Goal: Task Accomplishment & Management: Manage account settings

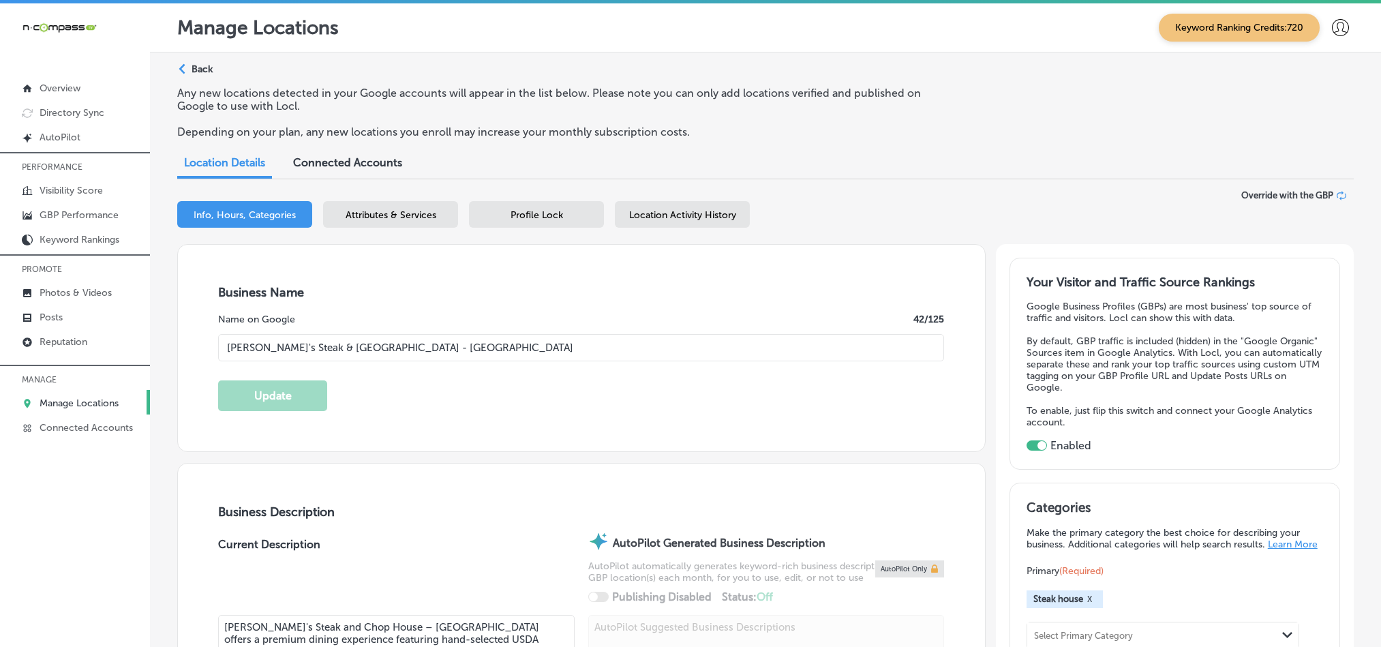
select select "US"
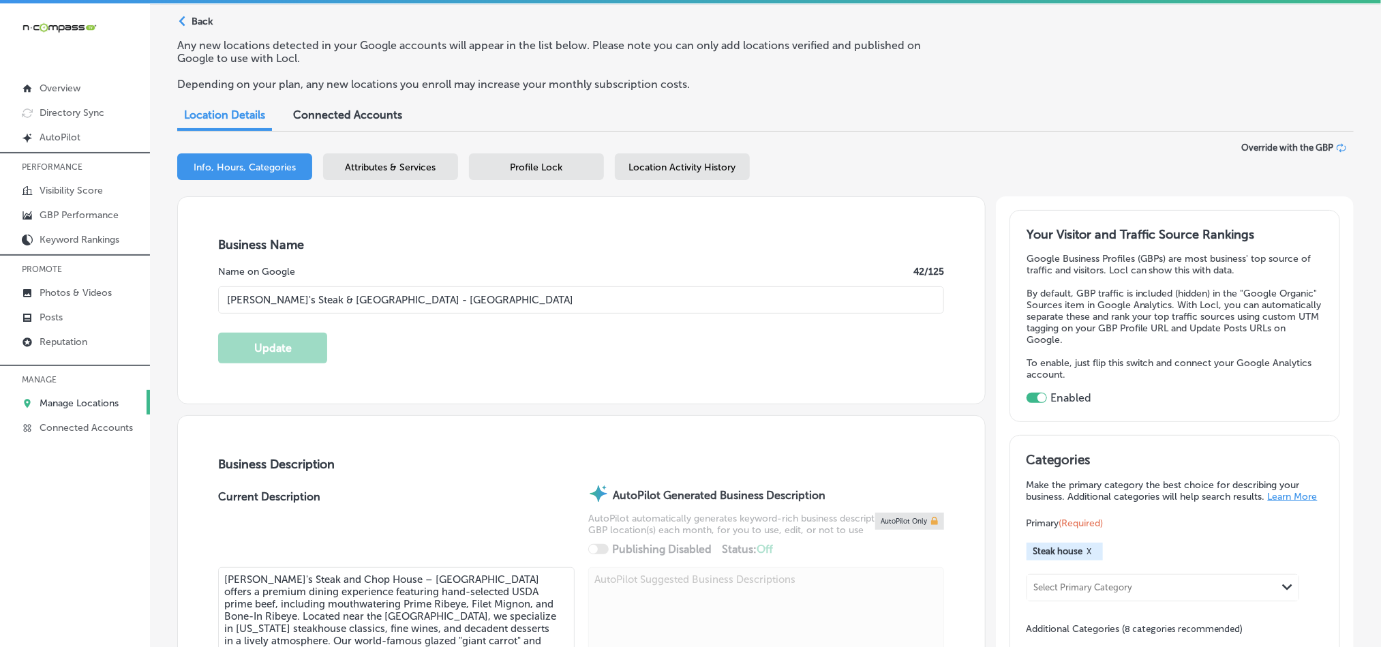
scroll to position [33, 0]
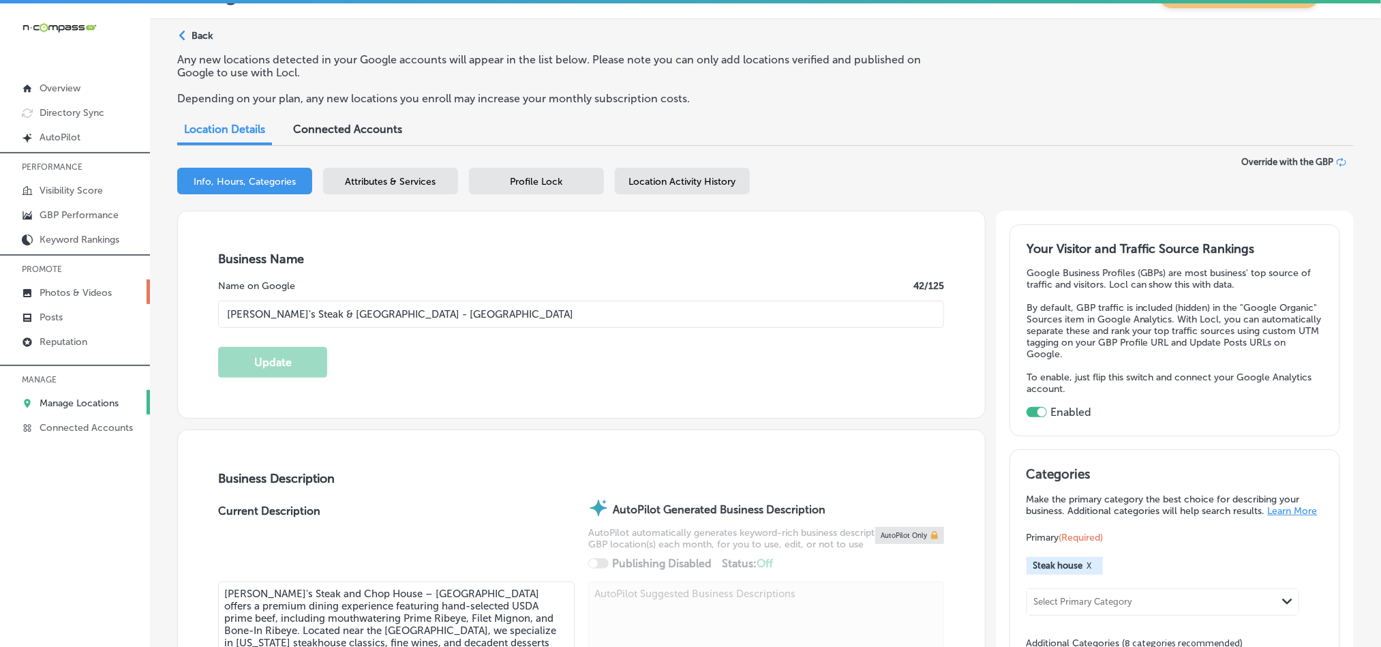
click at [65, 293] on p "Photos & Videos" at bounding box center [76, 293] width 72 height 12
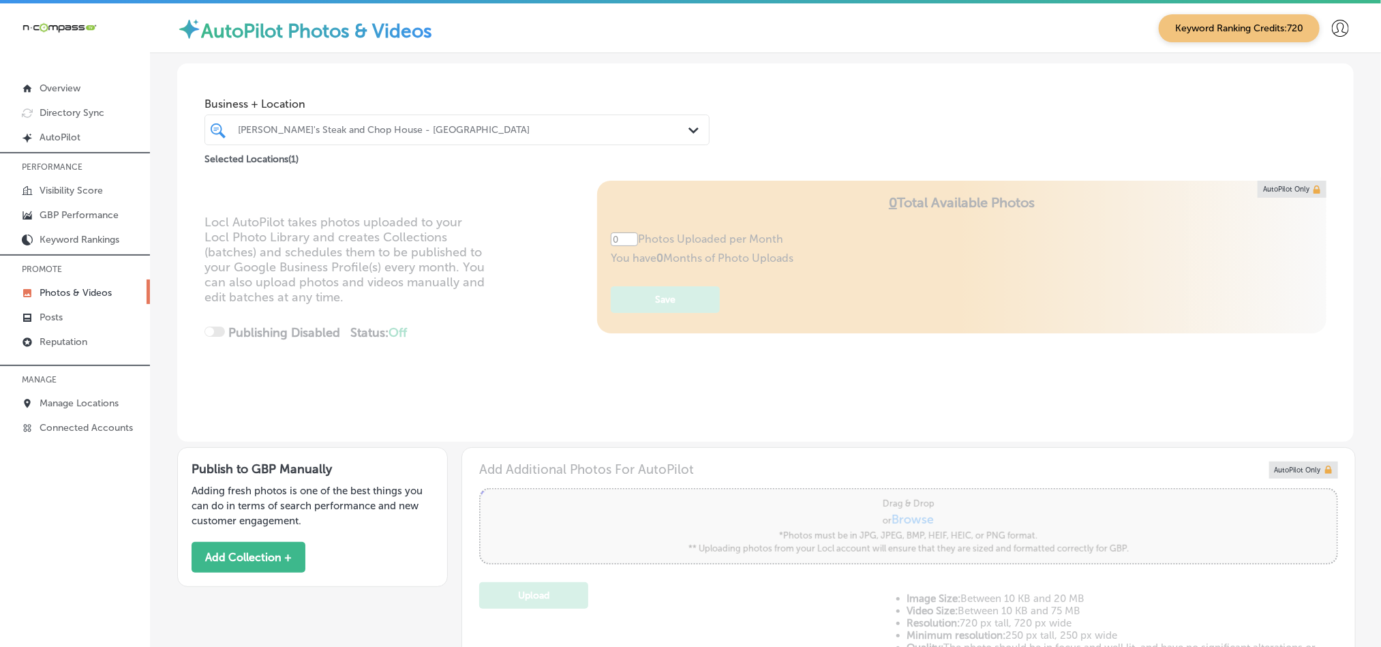
type input "5"
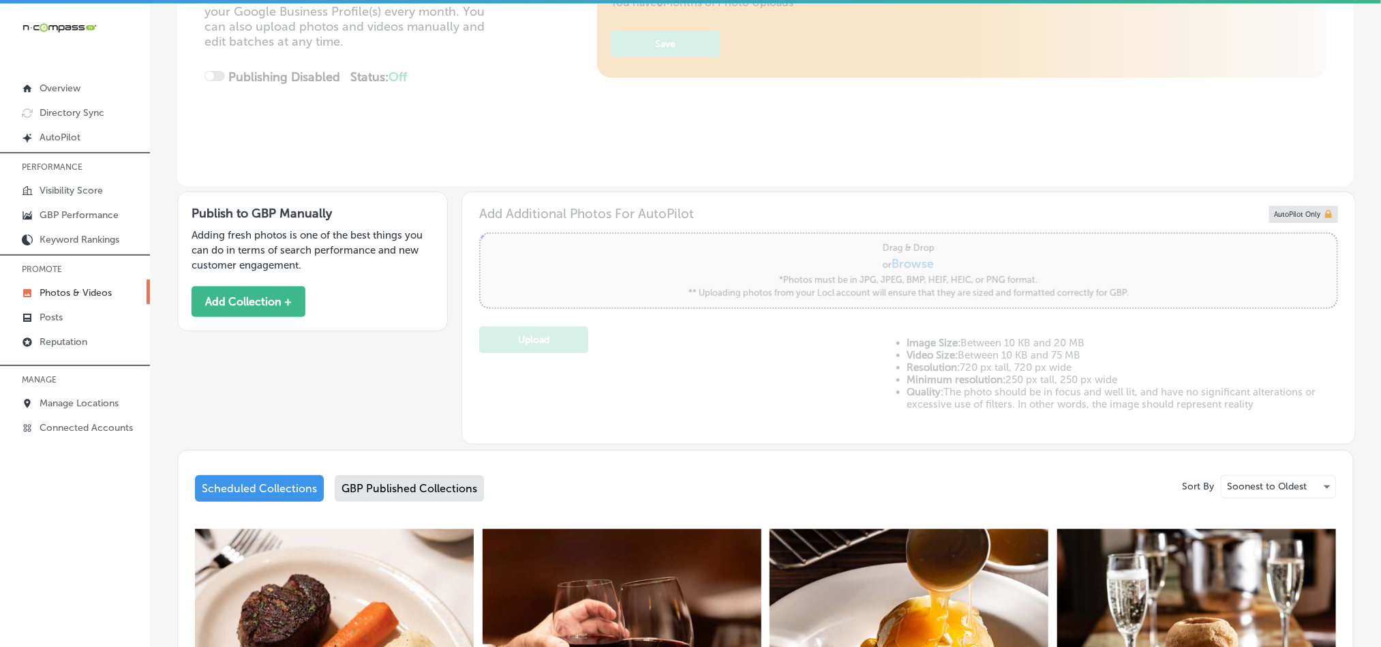
scroll to position [238, 0]
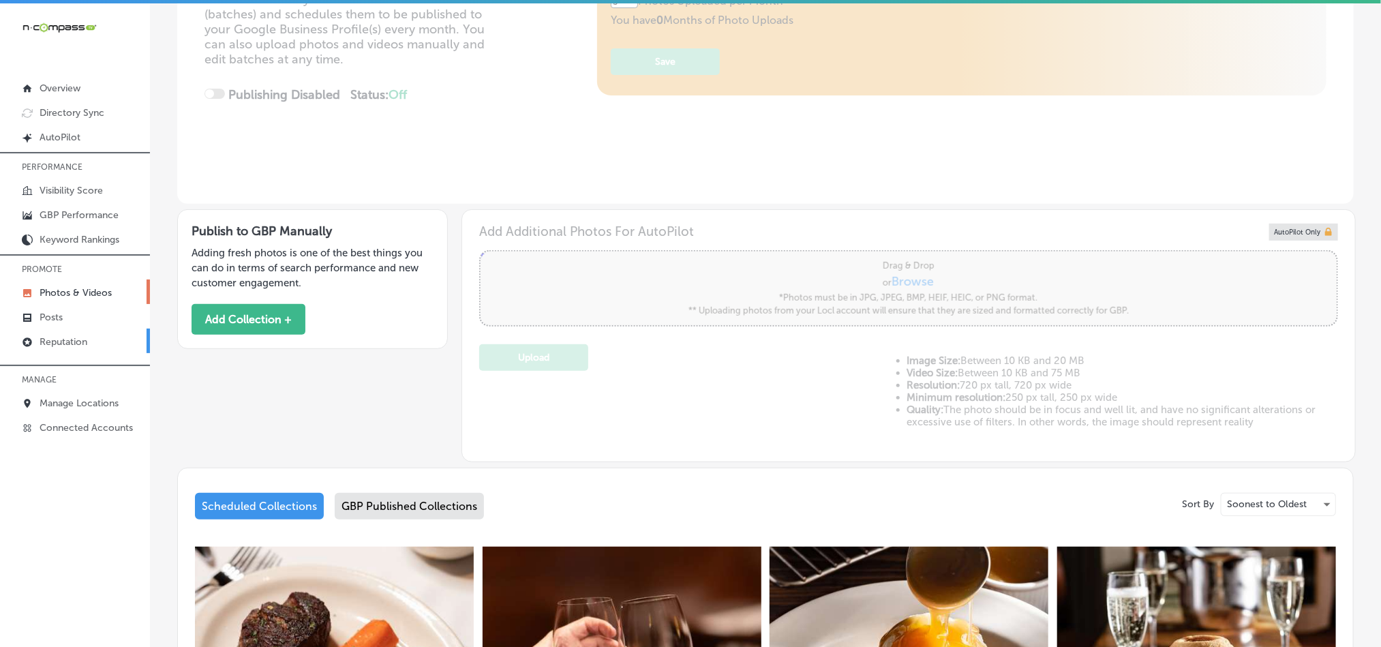
click at [55, 338] on p "Reputation" at bounding box center [64, 342] width 48 height 12
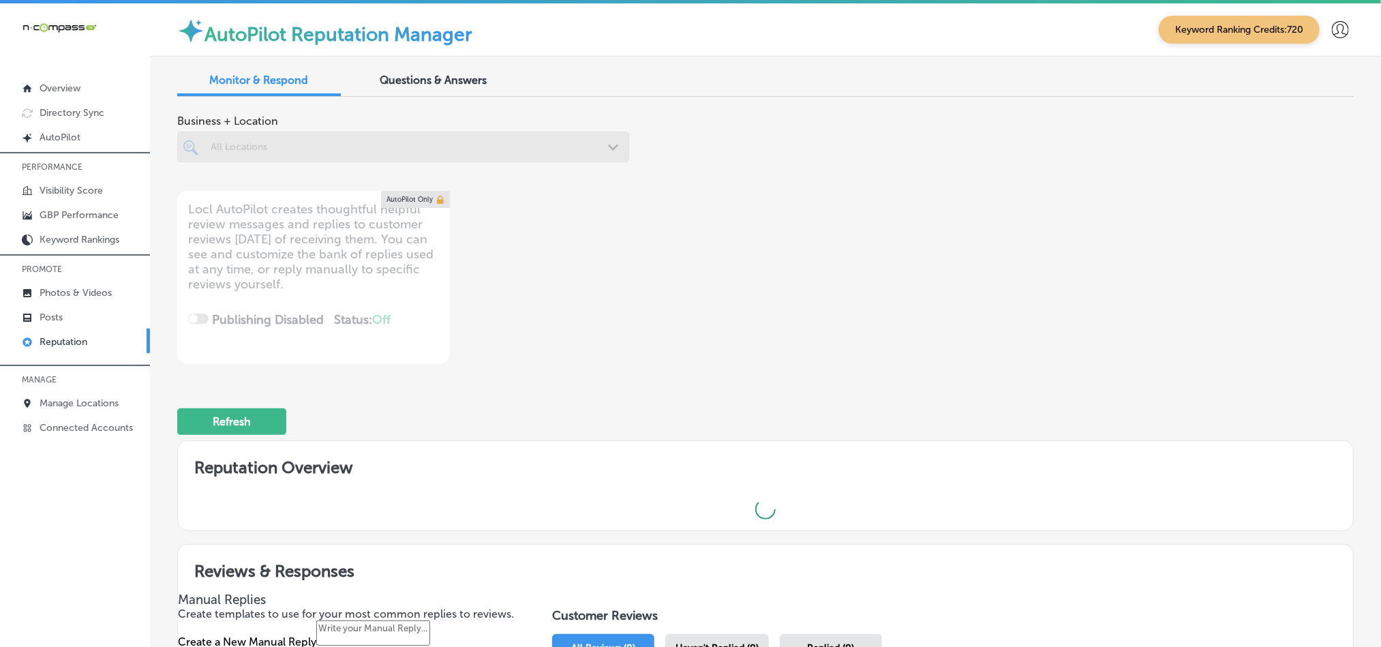
click at [370, 151] on div at bounding box center [403, 147] width 452 height 31
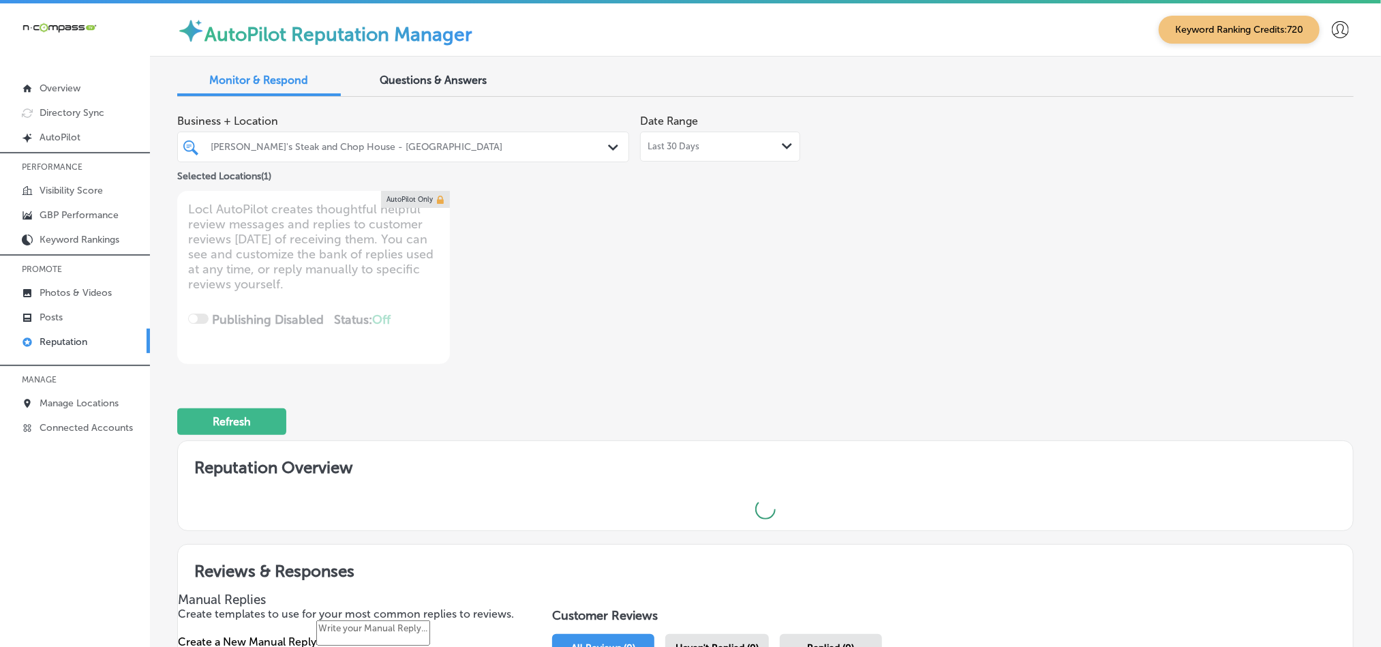
click at [393, 143] on div "[PERSON_NAME]'s Steak and Chop House - [GEOGRAPHIC_DATA]" at bounding box center [410, 147] width 399 height 12
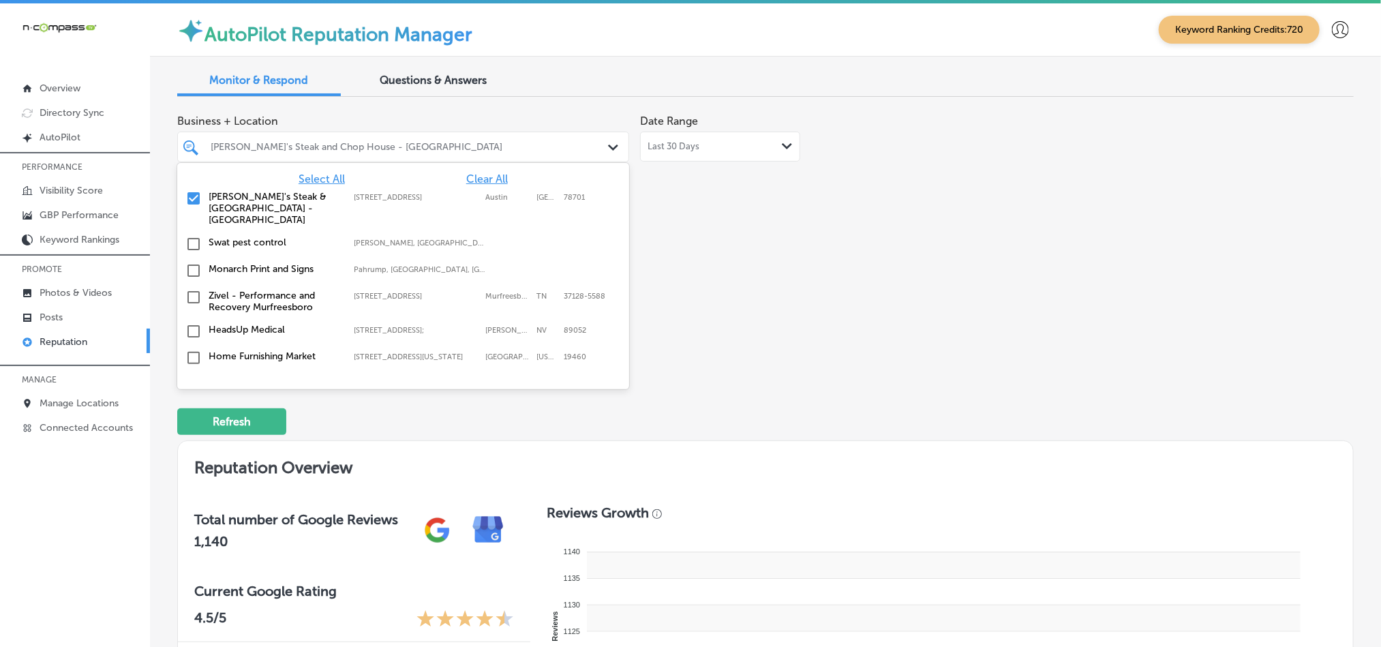
type textarea "x"
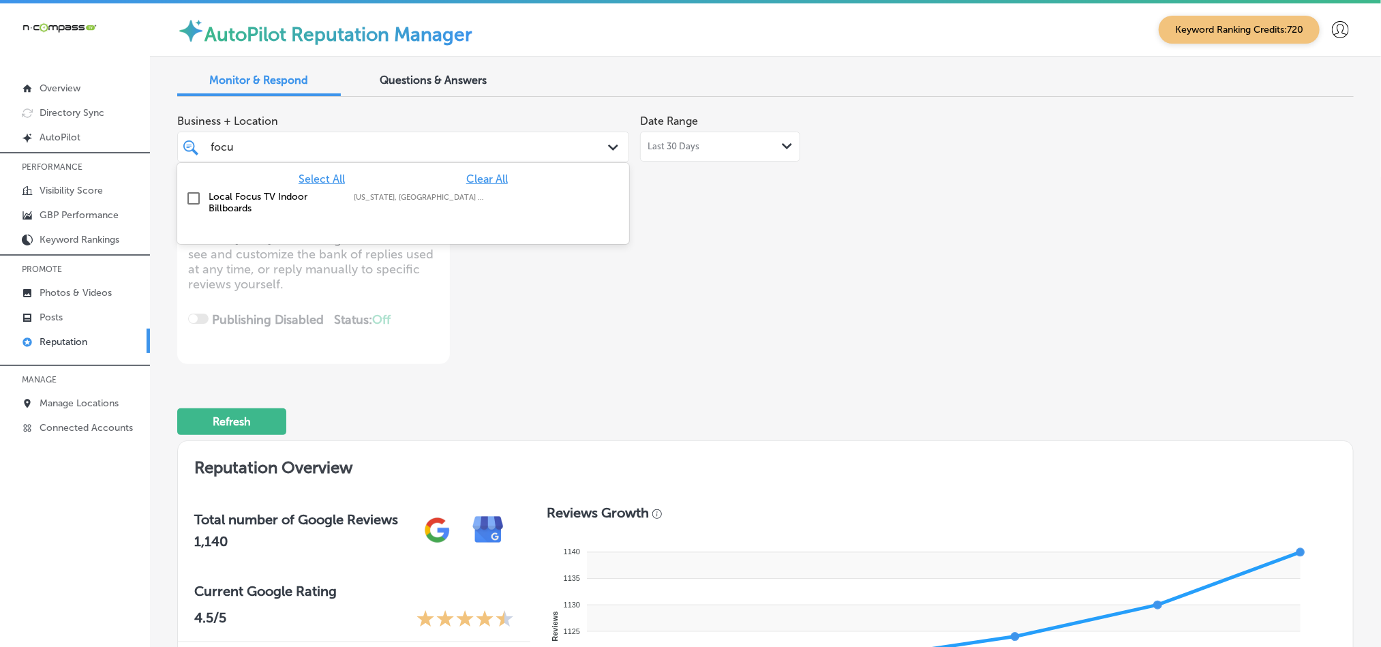
type input "focus"
click at [188, 202] on input "checkbox" at bounding box center [193, 198] width 16 height 16
type textarea "x"
type input "focus"
click at [863, 270] on div "Business + Location option focused, 2 of 174. 2 results available for search te…" at bounding box center [530, 236] width 706 height 256
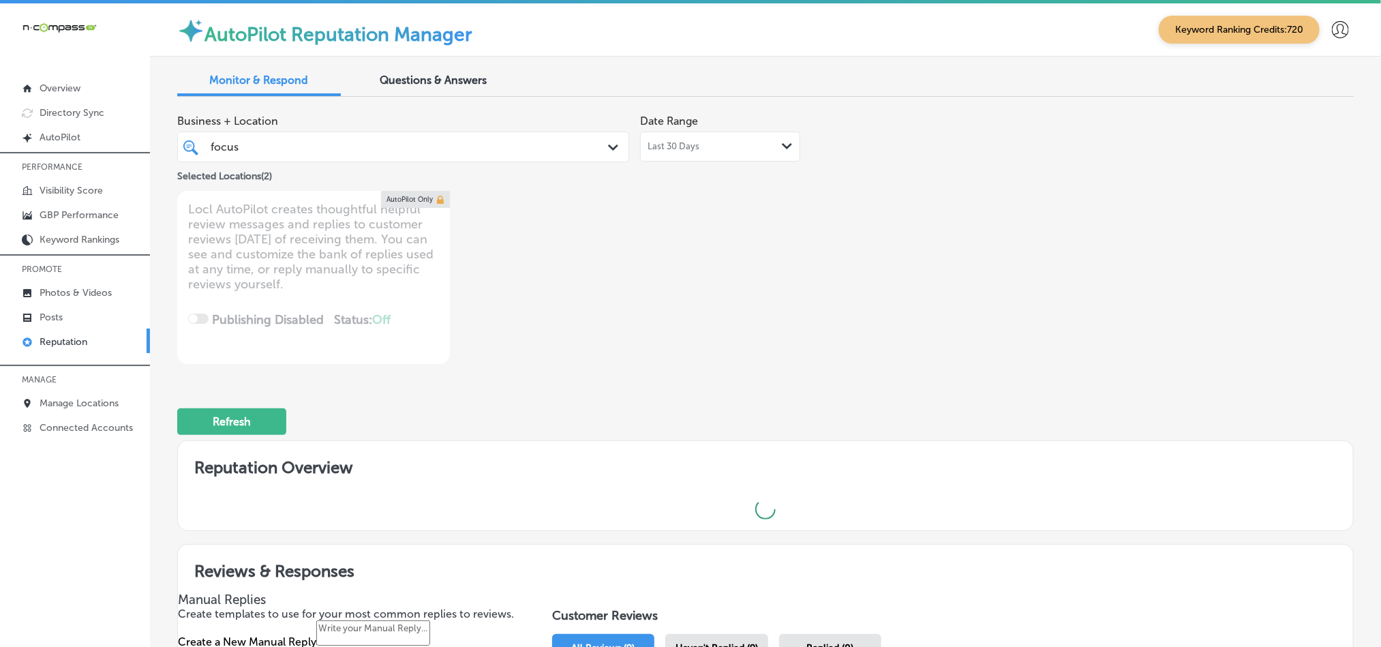
type textarea "x"
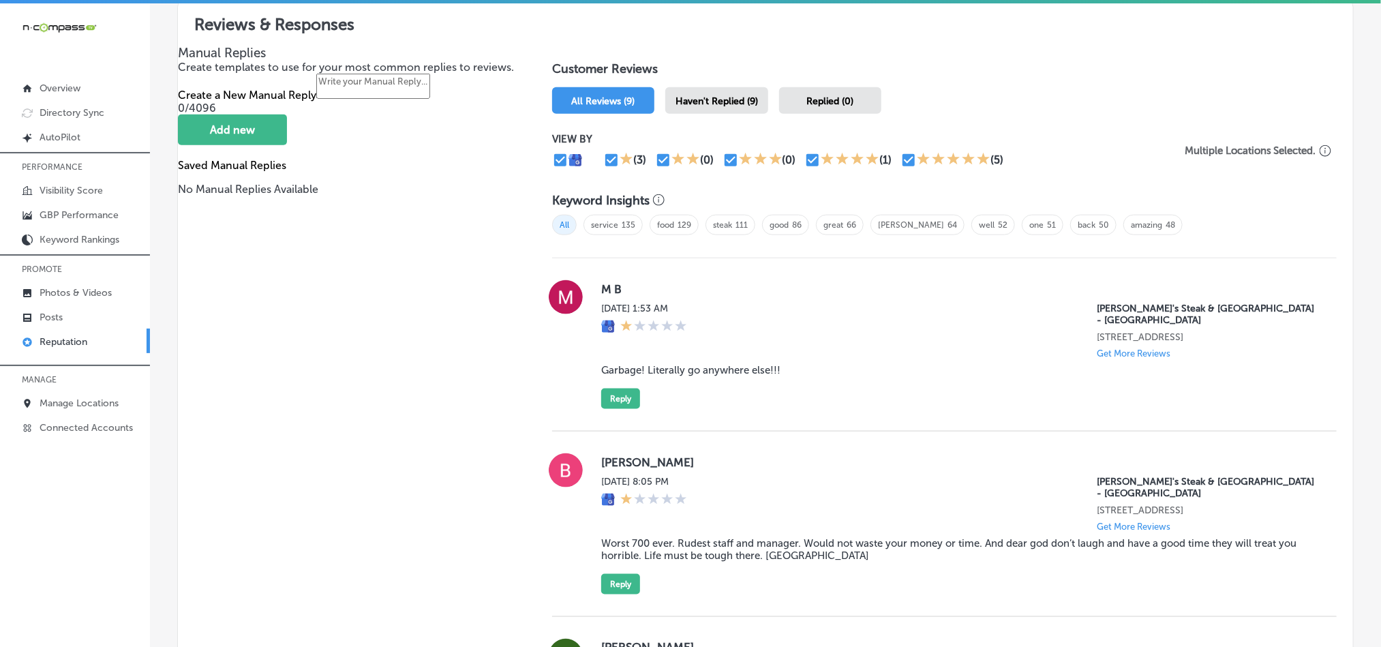
scroll to position [818, 0]
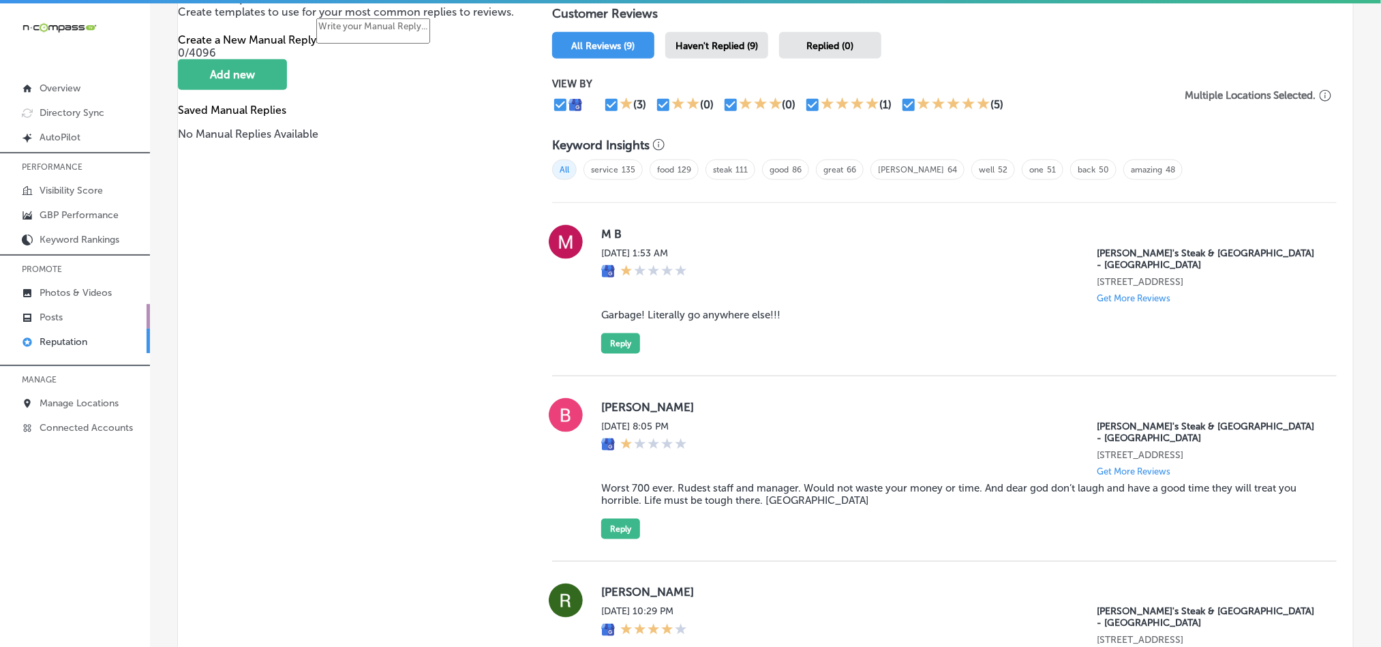
click at [65, 320] on link "Posts" at bounding box center [75, 316] width 150 height 25
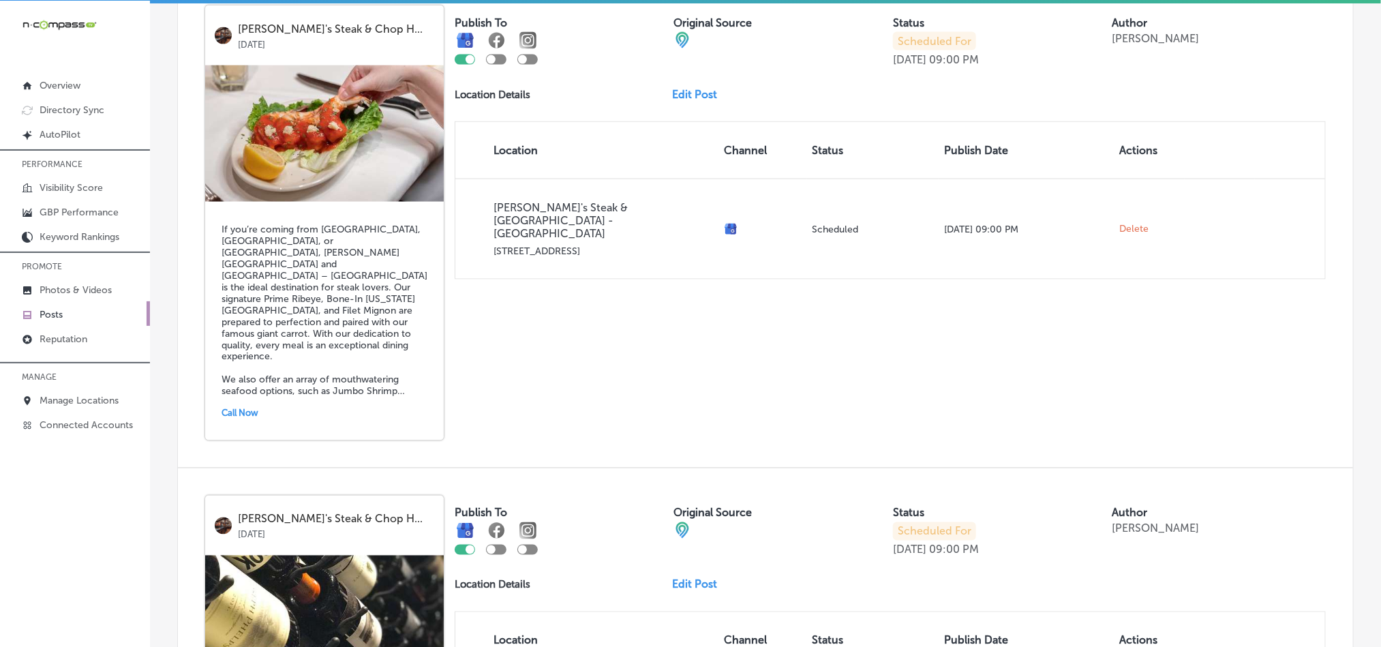
scroll to position [1023, 0]
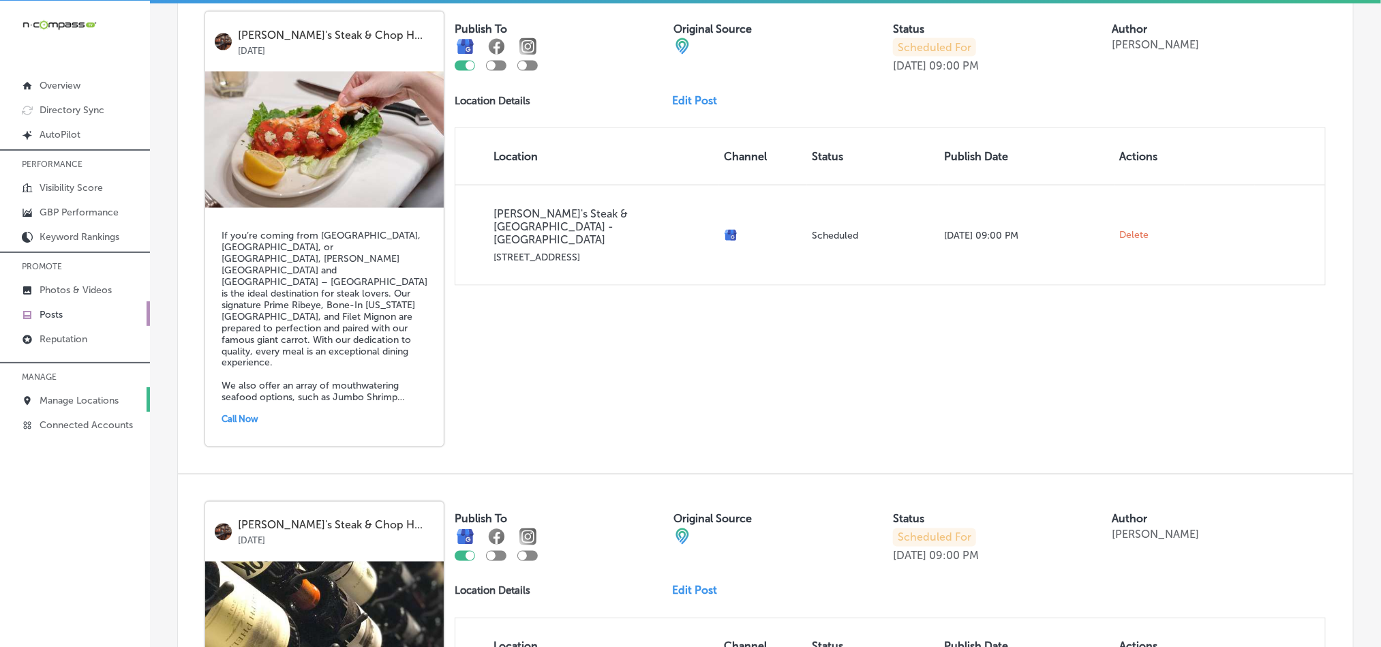
click at [100, 397] on p "Manage Locations" at bounding box center [79, 401] width 79 height 12
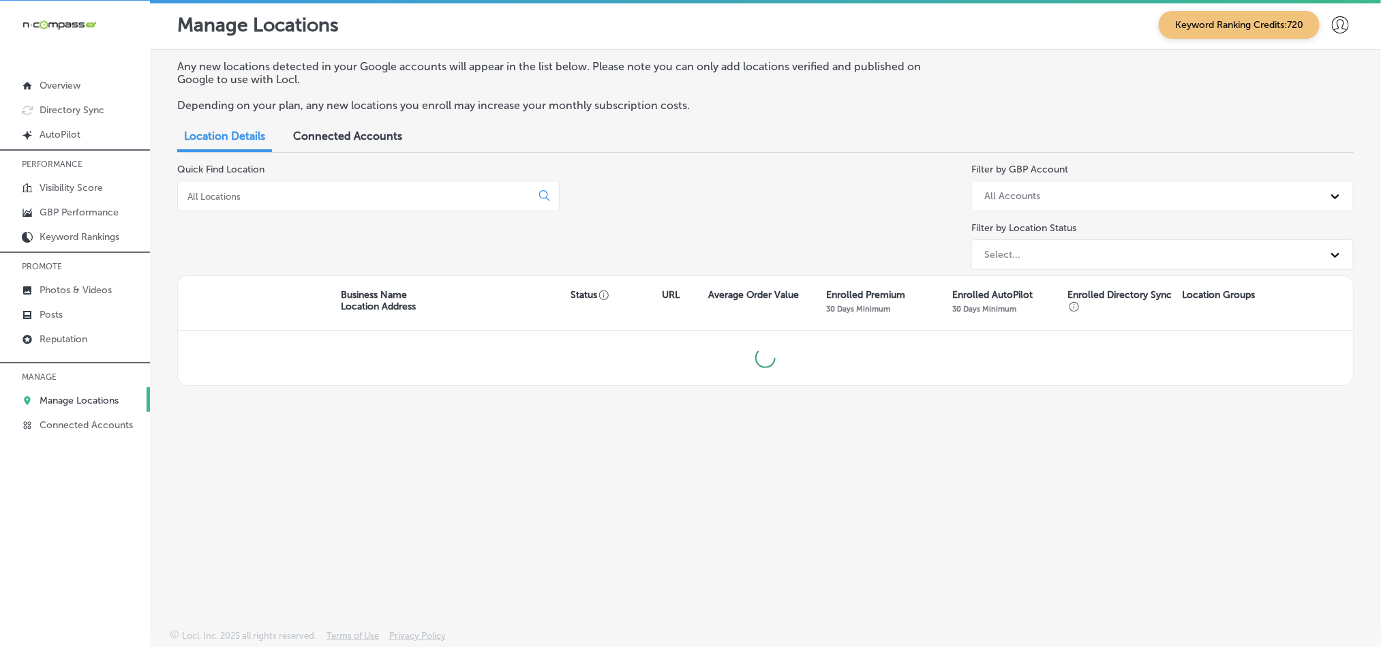
click at [100, 397] on p "Manage Locations" at bounding box center [79, 401] width 79 height 12
click at [340, 207] on div at bounding box center [368, 196] width 382 height 31
click at [344, 205] on div at bounding box center [368, 196] width 382 height 31
click at [354, 183] on div at bounding box center [368, 196] width 382 height 31
click at [355, 193] on input at bounding box center [357, 196] width 342 height 12
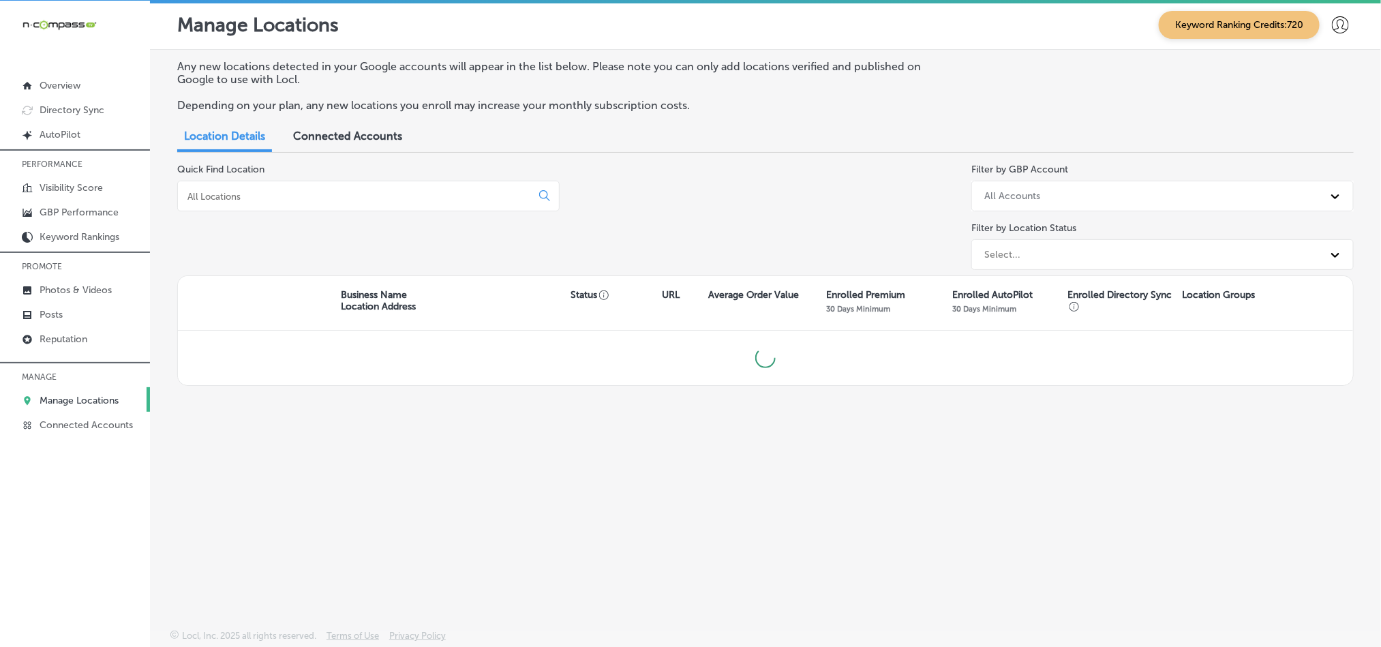
type input ";"
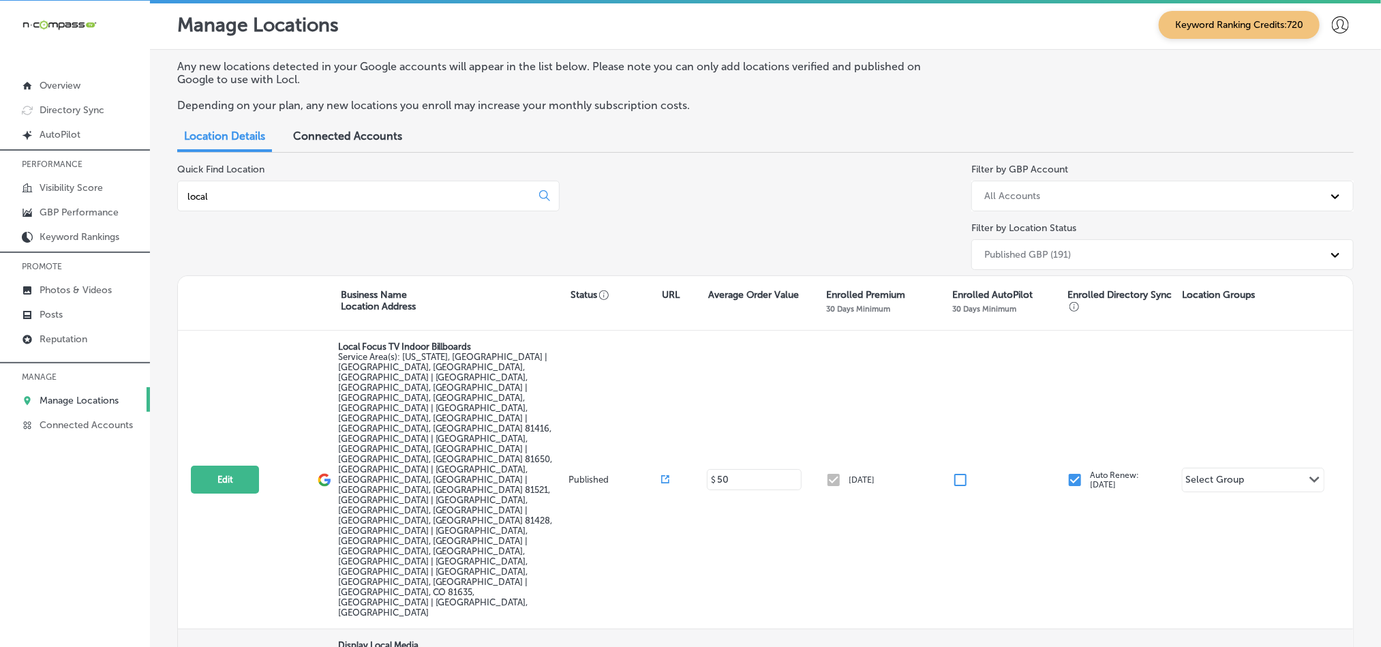
scroll to position [47, 0]
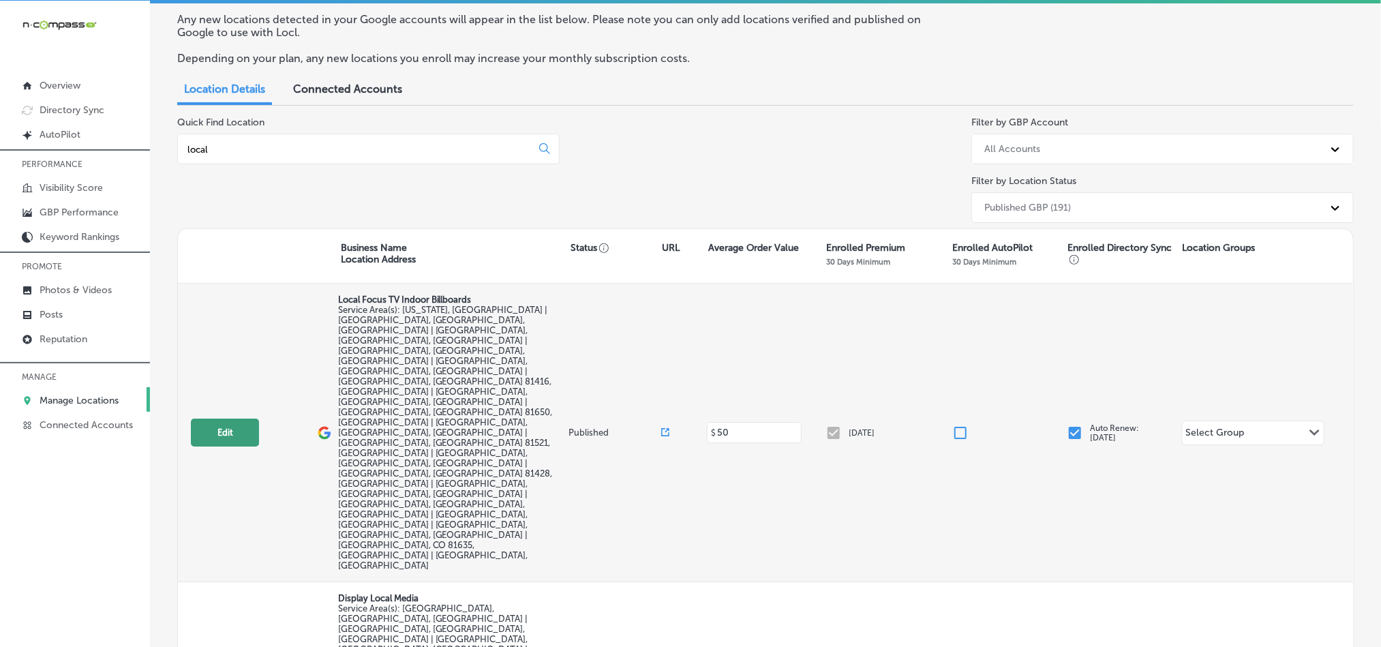
type input "local"
click at [228, 419] on button "Edit" at bounding box center [225, 433] width 68 height 28
select select "US"
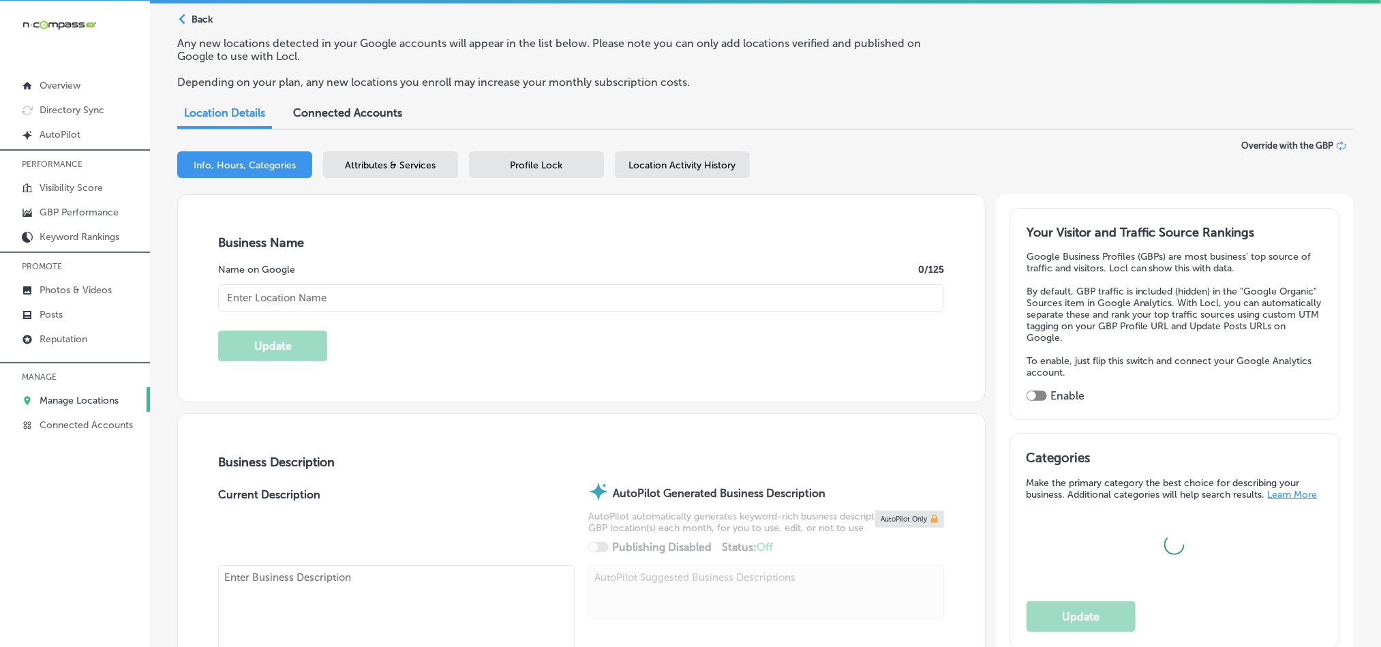
type input "Local Focus TV Indoor Billboards"
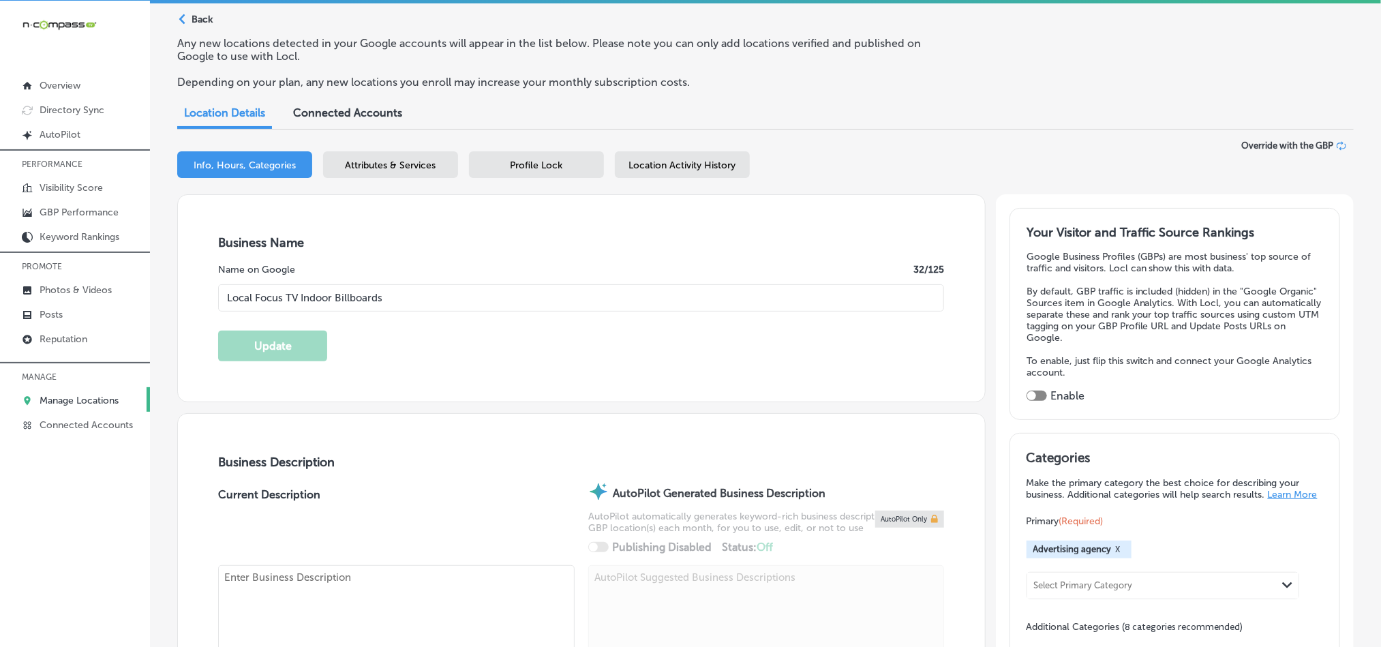
type textarea "Local Focus is an indoor digital billboard and digital marketing services compa…"
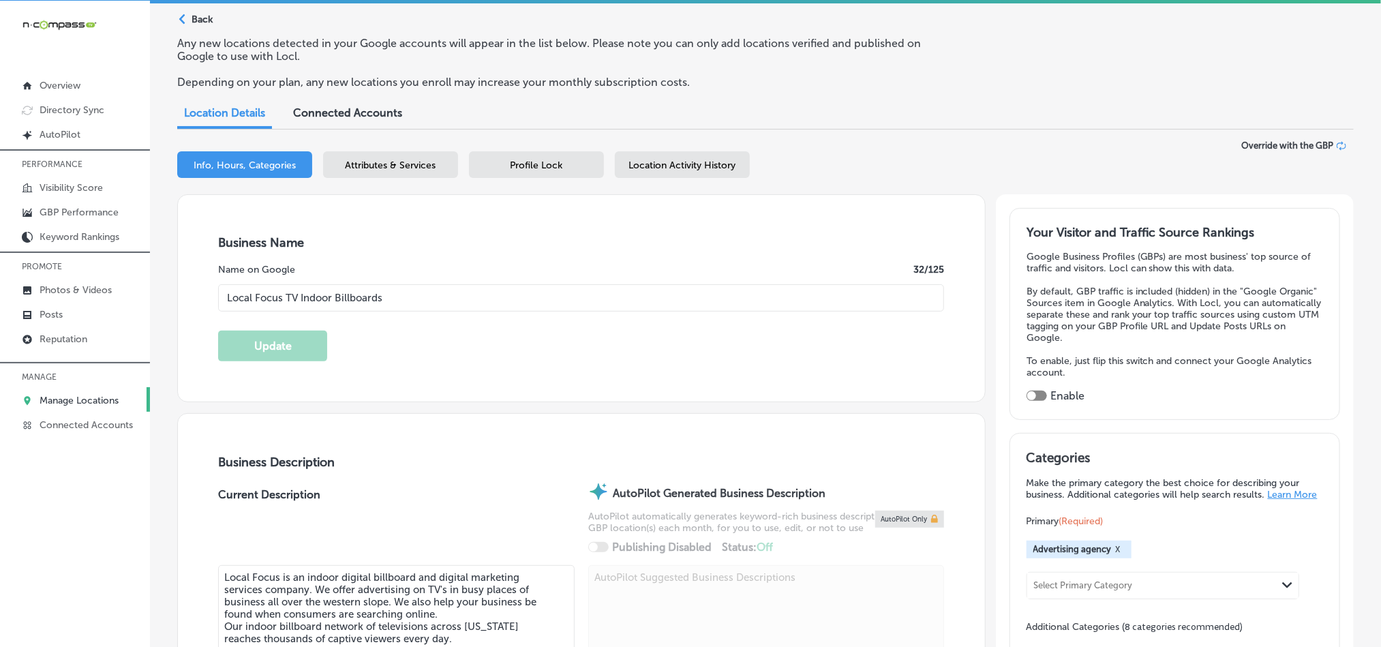
checkbox input "false"
type input "1565 SE Stonebridge Dr"
type input "Cedaredge"
type input "81413"
type input "US"
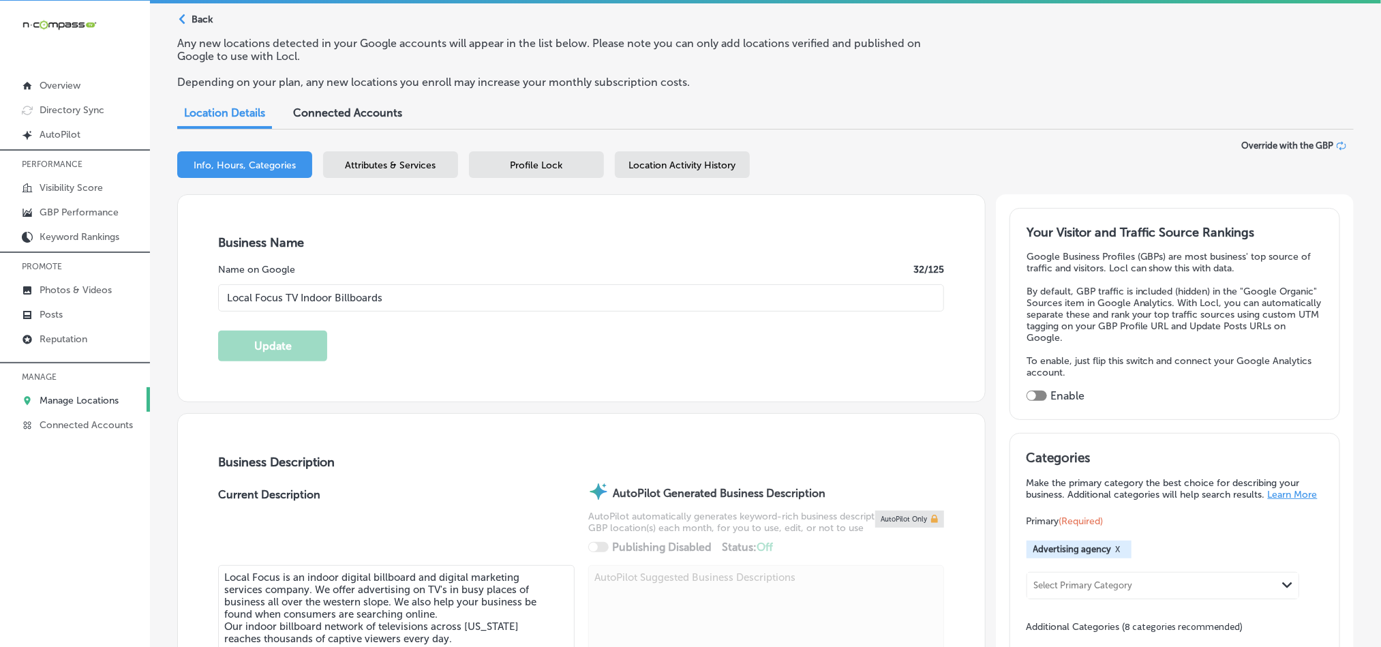
type input "[URL][DOMAIN_NAME]"
checkbox input "true"
type input "[PHONE_NUMBER]"
select select "US"
click at [56, 311] on p "Posts" at bounding box center [51, 315] width 23 height 12
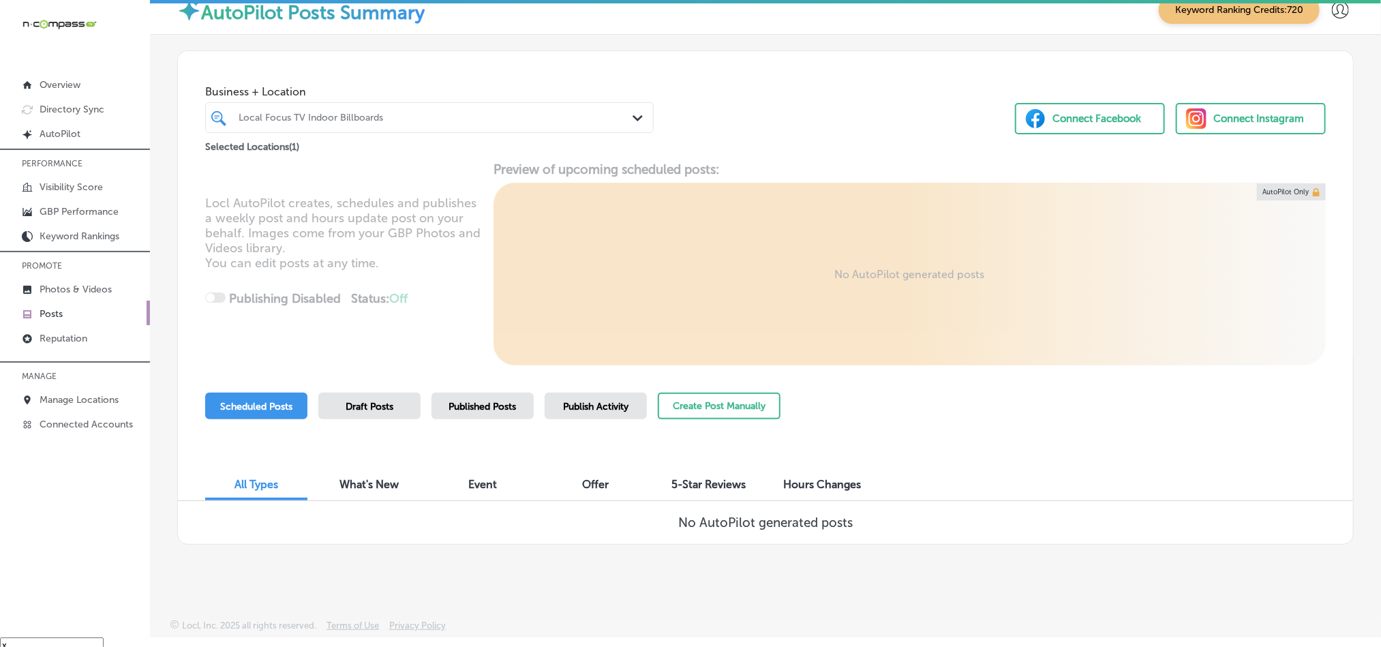
scroll to position [19, 0]
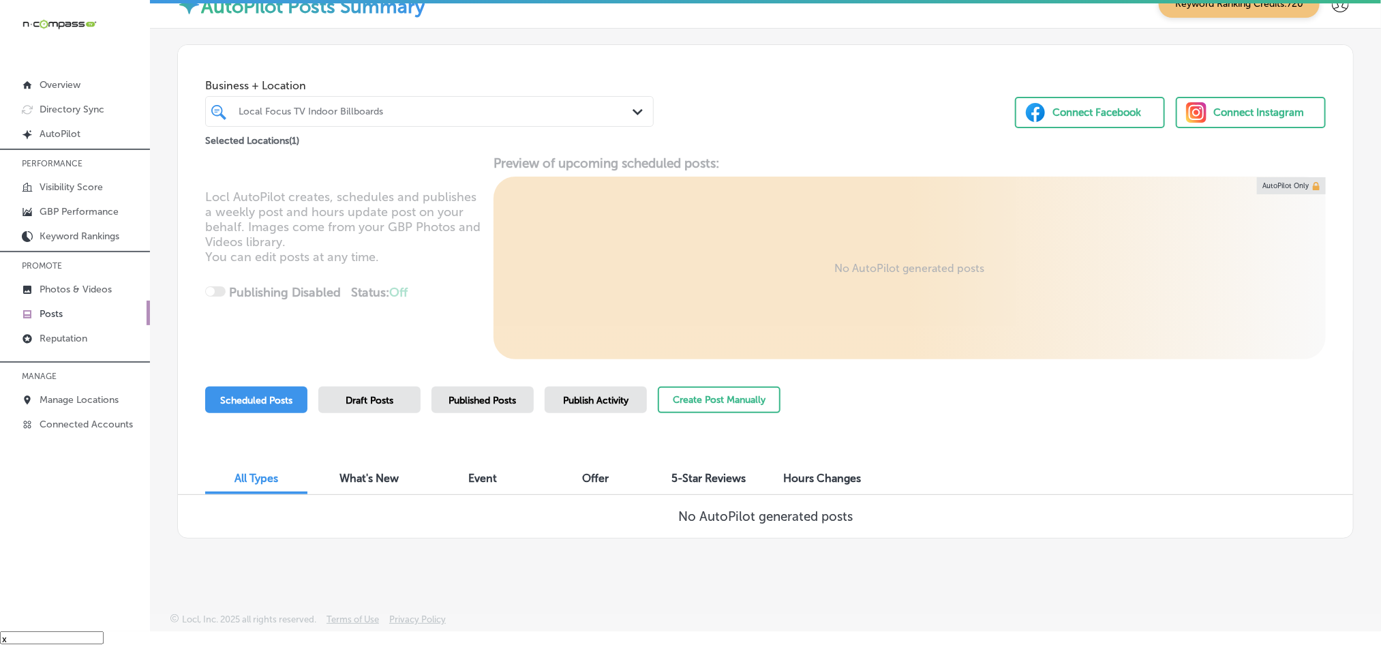
click at [61, 315] on p "Posts" at bounding box center [51, 314] width 23 height 12
click at [62, 397] on p "Manage Locations" at bounding box center [79, 400] width 79 height 12
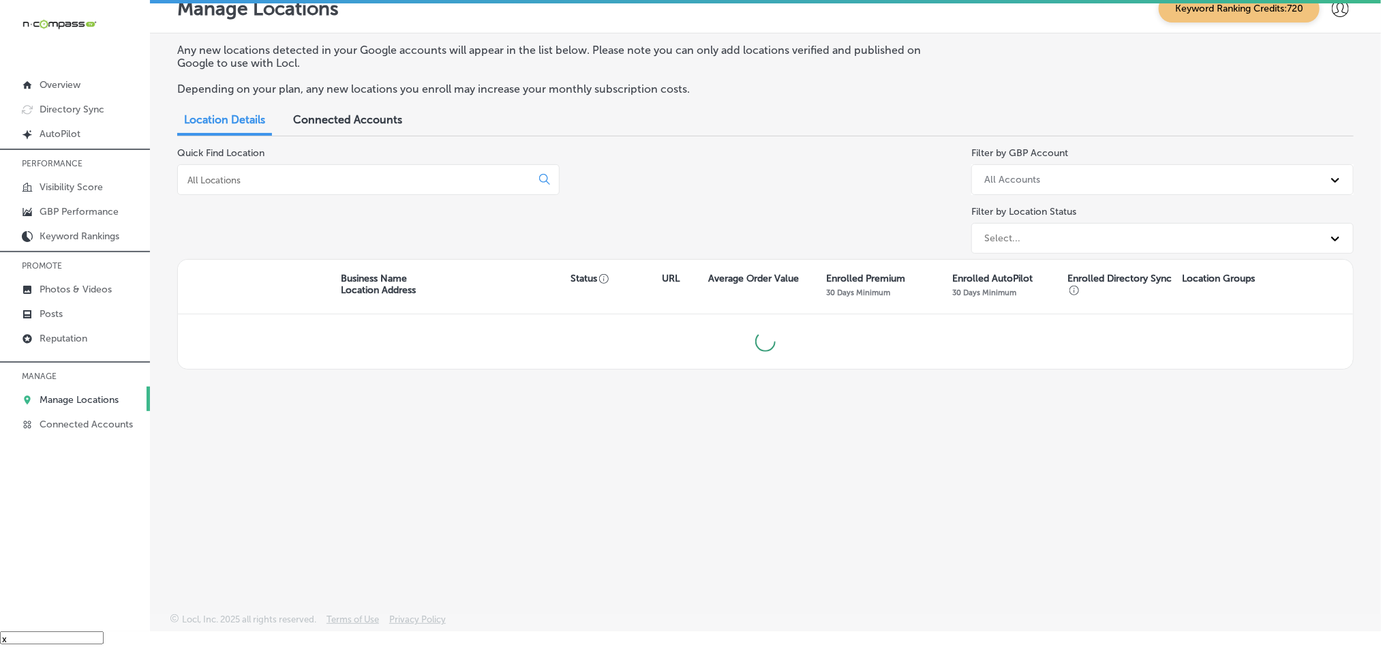
click at [291, 182] on input at bounding box center [357, 180] width 342 height 12
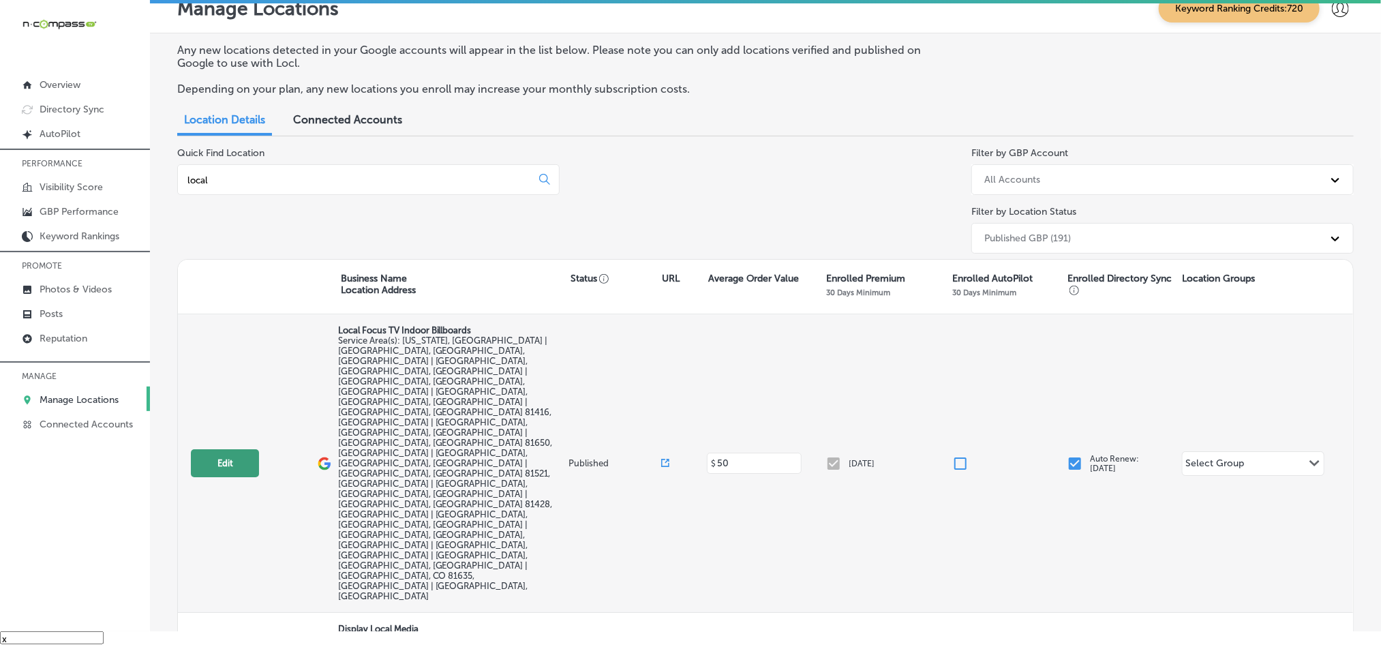
type input "local"
click at [215, 449] on button "Edit" at bounding box center [225, 463] width 68 height 28
select select "US"
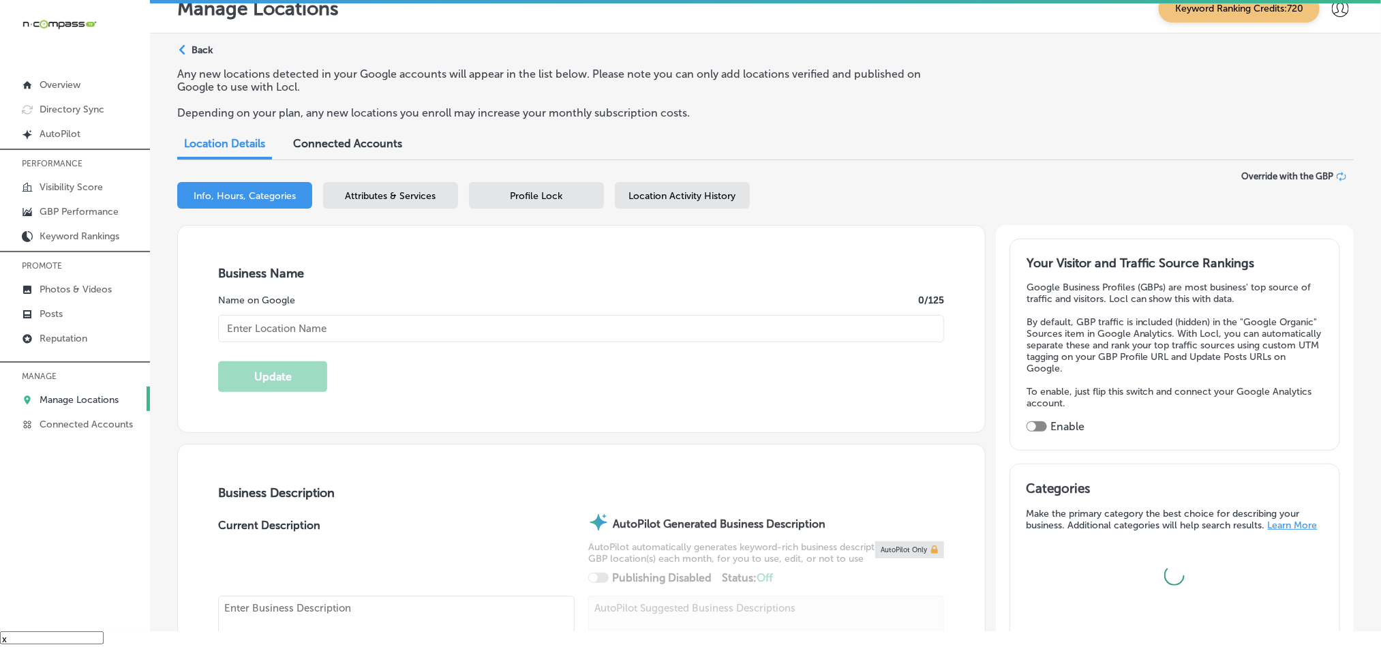
type input "Local Focus TV Indoor Billboards"
checkbox input "false"
type input "1565 SE Stonebridge Dr"
type input "Cedaredge"
type input "81413"
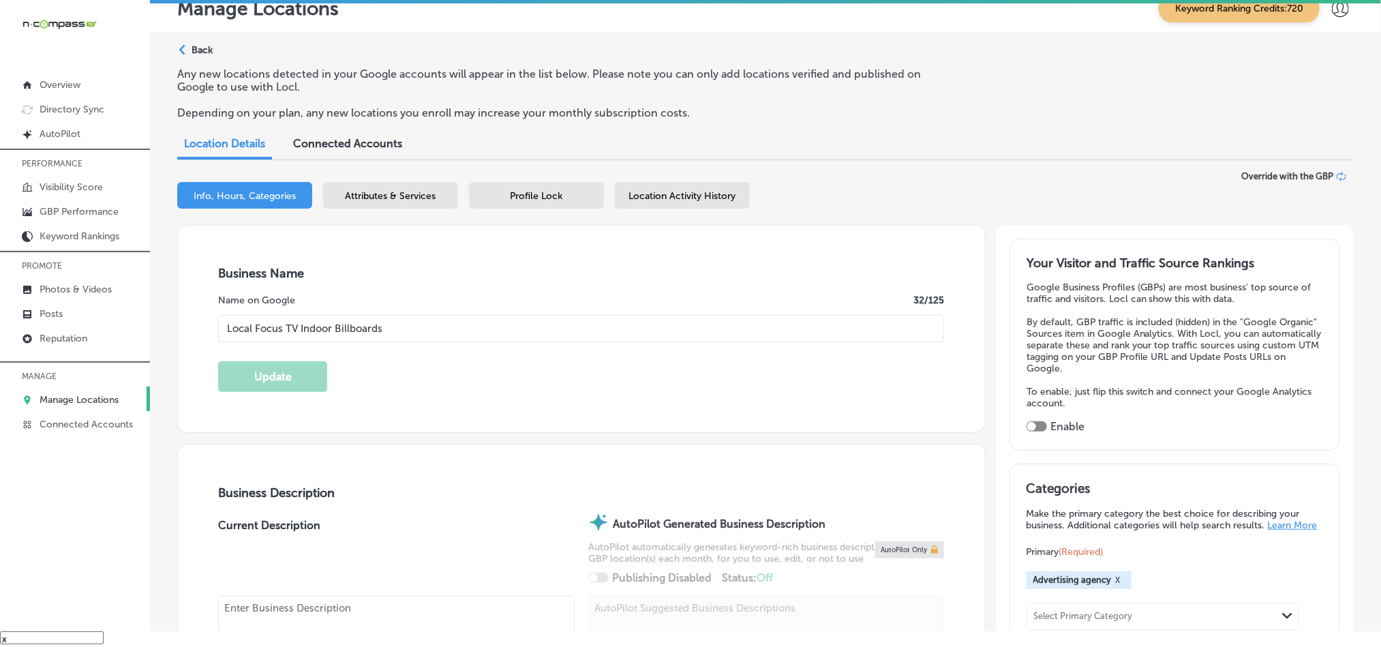
type input "US"
type input "[URL][DOMAIN_NAME]"
checkbox input "true"
type textarea "Local Focus is an indoor digital billboard and digital marketing services compa…"
type input "[PHONE_NUMBER]"
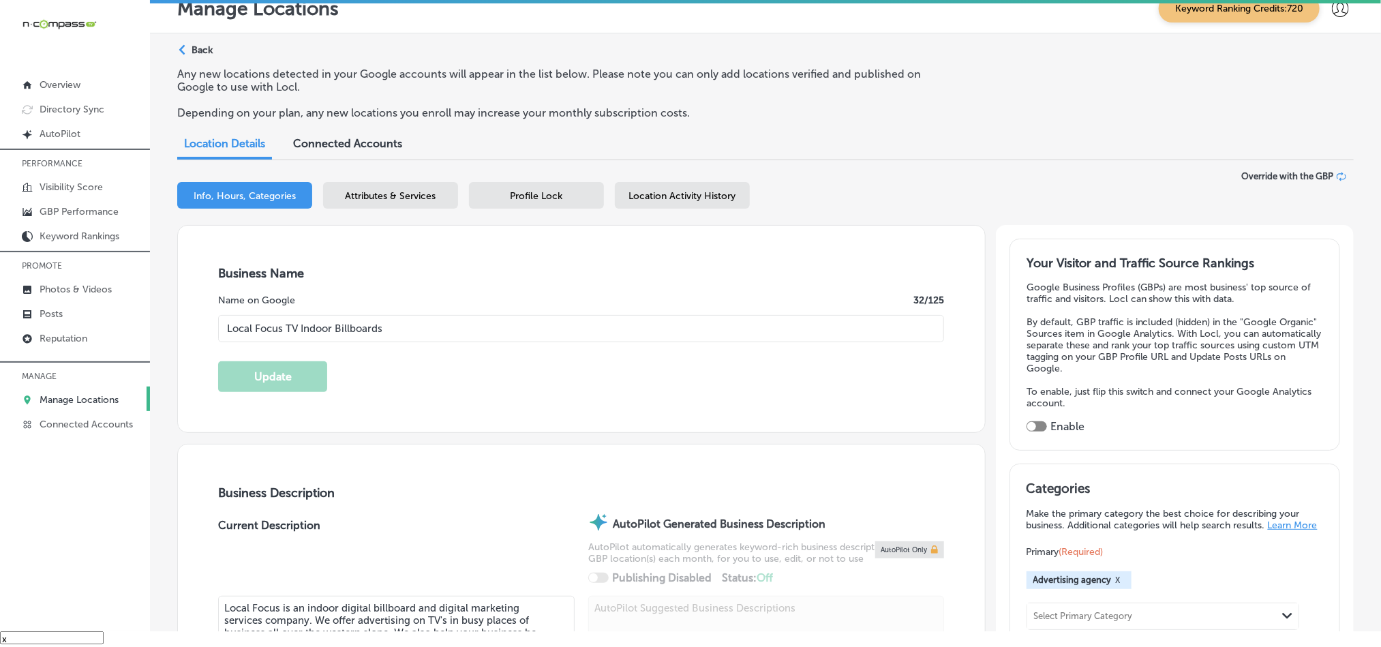
select select "US"
click at [65, 397] on p "Manage Locations" at bounding box center [79, 400] width 79 height 12
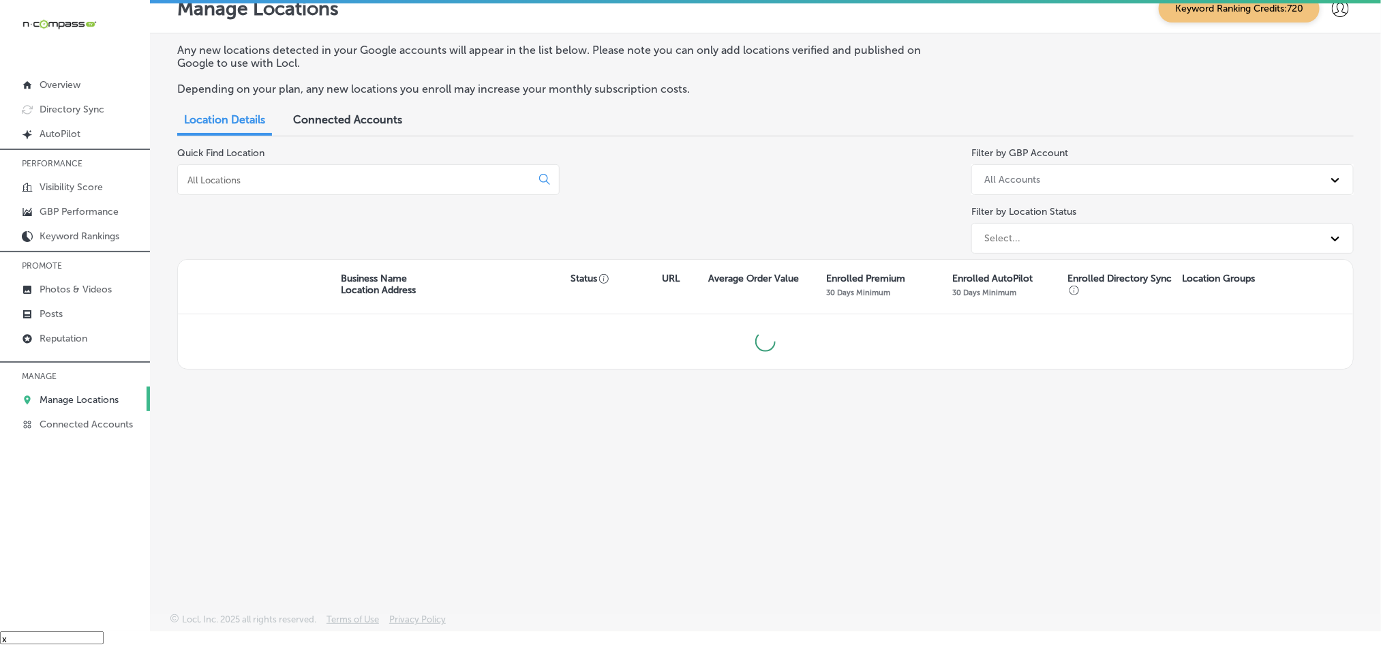
click at [65, 397] on p "Manage Locations" at bounding box center [79, 400] width 79 height 12
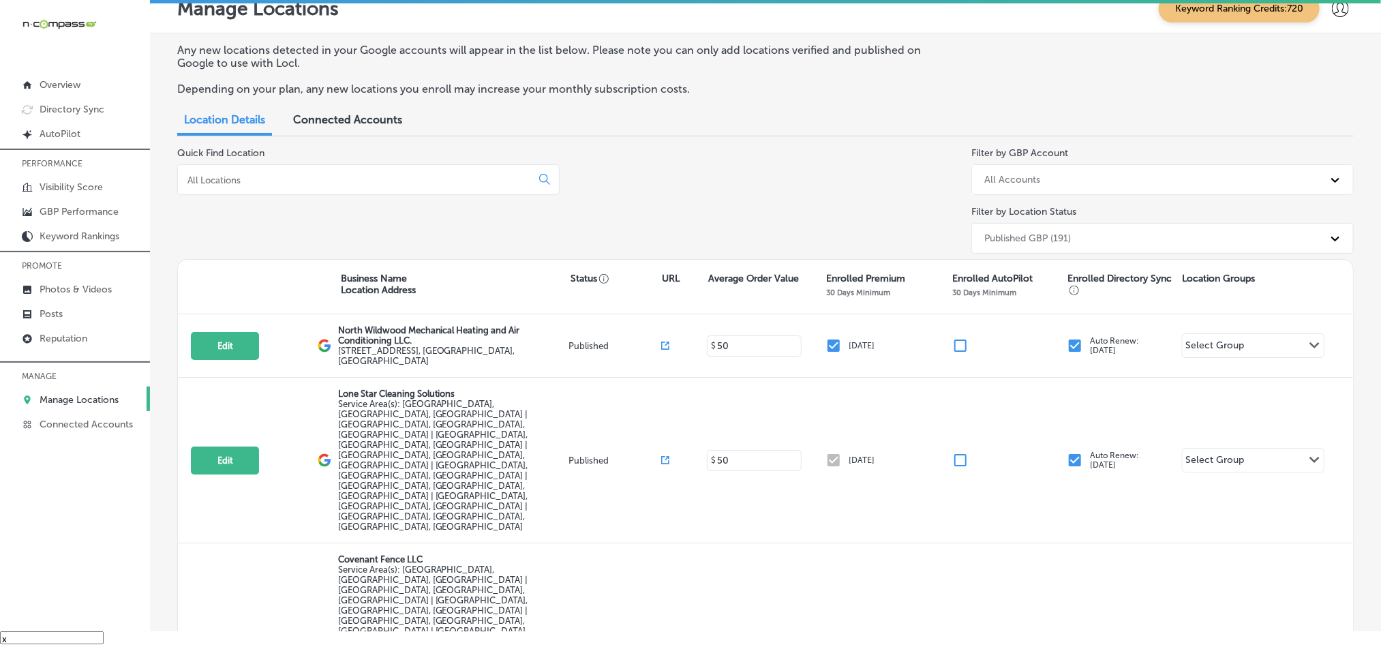
click at [323, 180] on input at bounding box center [357, 180] width 342 height 12
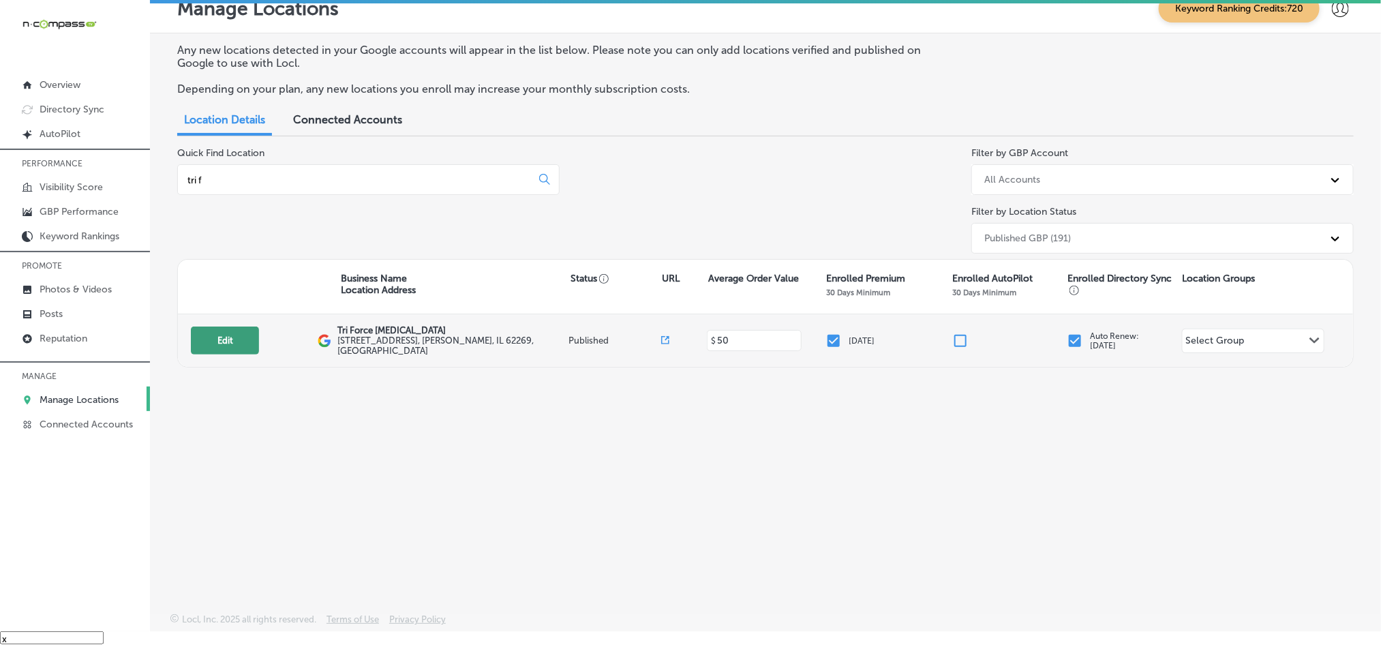
type input "tri f"
click at [219, 337] on button "Edit" at bounding box center [225, 341] width 68 height 28
select select "US"
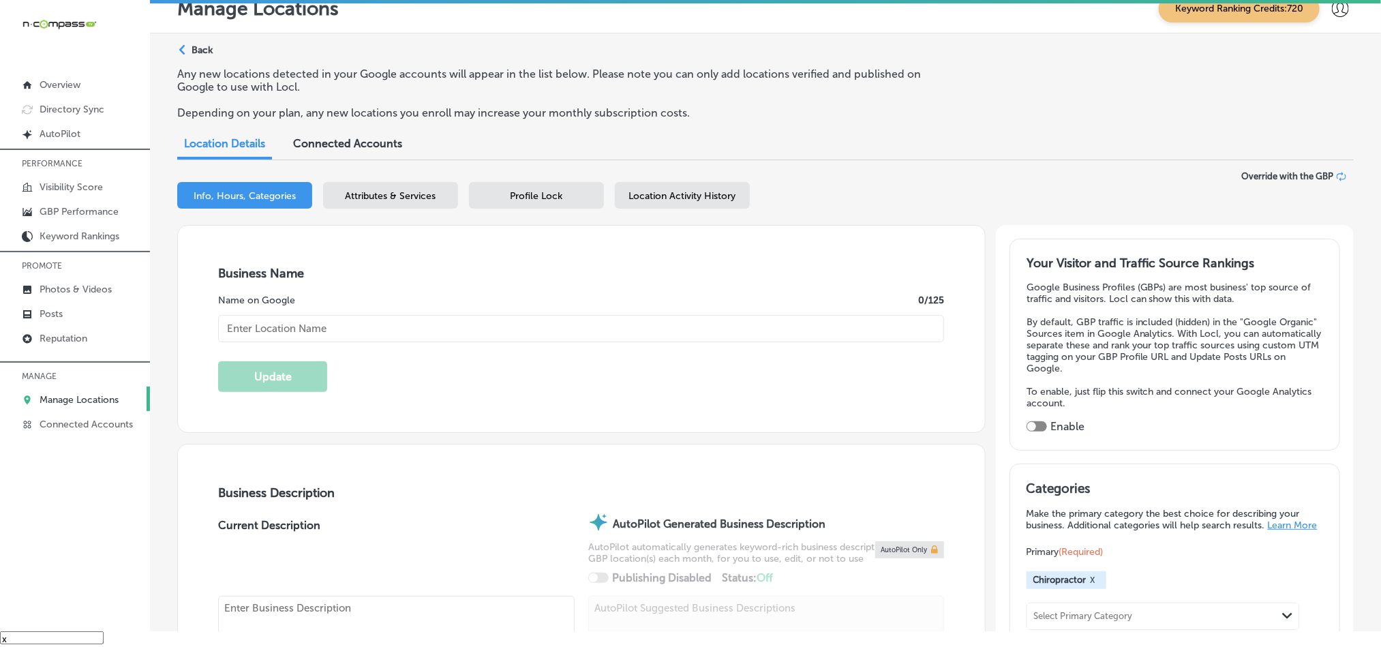
checkbox input "true"
type input "Tri Force [MEDICAL_DATA]"
type input "[STREET_ADDRESS]"
type input "[PERSON_NAME]"
type input "62269"
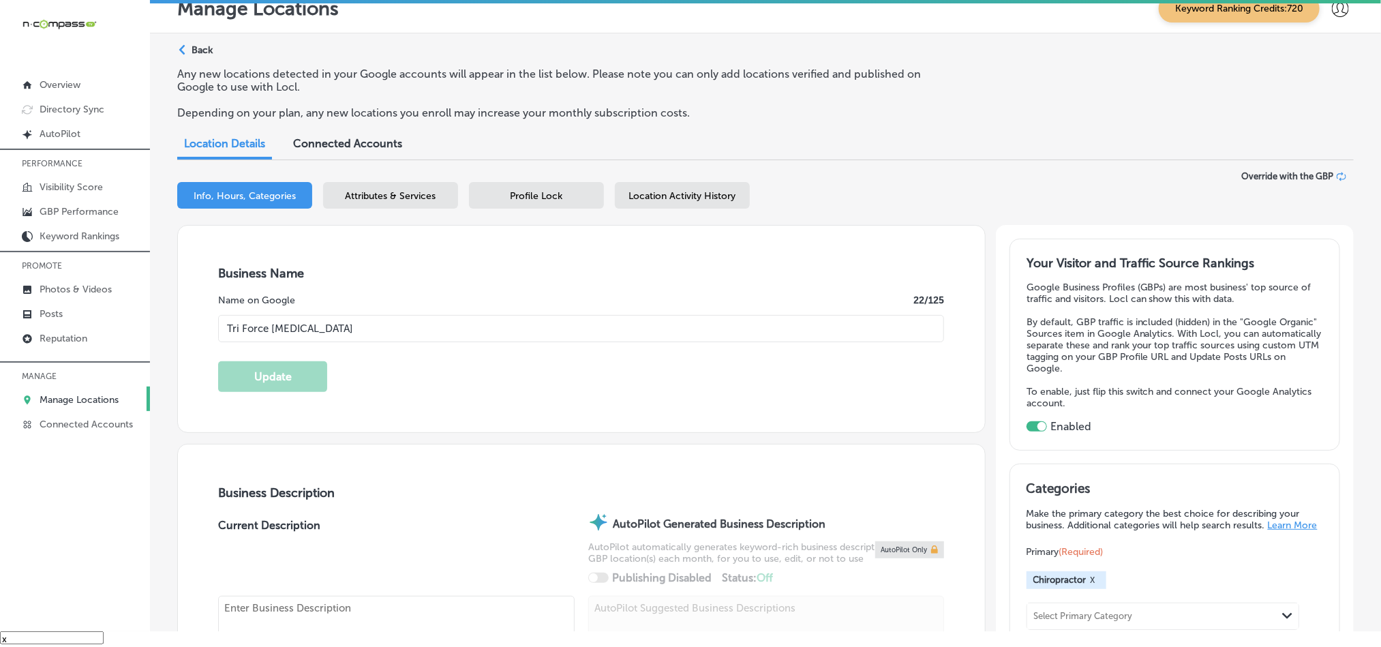
type input "US"
type input "[URL][DOMAIN_NAME]"
type textarea "Tri Force [MEDICAL_DATA] in [PERSON_NAME], [GEOGRAPHIC_DATA], provides expert c…"
type input "[PHONE_NUMBER]"
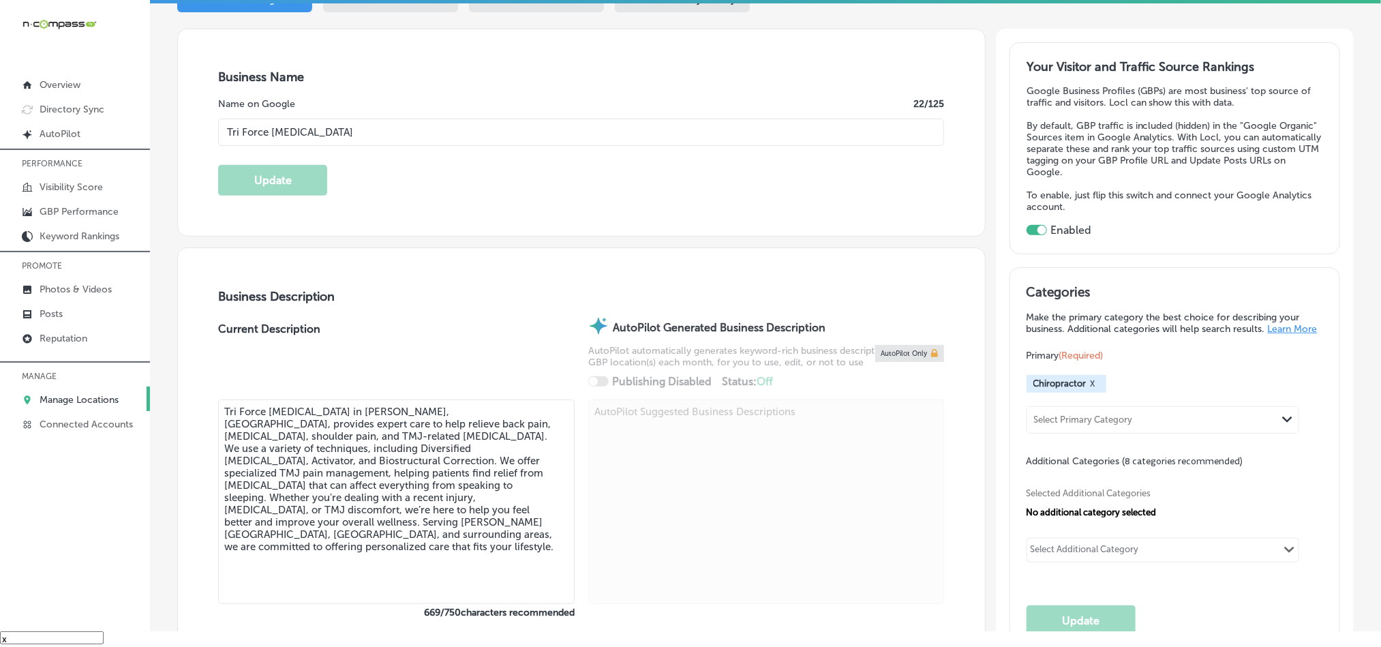
scroll to position [136, 0]
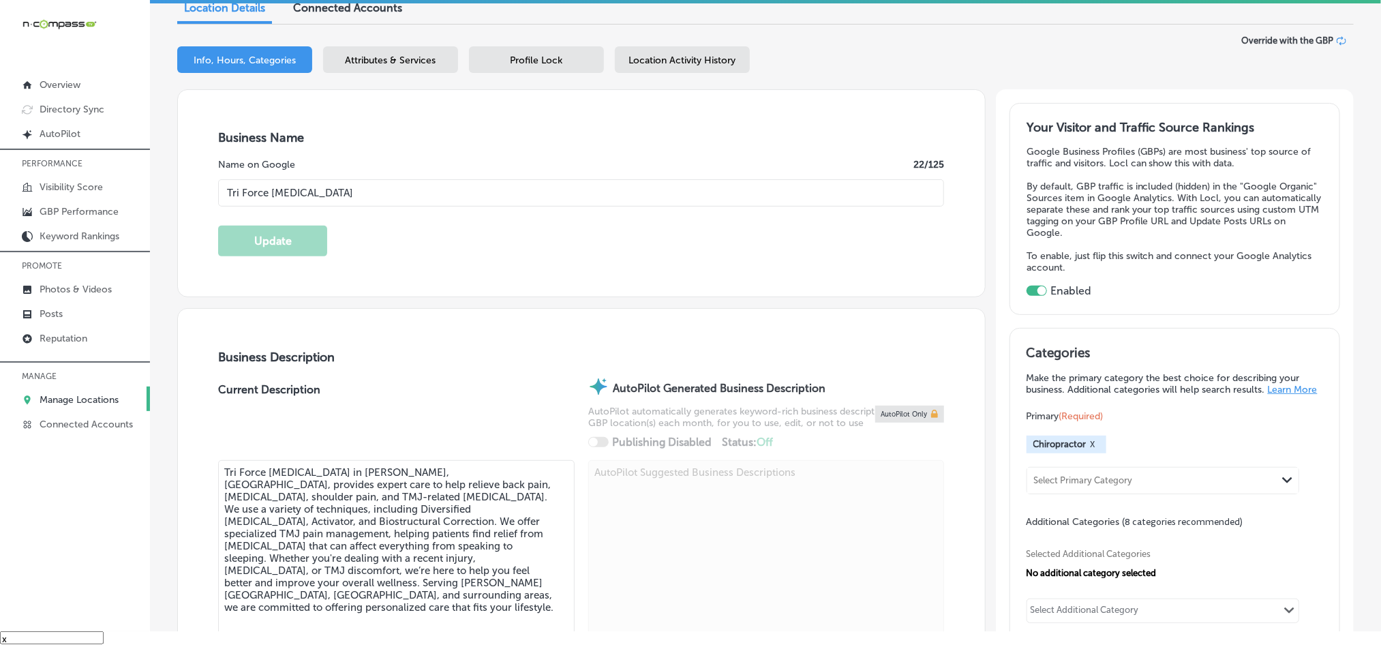
click at [472, 121] on div "Business Name Name on Google 22 /125 Tri Force [MEDICAL_DATA] Update" at bounding box center [581, 193] width 807 height 207
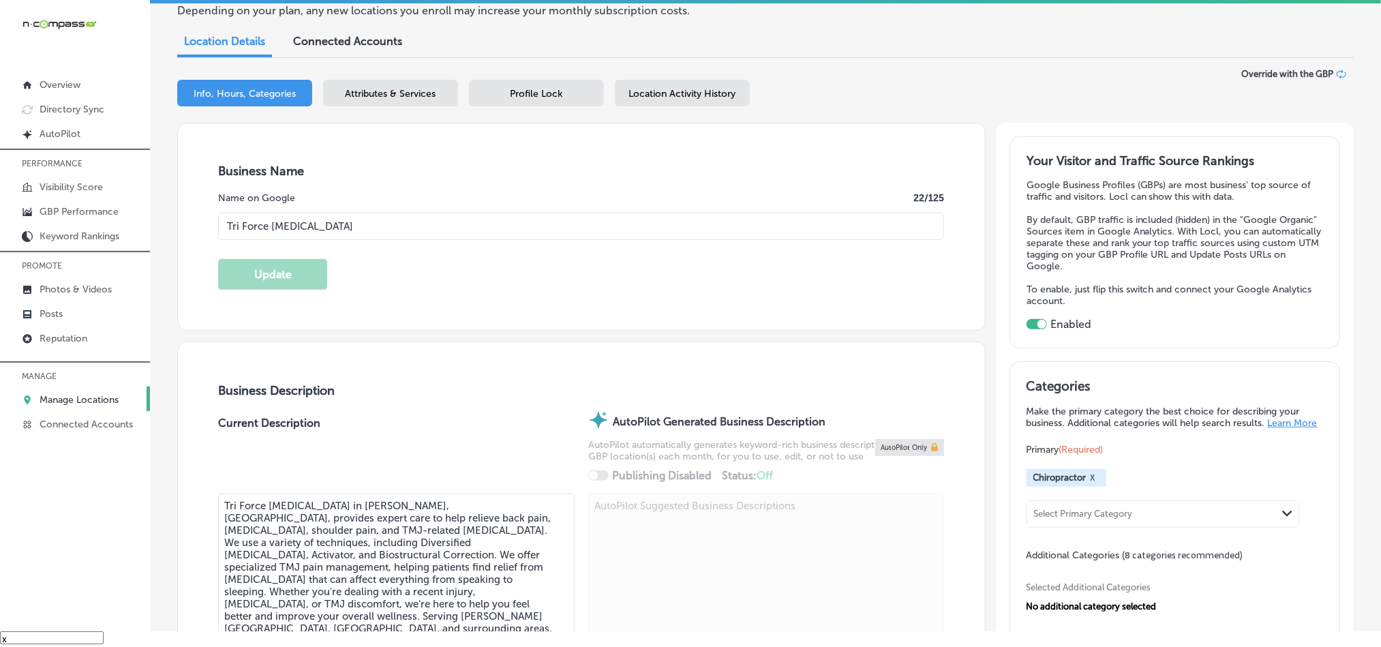
scroll to position [170, 0]
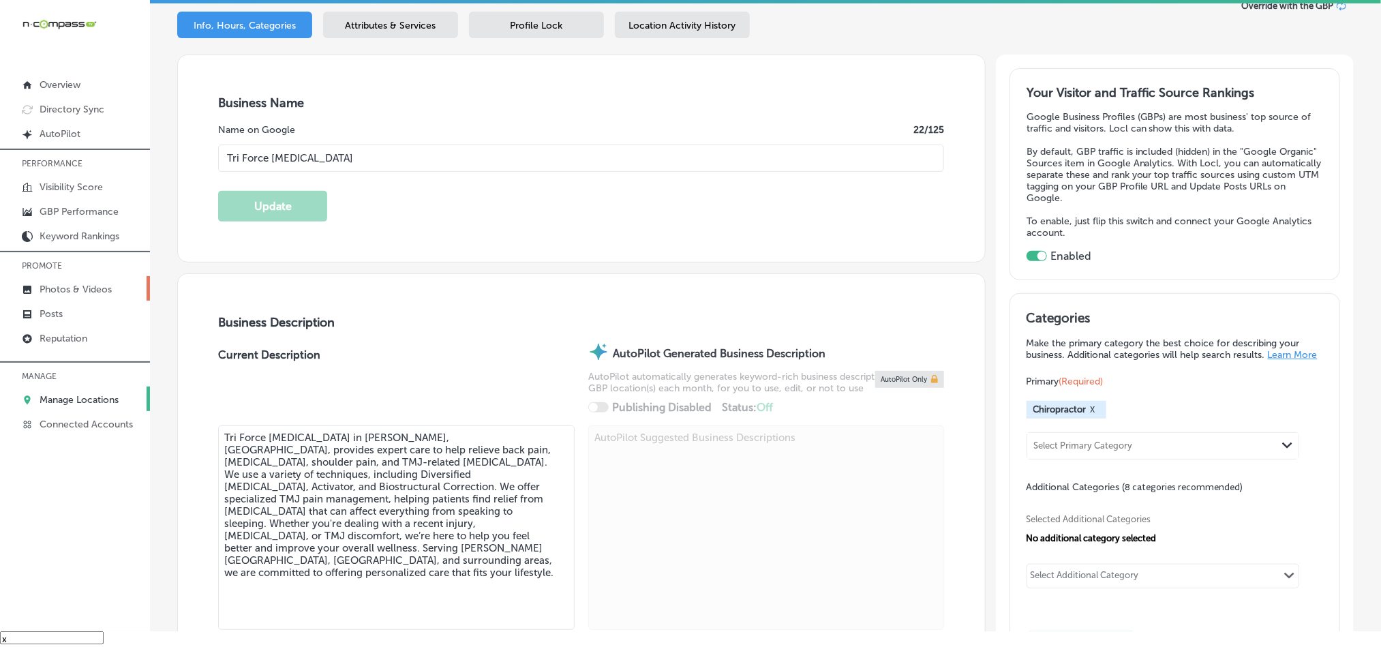
click at [80, 292] on p "Photos & Videos" at bounding box center [76, 290] width 72 height 12
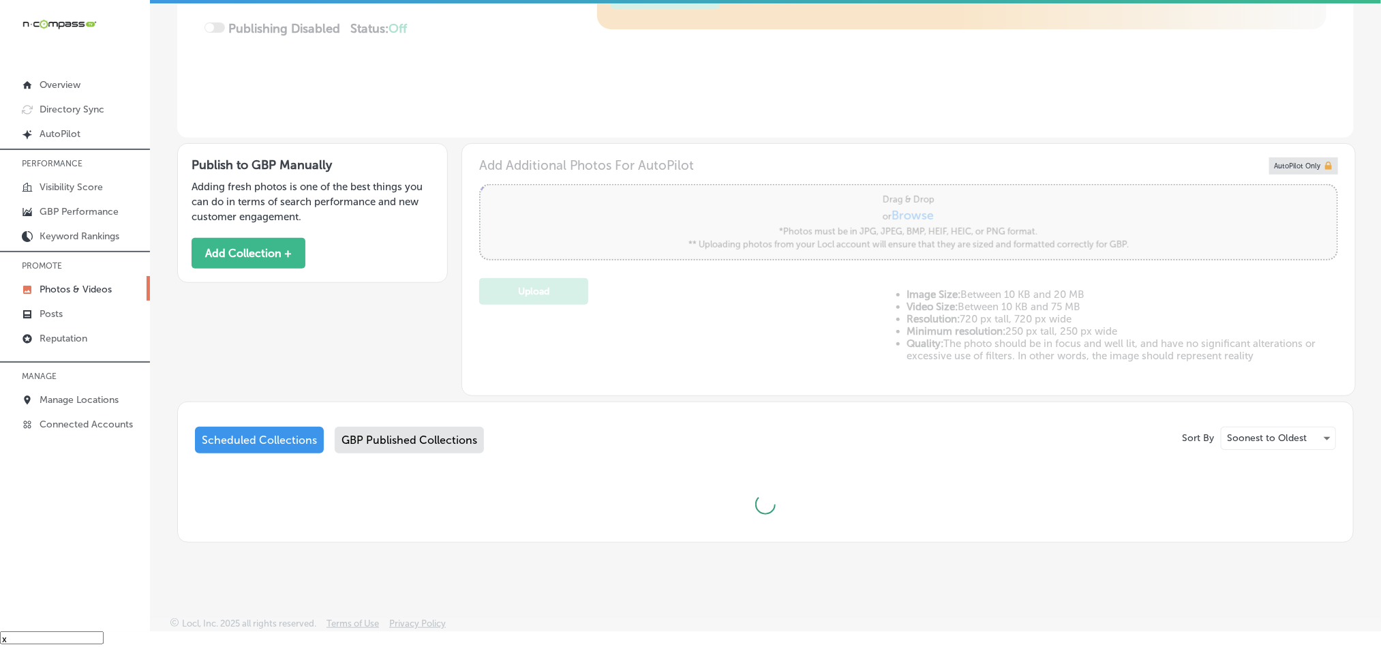
scroll to position [289, 0]
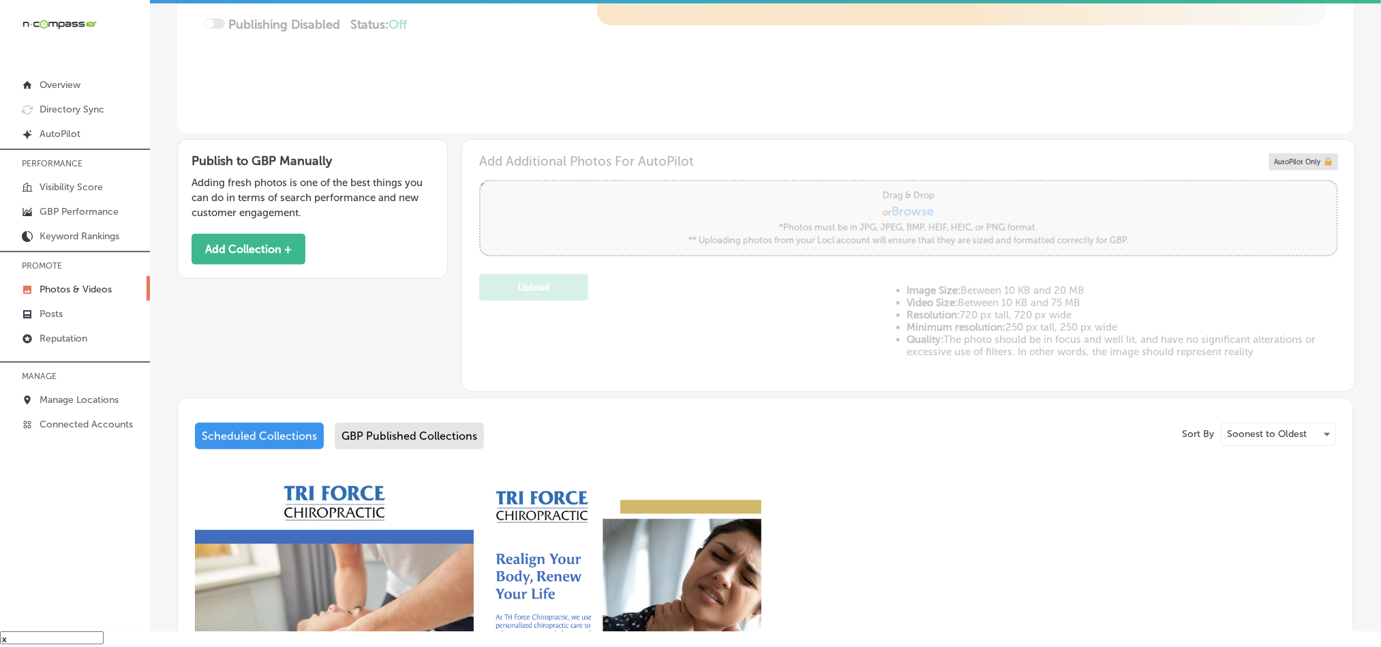
type input "5"
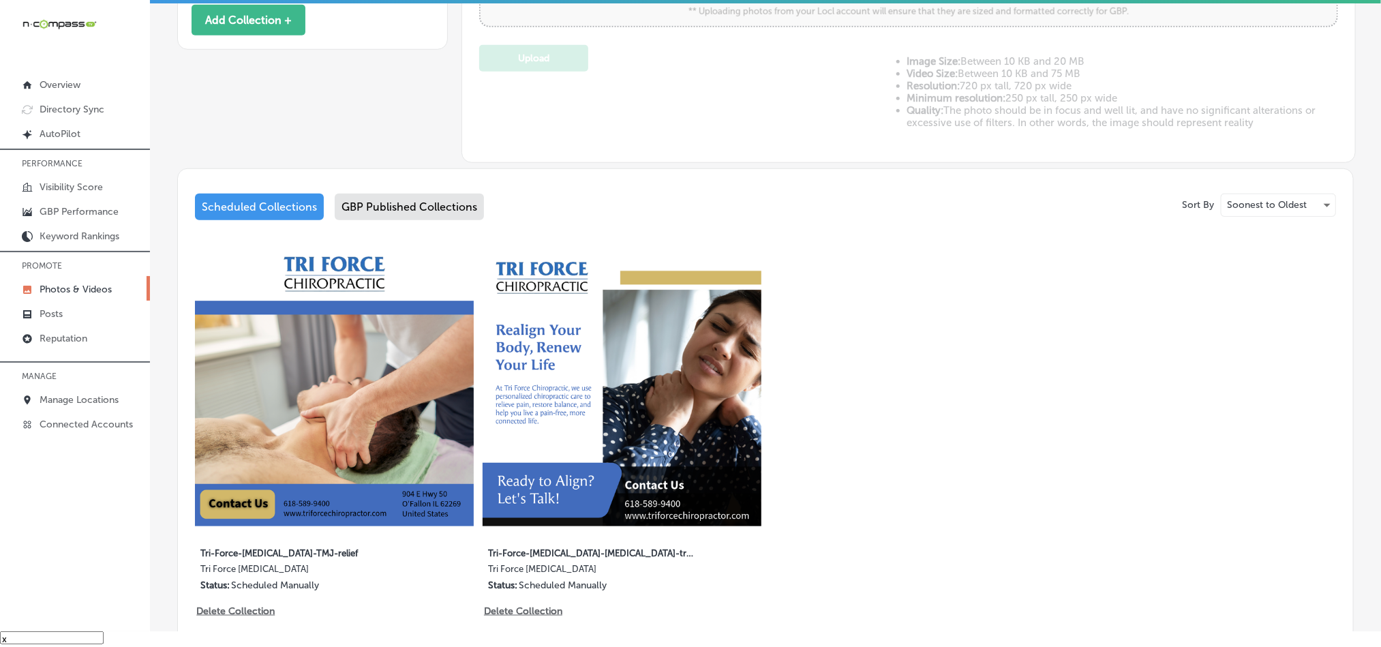
scroll to position [502, 0]
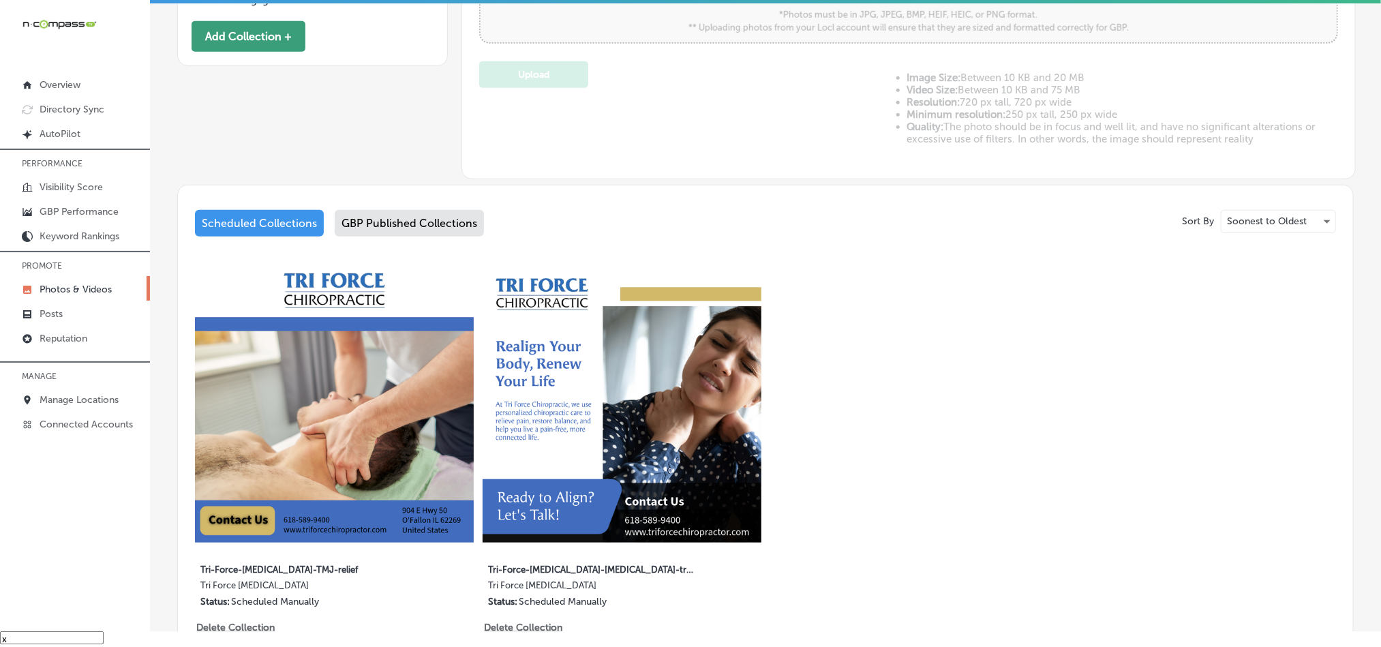
click at [264, 35] on button "Add Collection +" at bounding box center [249, 36] width 114 height 31
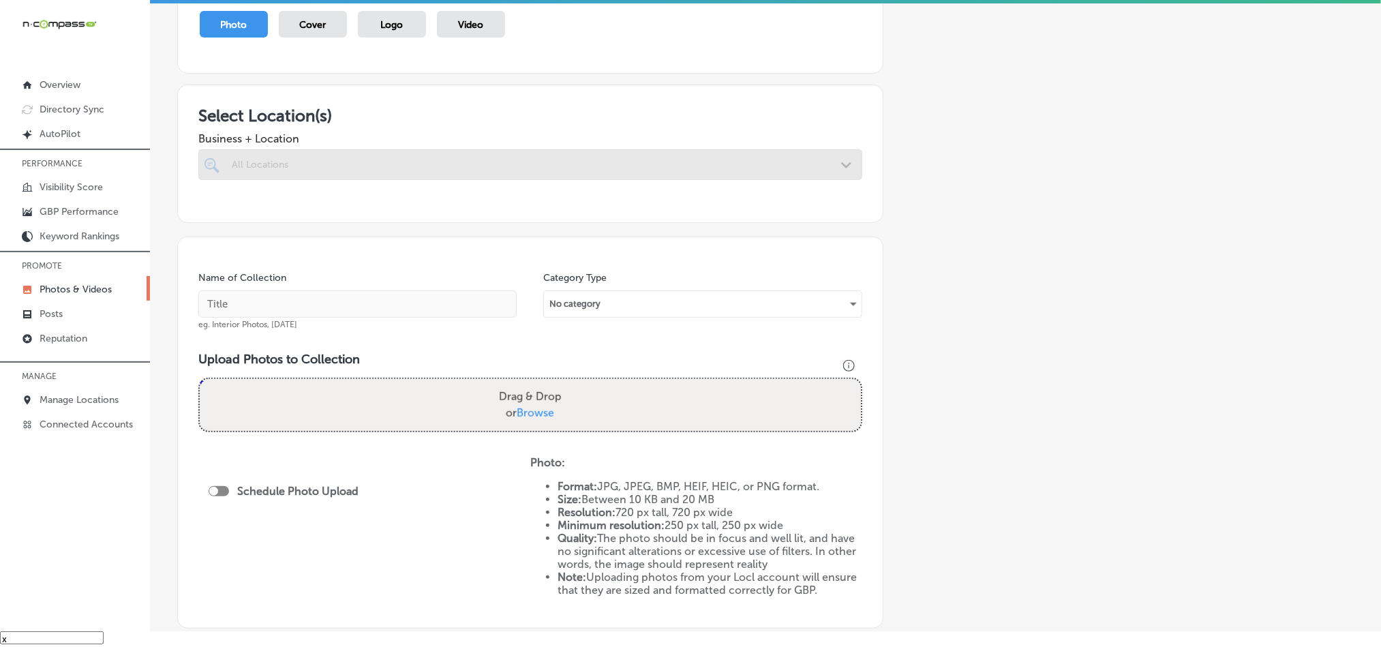
scroll to position [68, 0]
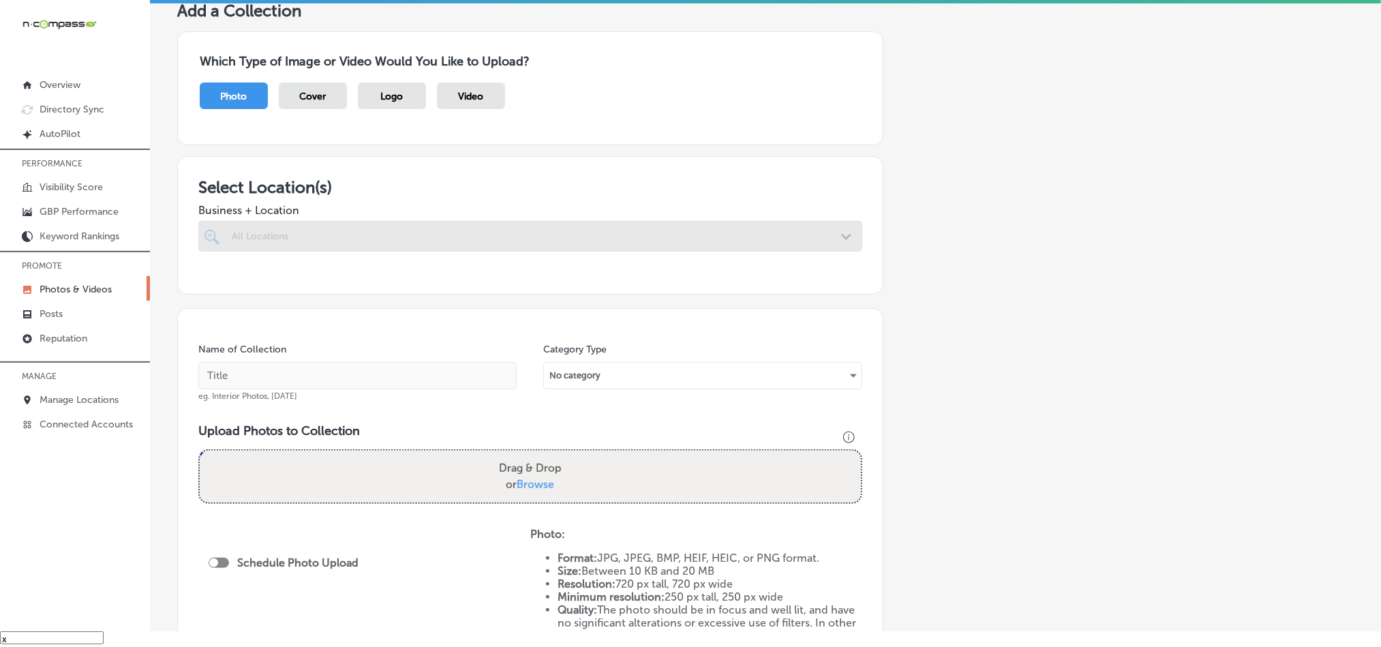
click at [790, 229] on div at bounding box center [530, 236] width 664 height 31
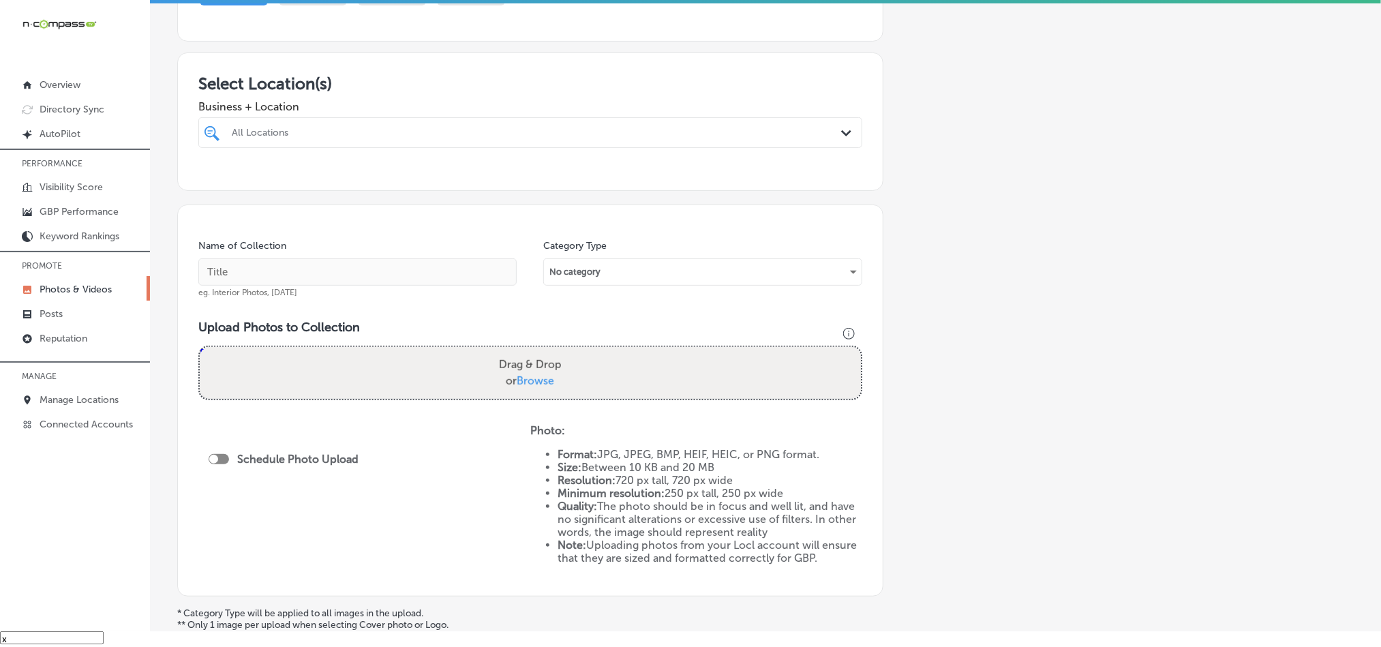
scroll to position [205, 0]
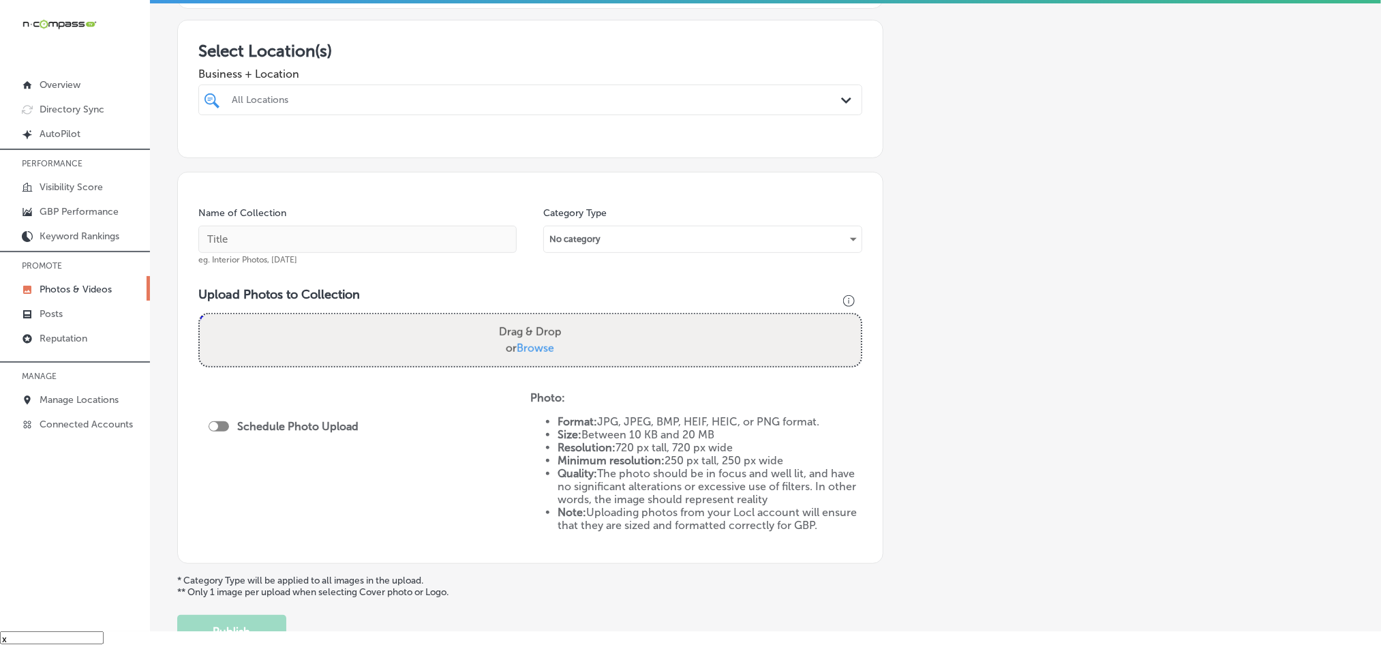
click at [770, 99] on div "All Locations" at bounding box center [537, 100] width 611 height 12
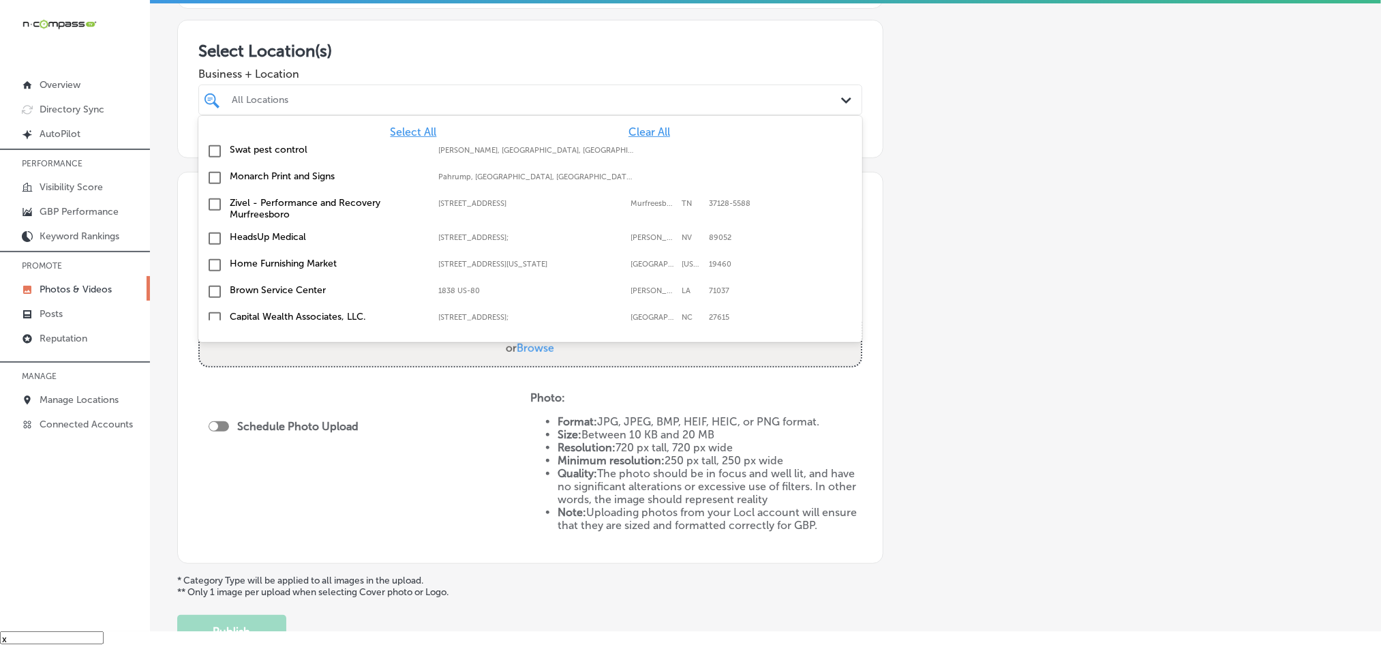
click at [632, 133] on span "Clear All" at bounding box center [650, 131] width 42 height 13
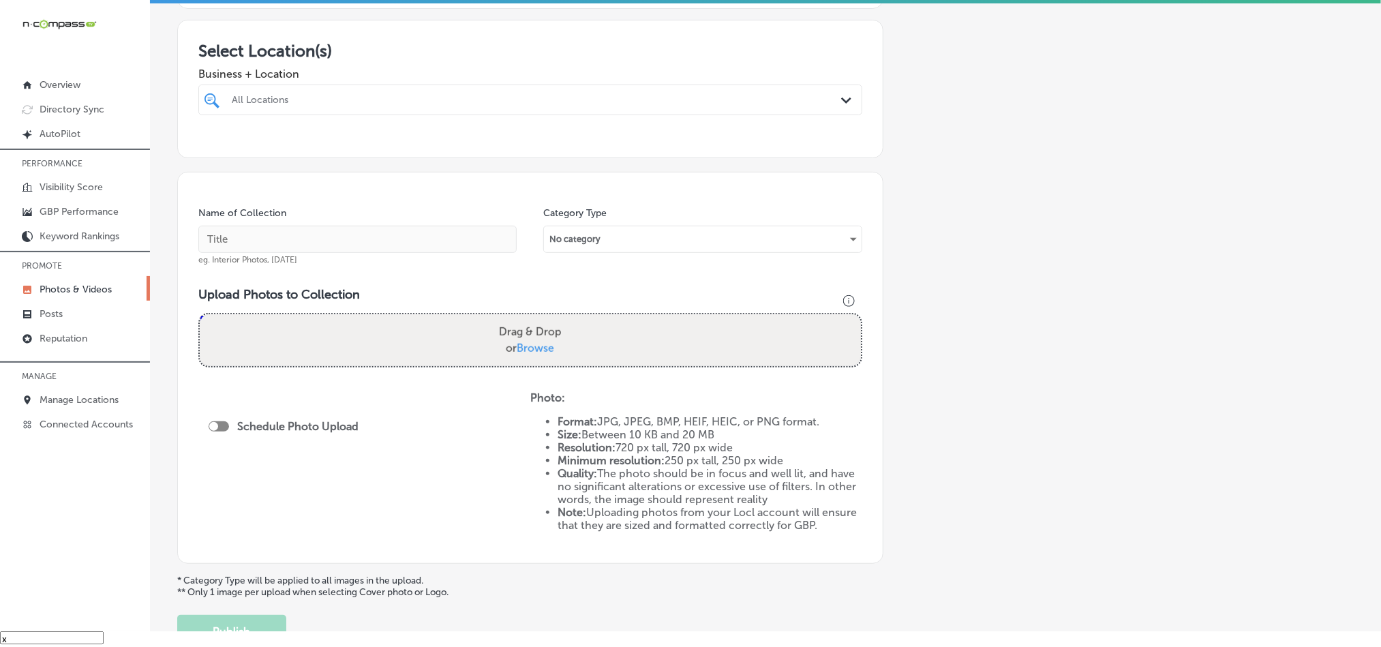
click at [628, 106] on div at bounding box center [500, 100] width 540 height 18
click at [211, 150] on input "checkbox" at bounding box center [215, 151] width 16 height 16
type input "tri f"
click at [557, 43] on h3 "Select Location(s)" at bounding box center [530, 51] width 664 height 20
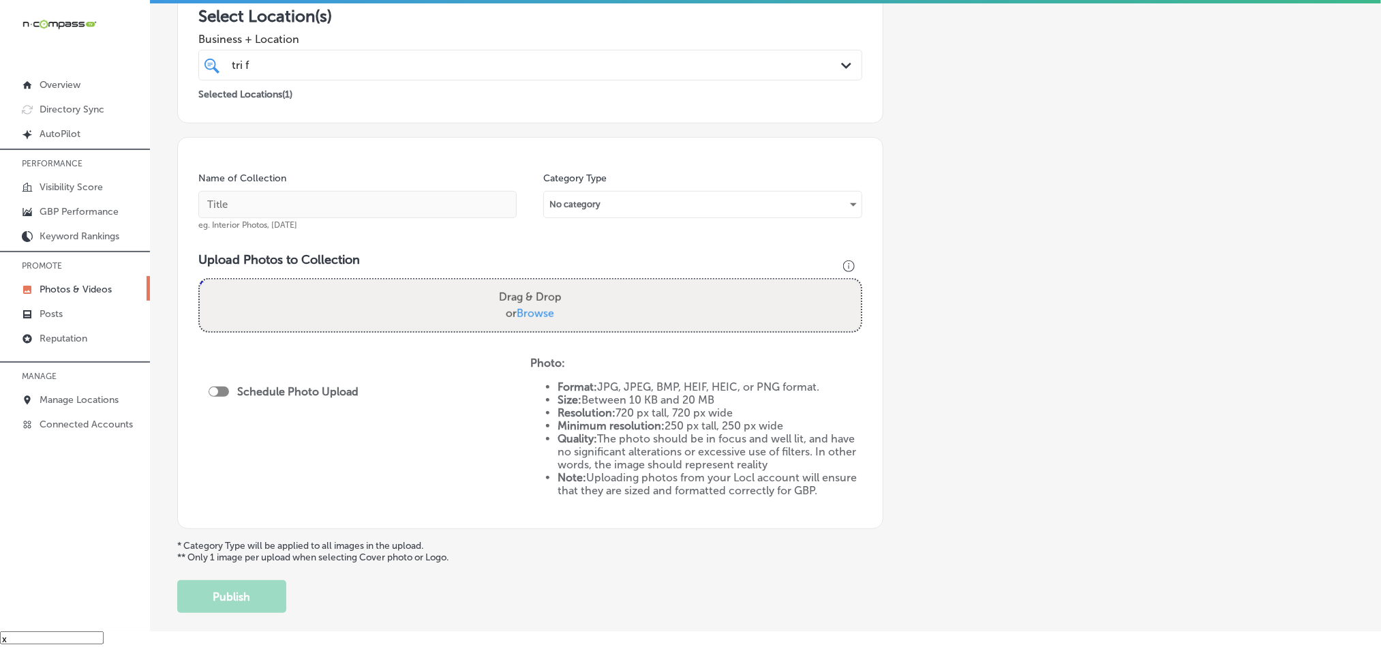
scroll to position [238, 0]
click at [293, 67] on div "tri f tri f" at bounding box center [500, 66] width 540 height 18
drag, startPoint x: 972, startPoint y: 192, endPoint x: 963, endPoint y: 197, distance: 10.1
click at [971, 192] on div "Add a Collection Which Type of Image or Video Would You Like to Upload? Photo C…" at bounding box center [765, 222] width 1177 height 783
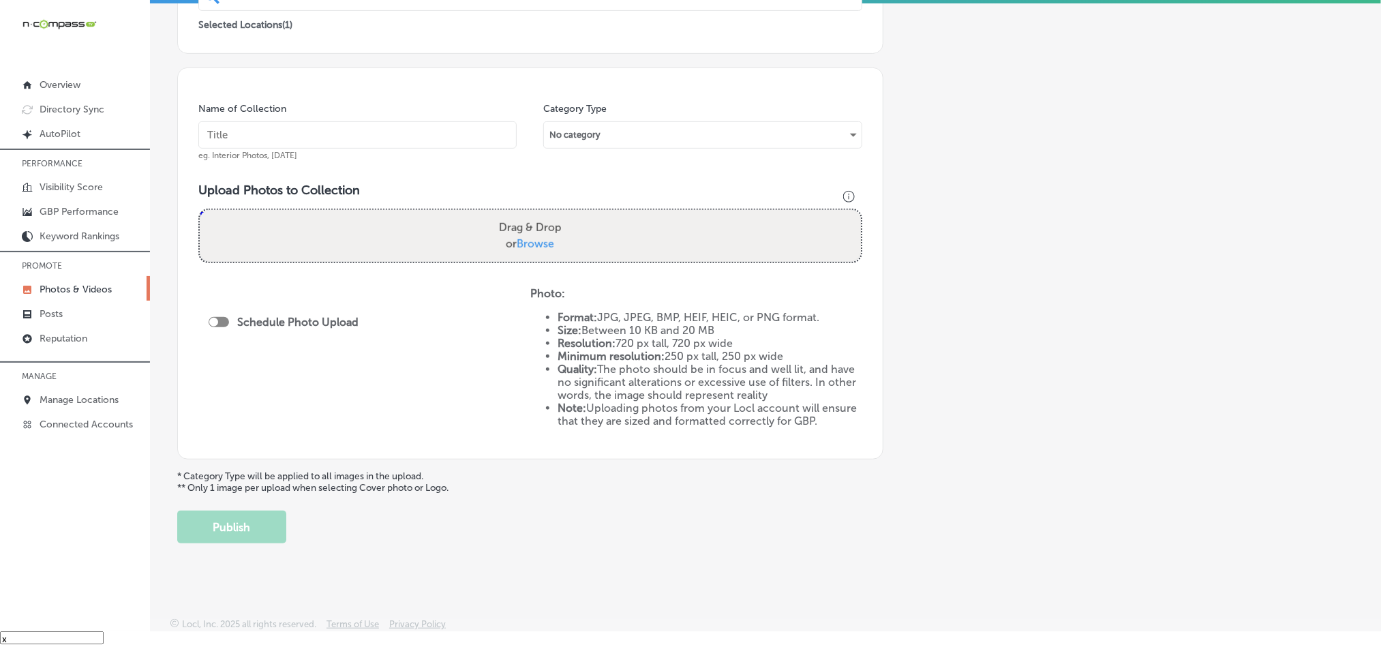
scroll to position [317, 0]
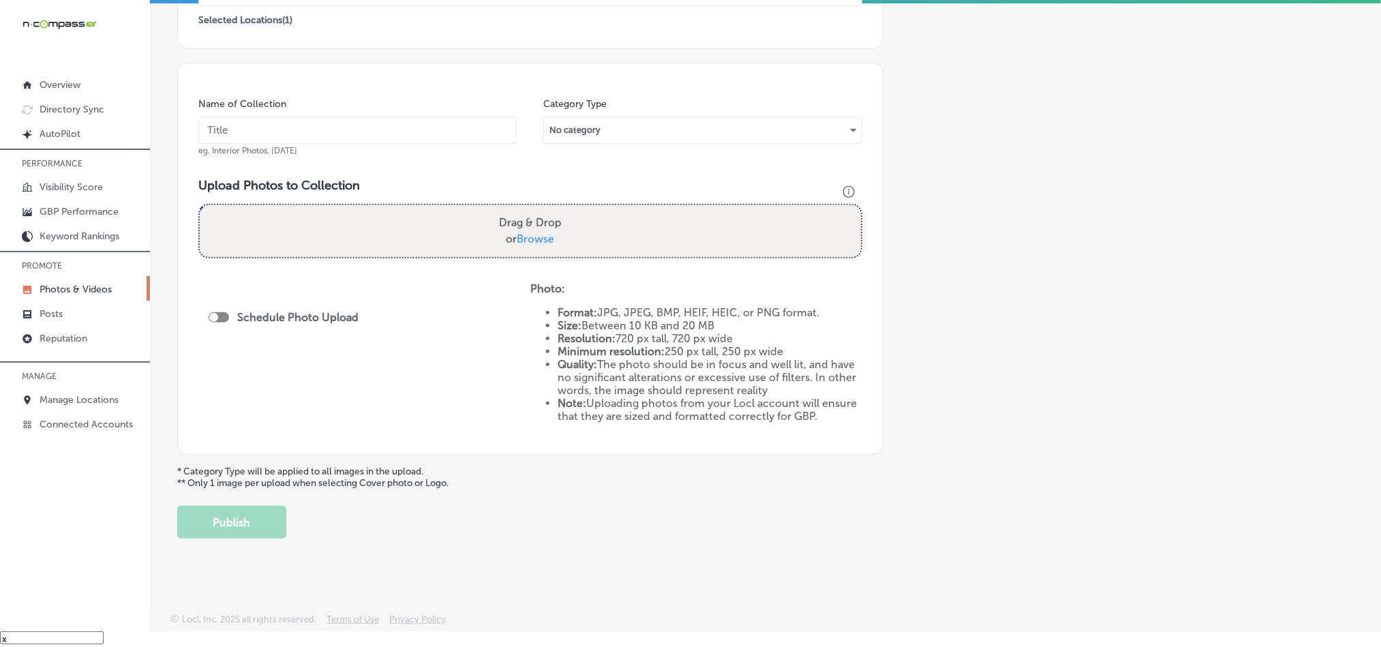
click at [332, 136] on input "text" at bounding box center [357, 130] width 318 height 27
paste input "Tri-Force-[MEDICAL_DATA]-[MEDICAL_DATA]-care"
type input "Tri-Force-[MEDICAL_DATA]-[MEDICAL_DATA]-care"
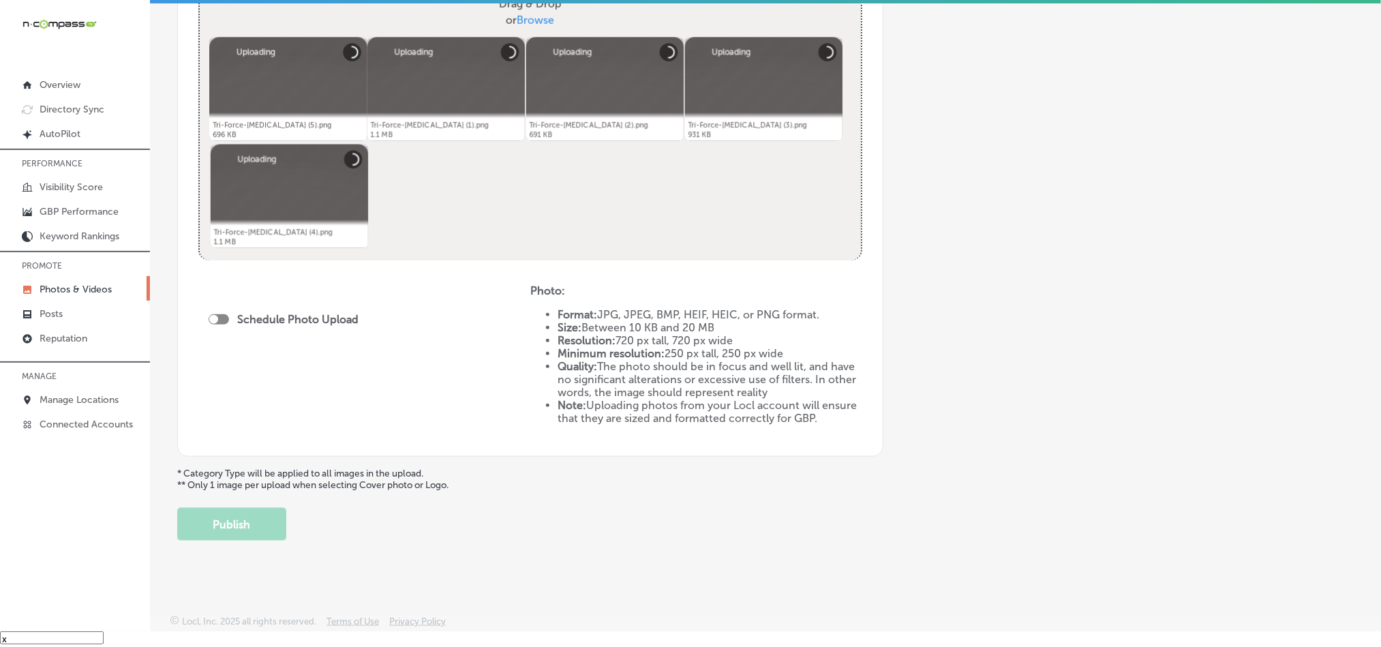
scroll to position [538, 0]
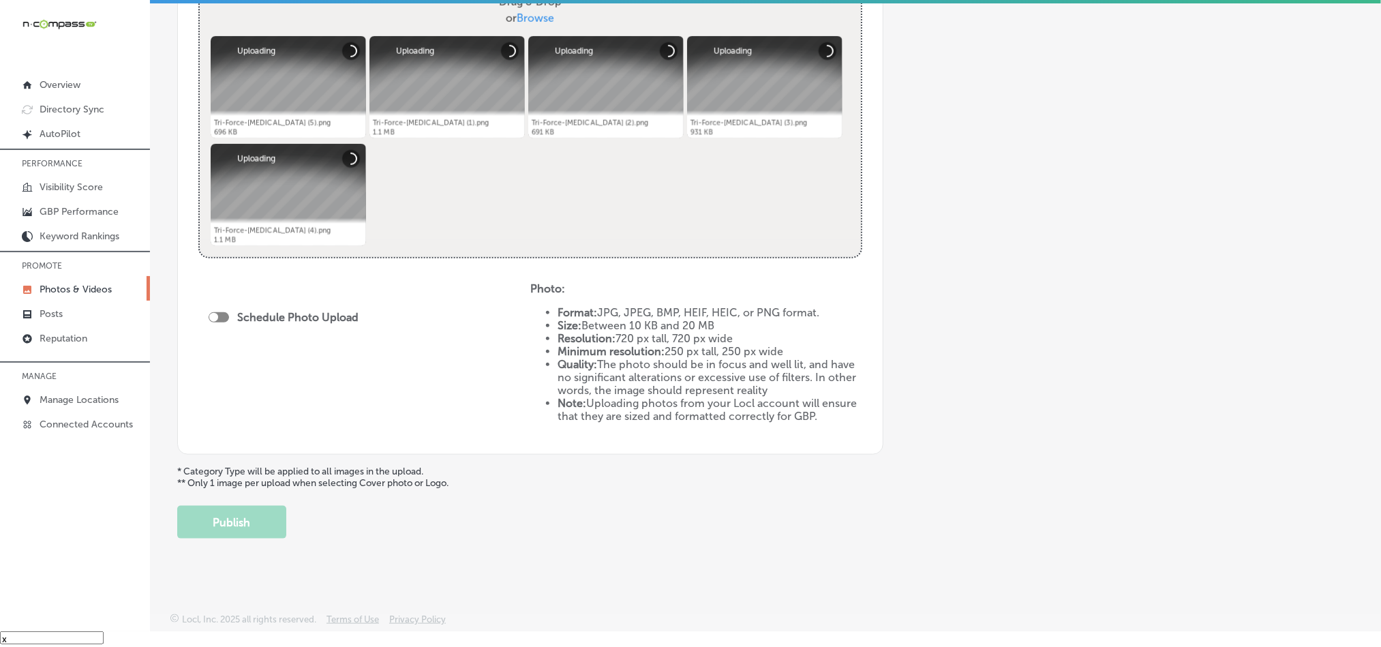
click at [220, 311] on div "Schedule Photo Upload" at bounding box center [287, 317] width 157 height 13
click at [220, 316] on div at bounding box center [219, 317] width 20 height 10
checkbox input "true"
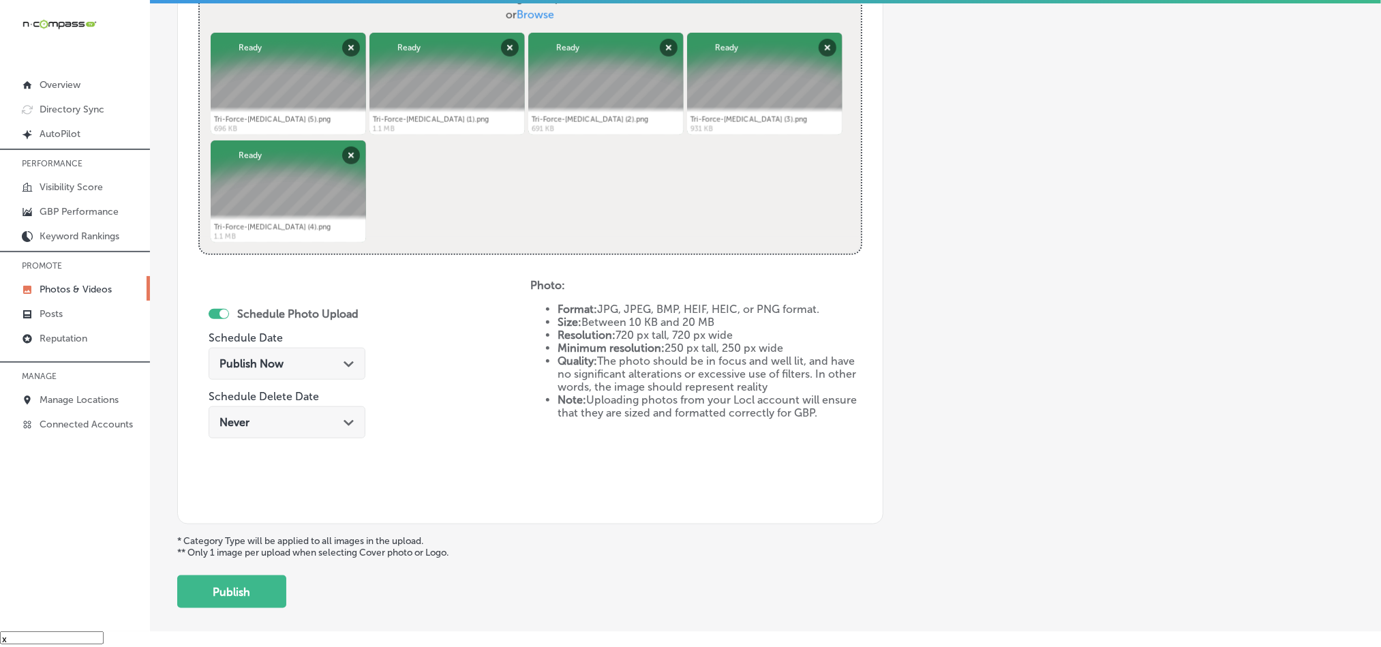
click at [338, 366] on div "Publish Now Path Created with Sketch." at bounding box center [287, 363] width 135 height 13
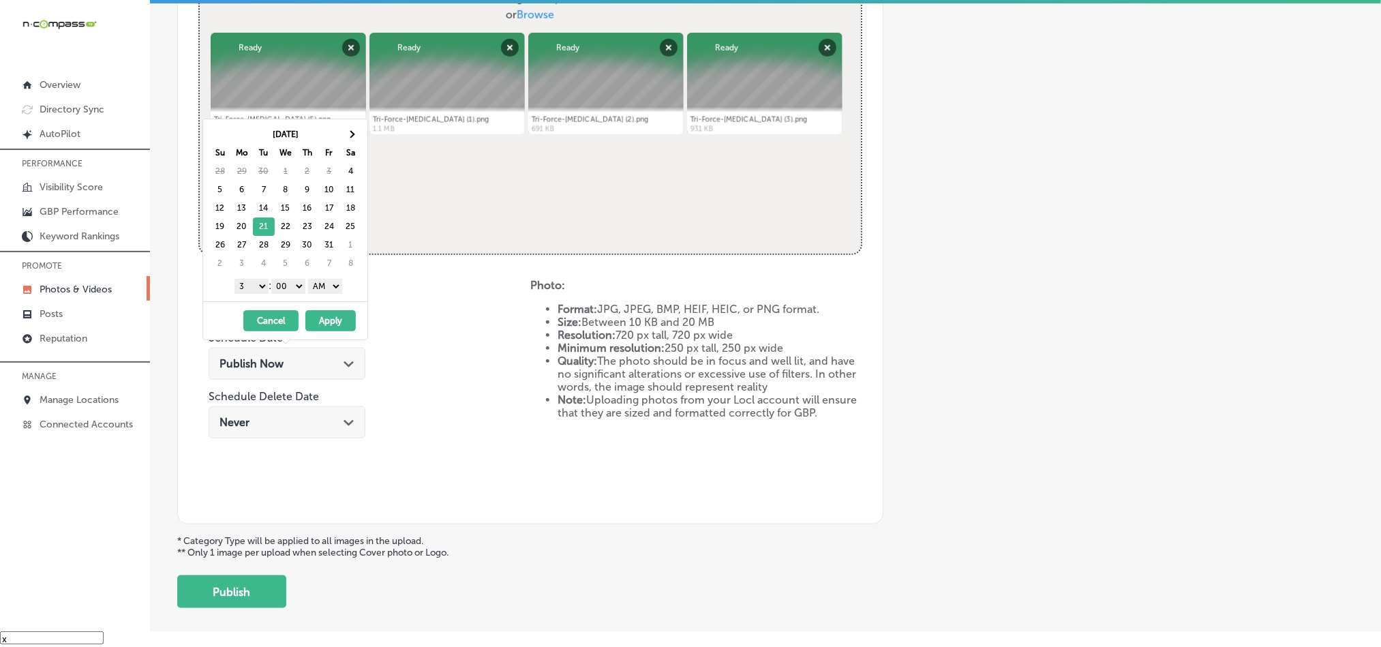
click at [243, 288] on select "1 2 3 4 5 6 7 8 9 10 11 12" at bounding box center [252, 286] width 34 height 15
click at [286, 285] on select "00 10 20 30 40 50" at bounding box center [288, 286] width 34 height 15
click at [330, 286] on select "AM PM" at bounding box center [325, 286] width 34 height 15
click at [414, 348] on div "Schedule Photo Upload Schedule Date Publish Now Path Created with Sketch. Sched…" at bounding box center [364, 391] width 332 height 224
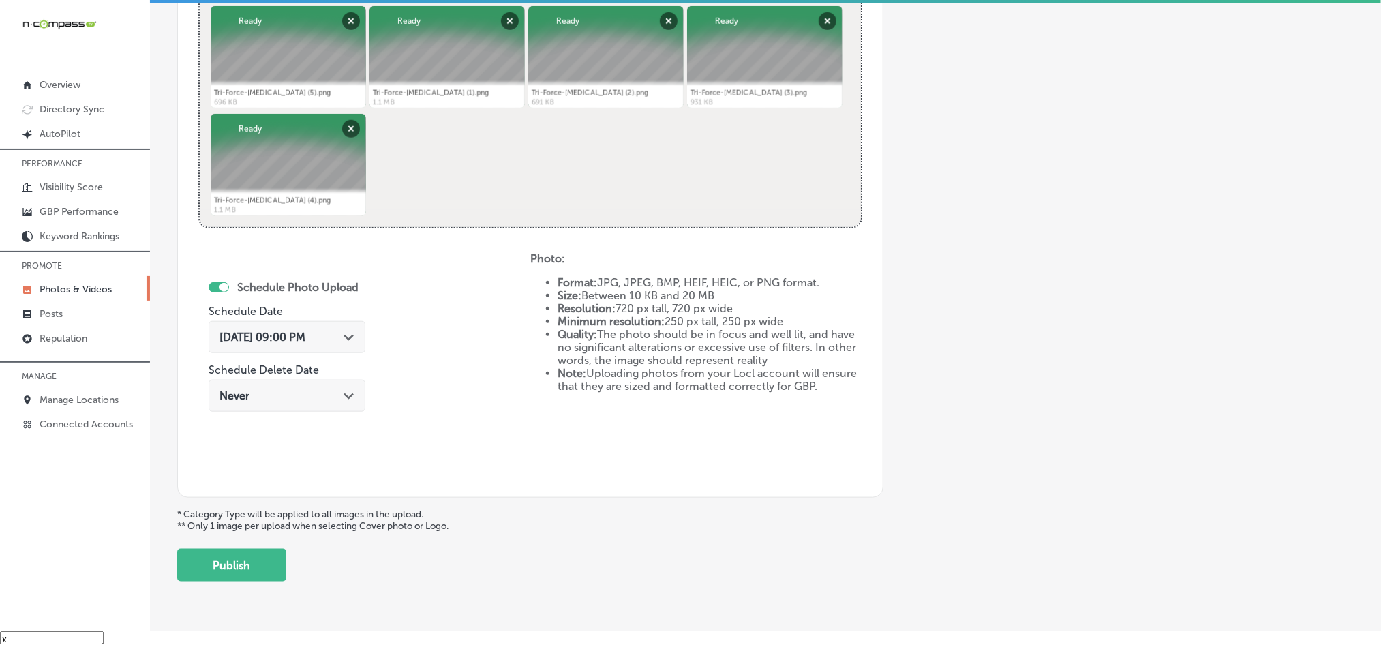
scroll to position [571, 0]
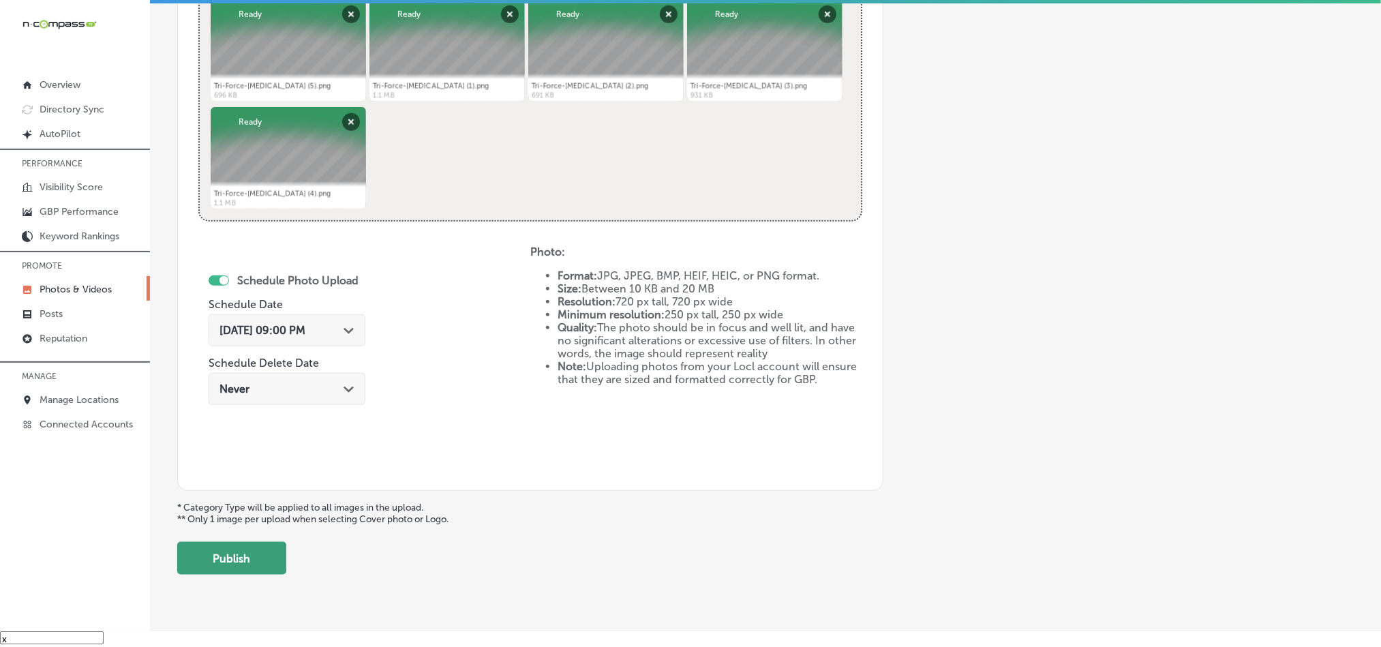
click at [244, 556] on button "Publish" at bounding box center [231, 558] width 109 height 33
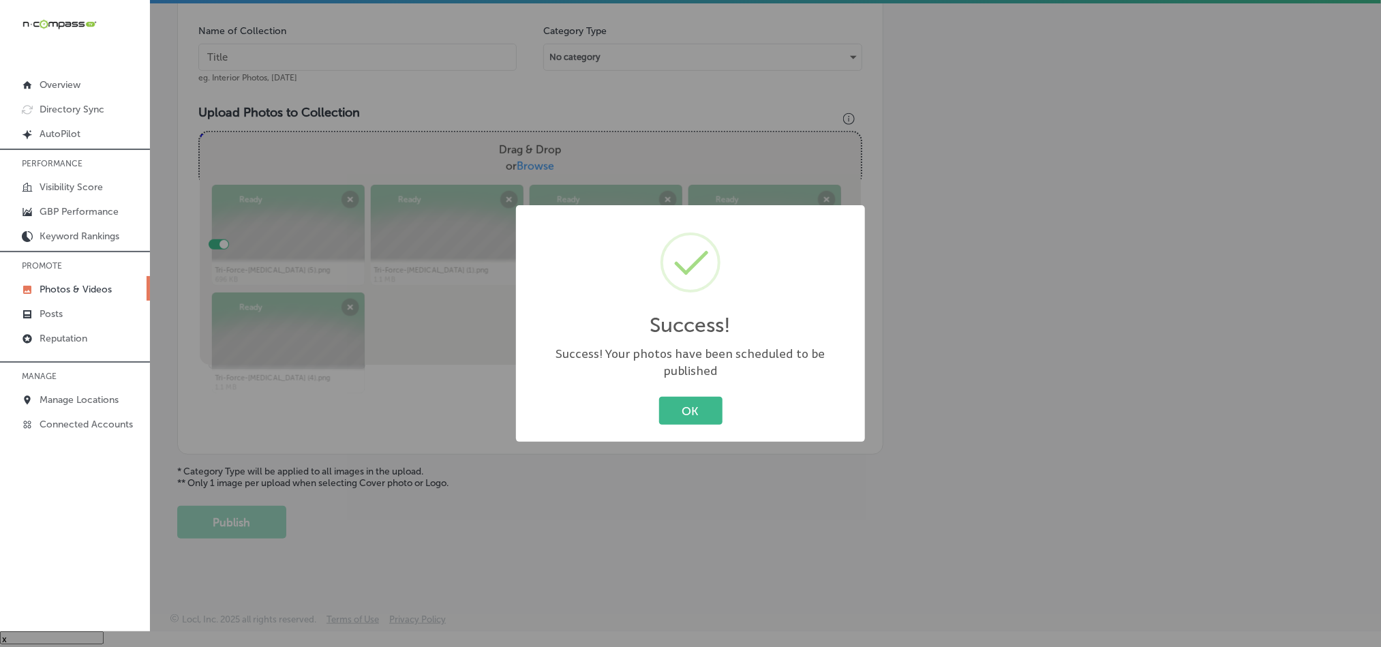
scroll to position [389, 0]
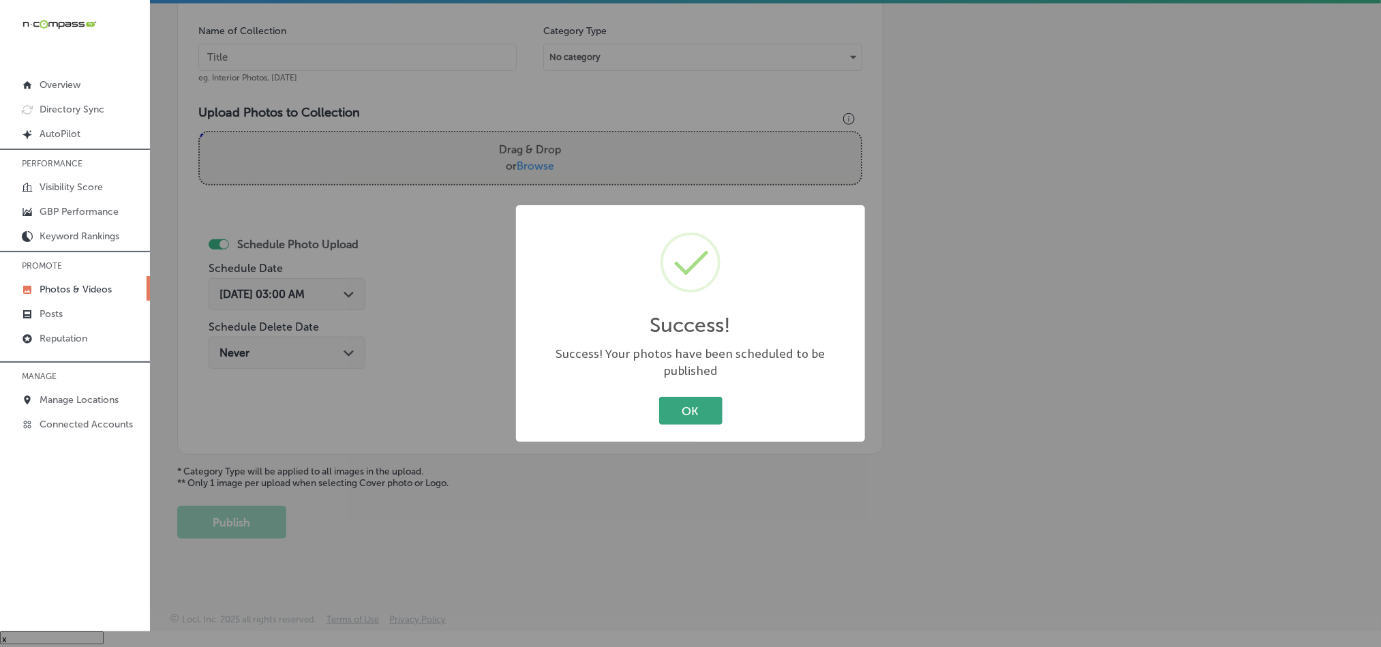
click at [683, 406] on button "OK" at bounding box center [690, 411] width 63 height 28
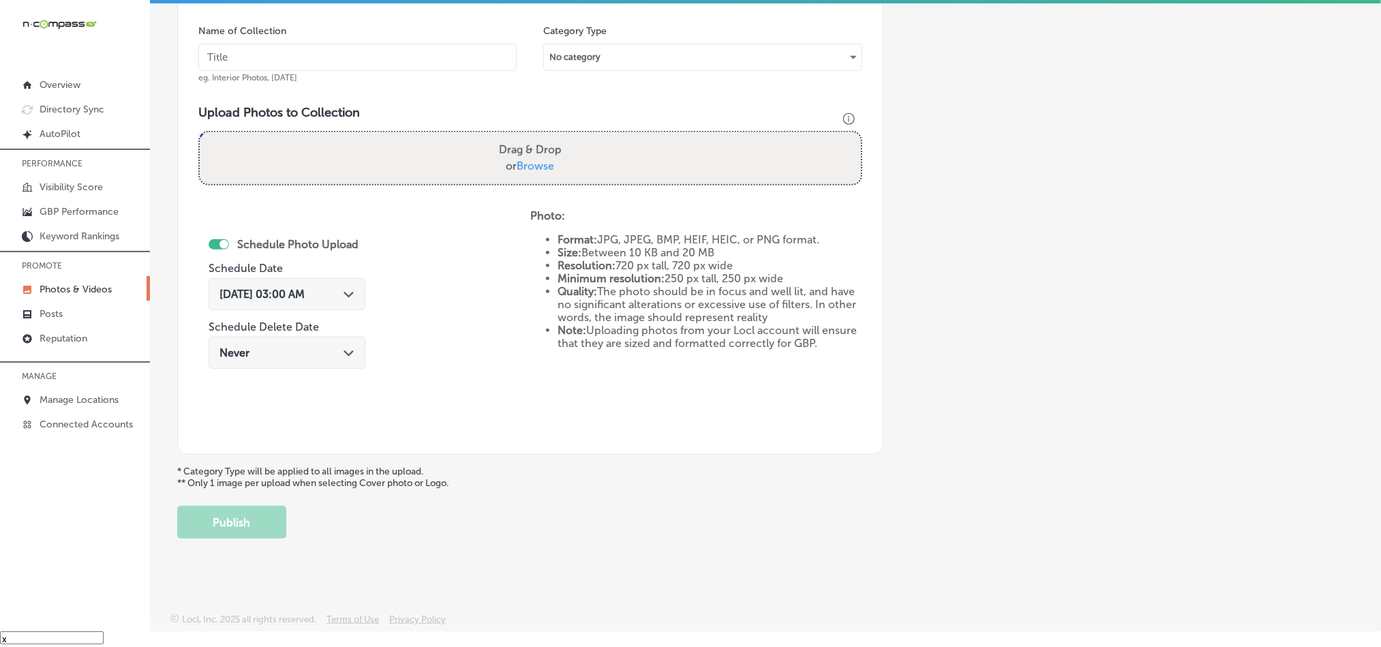
click at [299, 61] on input "text" at bounding box center [357, 57] width 318 height 27
paste input "Tri-Force-[MEDICAL_DATA]-Back-pain-relief"
type input "Tri-Force-[MEDICAL_DATA]-Back-pain-relief"
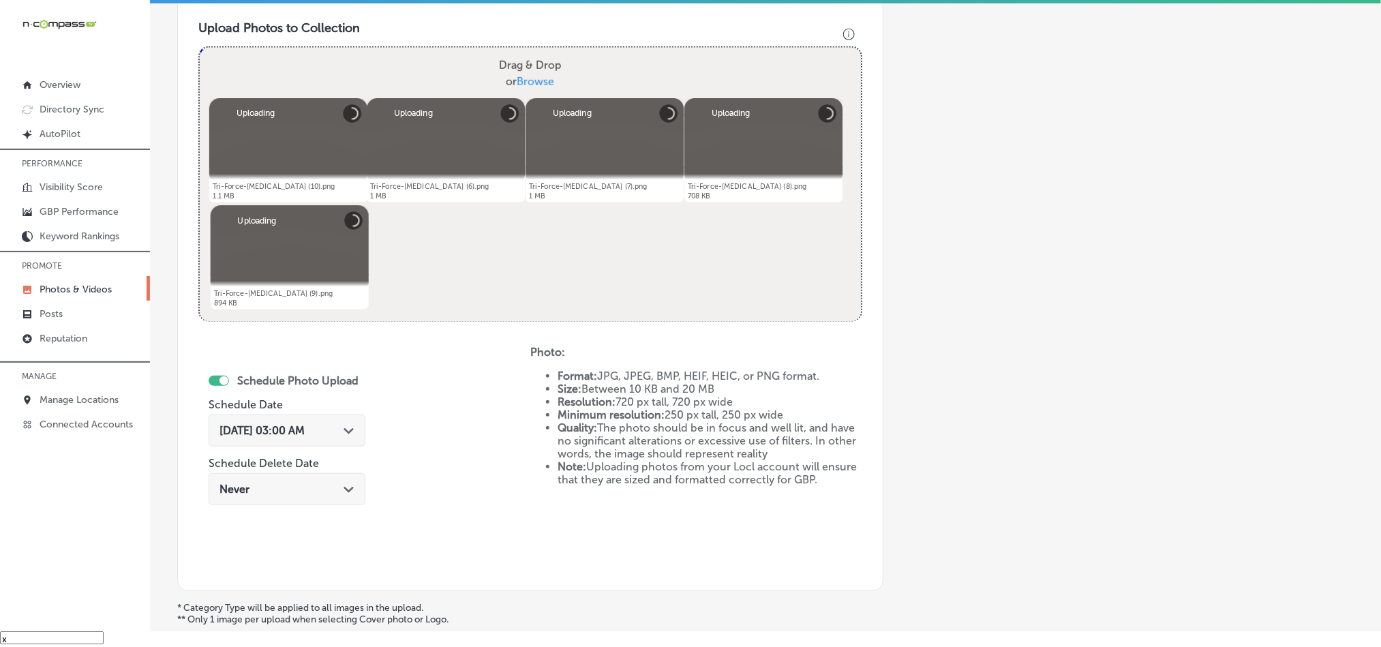
scroll to position [492, 0]
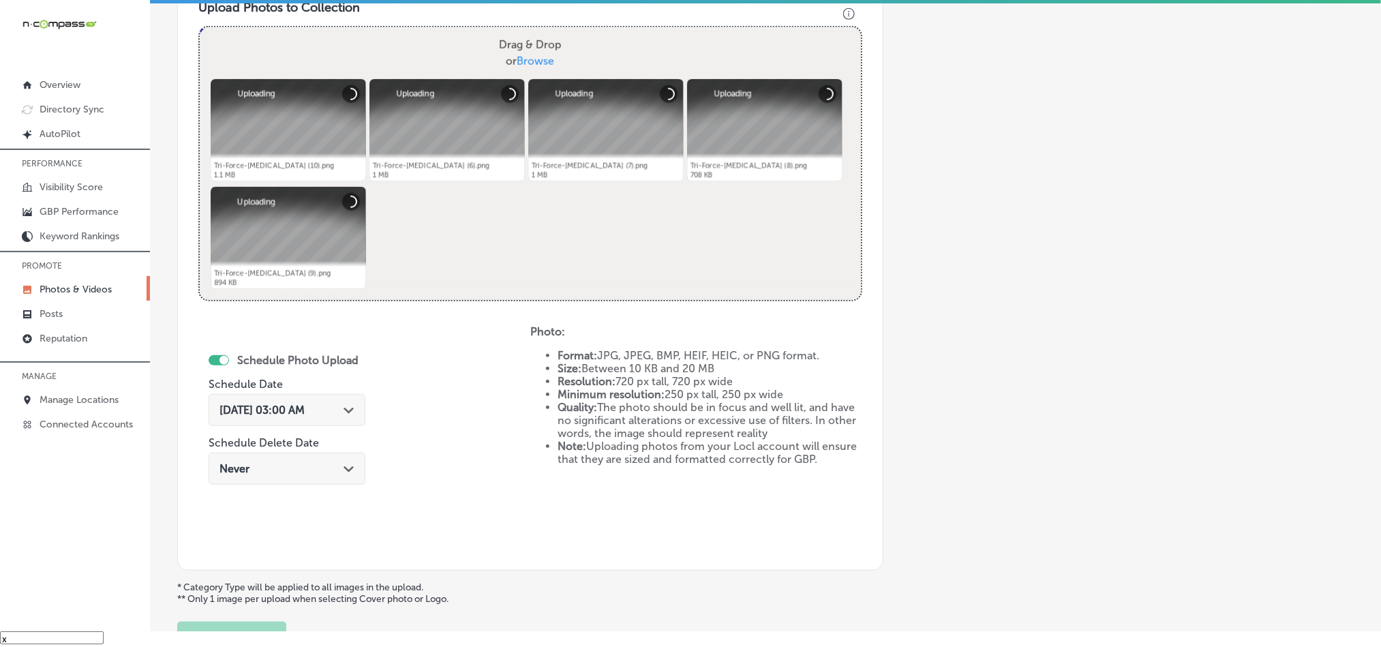
click at [346, 404] on div "Path Created with Sketch." at bounding box center [349, 409] width 11 height 11
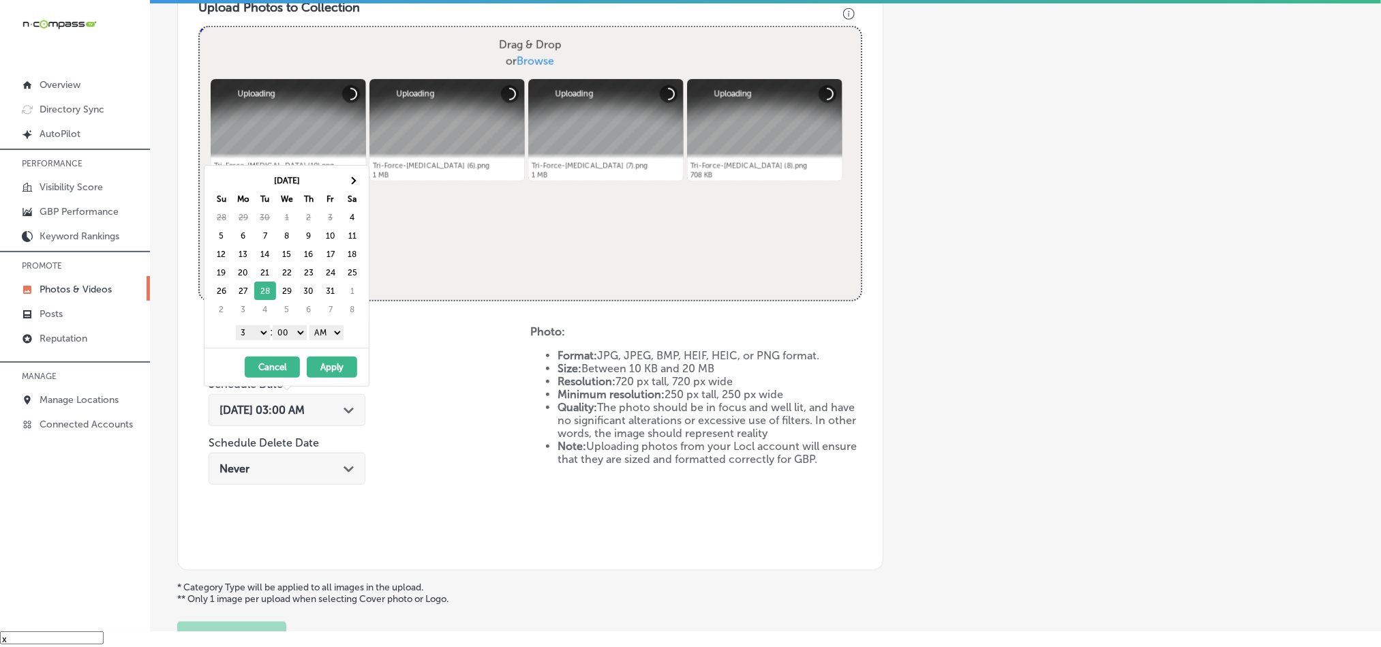
click at [252, 336] on select "1 2 3 4 5 6 7 8 9 10 11 12" at bounding box center [253, 332] width 34 height 15
click at [331, 335] on select "AM PM" at bounding box center [327, 332] width 34 height 15
click at [330, 375] on button "Apply" at bounding box center [332, 367] width 50 height 21
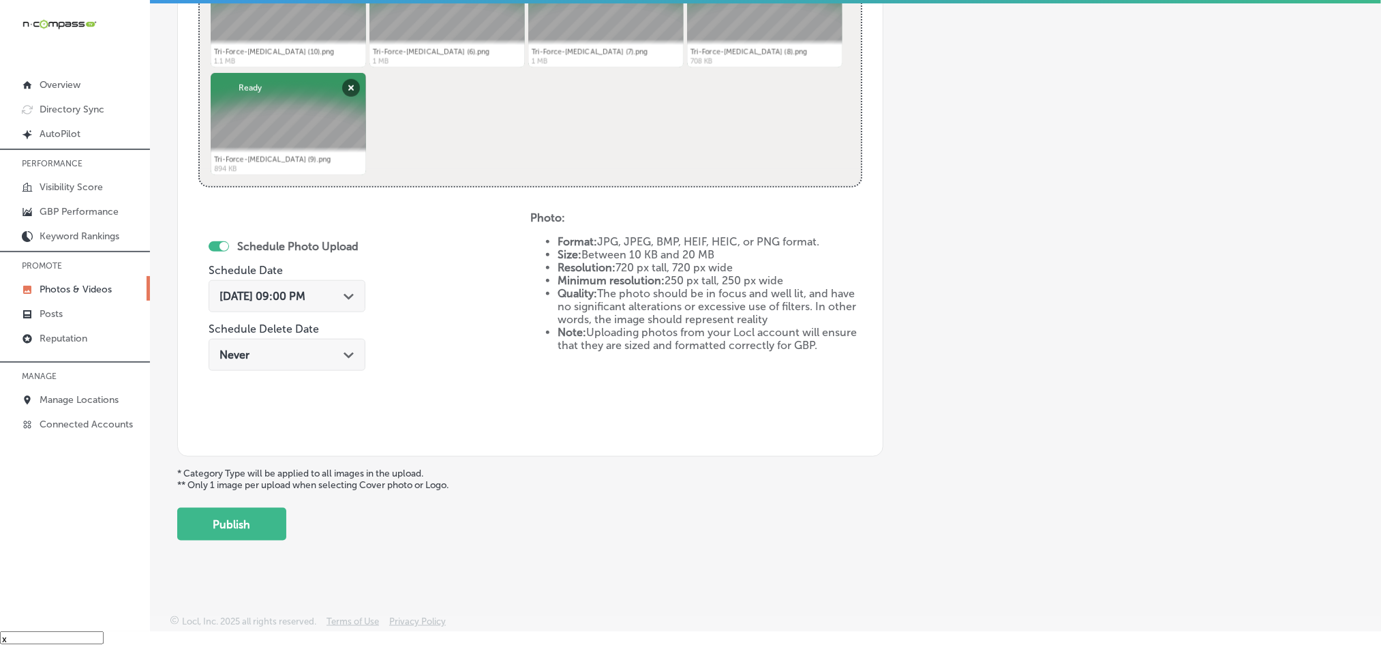
scroll to position [610, 0]
click at [233, 518] on button "Publish" at bounding box center [231, 522] width 109 height 33
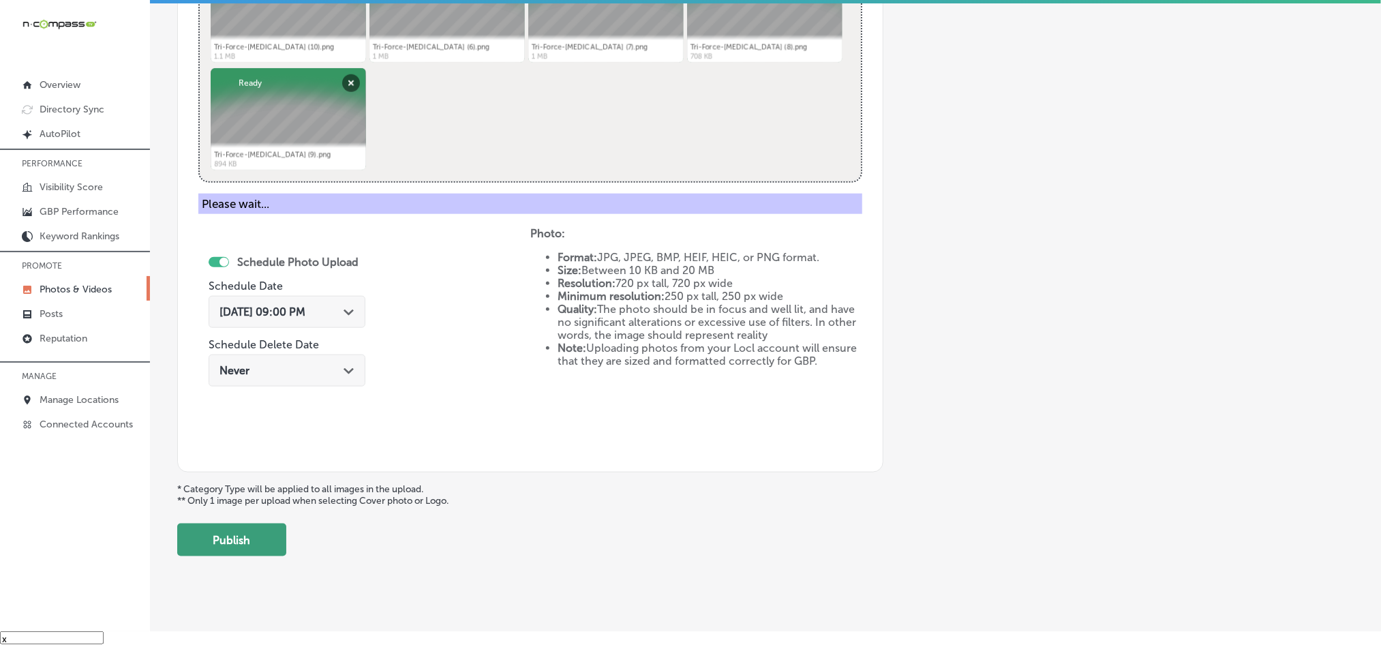
scroll to position [389, 0]
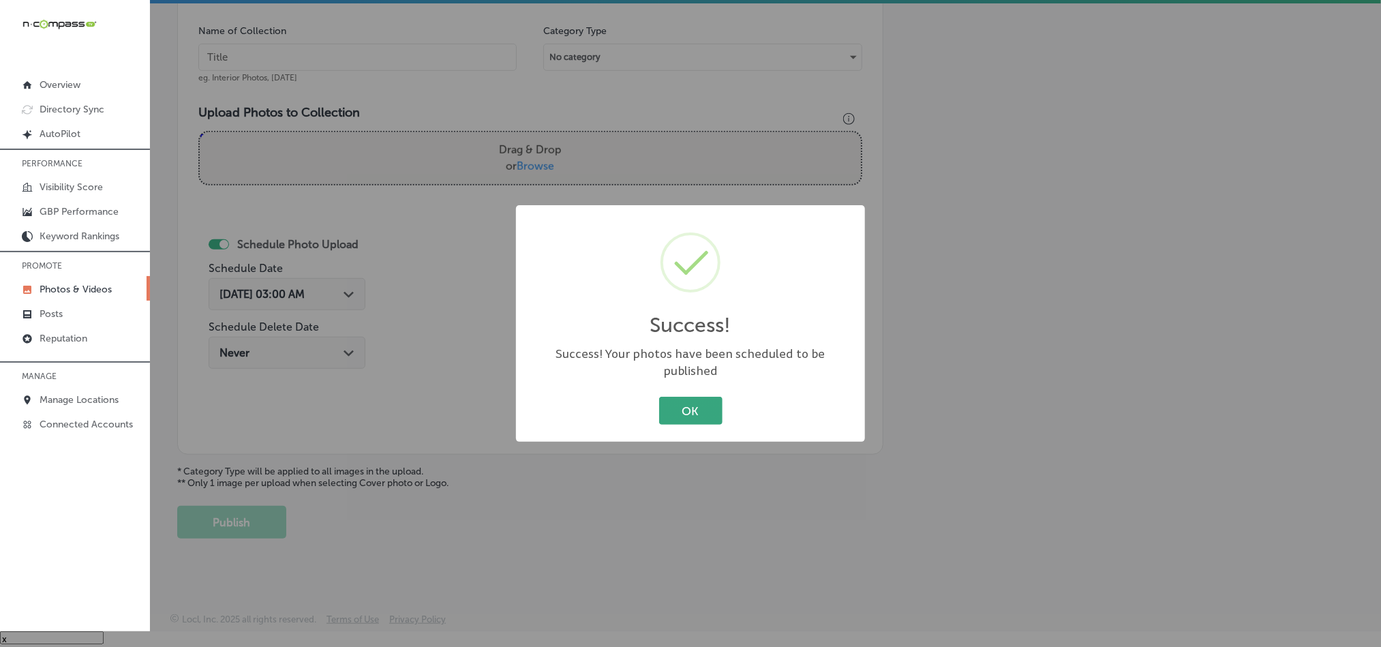
click at [704, 399] on button "OK" at bounding box center [690, 411] width 63 height 28
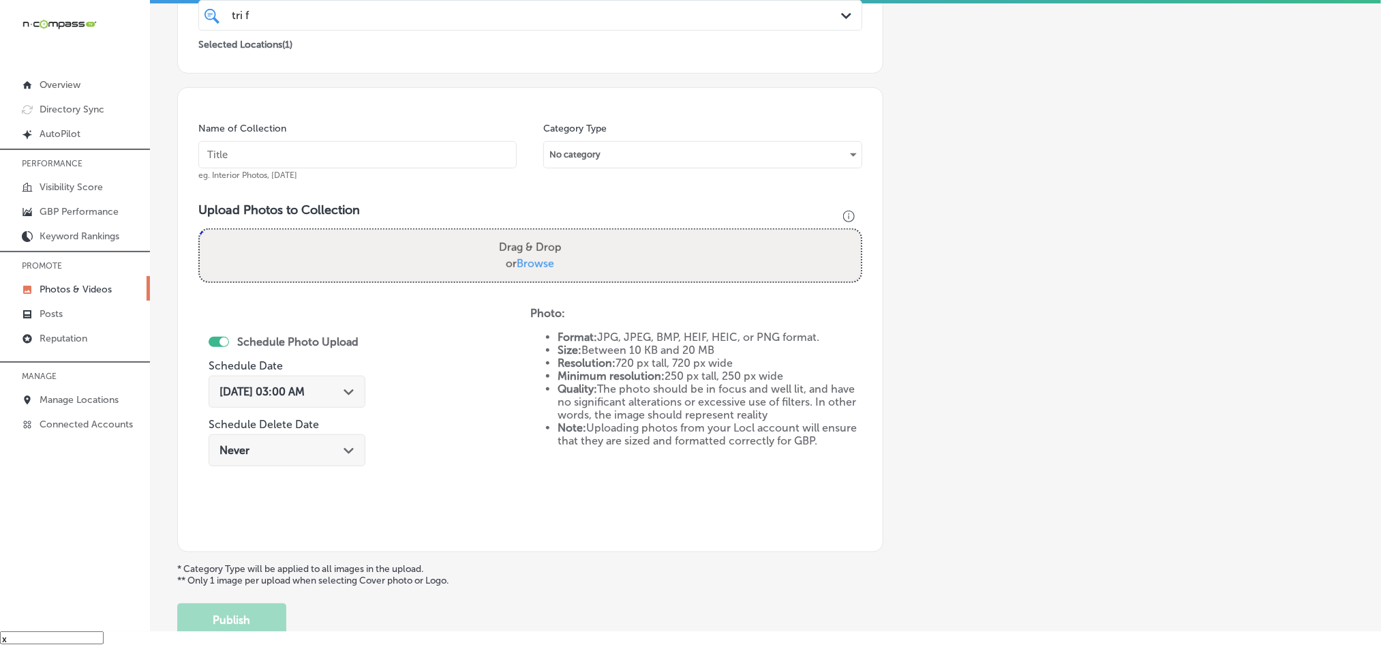
scroll to position [287, 0]
click at [334, 164] on input "text" at bounding box center [357, 156] width 318 height 27
paste input "Tri-Force-[MEDICAL_DATA]-[MEDICAL_DATA]-treatment"
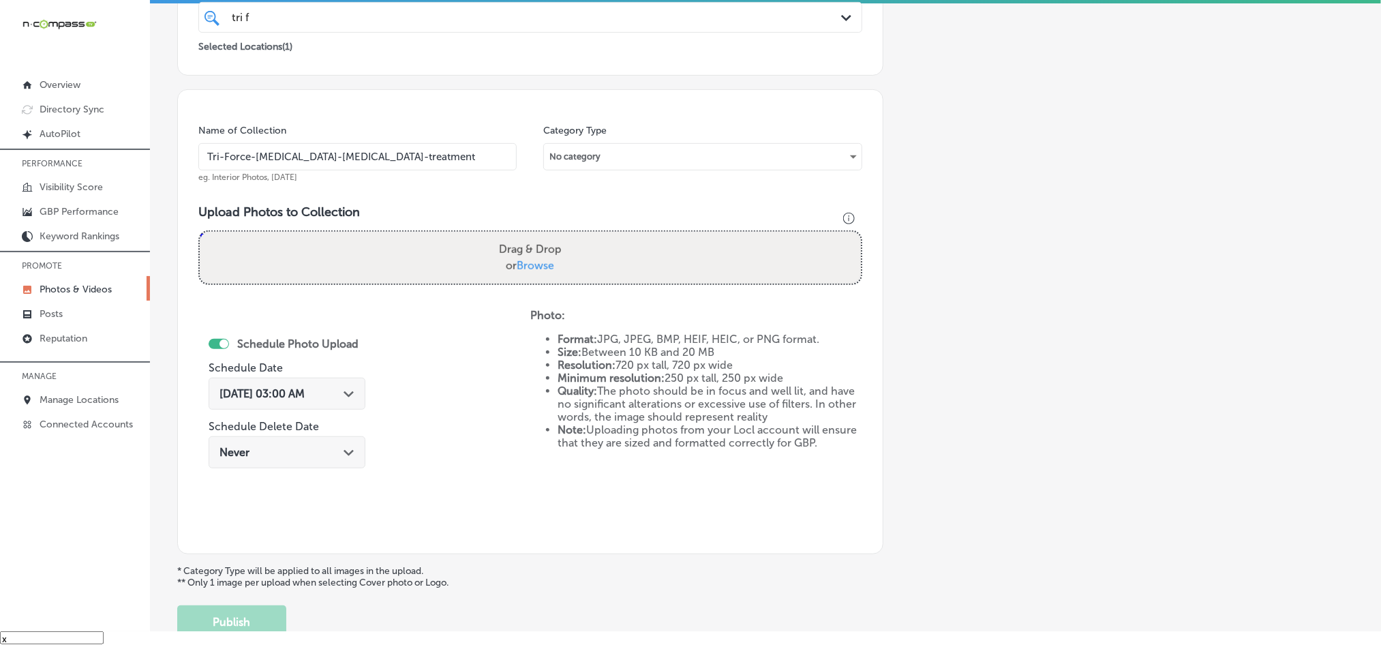
type input "Tri-Force-[MEDICAL_DATA]-[MEDICAL_DATA]-treatment"
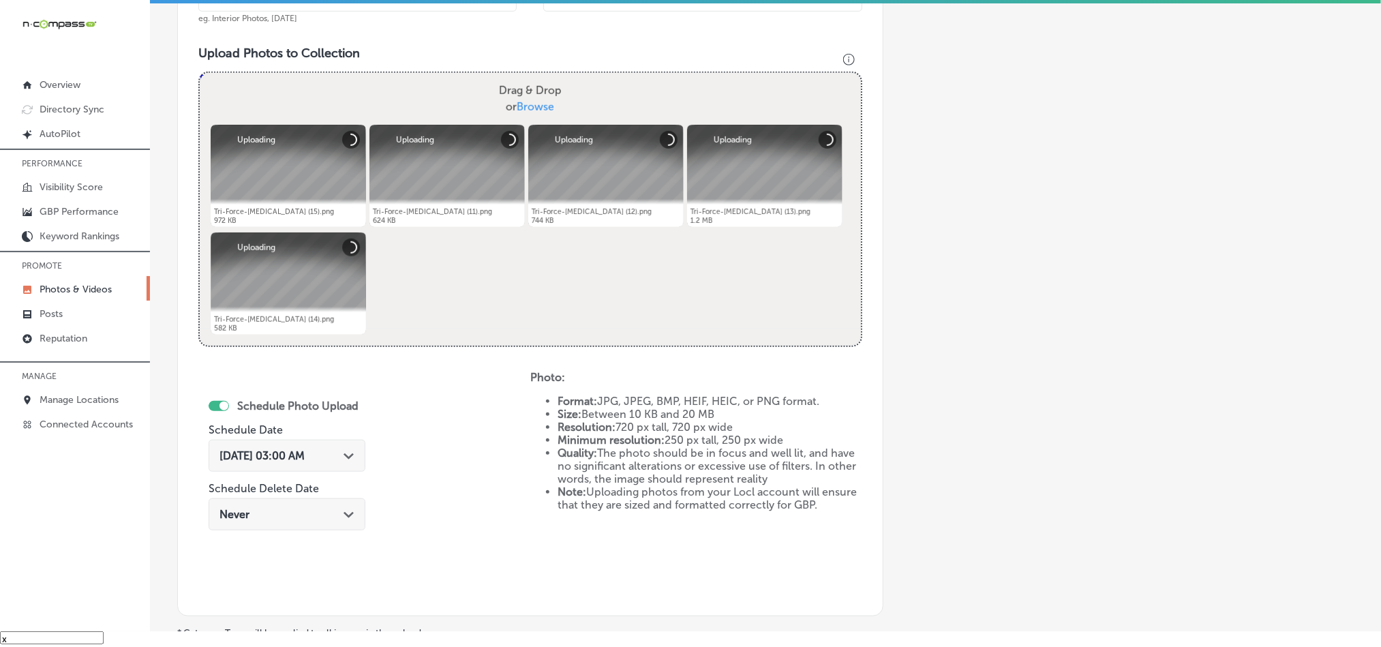
scroll to position [458, 0]
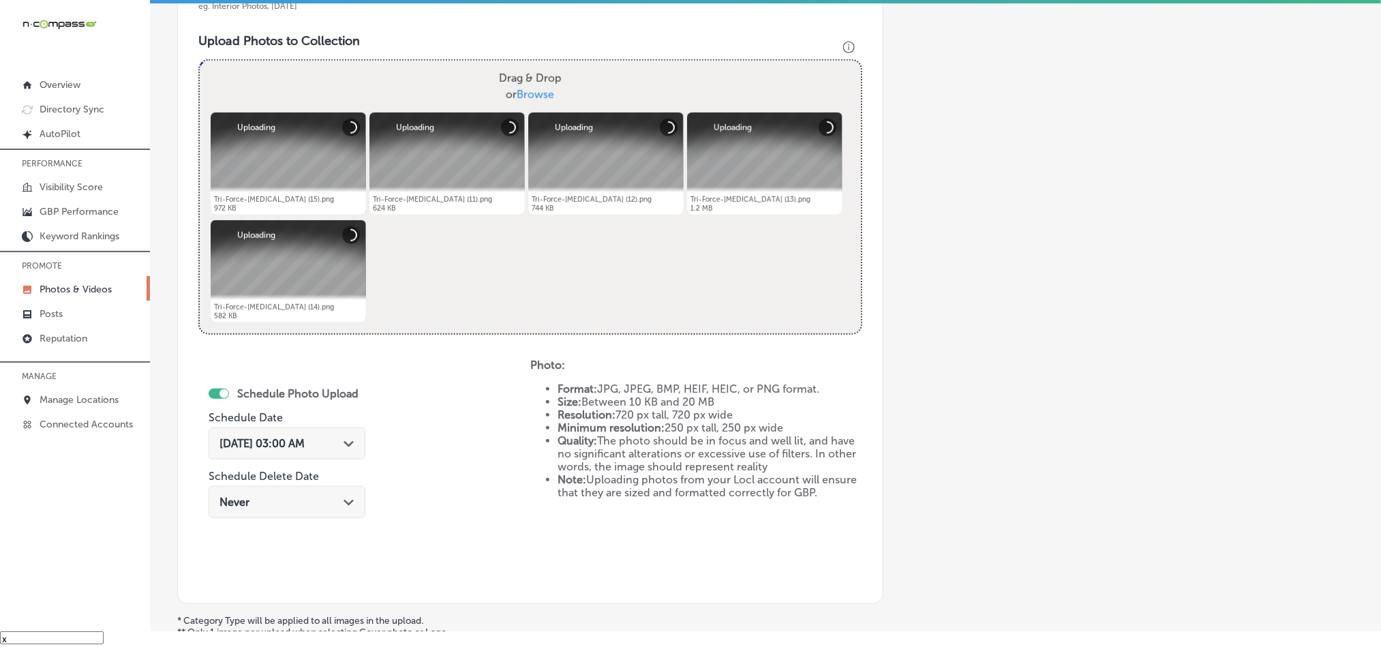
click at [357, 442] on div "[DATE] 03:00 AM Path Created with Sketch." at bounding box center [287, 443] width 157 height 32
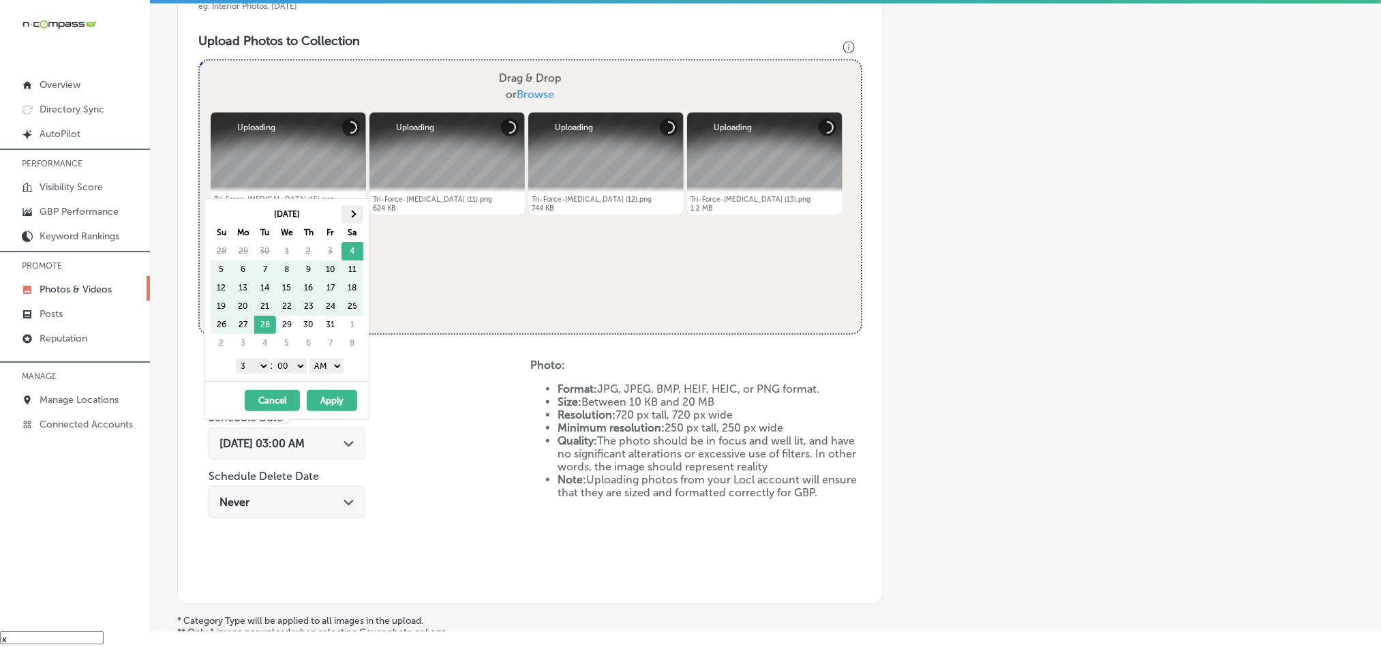
click at [355, 213] on span at bounding box center [351, 213] width 7 height 7
click at [260, 367] on select "1 2 3 4 5 6 7 8 9 10 11 12" at bounding box center [253, 366] width 34 height 15
click at [324, 369] on select "AM PM" at bounding box center [327, 366] width 34 height 15
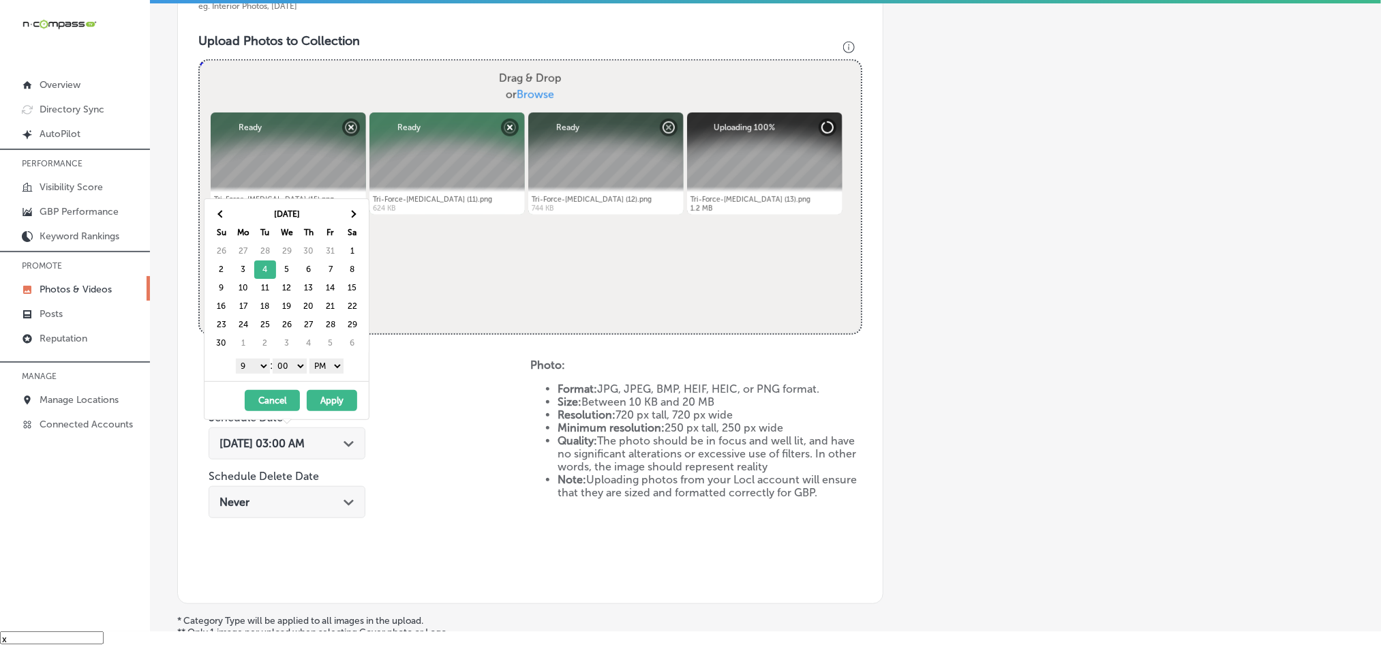
click at [330, 402] on button "Apply" at bounding box center [332, 400] width 50 height 21
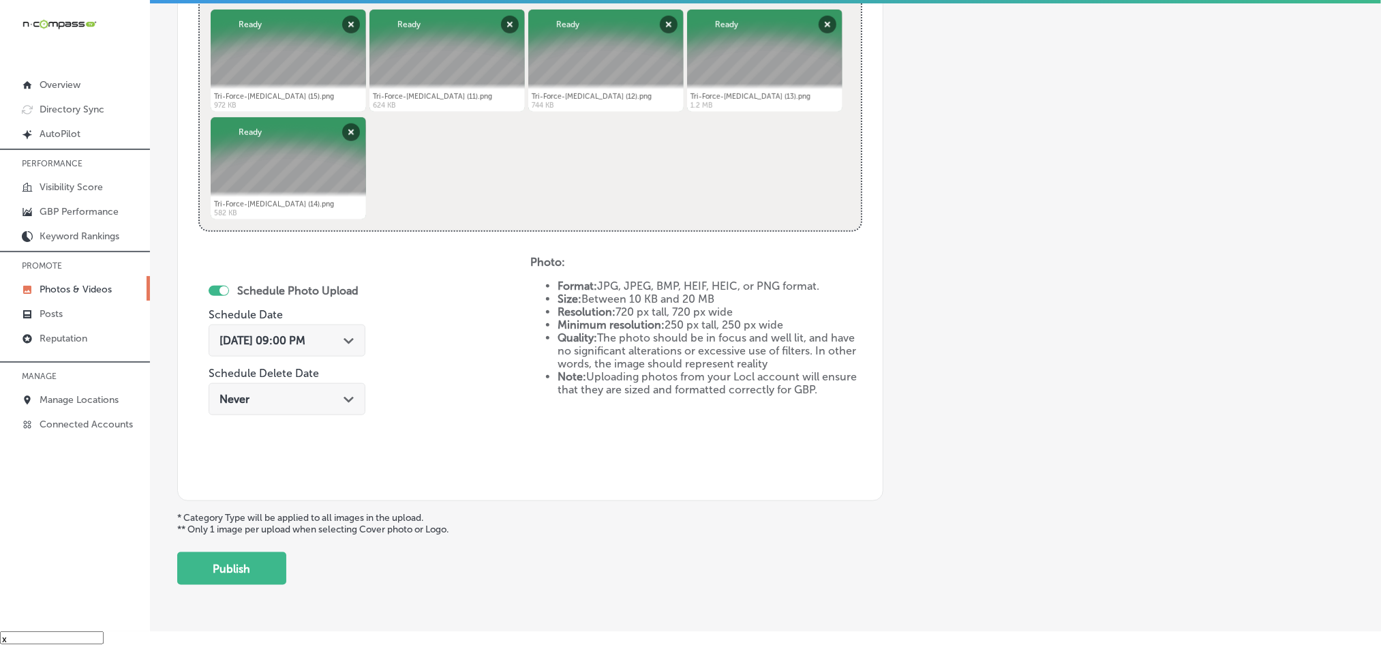
scroll to position [610, 0]
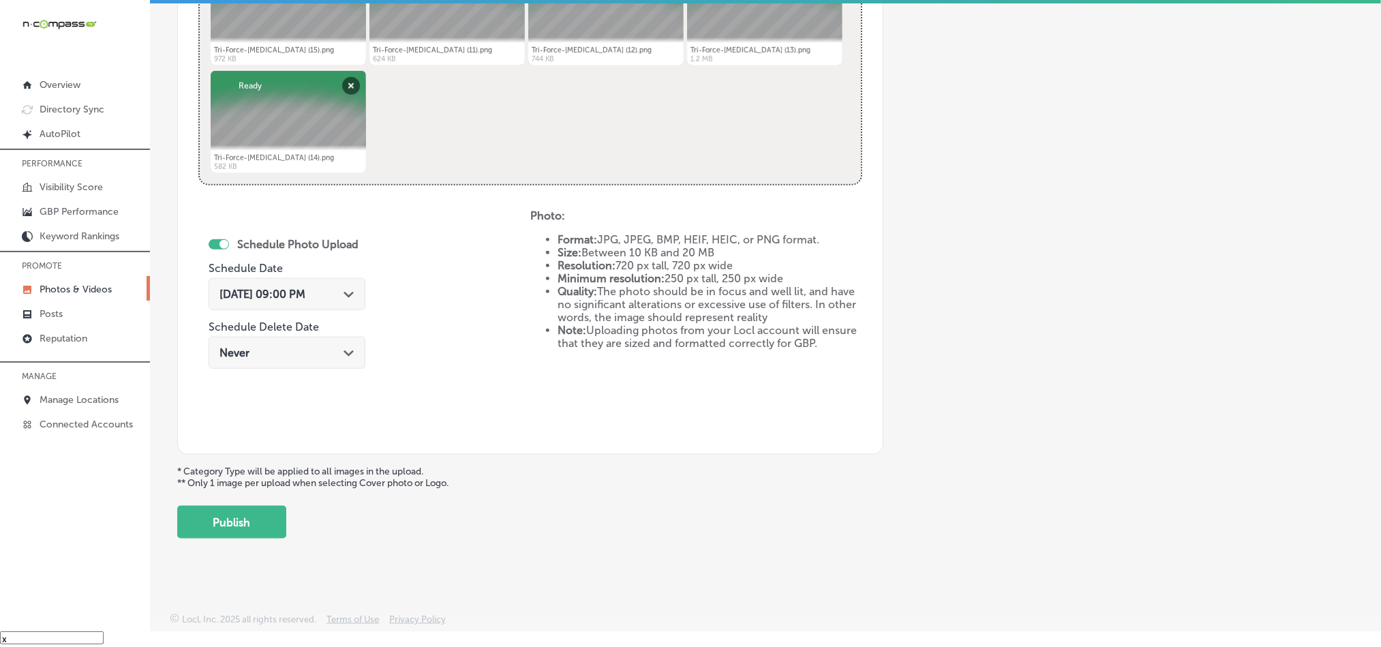
click at [241, 524] on button "Publish" at bounding box center [231, 522] width 109 height 33
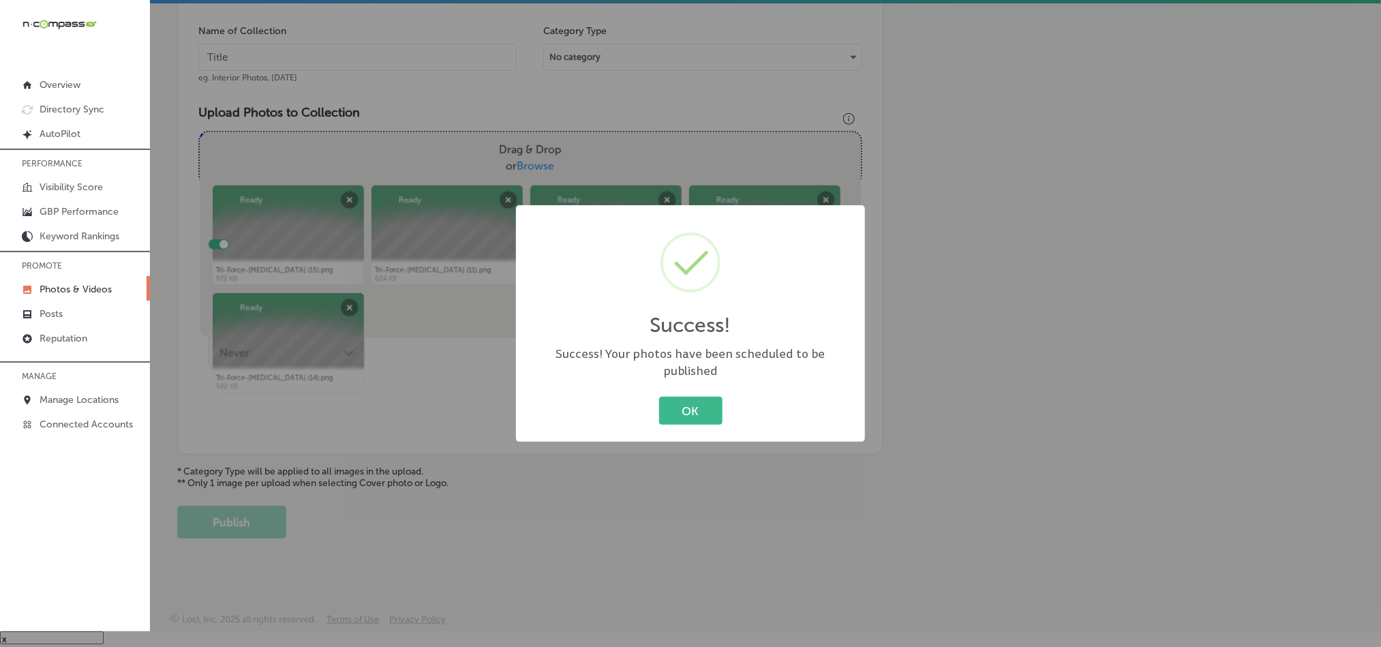
scroll to position [389, 0]
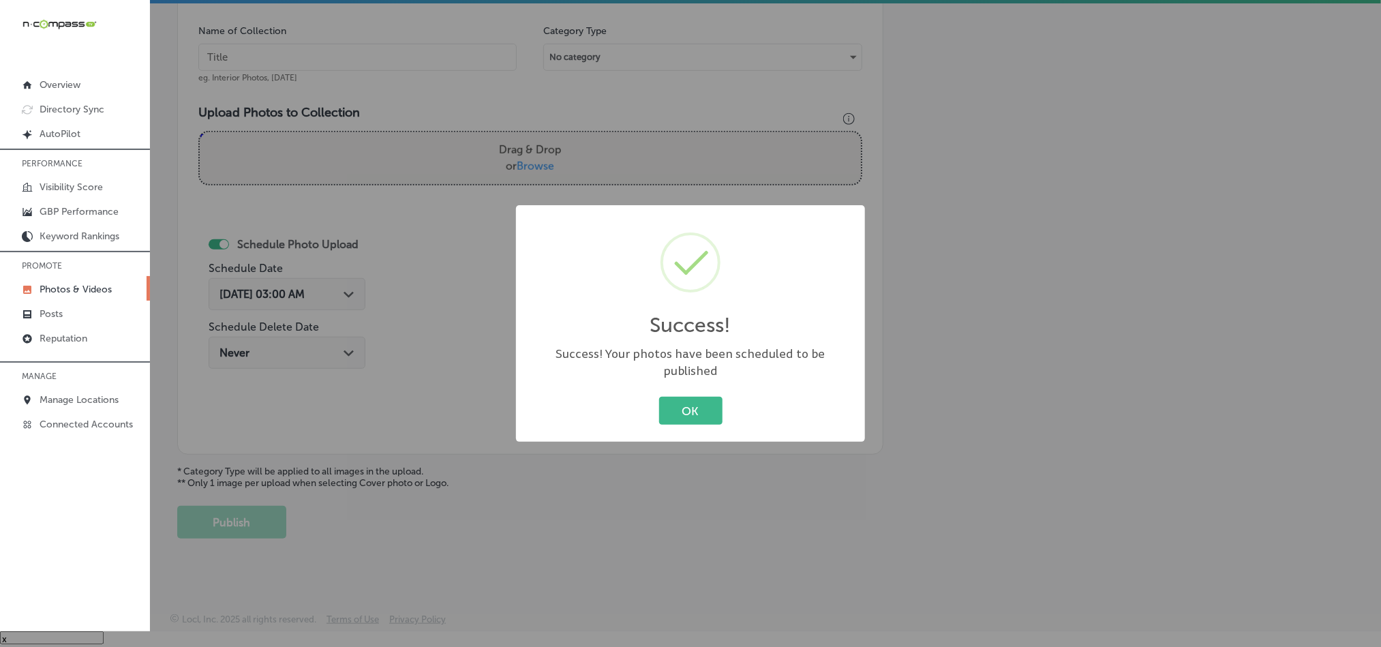
drag, startPoint x: 689, startPoint y: 397, endPoint x: 689, endPoint y: 407, distance: 10.2
click at [689, 397] on button "OK" at bounding box center [690, 411] width 63 height 28
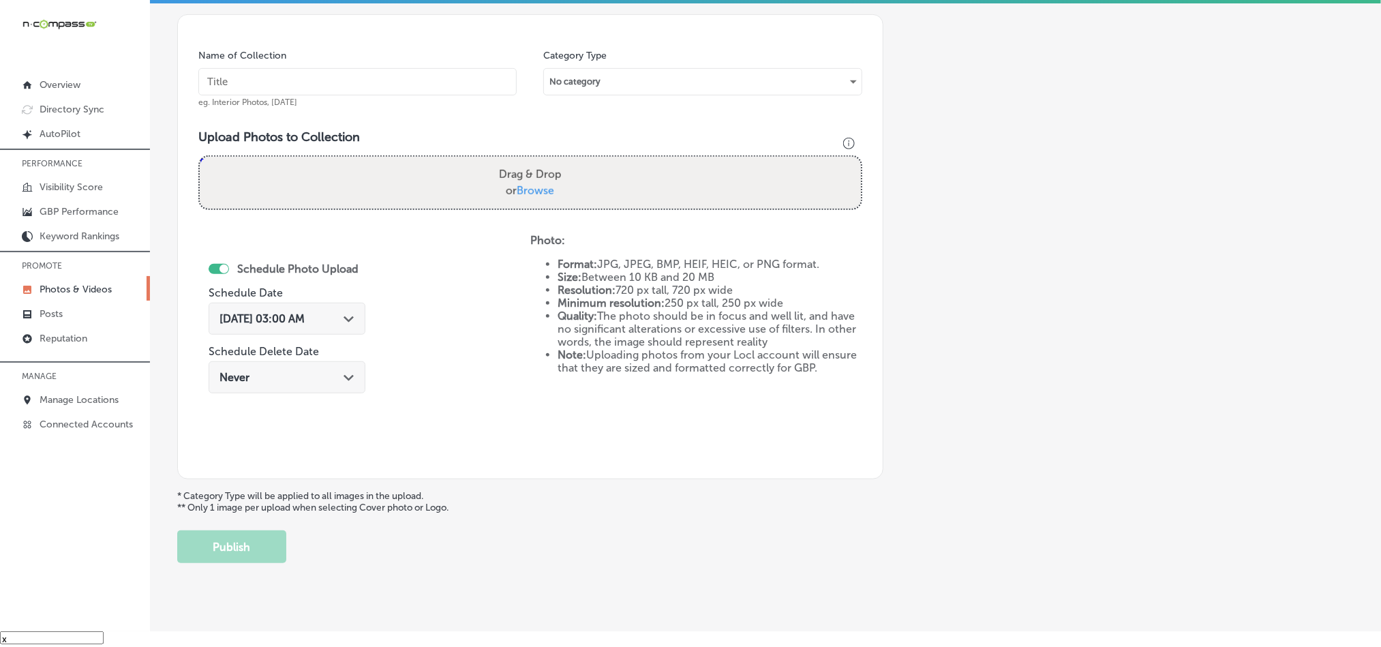
scroll to position [356, 0]
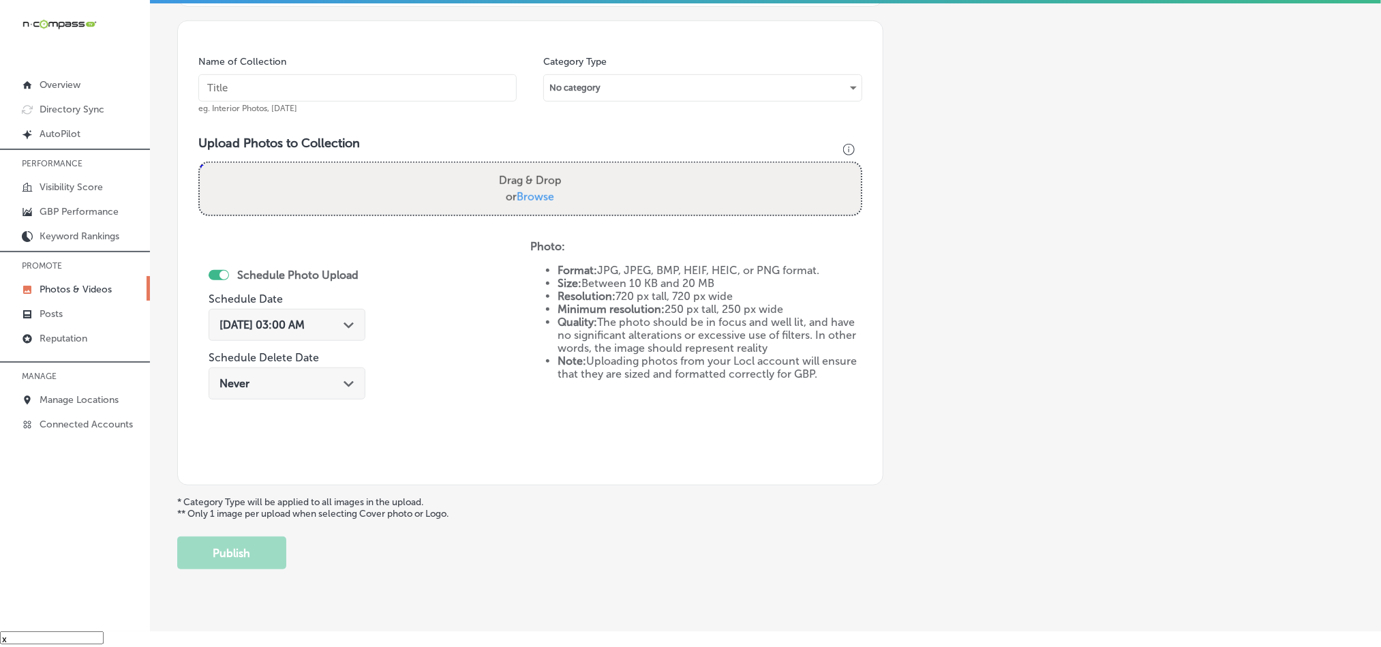
click at [375, 82] on input "text" at bounding box center [357, 87] width 318 height 27
paste input "Tri-Force-[MEDICAL_DATA]-TMJ-relief"
type input "Tri-Force-[MEDICAL_DATA]-TMJ-relief"
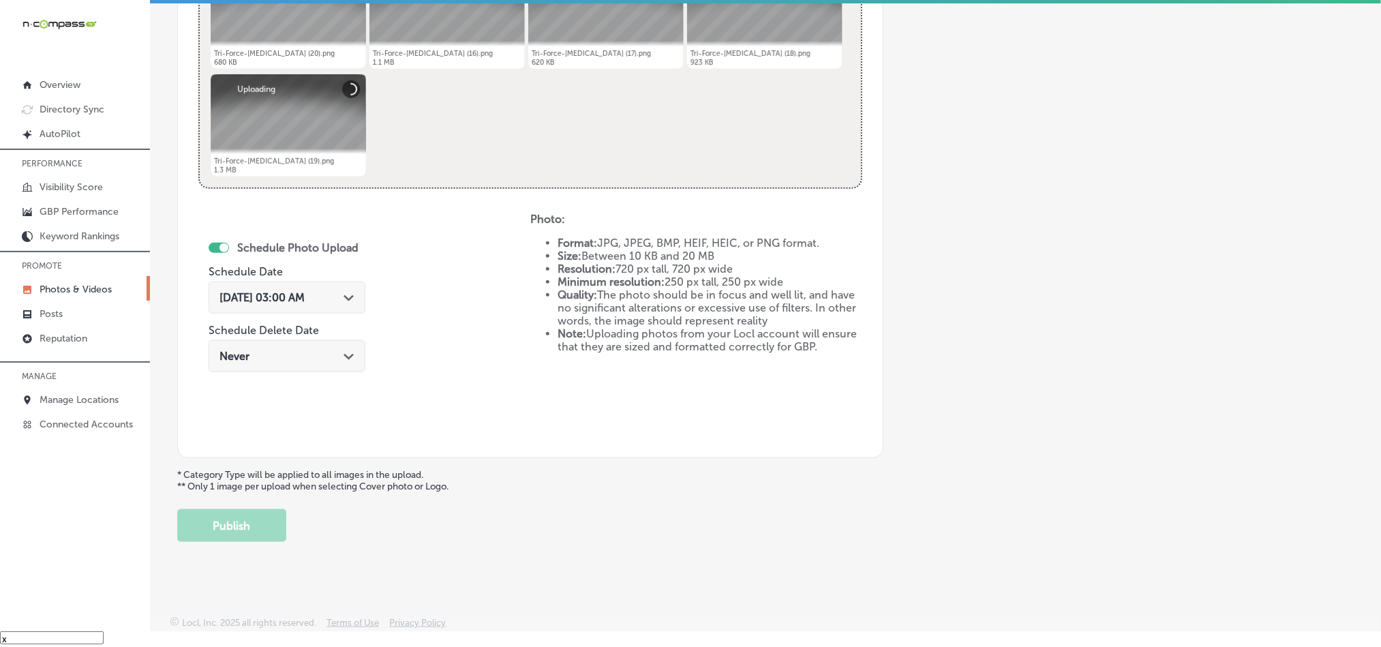
scroll to position [610, 0]
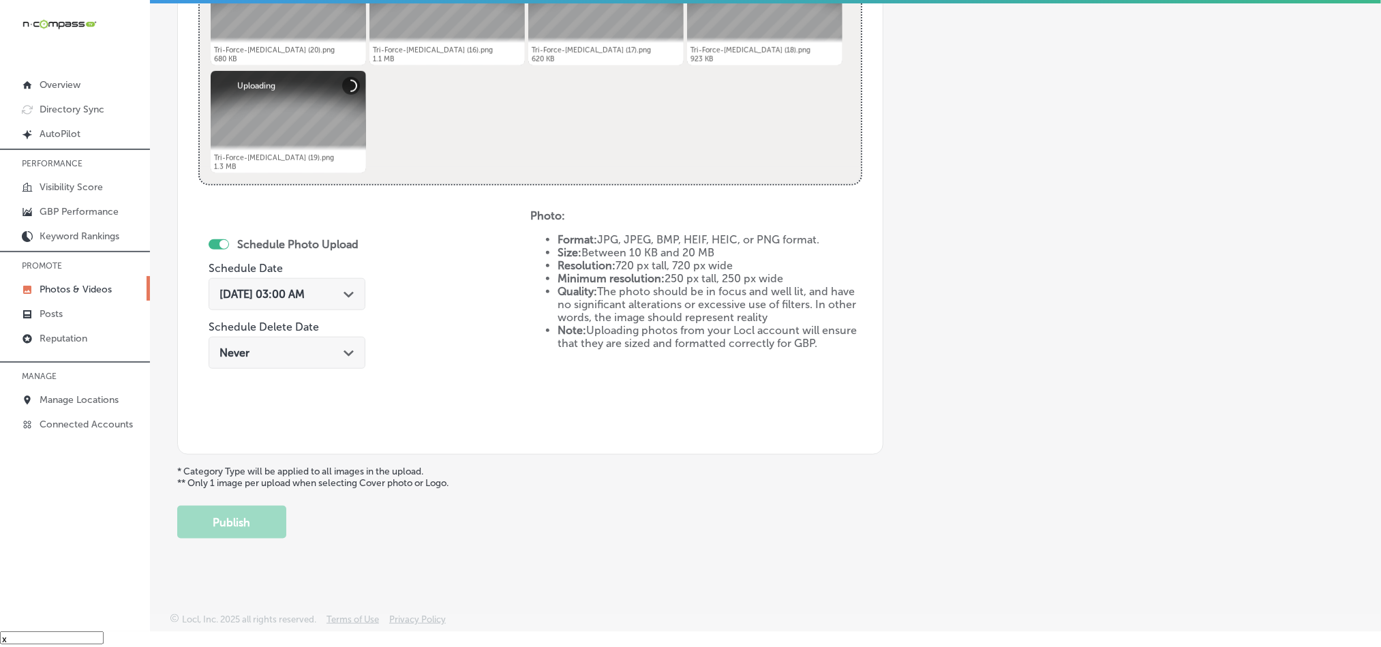
click at [344, 288] on div "Path Created with Sketch." at bounding box center [349, 293] width 11 height 11
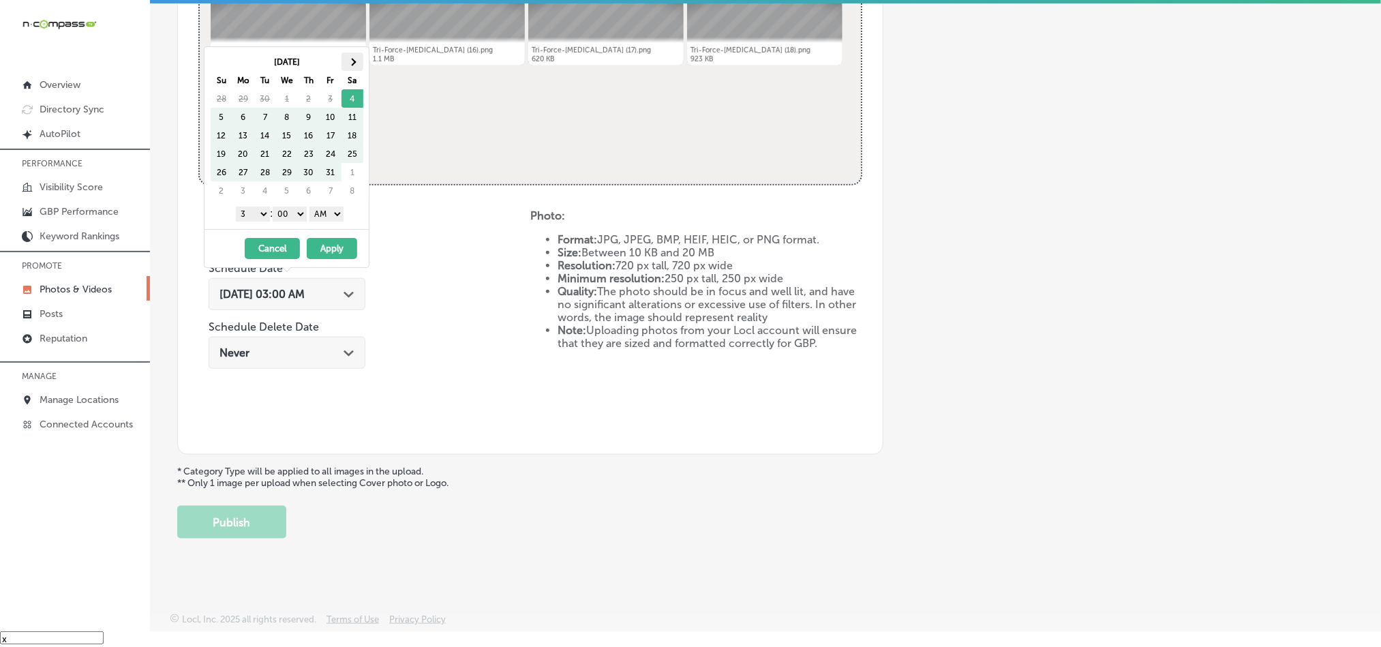
click at [358, 56] on th at bounding box center [353, 61] width 22 height 18
click at [250, 215] on select "1 2 3 4 5 6 7 8 9 10 11 12" at bounding box center [253, 214] width 34 height 15
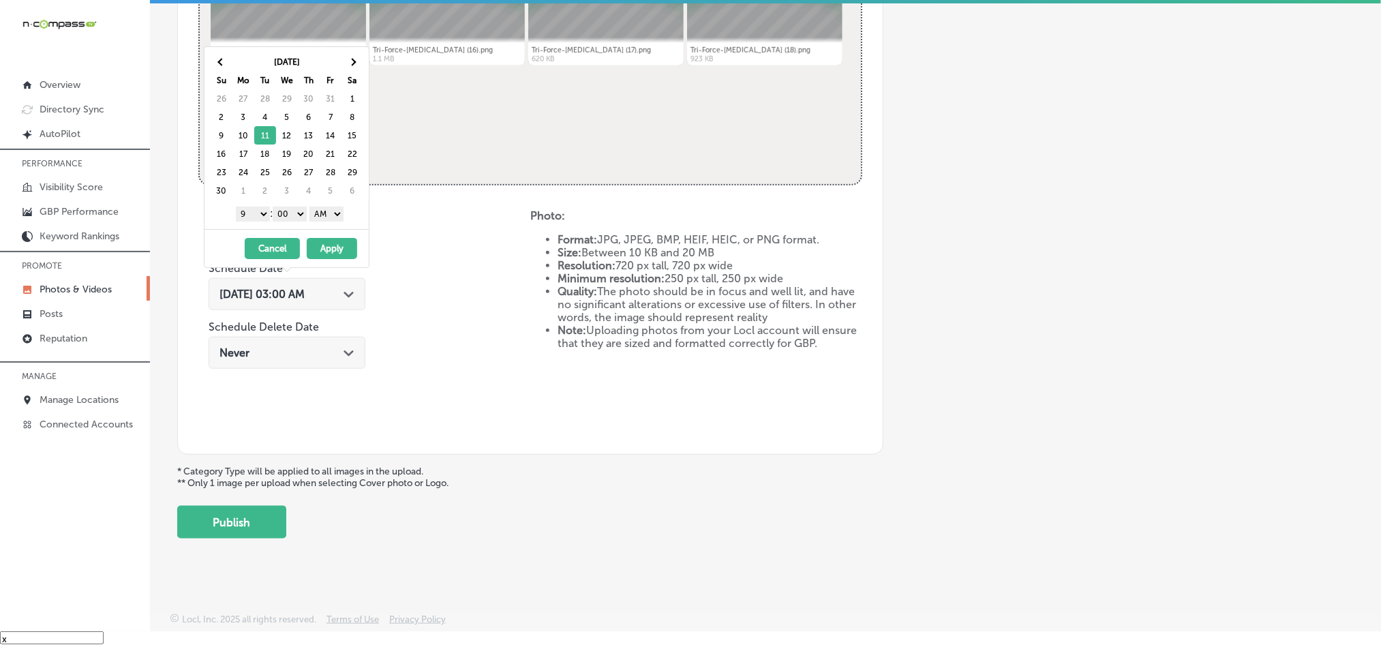
click at [326, 217] on select "AM PM" at bounding box center [327, 214] width 34 height 15
click at [336, 250] on button "Apply" at bounding box center [332, 248] width 50 height 21
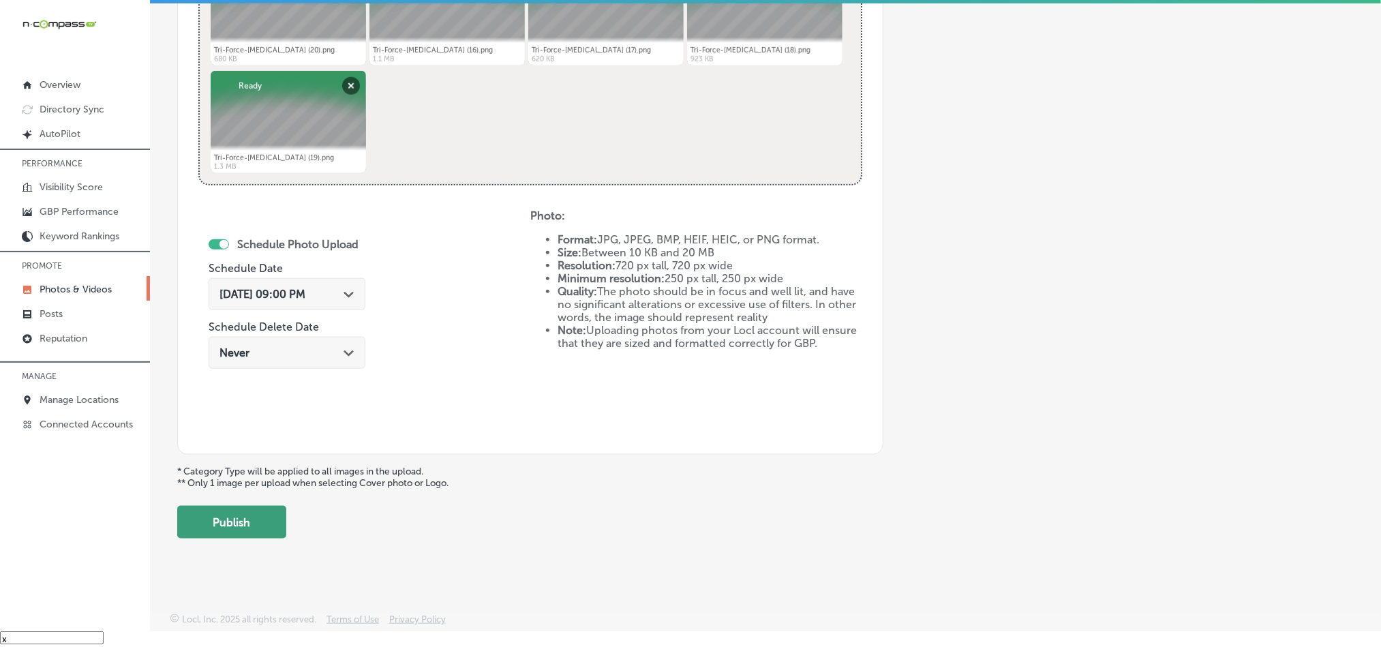
click at [209, 515] on button "Publish" at bounding box center [231, 522] width 109 height 33
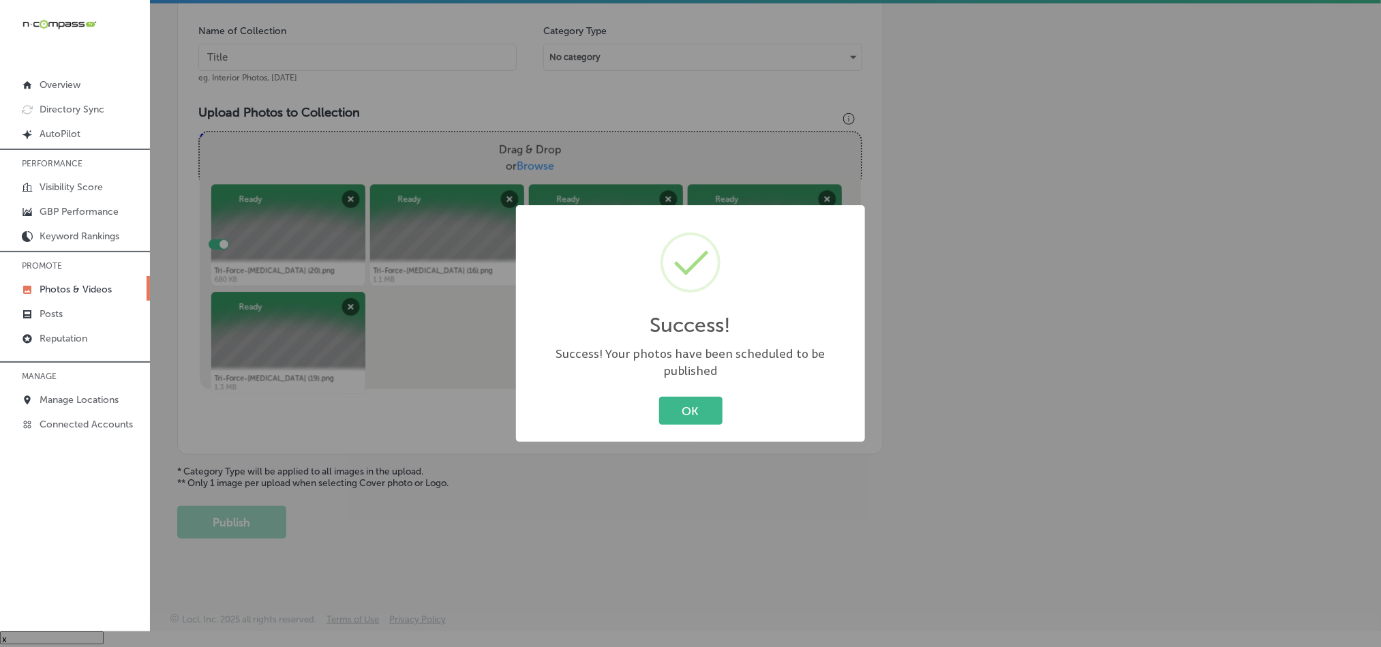
scroll to position [389, 0]
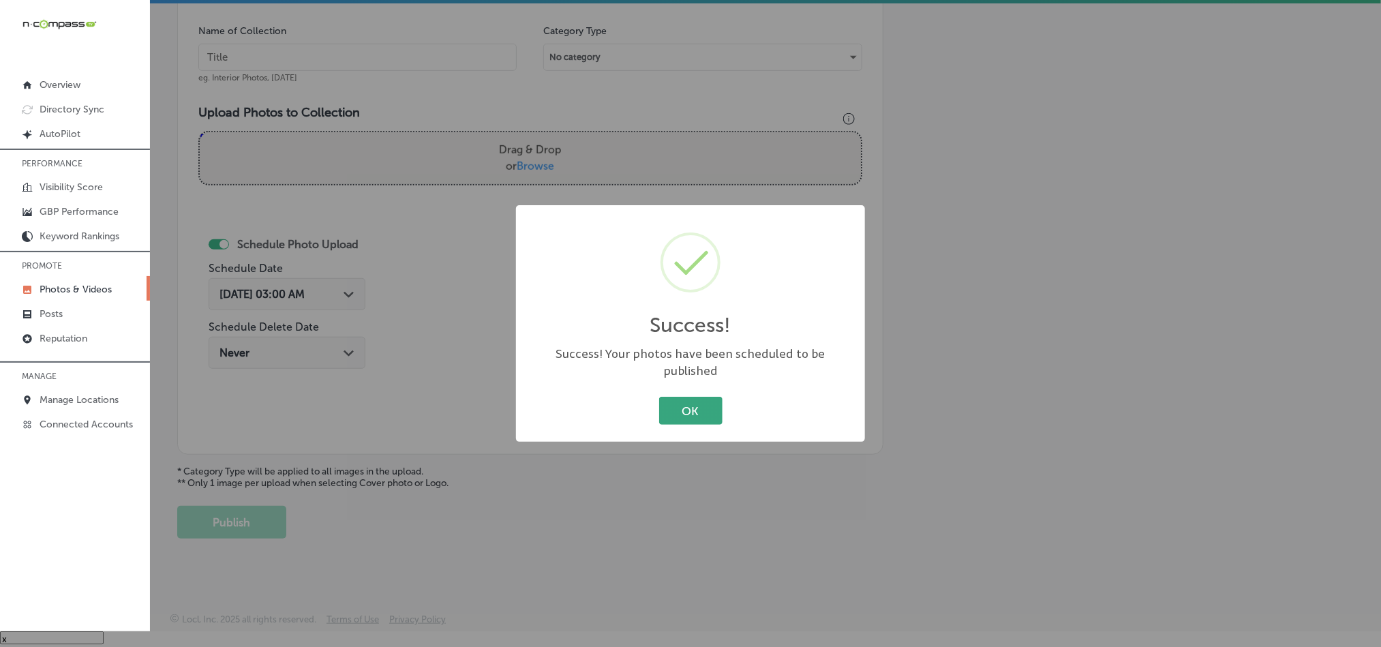
click at [685, 404] on button "OK" at bounding box center [690, 411] width 63 height 28
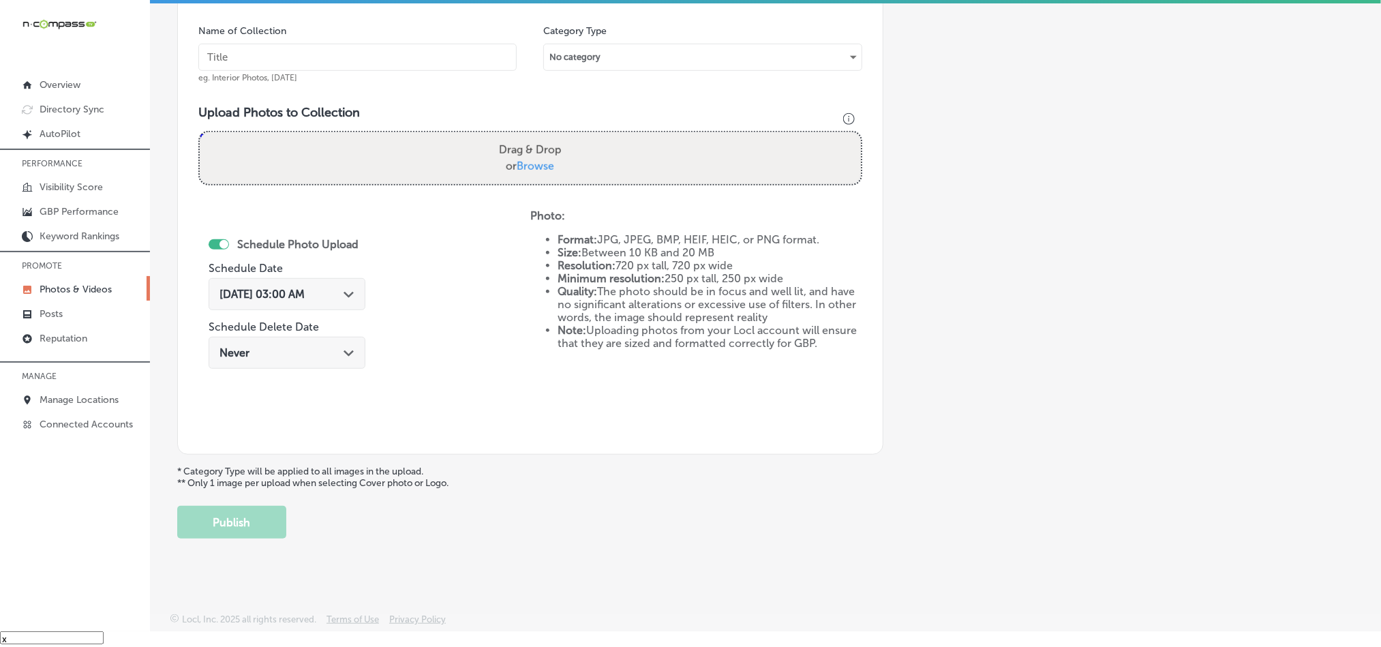
click at [387, 60] on input "text" at bounding box center [357, 57] width 318 height 27
paste input "Tri-Force-[MEDICAL_DATA]-[MEDICAL_DATA]-treatment"
type input "Tri-Force-[MEDICAL_DATA]-[MEDICAL_DATA]-treatment"
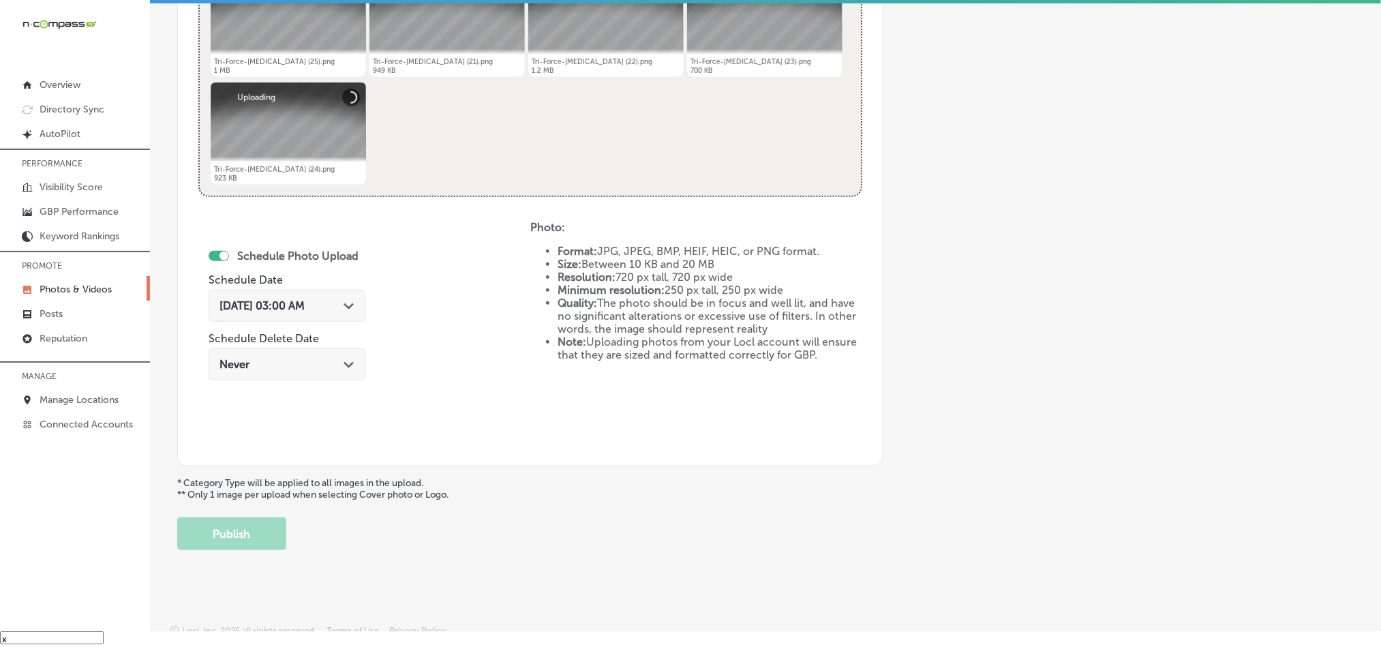
scroll to position [610, 0]
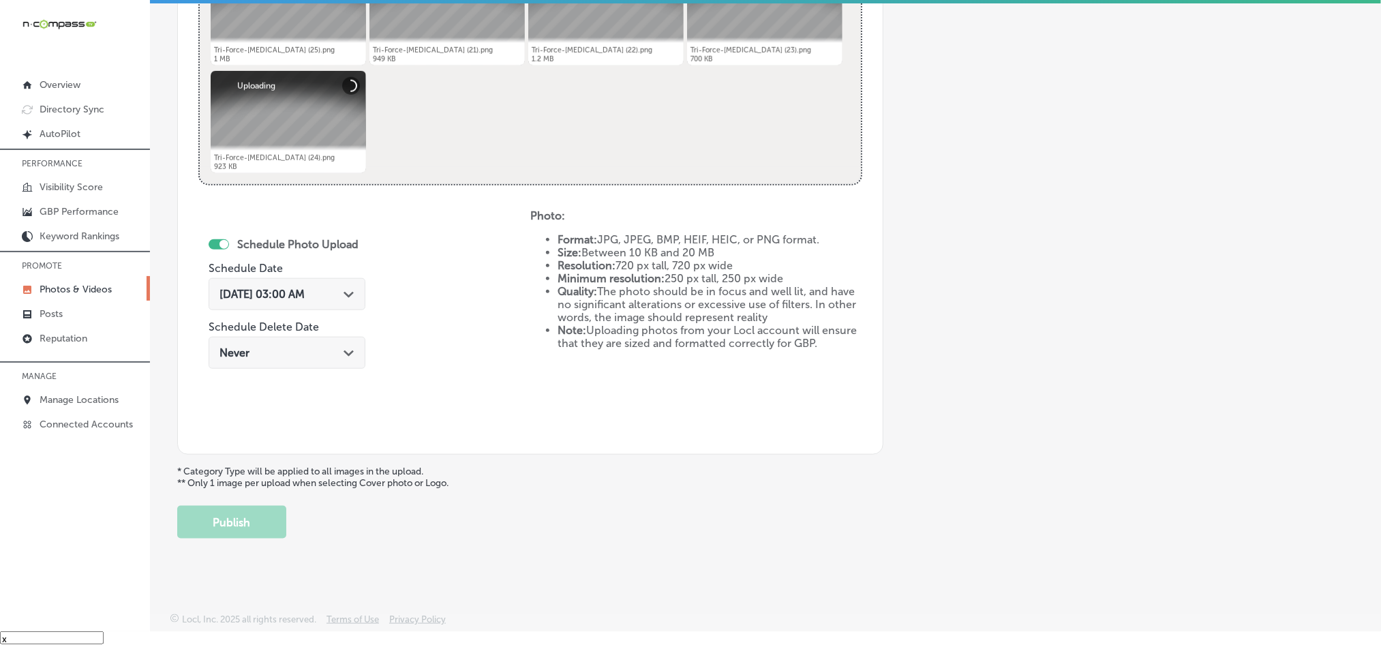
click at [350, 299] on div "[DATE] 03:00 AM Path Created with Sketch." at bounding box center [287, 294] width 135 height 13
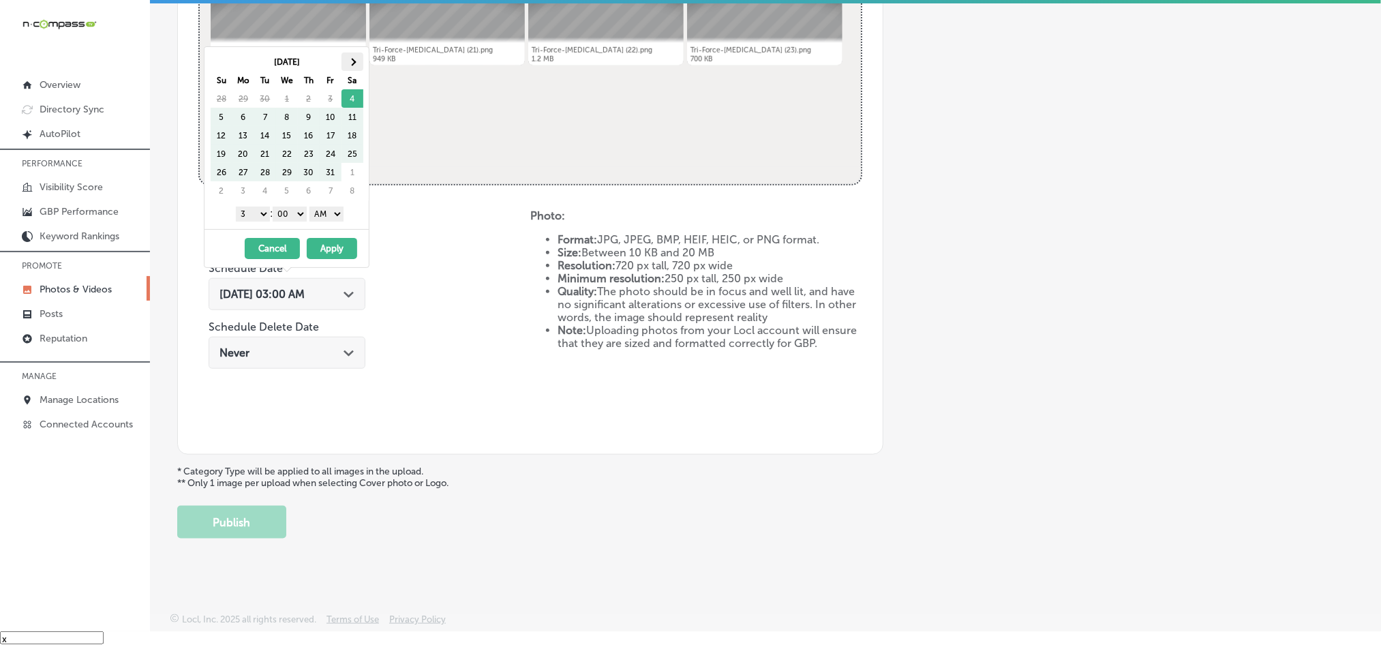
click at [350, 60] on span at bounding box center [351, 61] width 7 height 7
drag, startPoint x: 258, startPoint y: 209, endPoint x: 258, endPoint y: 221, distance: 11.6
click at [258, 209] on select "1 2 3 4 5 6 7 8 9 10 11 12" at bounding box center [253, 214] width 34 height 15
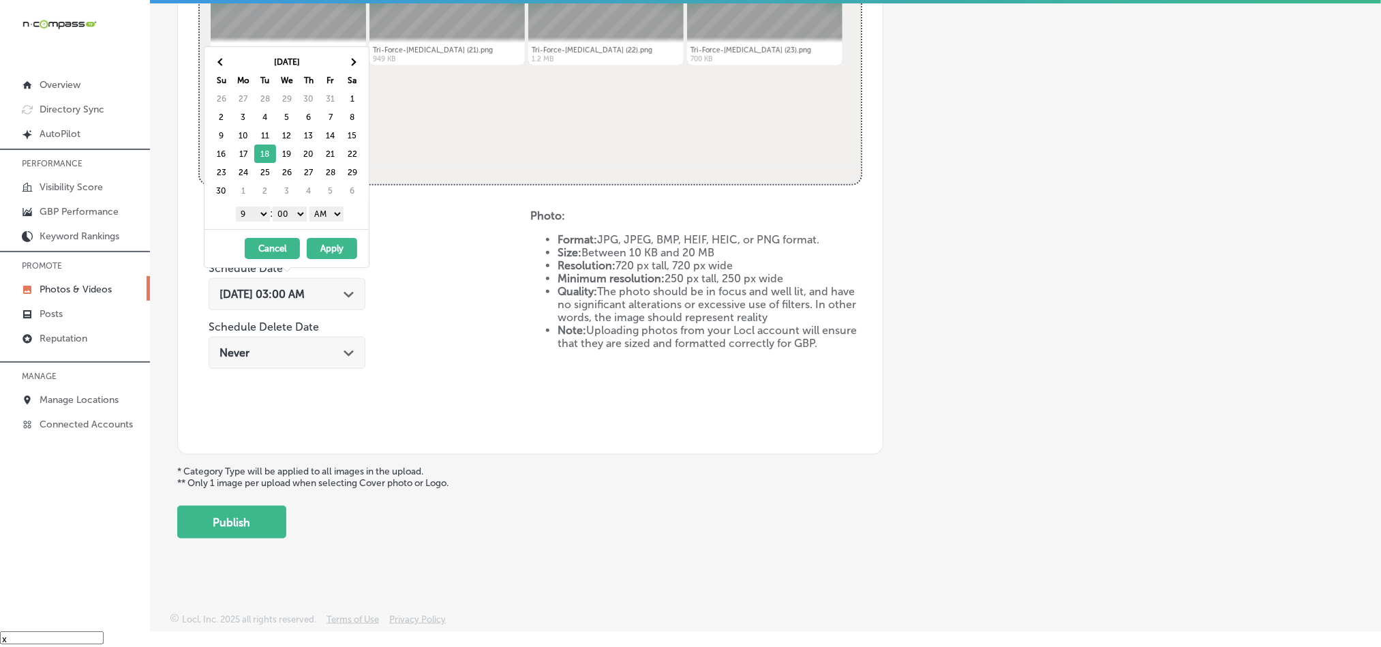
click at [334, 213] on select "AM PM" at bounding box center [327, 214] width 34 height 15
click at [333, 244] on button "Apply" at bounding box center [332, 248] width 50 height 21
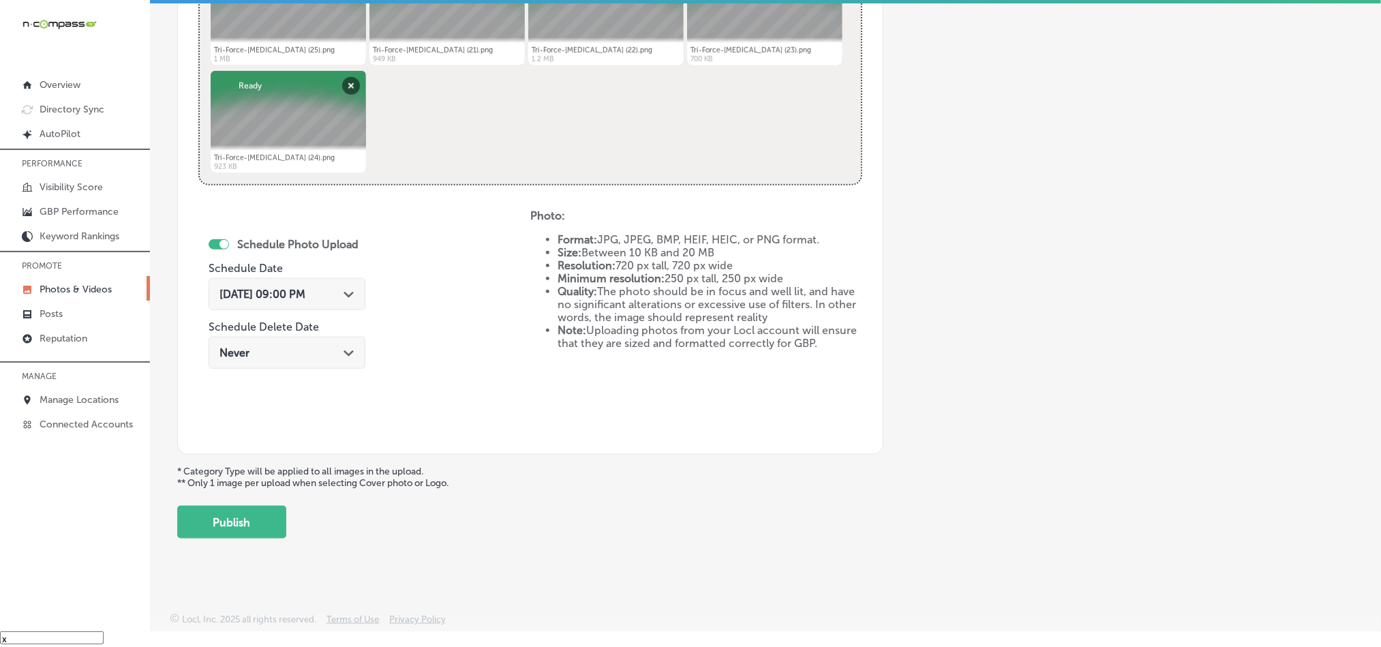
click at [232, 520] on button "Publish" at bounding box center [231, 522] width 109 height 33
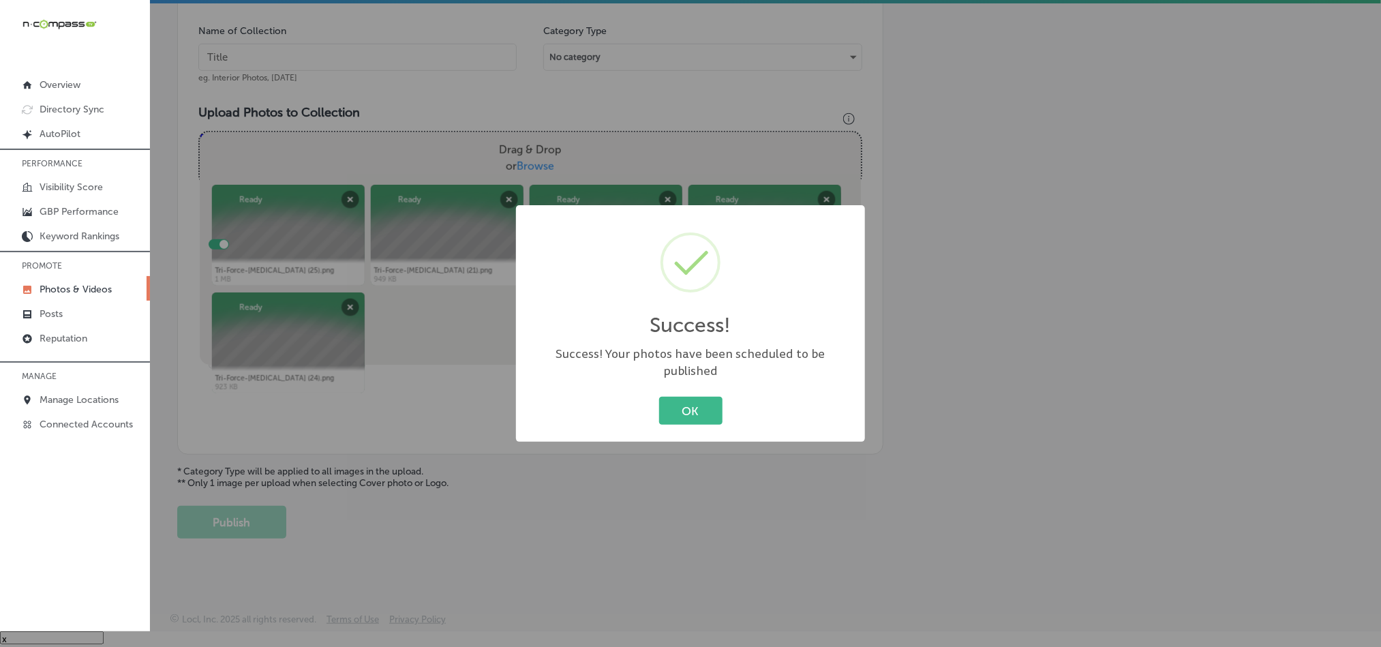
scroll to position [389, 0]
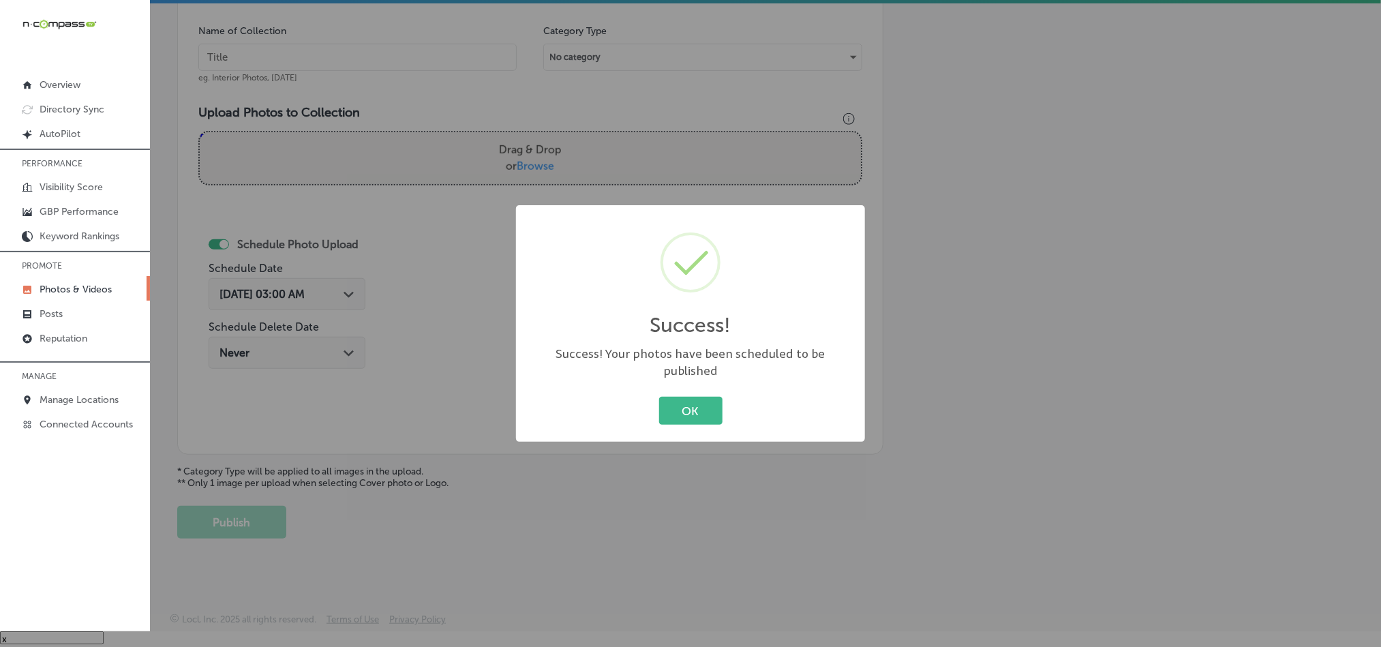
click at [672, 410] on button "OK" at bounding box center [690, 411] width 63 height 28
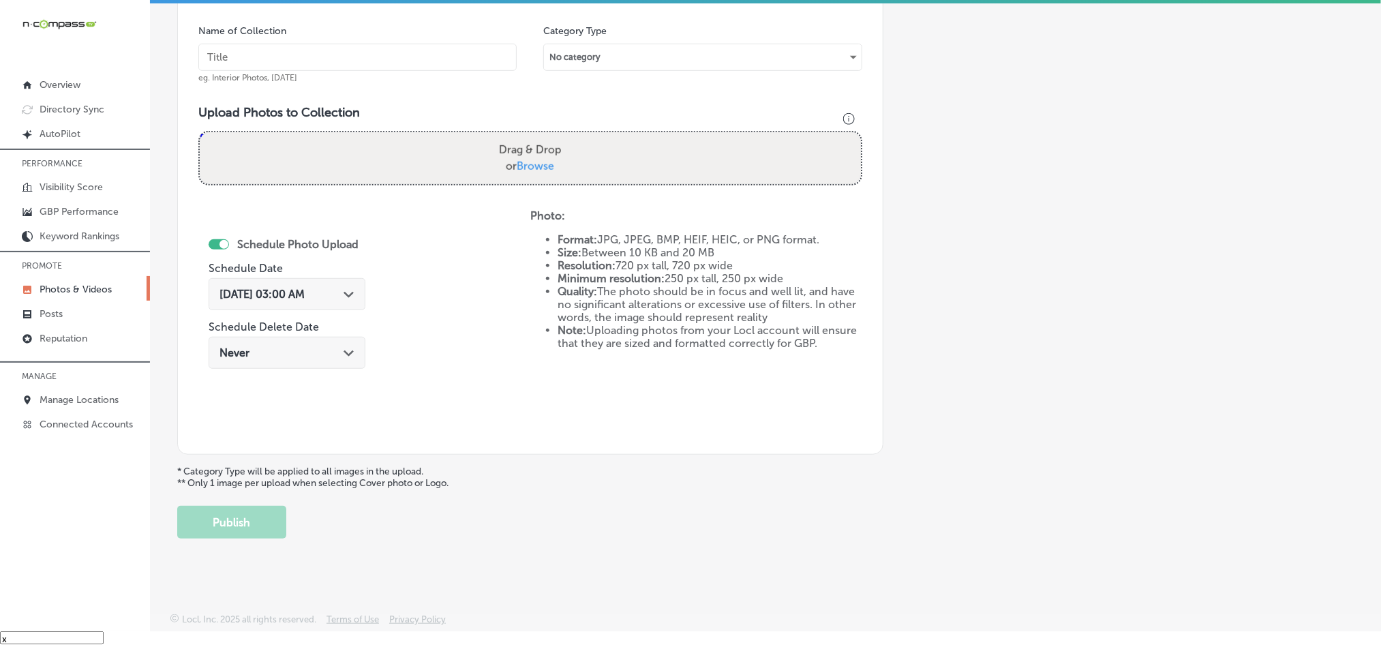
click at [342, 57] on input "text" at bounding box center [357, 57] width 318 height 27
paste input "Tri-Force-[MEDICAL_DATA]-[MEDICAL_DATA]"
type input "Tri-Force-[MEDICAL_DATA]-[MEDICAL_DATA]"
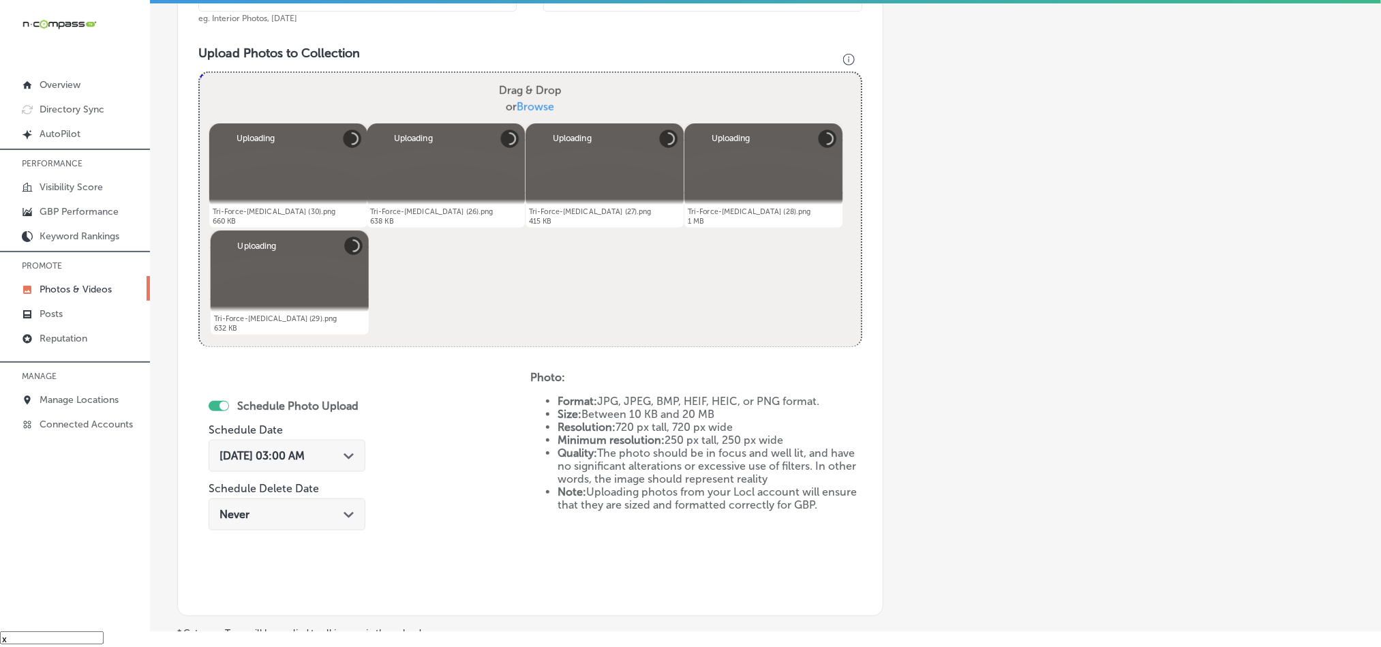
scroll to position [526, 0]
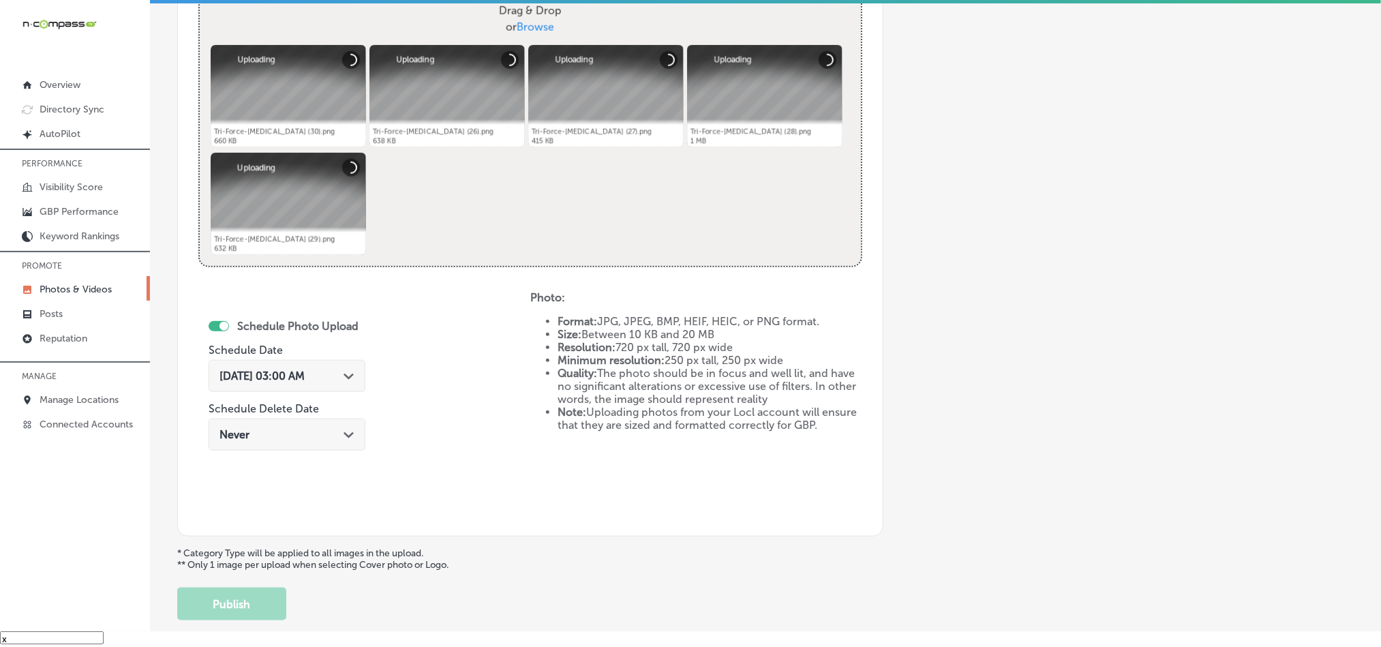
click at [350, 382] on div "[DATE] 03:00 AM Path Created with Sketch." at bounding box center [287, 376] width 135 height 13
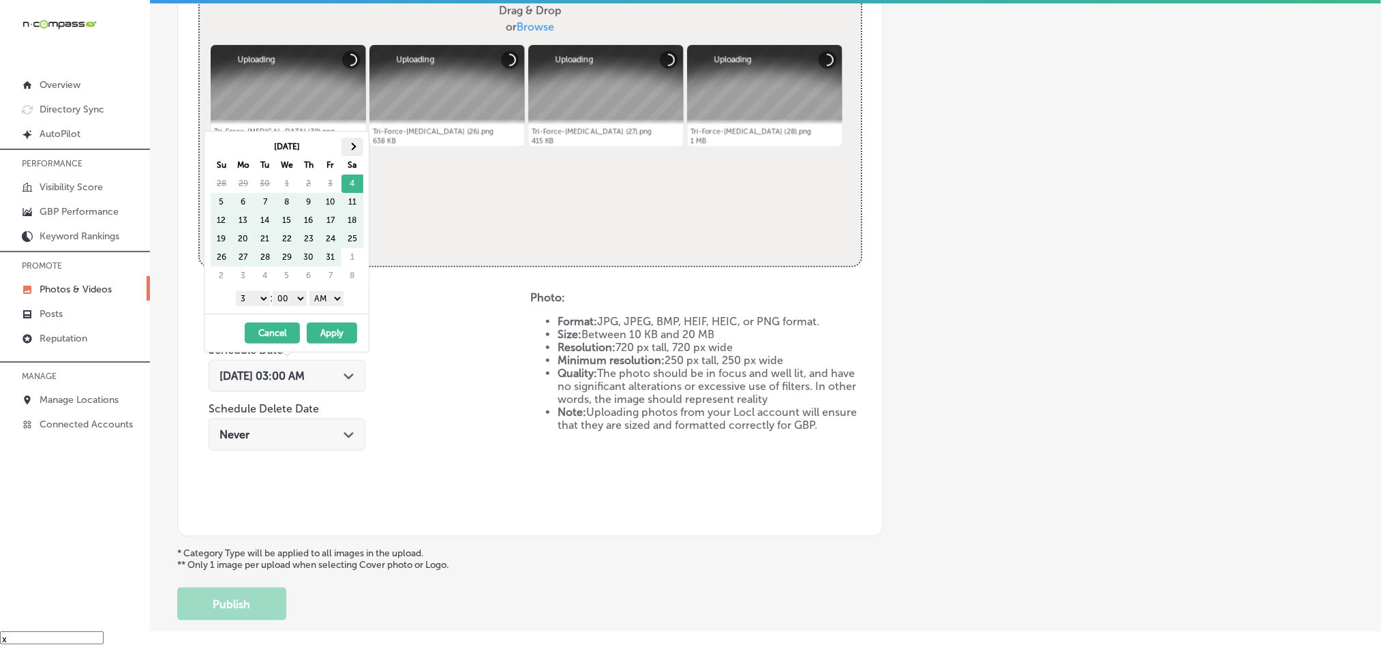
click at [348, 150] on th at bounding box center [353, 147] width 22 height 18
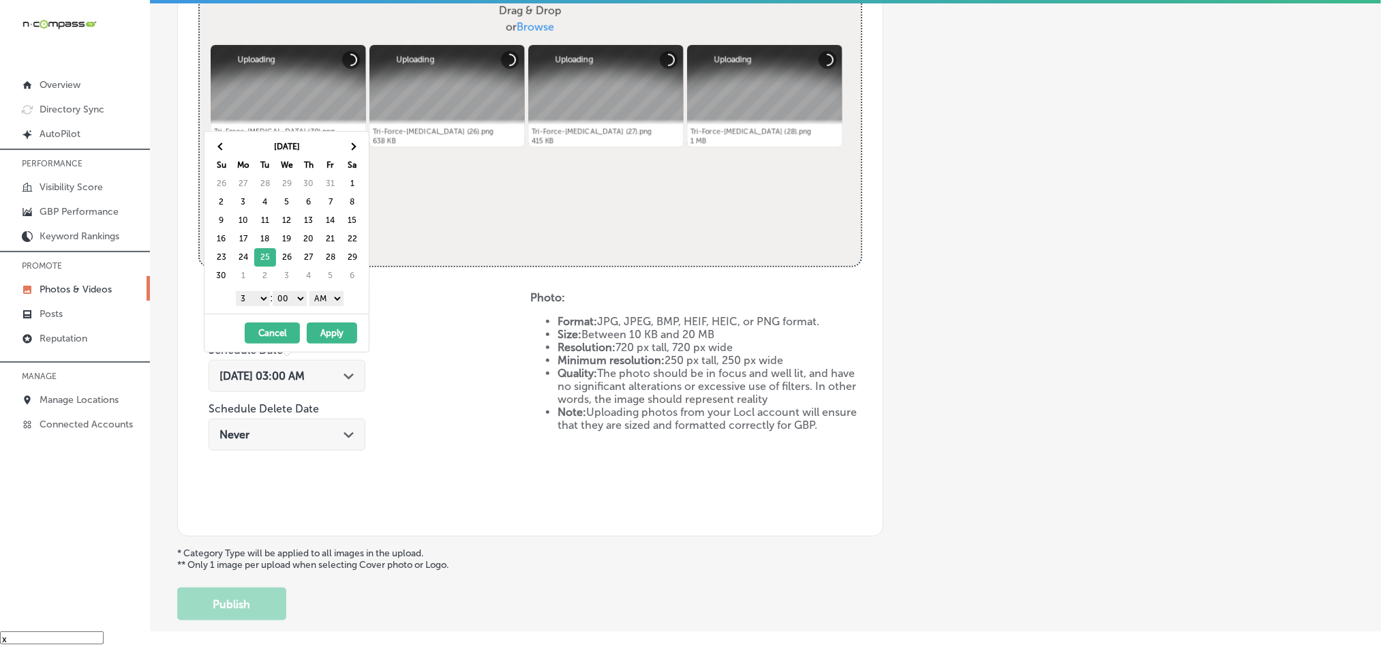
click at [260, 305] on select "1 2 3 4 5 6 7 8 9 10 11 12" at bounding box center [253, 298] width 34 height 15
click at [324, 299] on select "AM PM" at bounding box center [327, 298] width 34 height 15
click at [326, 322] on div "[DATE] - [DATE] Cancel Apply" at bounding box center [287, 333] width 164 height 38
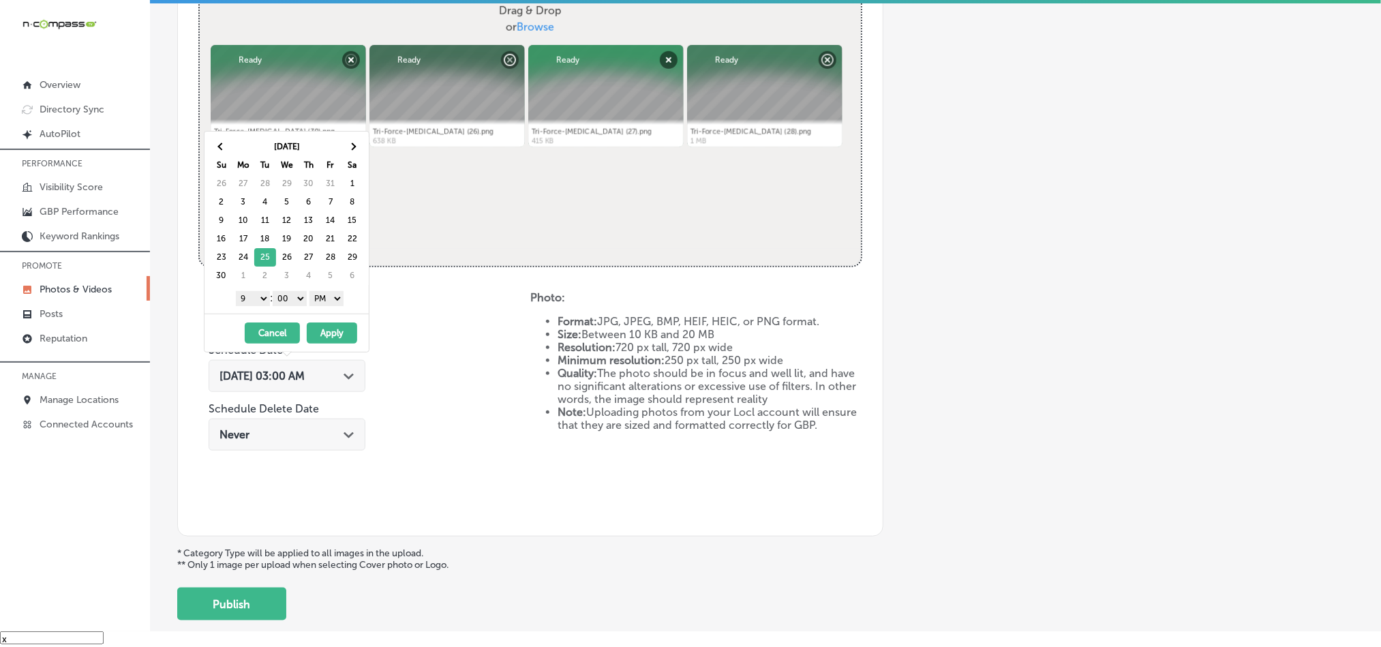
click at [326, 330] on button "Apply" at bounding box center [332, 332] width 50 height 21
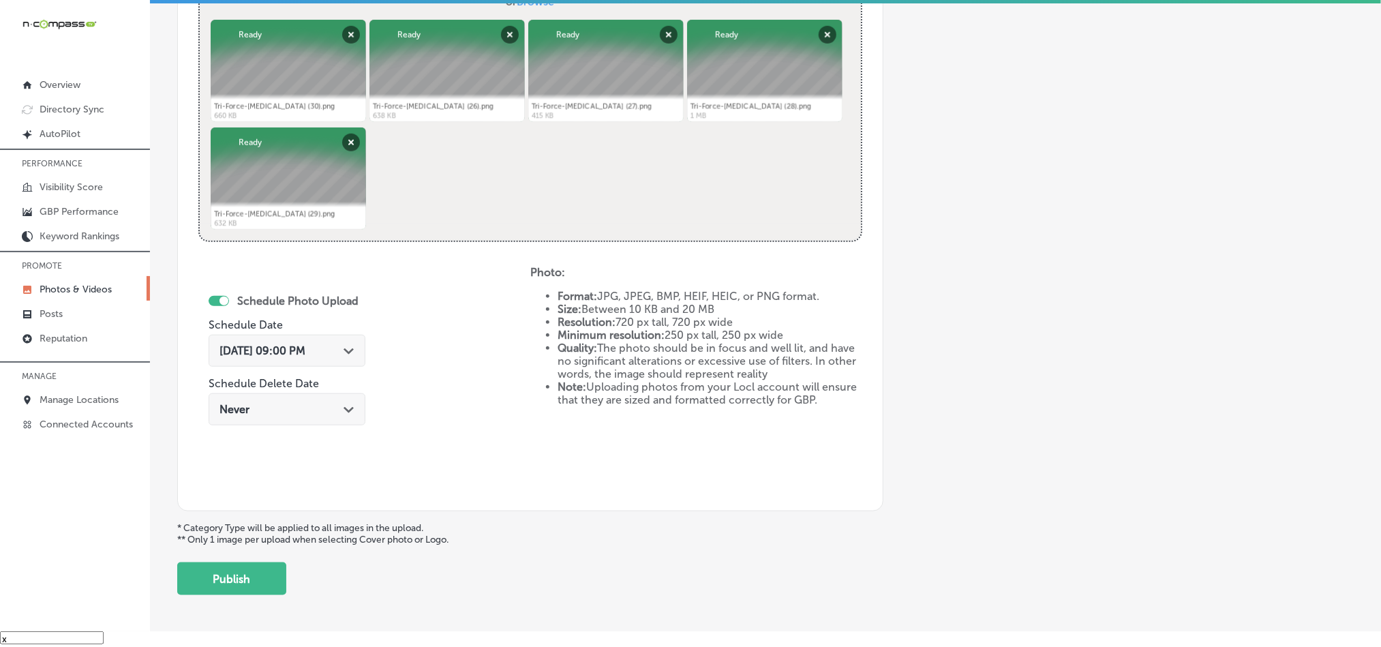
scroll to position [560, 0]
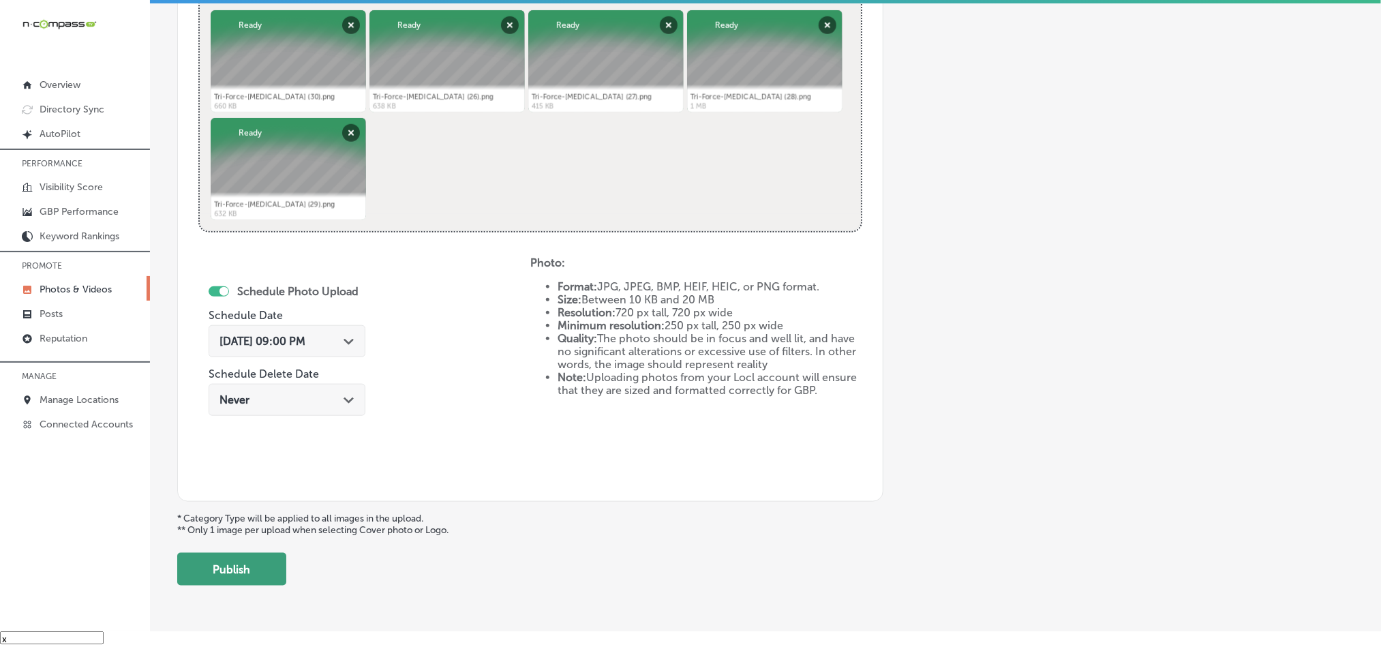
click at [240, 575] on button "Publish" at bounding box center [231, 569] width 109 height 33
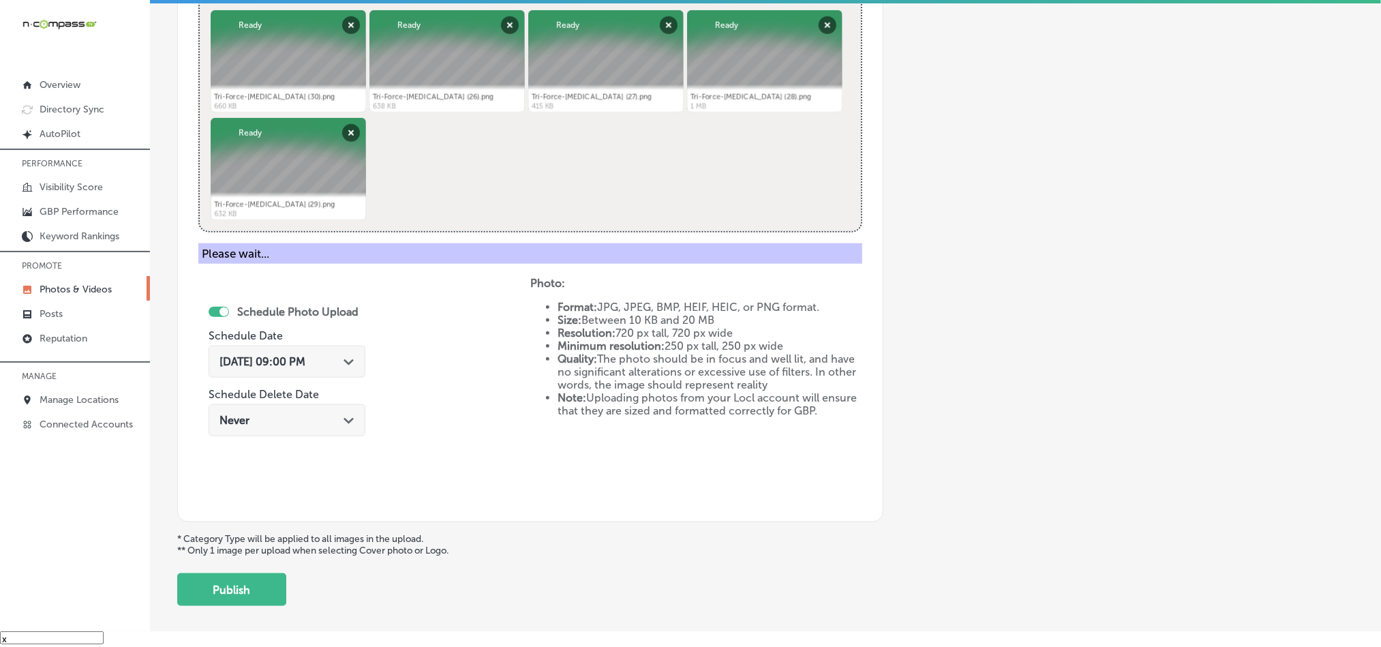
scroll to position [389, 0]
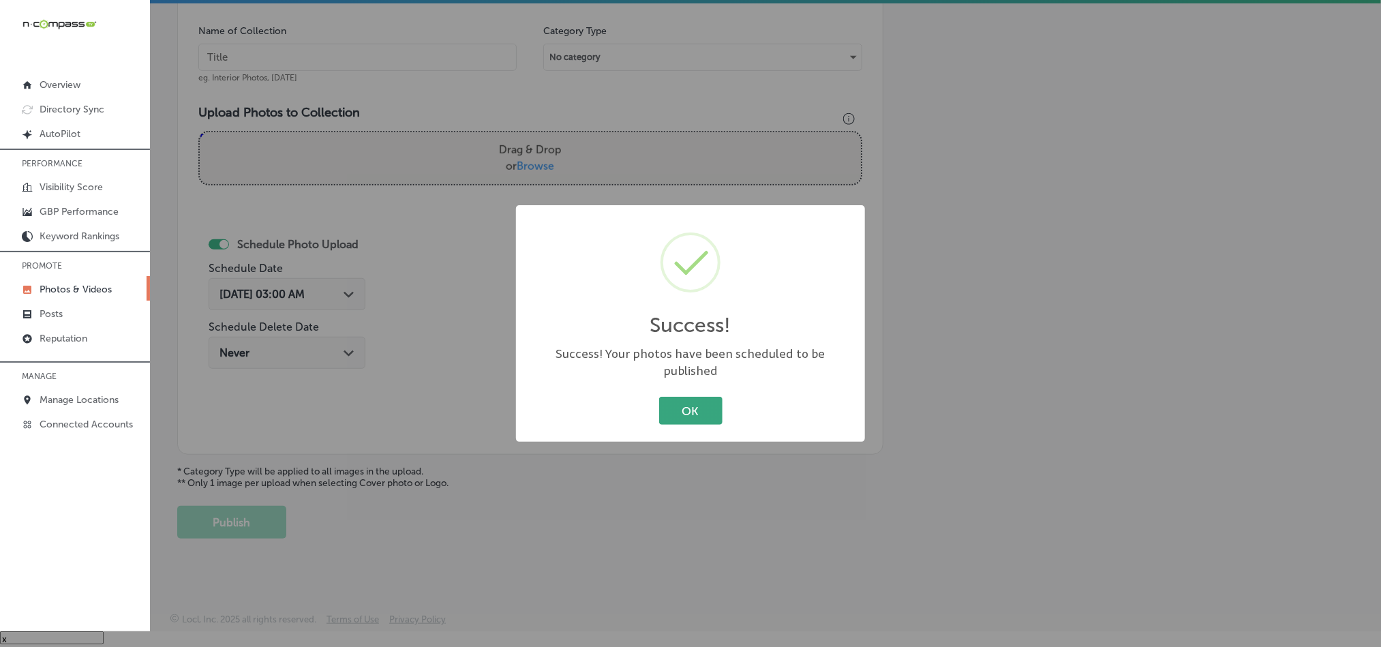
click at [697, 397] on button "OK" at bounding box center [690, 411] width 63 height 28
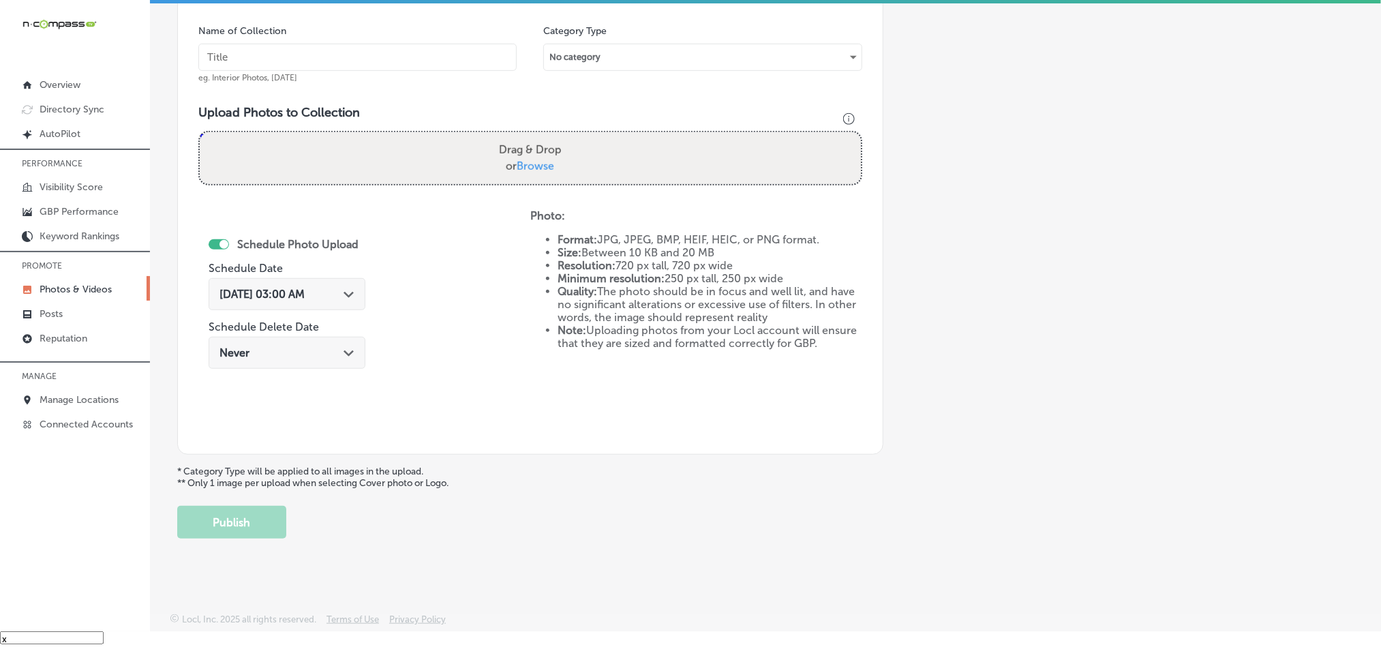
click at [313, 44] on input "text" at bounding box center [357, 57] width 318 height 27
paste input "Tri-Force-[MEDICAL_DATA]-[MEDICAL_DATA]-care"
type input "Tri-Force-[MEDICAL_DATA]-[MEDICAL_DATA]-care"
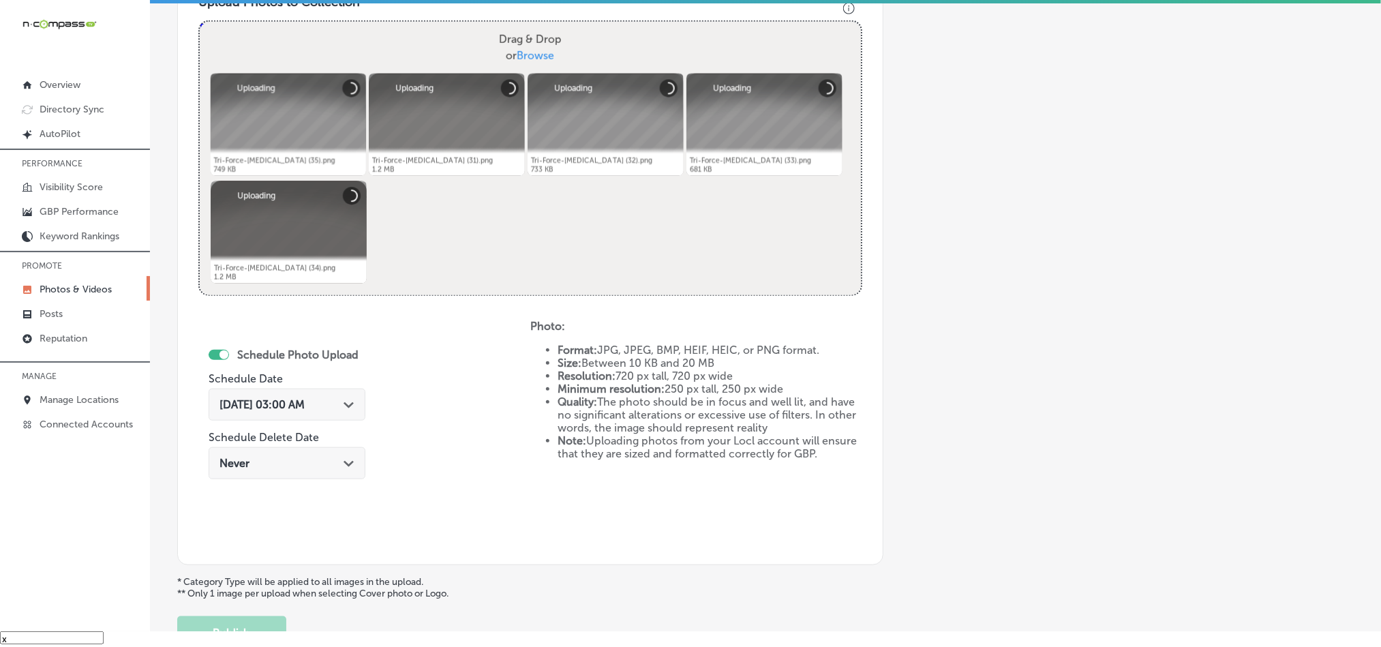
scroll to position [526, 0]
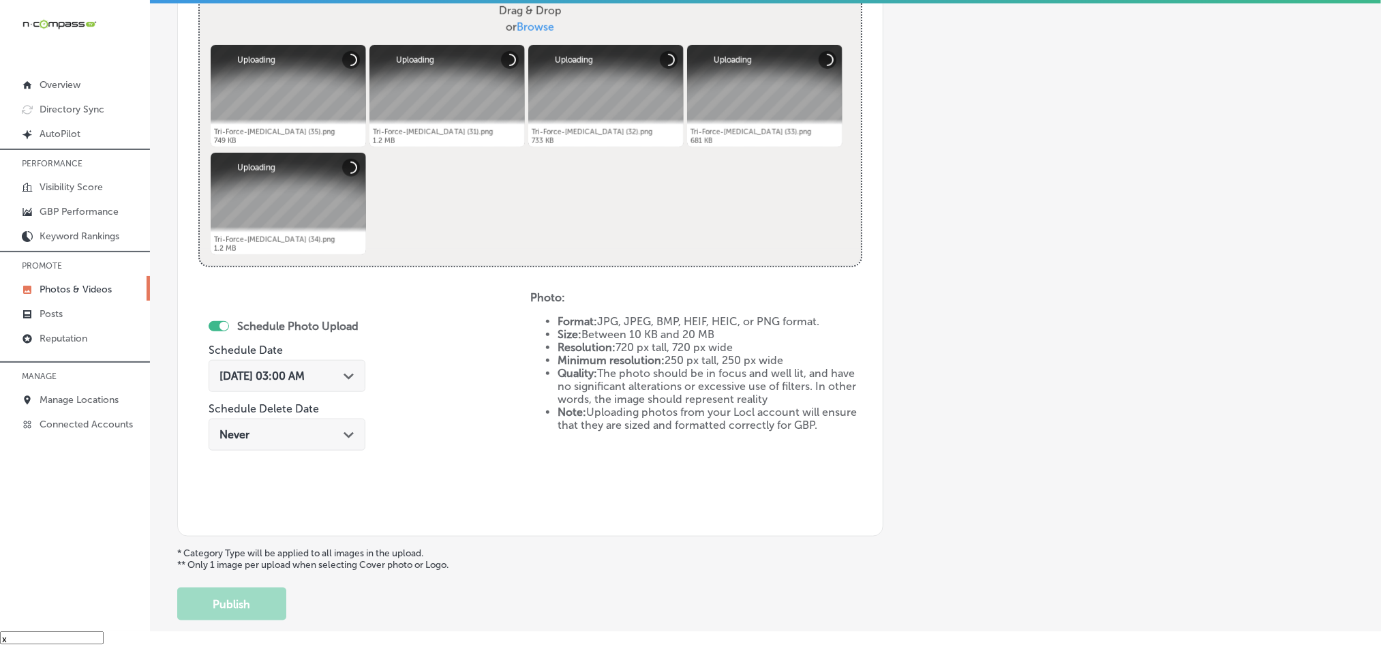
click at [337, 377] on div "[DATE] 03:00 AM Path Created with Sketch." at bounding box center [287, 376] width 135 height 13
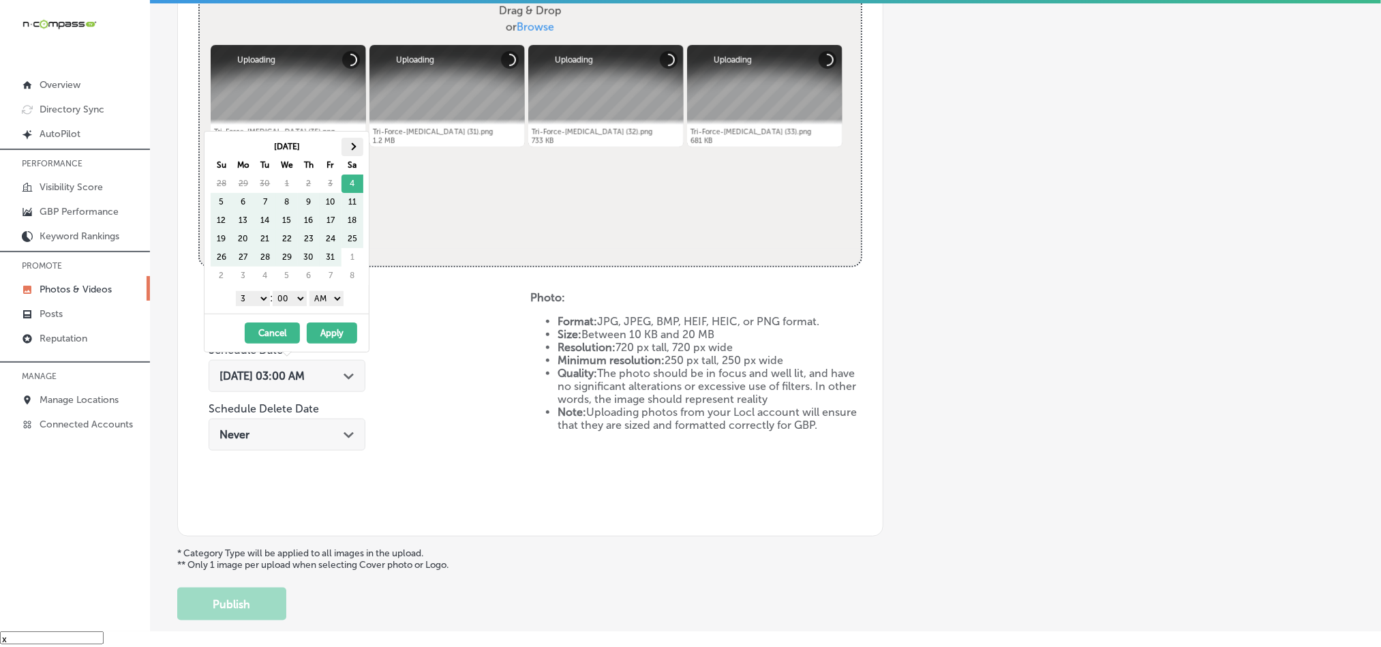
click at [358, 144] on th at bounding box center [353, 147] width 22 height 18
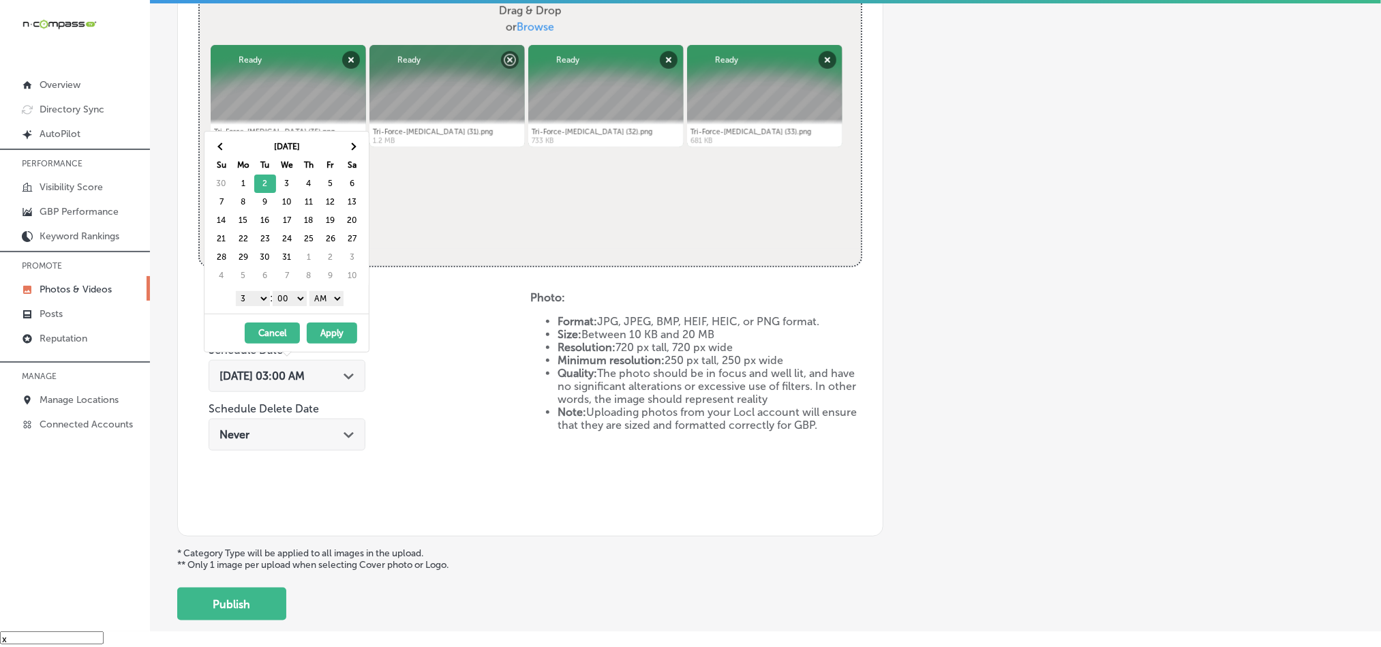
click at [258, 303] on select "1 2 3 4 5 6 7 8 9 10 11 12" at bounding box center [253, 298] width 34 height 15
click at [340, 301] on select "AM PM" at bounding box center [327, 298] width 34 height 15
click at [330, 332] on button "Apply" at bounding box center [332, 332] width 50 height 21
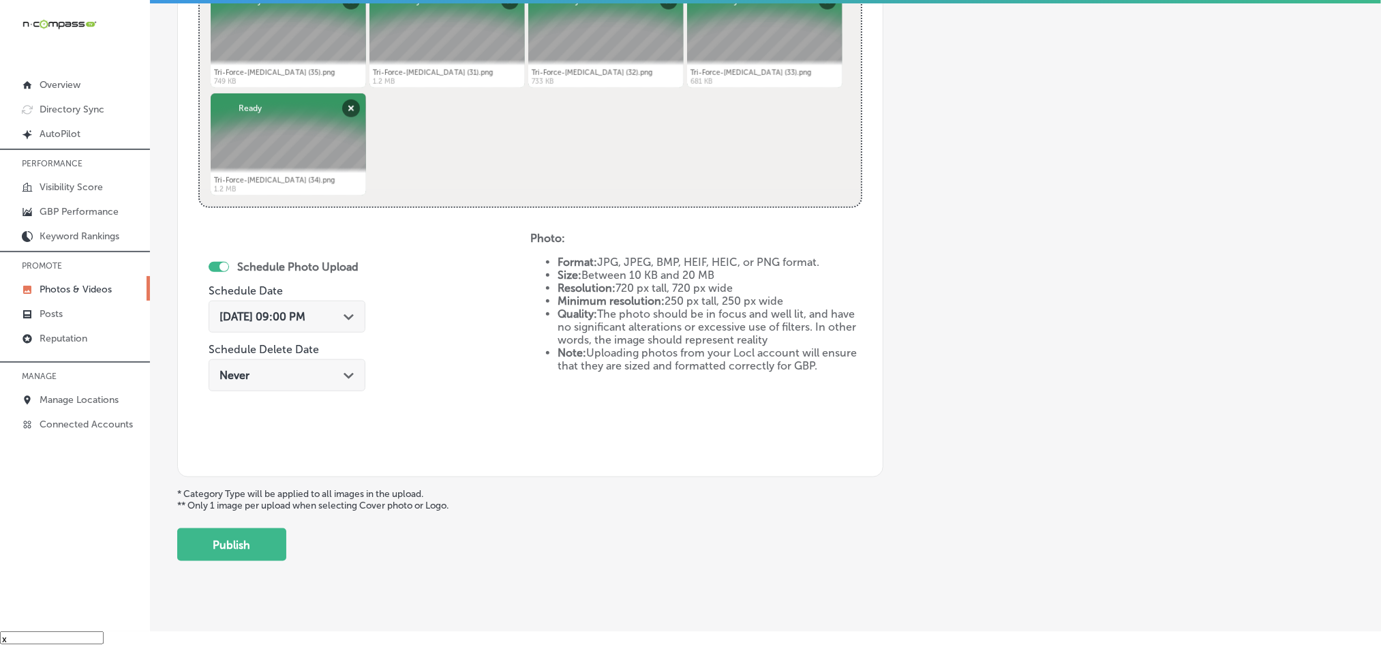
scroll to position [594, 0]
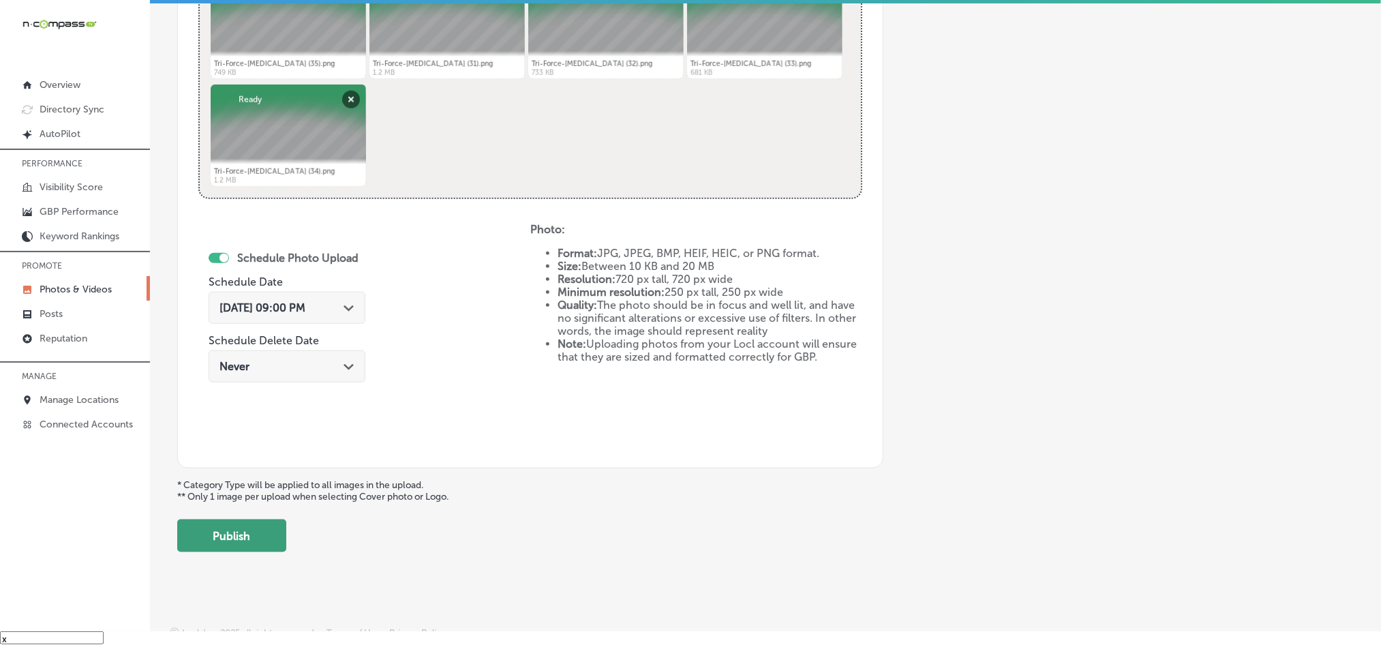
click at [225, 540] on button "Publish" at bounding box center [231, 535] width 109 height 33
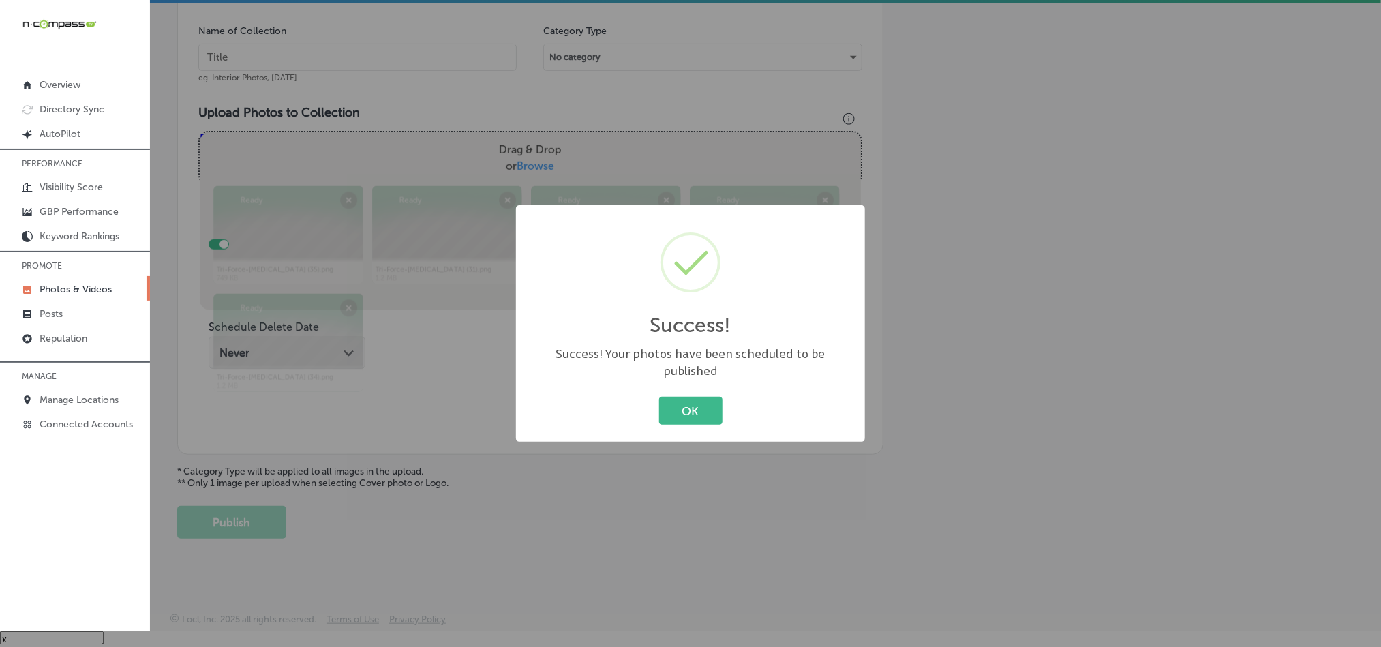
scroll to position [389, 0]
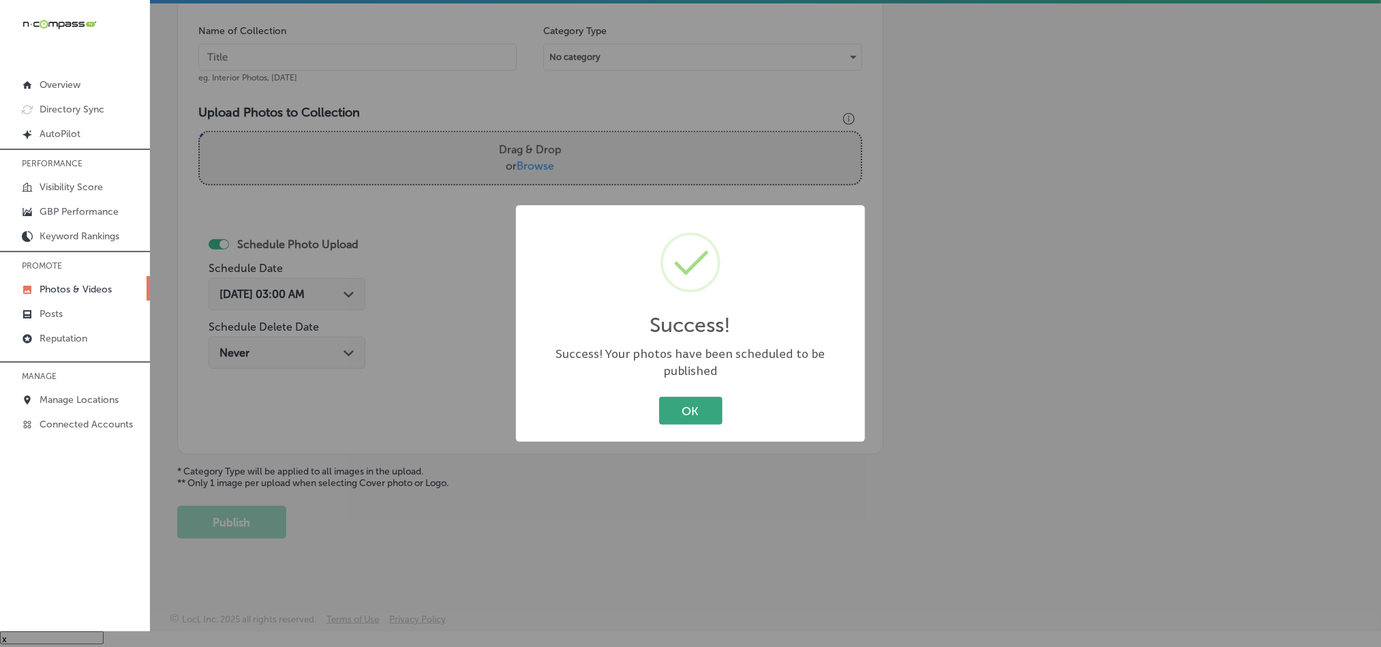
click at [693, 413] on button "OK" at bounding box center [690, 411] width 63 height 28
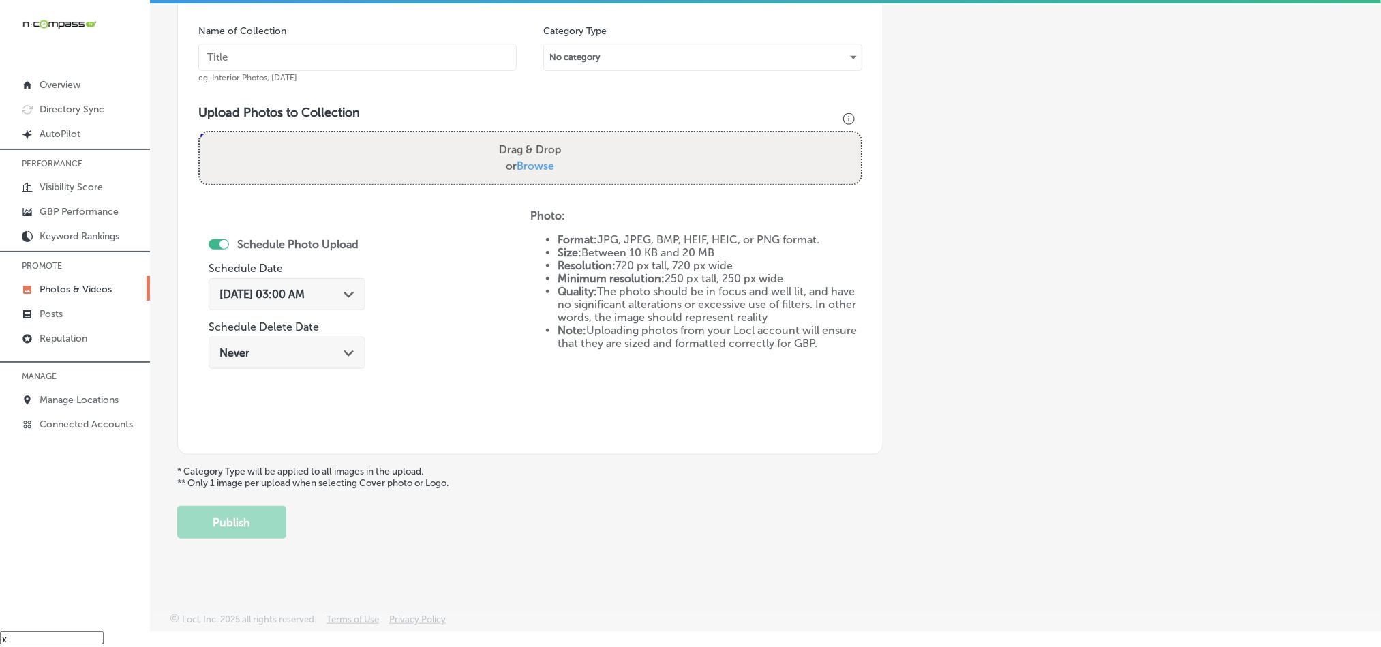
click at [338, 57] on input "text" at bounding box center [357, 57] width 318 height 27
paste input "Tri-Force-[MEDICAL_DATA]-Back-pain-relief"
type input "Tri-Force-[MEDICAL_DATA]-Back-pain-relief"
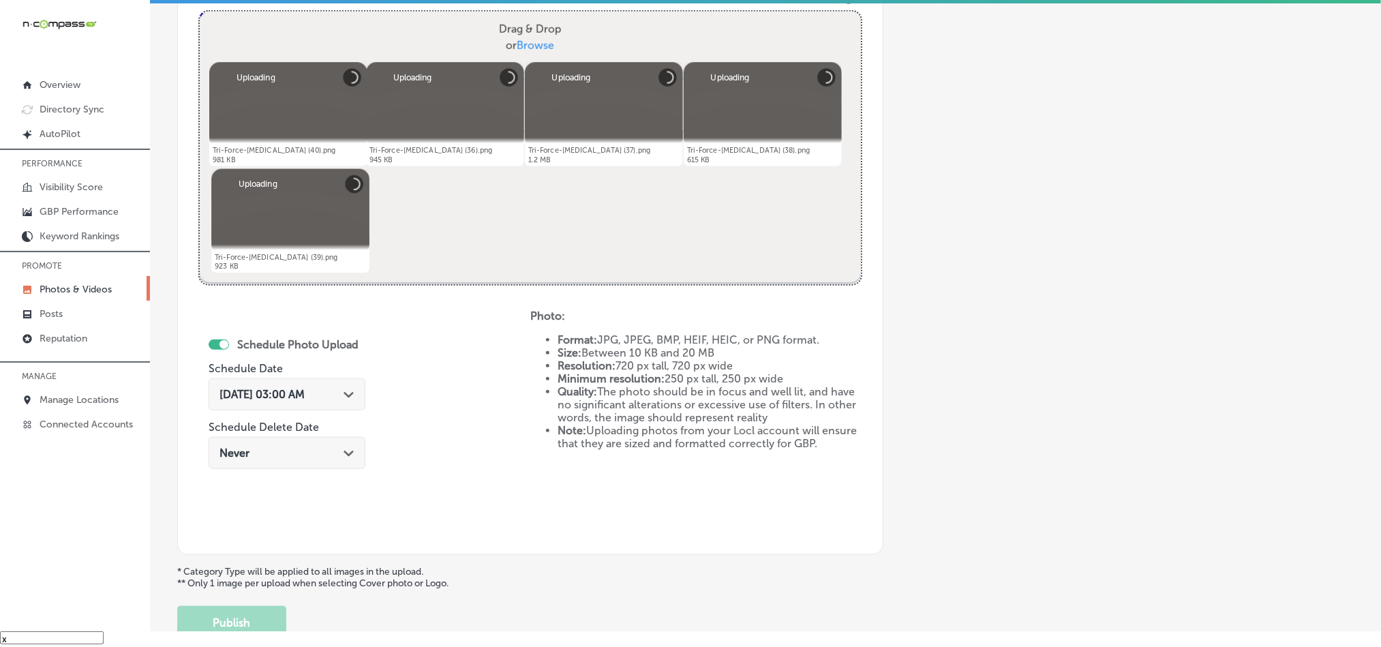
scroll to position [610, 0]
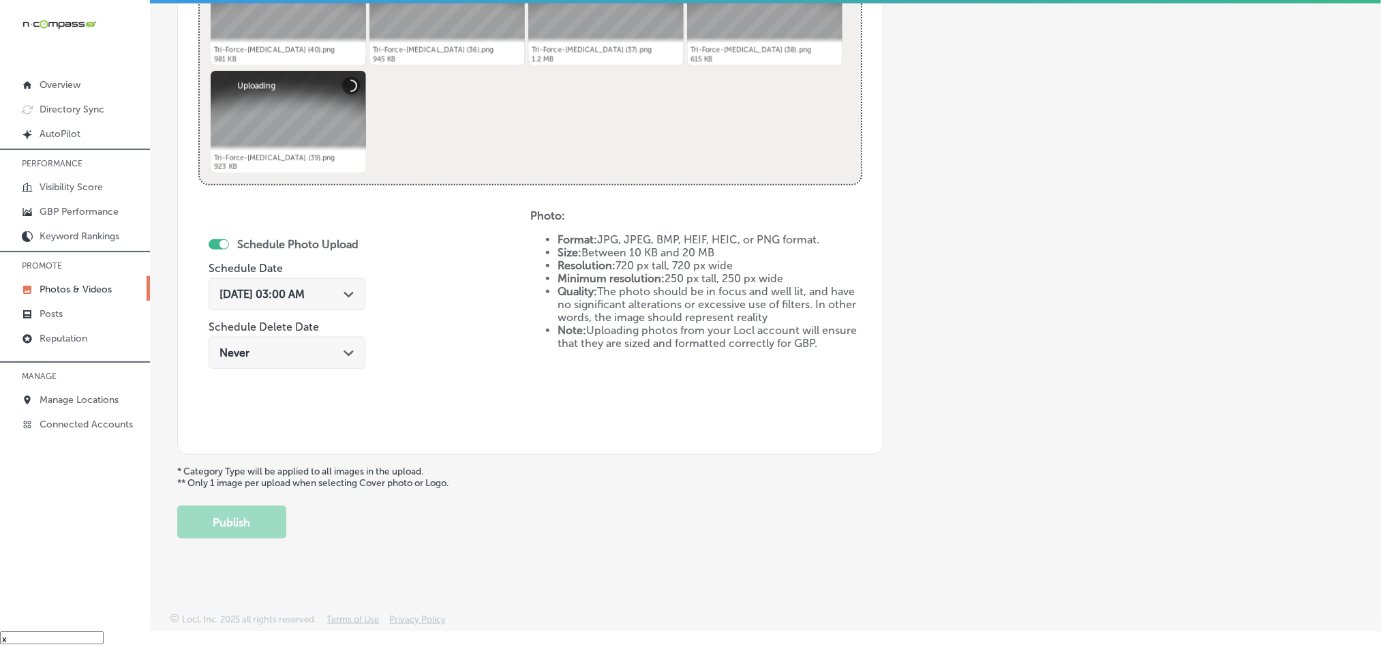
click at [352, 292] on polygon at bounding box center [349, 295] width 10 height 6
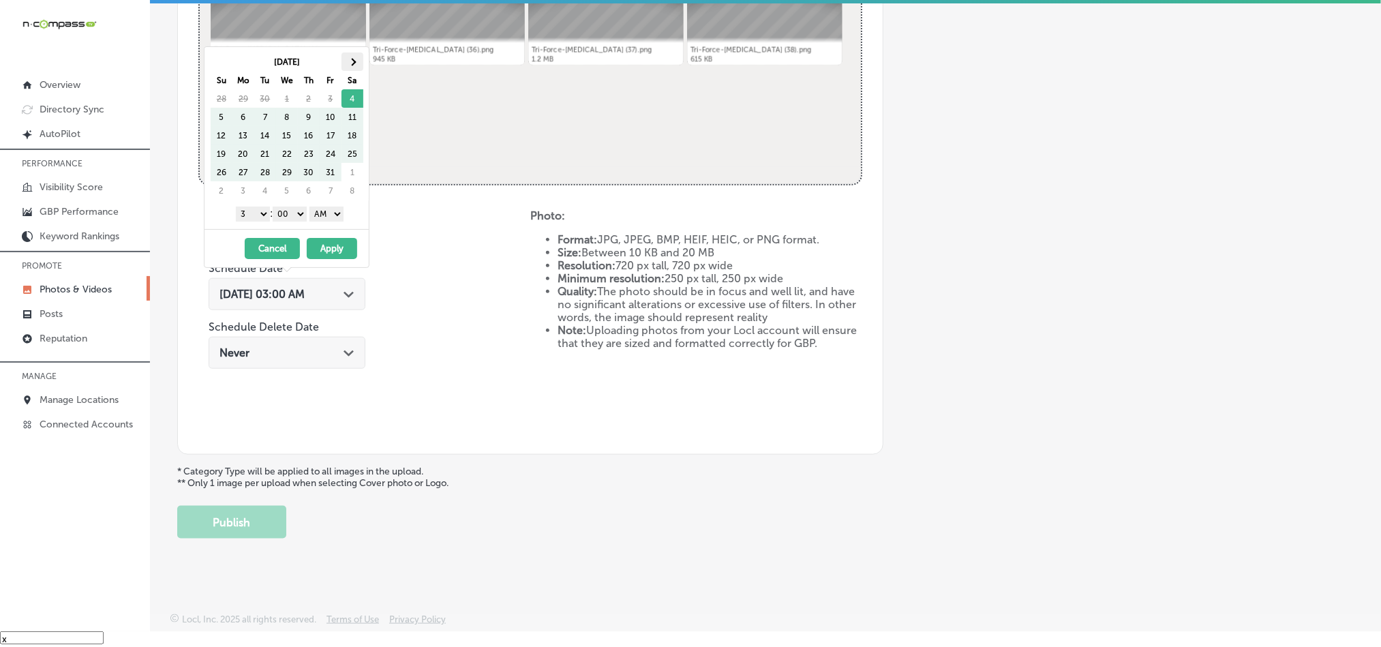
click at [357, 65] on th at bounding box center [353, 61] width 22 height 18
drag, startPoint x: 252, startPoint y: 215, endPoint x: 252, endPoint y: 223, distance: 7.5
click at [252, 215] on select "1 2 3 4 5 6 7 8 9 10 11 12" at bounding box center [253, 214] width 34 height 15
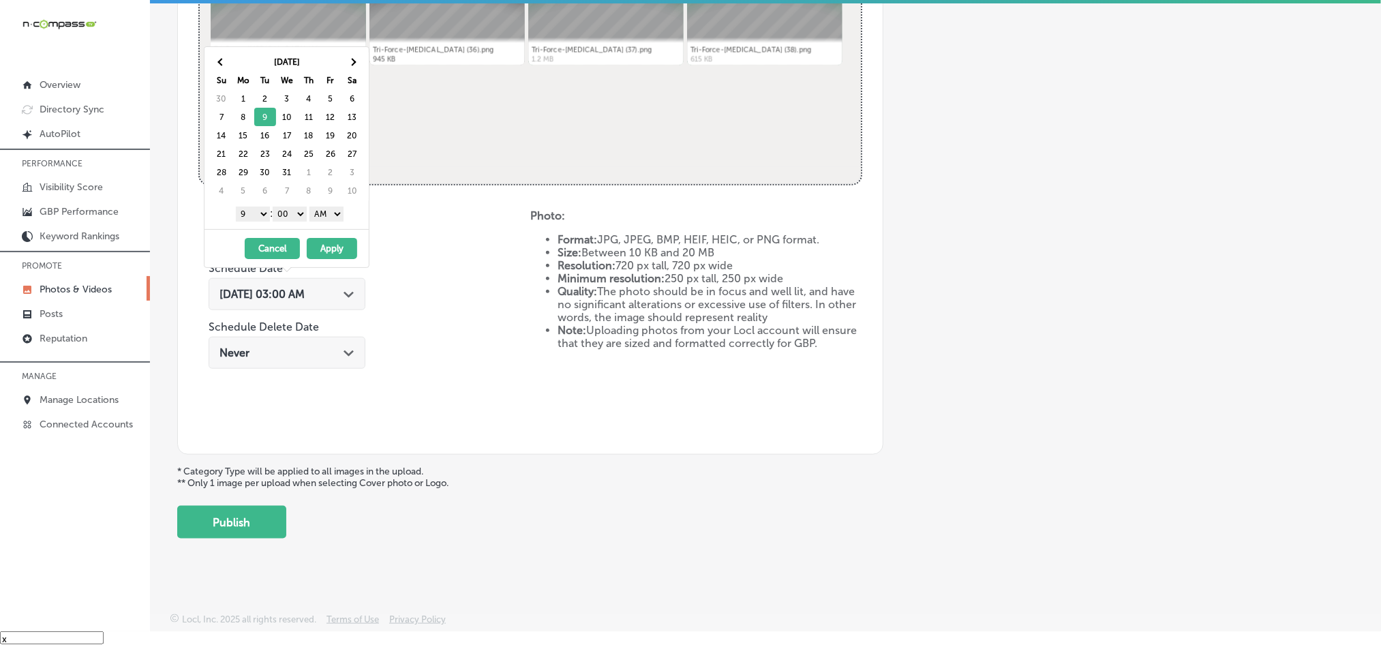
click at [322, 217] on select "AM PM" at bounding box center [327, 214] width 34 height 15
click at [331, 250] on button "Apply" at bounding box center [332, 248] width 50 height 21
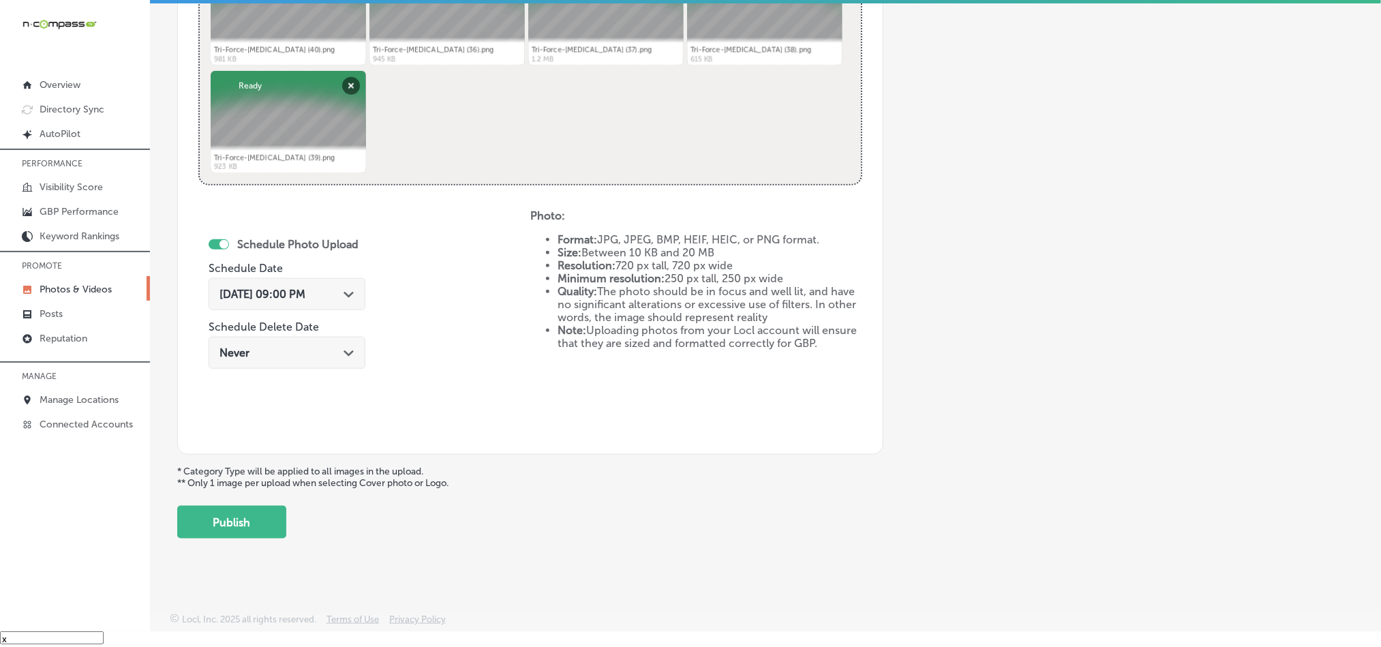
click at [240, 496] on div "Add a Collection Which Type of Image or Video Would You Like to Upload? Photo C…" at bounding box center [765, -1] width 1177 height 1077
click at [241, 517] on button "Publish" at bounding box center [231, 522] width 109 height 33
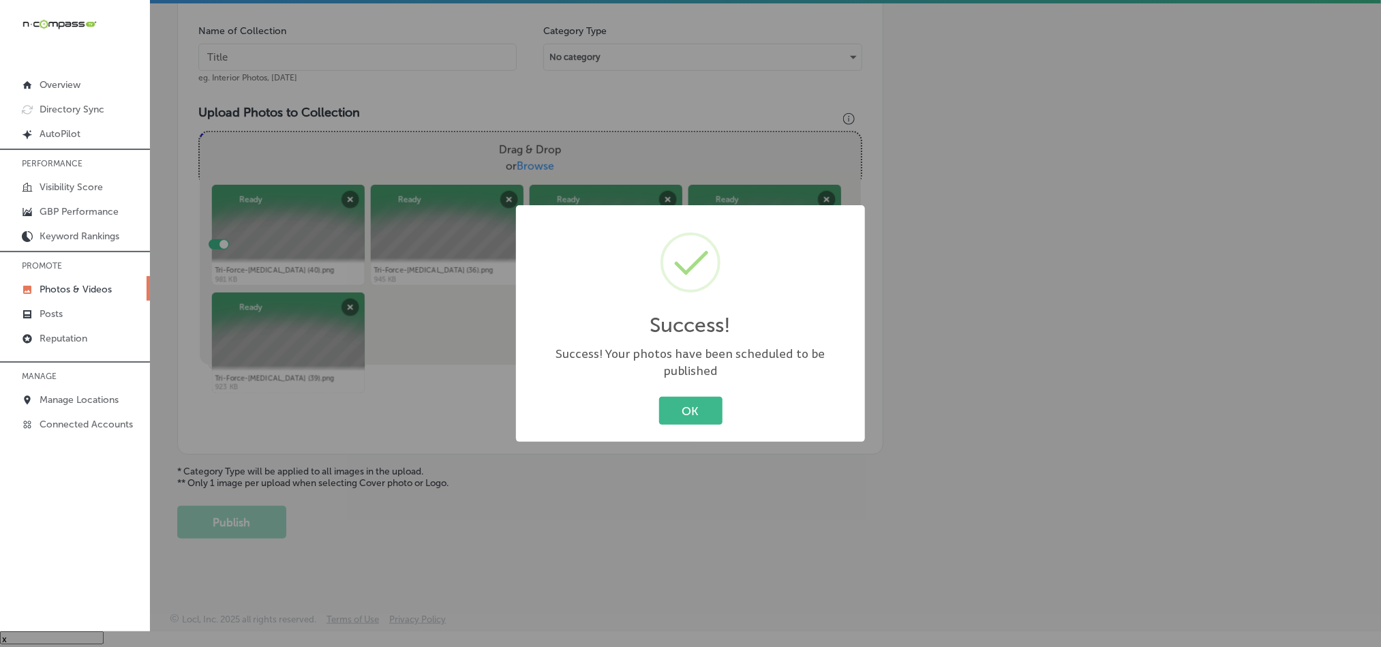
scroll to position [389, 0]
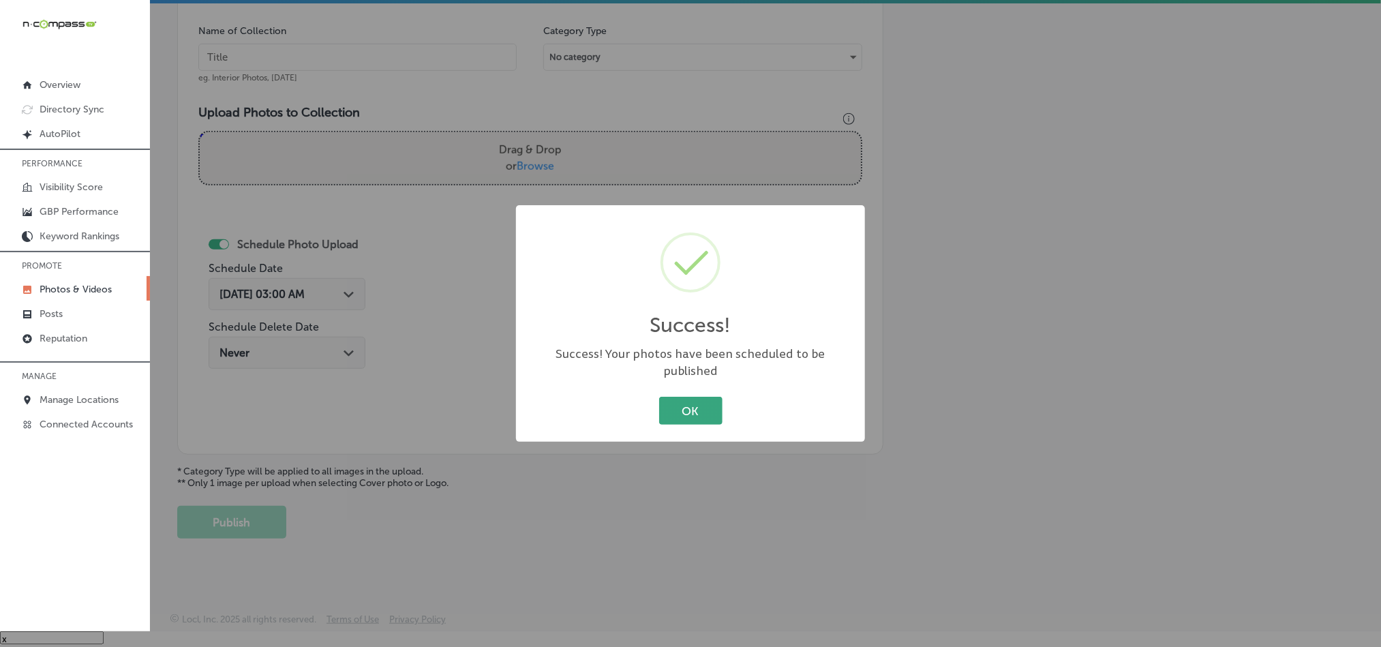
click at [676, 397] on button "OK" at bounding box center [690, 411] width 63 height 28
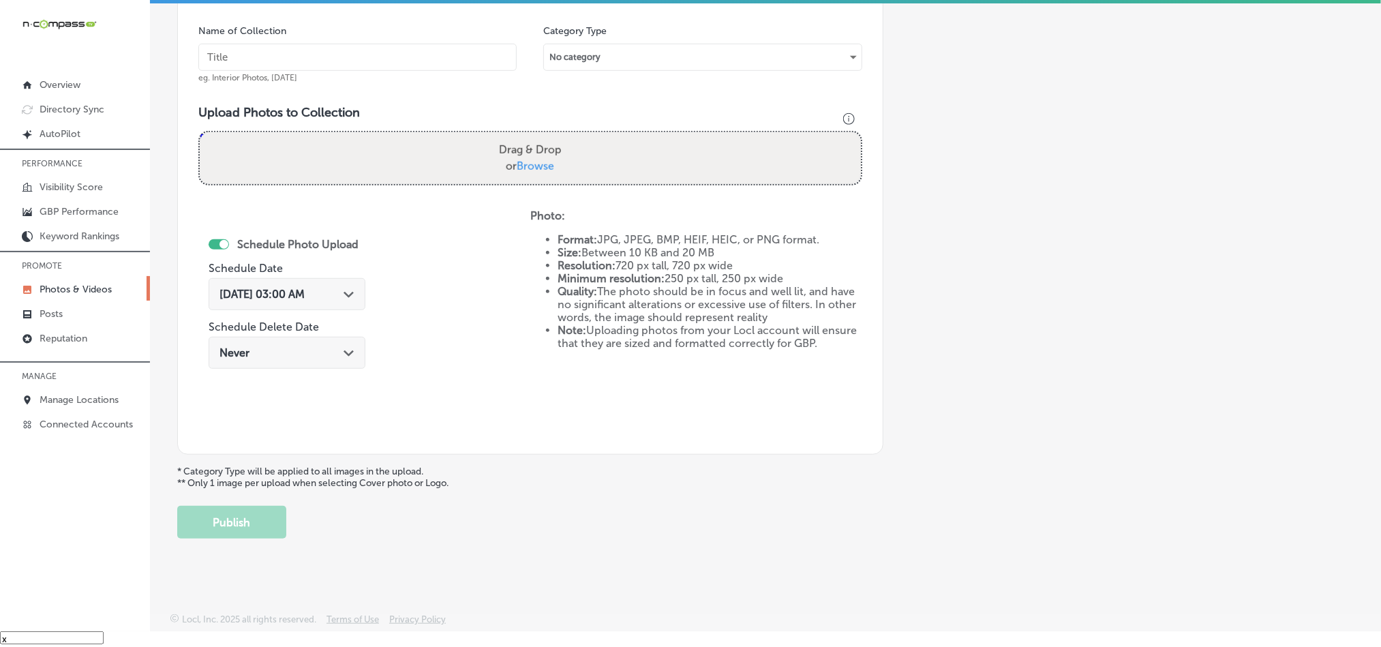
click at [258, 65] on input "text" at bounding box center [357, 57] width 318 height 27
paste input "Tri-Force-[MEDICAL_DATA]-[MEDICAL_DATA]-treatment"
type input "Tri-Force-[MEDICAL_DATA]-[MEDICAL_DATA]-treatment"
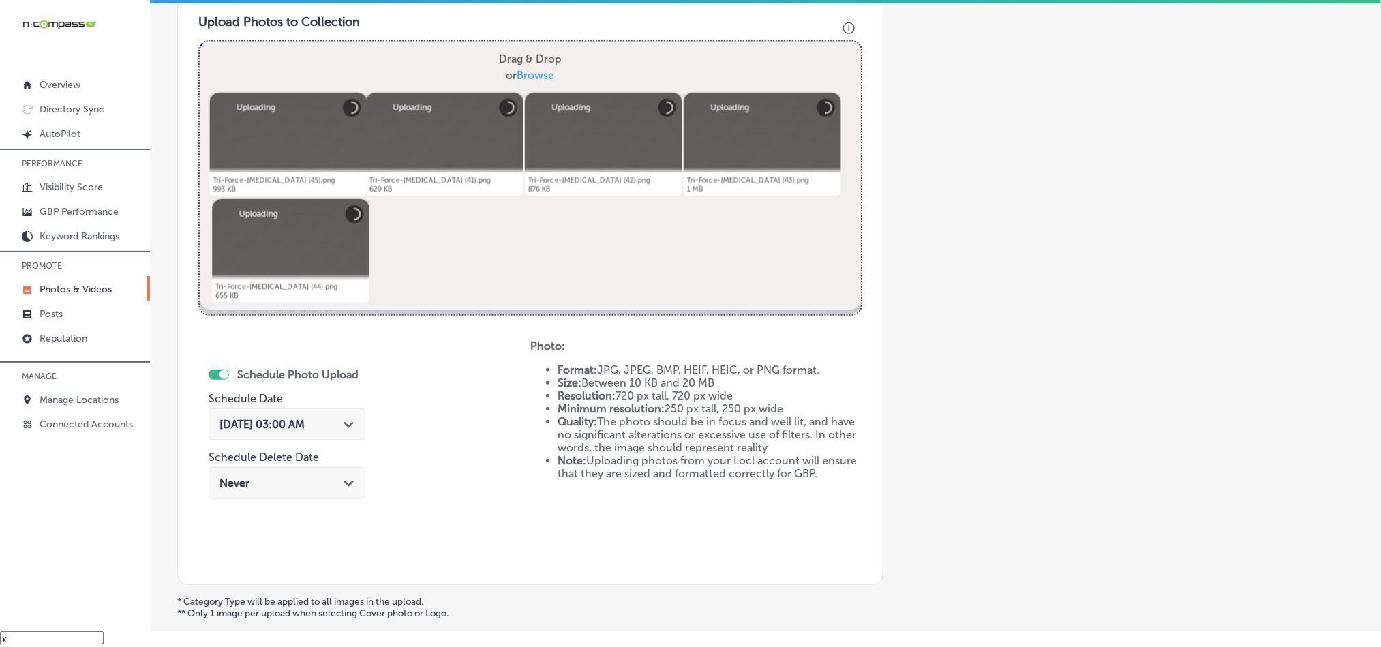
scroll to position [492, 0]
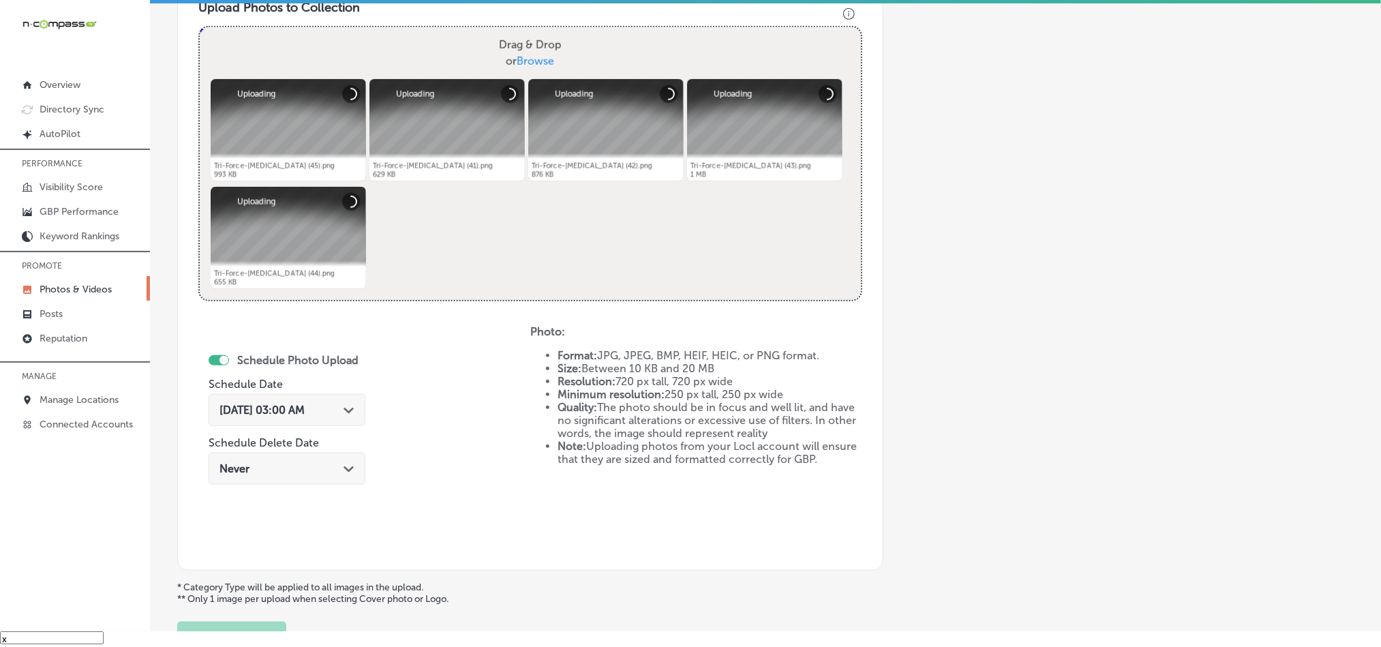
click at [305, 413] on span "[DATE] 03:00 AM" at bounding box center [262, 410] width 85 height 13
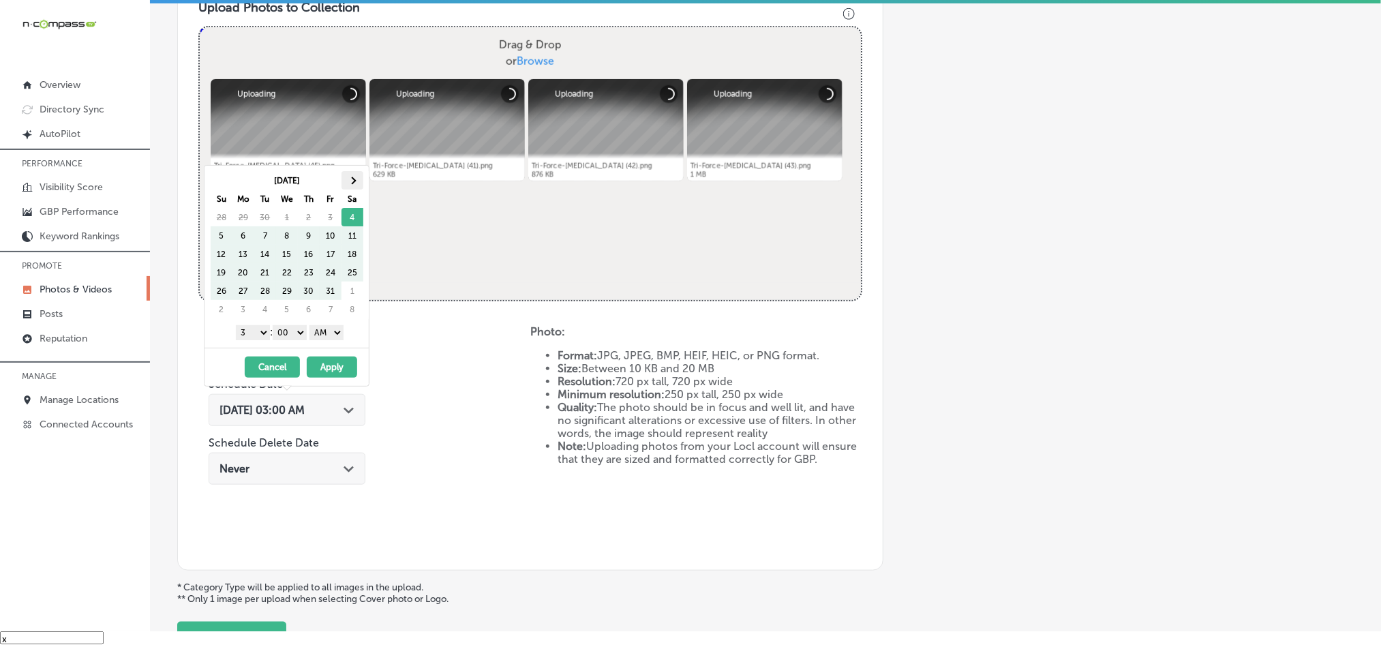
click at [352, 182] on span at bounding box center [351, 180] width 7 height 7
drag, startPoint x: 254, startPoint y: 333, endPoint x: 268, endPoint y: 384, distance: 53.1
click at [254, 333] on select "1 2 3 4 5 6 7 8 9 10 11 12" at bounding box center [253, 332] width 34 height 15
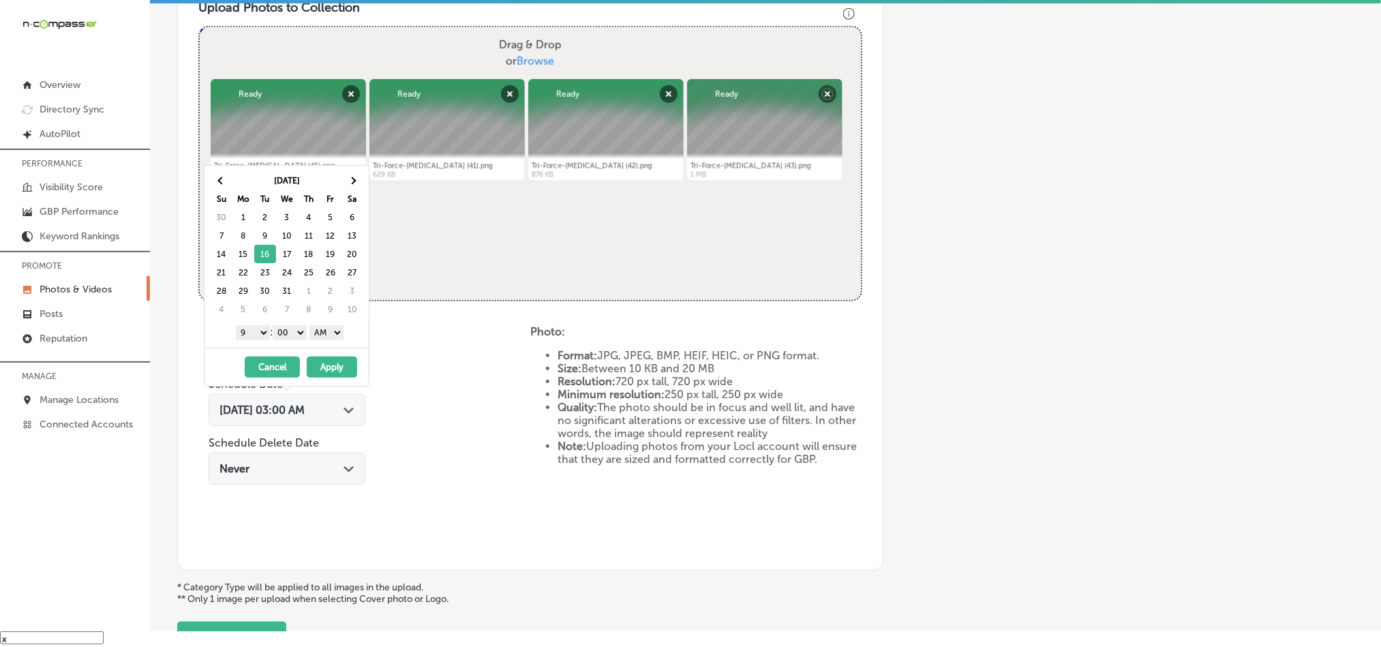
click at [329, 332] on select "AM PM" at bounding box center [327, 332] width 34 height 15
click at [327, 370] on button "Apply" at bounding box center [332, 367] width 50 height 21
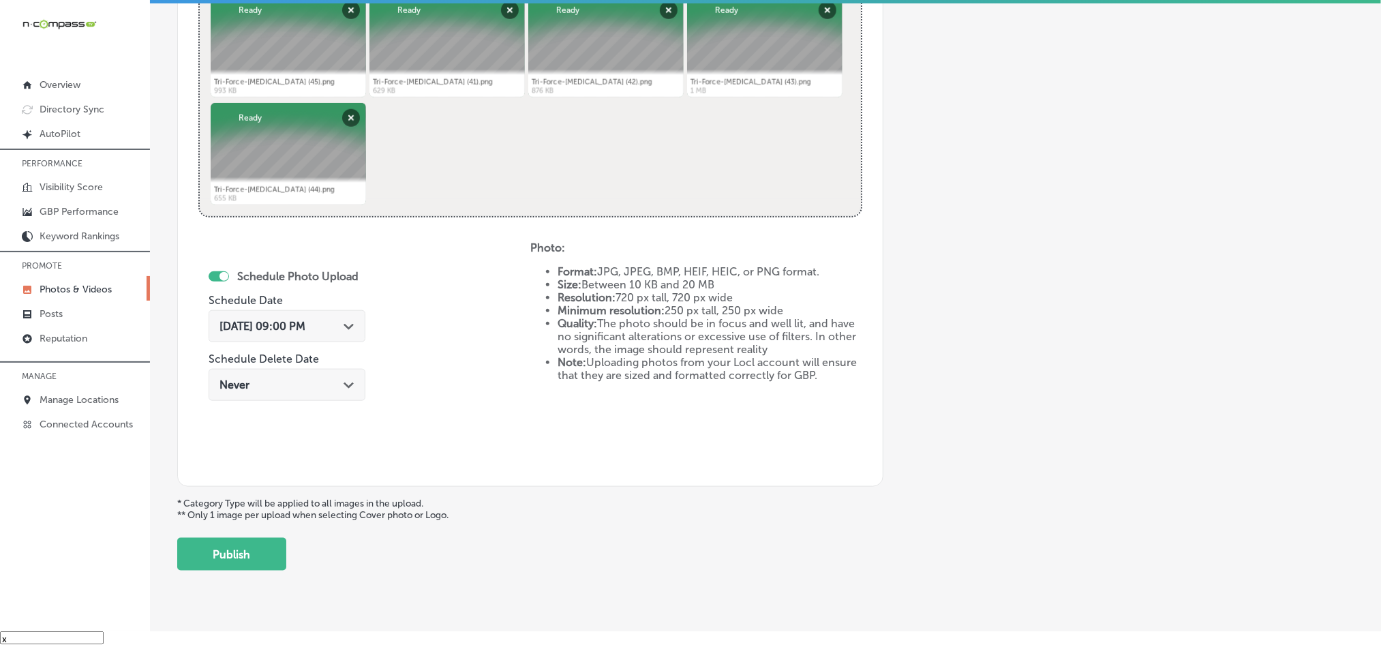
scroll to position [610, 0]
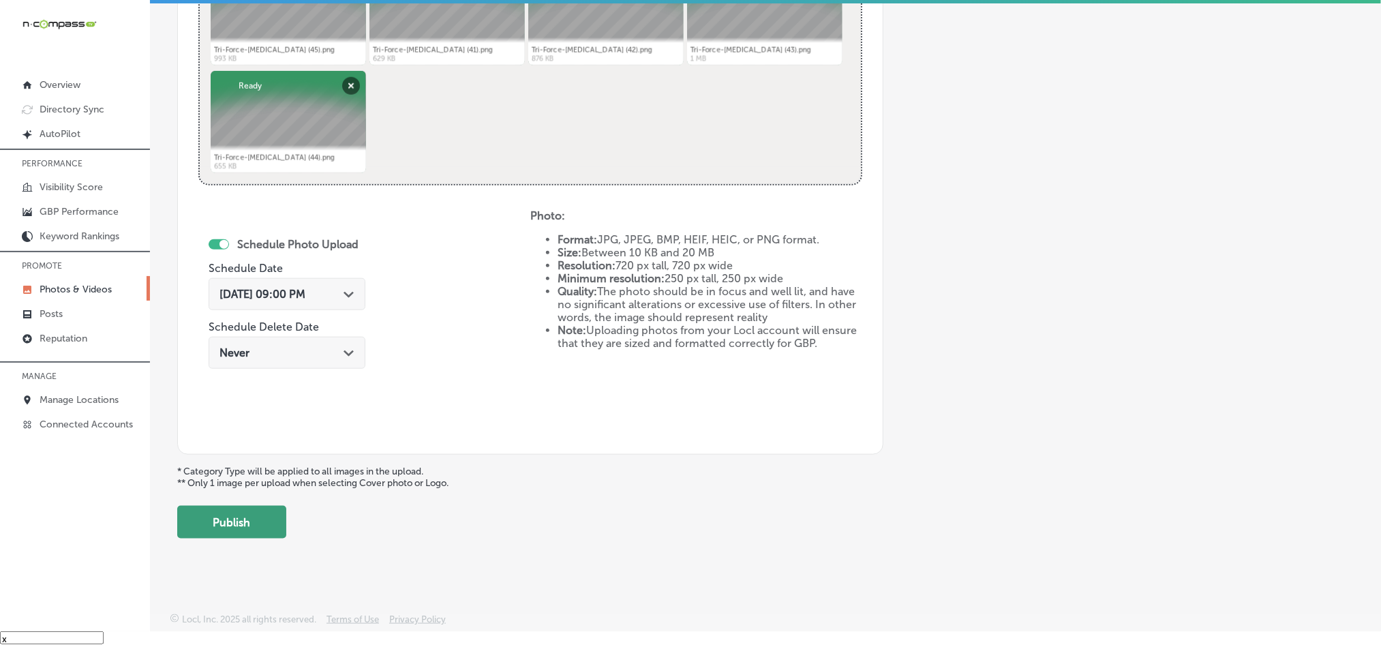
click at [213, 520] on button "Publish" at bounding box center [231, 522] width 109 height 33
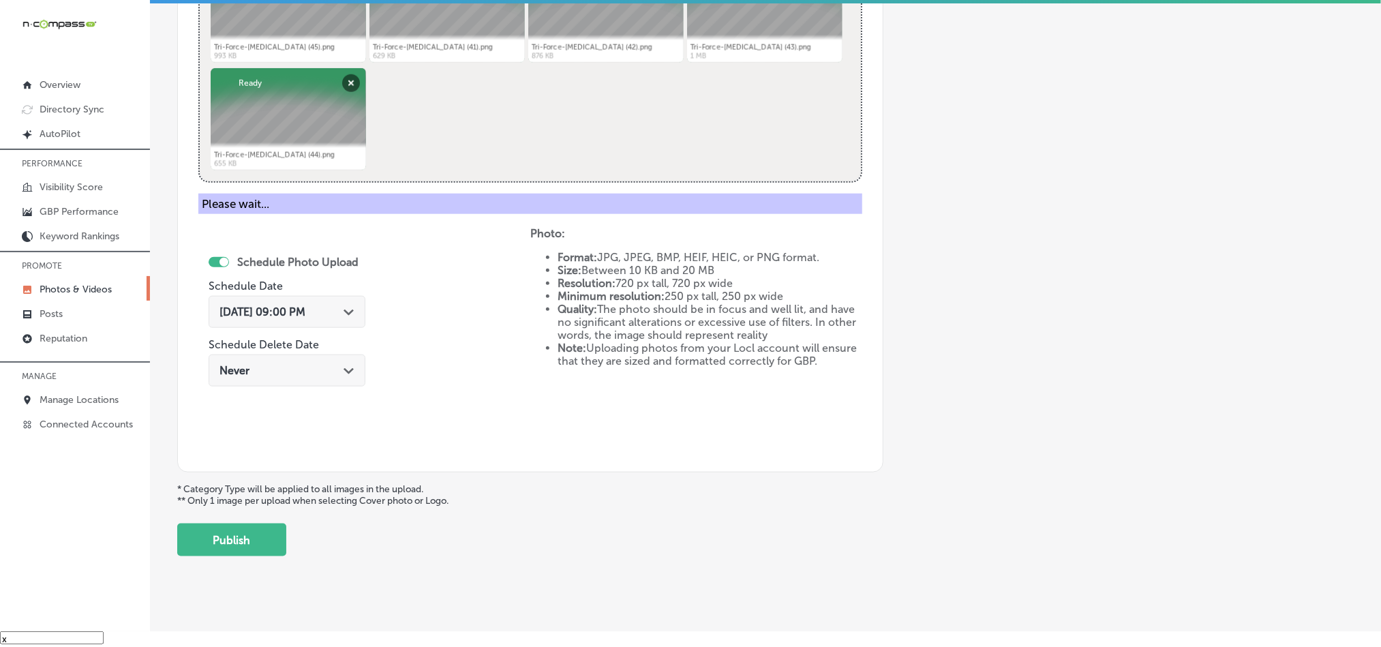
scroll to position [389, 0]
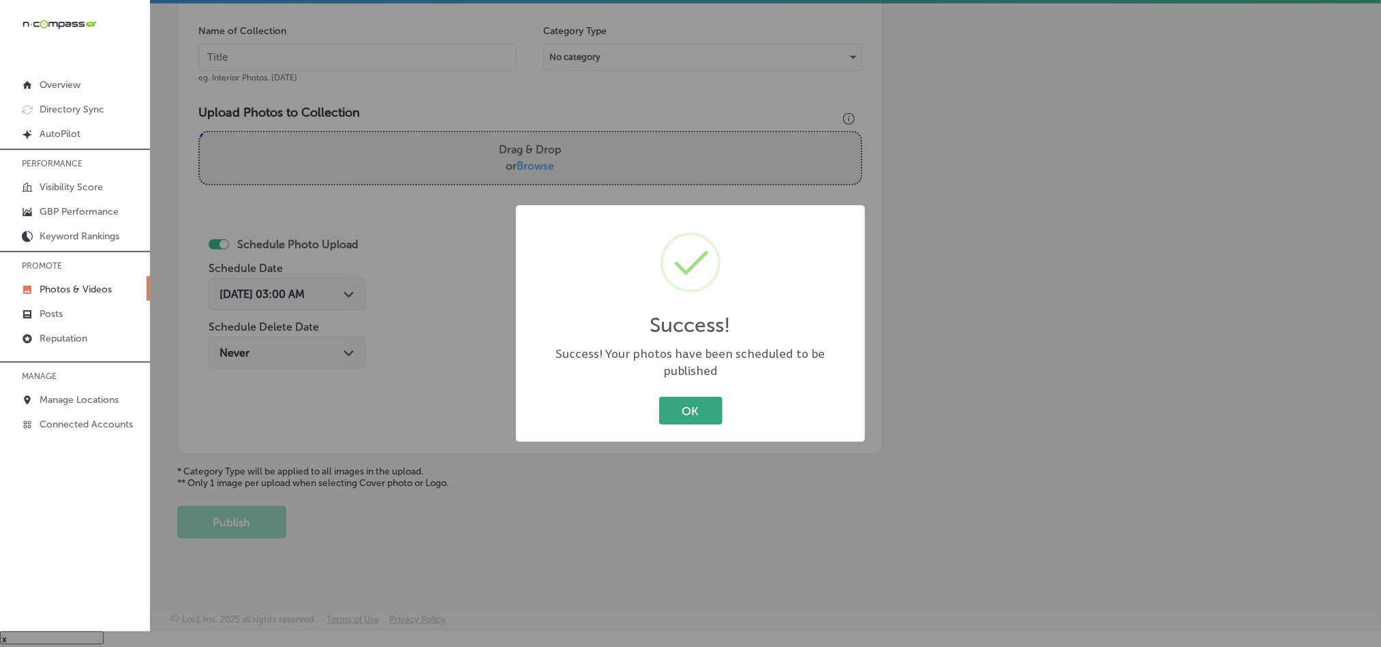
click at [699, 402] on button "OK" at bounding box center [690, 411] width 63 height 28
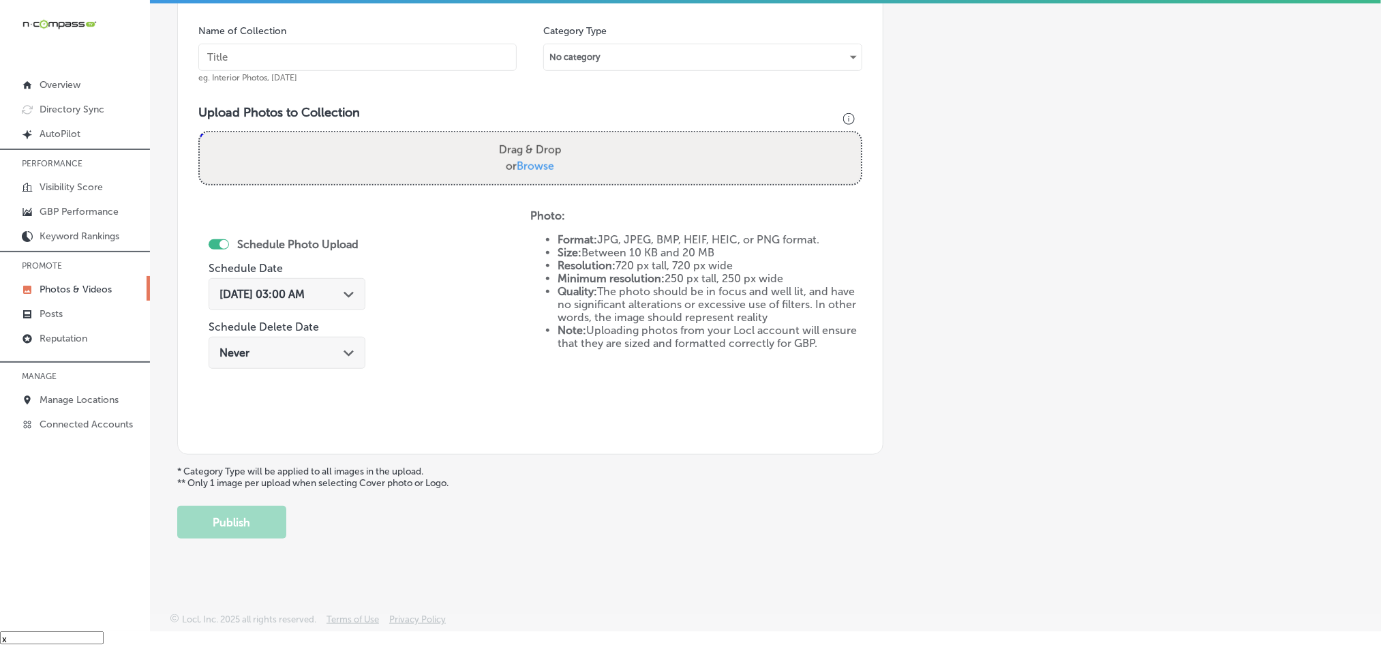
scroll to position [356, 0]
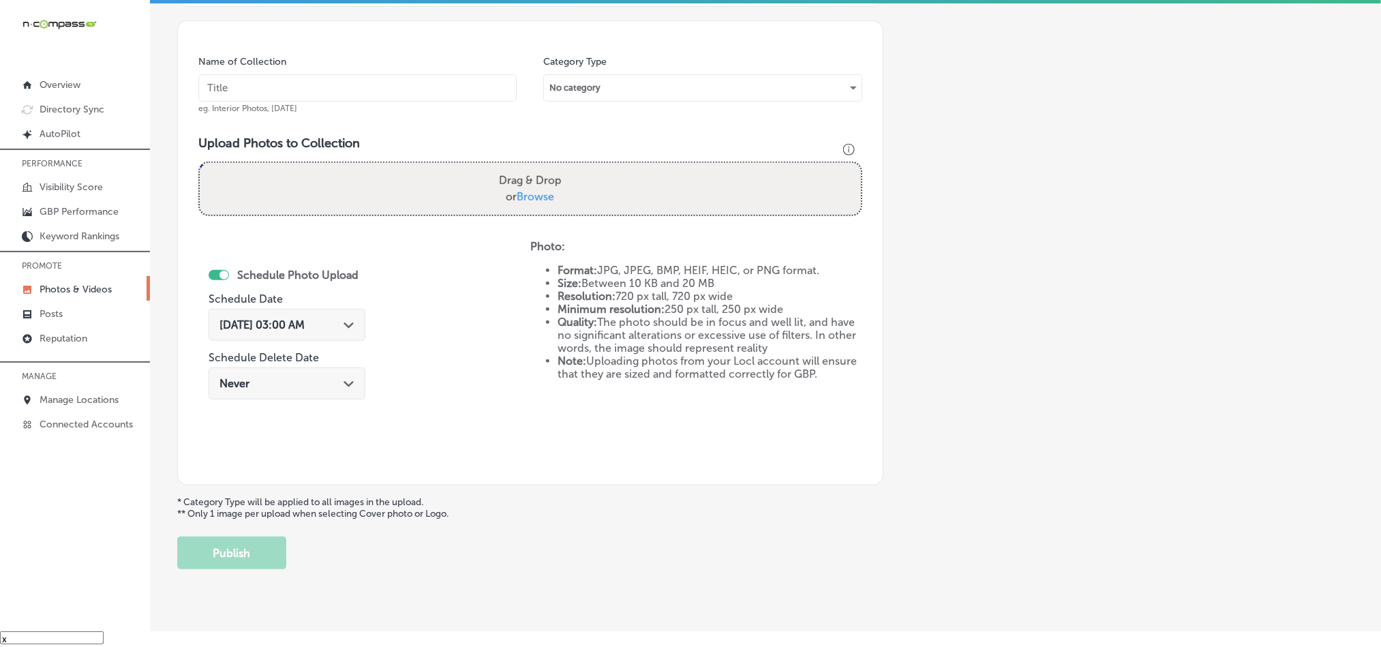
click at [334, 93] on input "text" at bounding box center [357, 87] width 318 height 27
paste input "Tri-Force-[MEDICAL_DATA]-TMJ-relief"
type input "Tri-Force-[MEDICAL_DATA]-TMJ-relief"
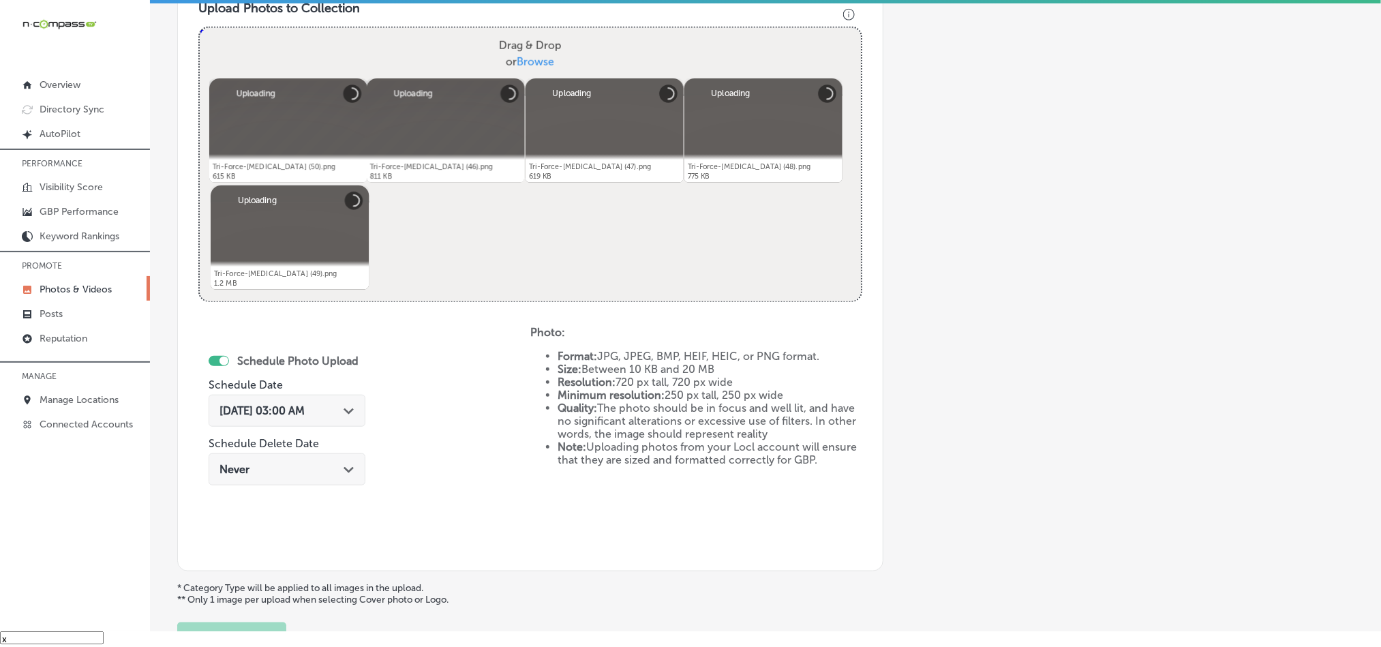
scroll to position [492, 0]
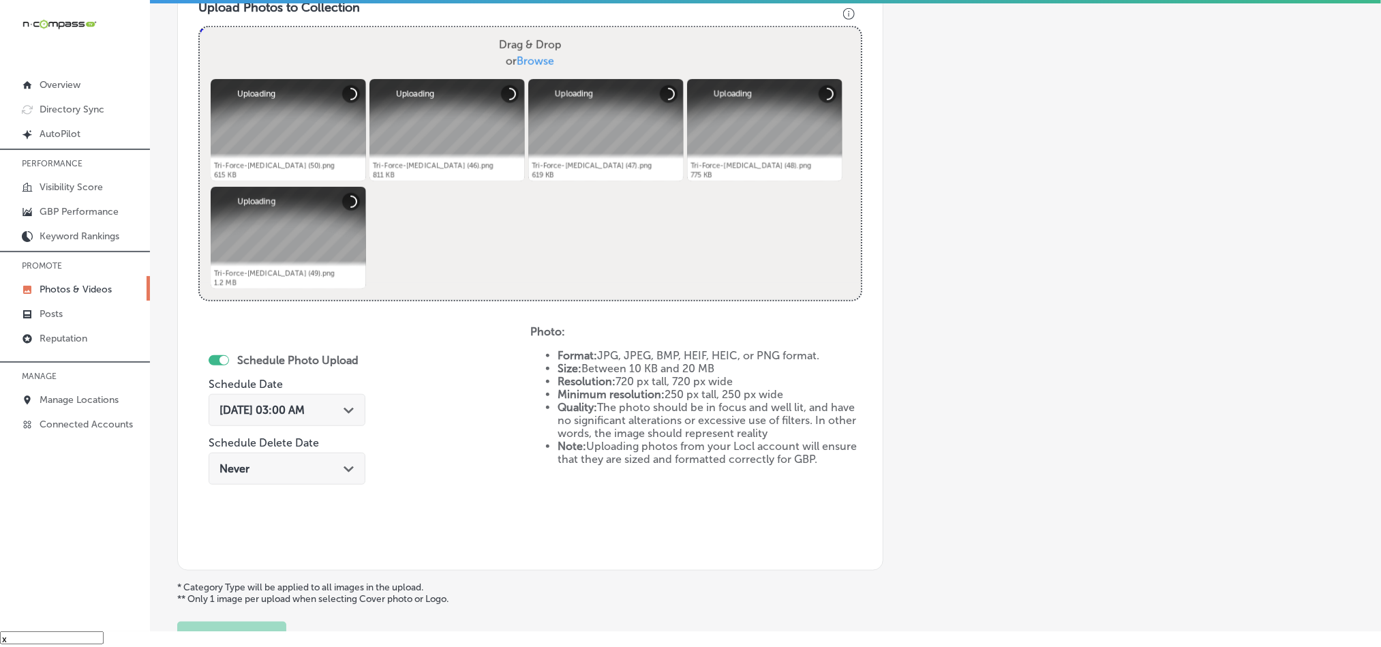
click at [344, 414] on div "Path Created with Sketch." at bounding box center [349, 409] width 11 height 11
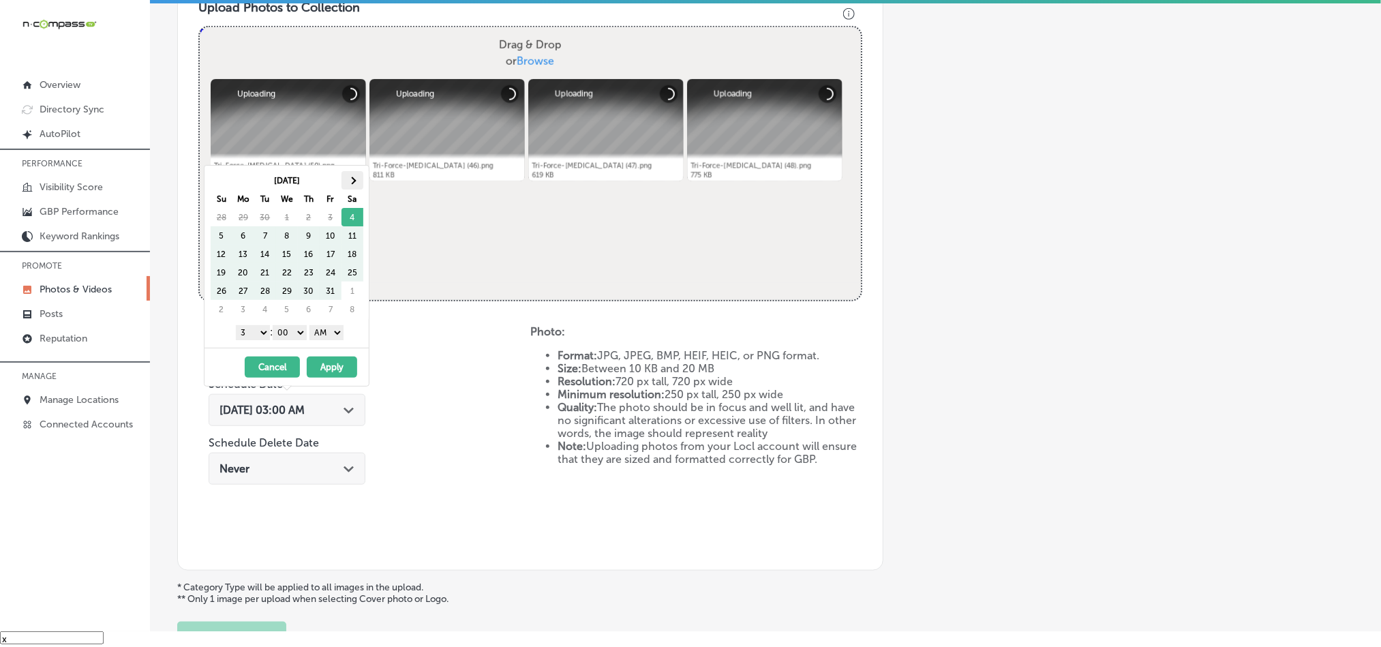
click at [361, 181] on th at bounding box center [353, 180] width 22 height 18
click at [361, 180] on th at bounding box center [353, 180] width 22 height 18
click at [252, 330] on select "1 2 3 4 5 6 7 8 9 10 11 12" at bounding box center [253, 332] width 34 height 15
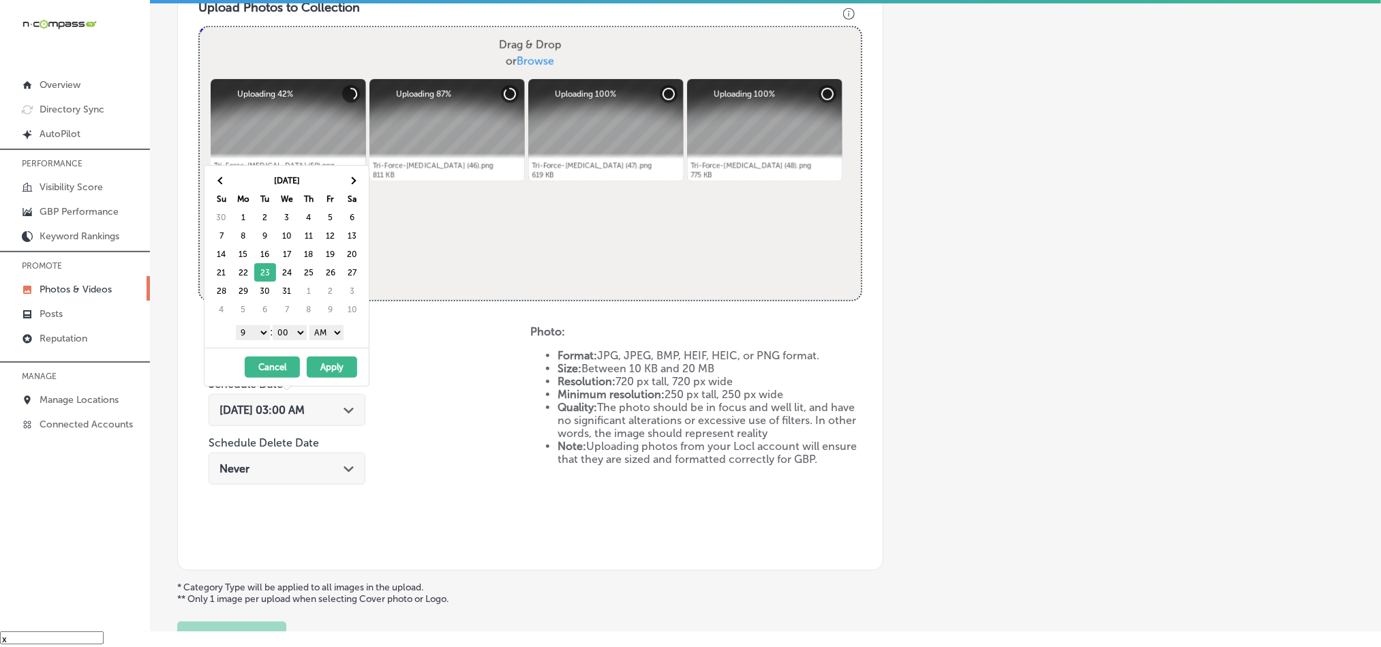
click at [332, 327] on select "AM PM" at bounding box center [327, 332] width 34 height 15
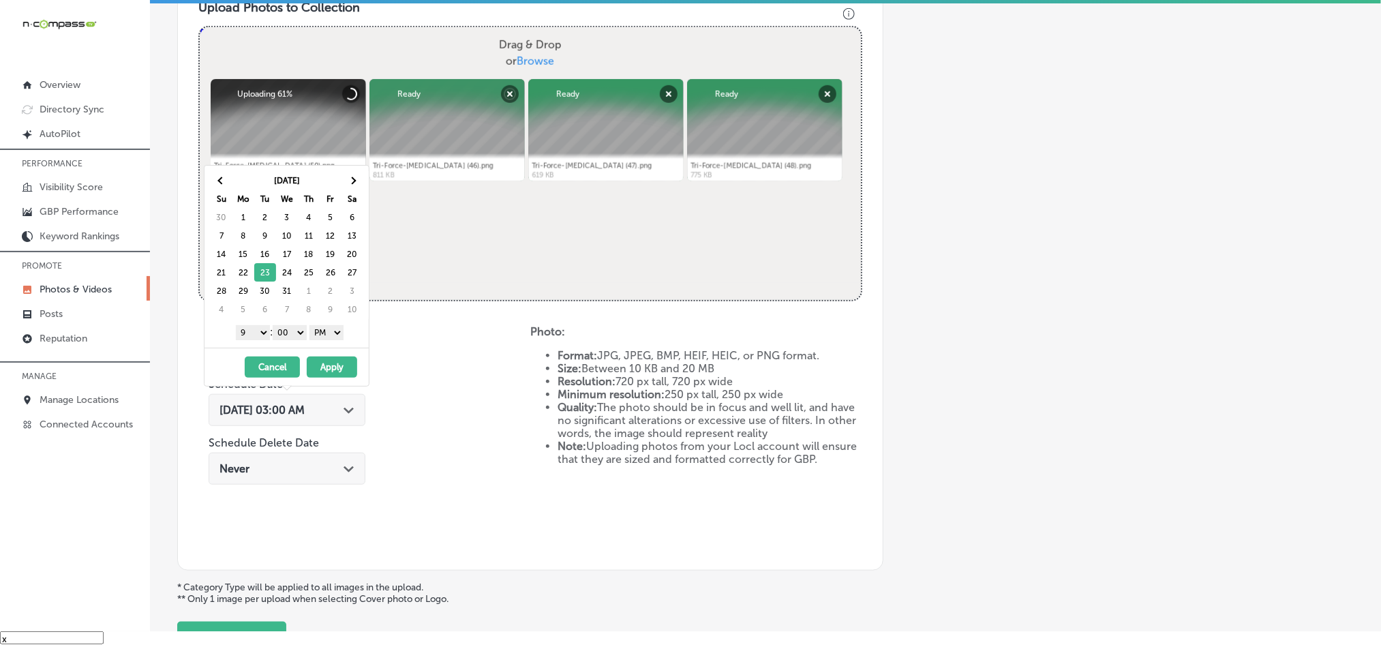
click at [330, 367] on button "Apply" at bounding box center [332, 367] width 50 height 21
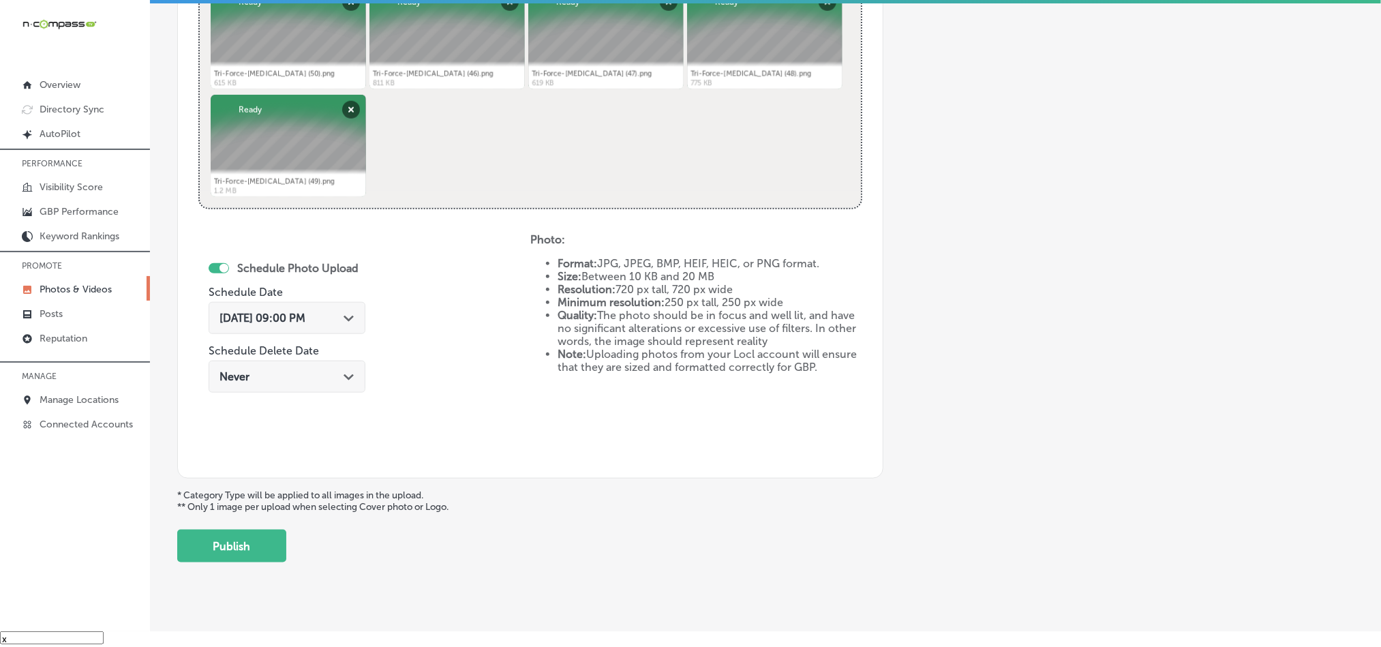
scroll to position [610, 0]
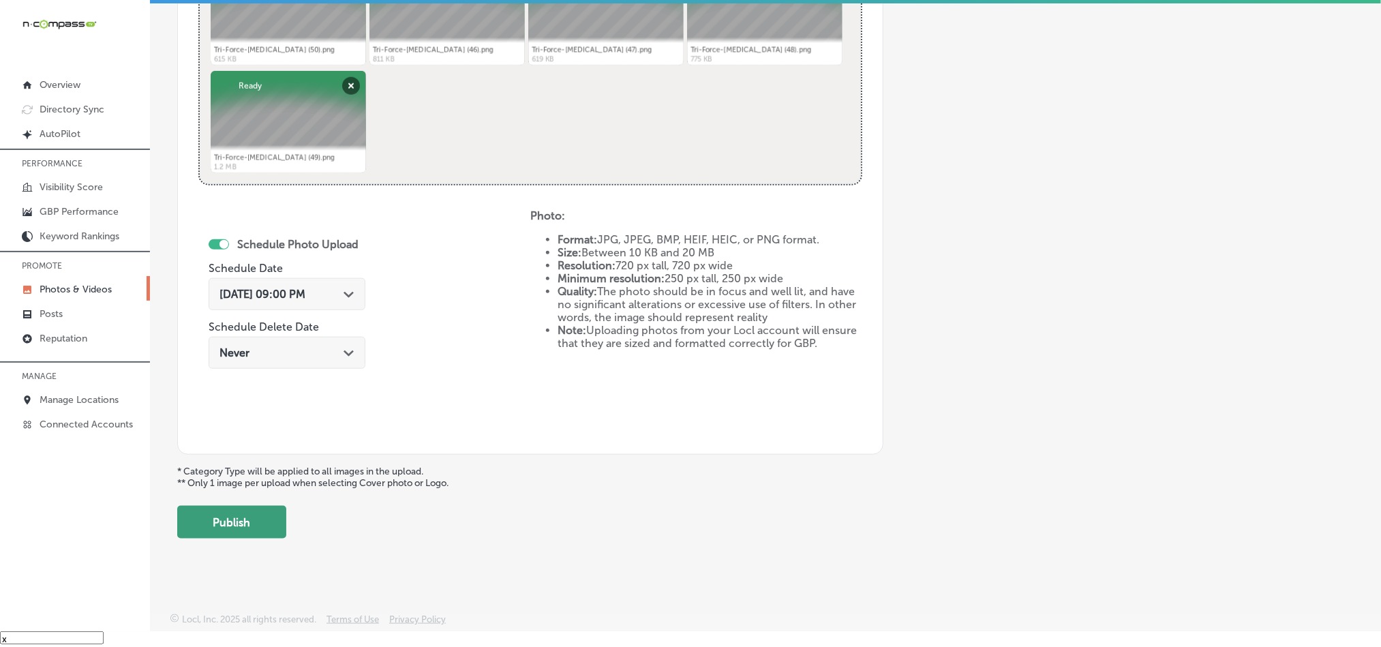
click at [252, 522] on button "Publish" at bounding box center [231, 522] width 109 height 33
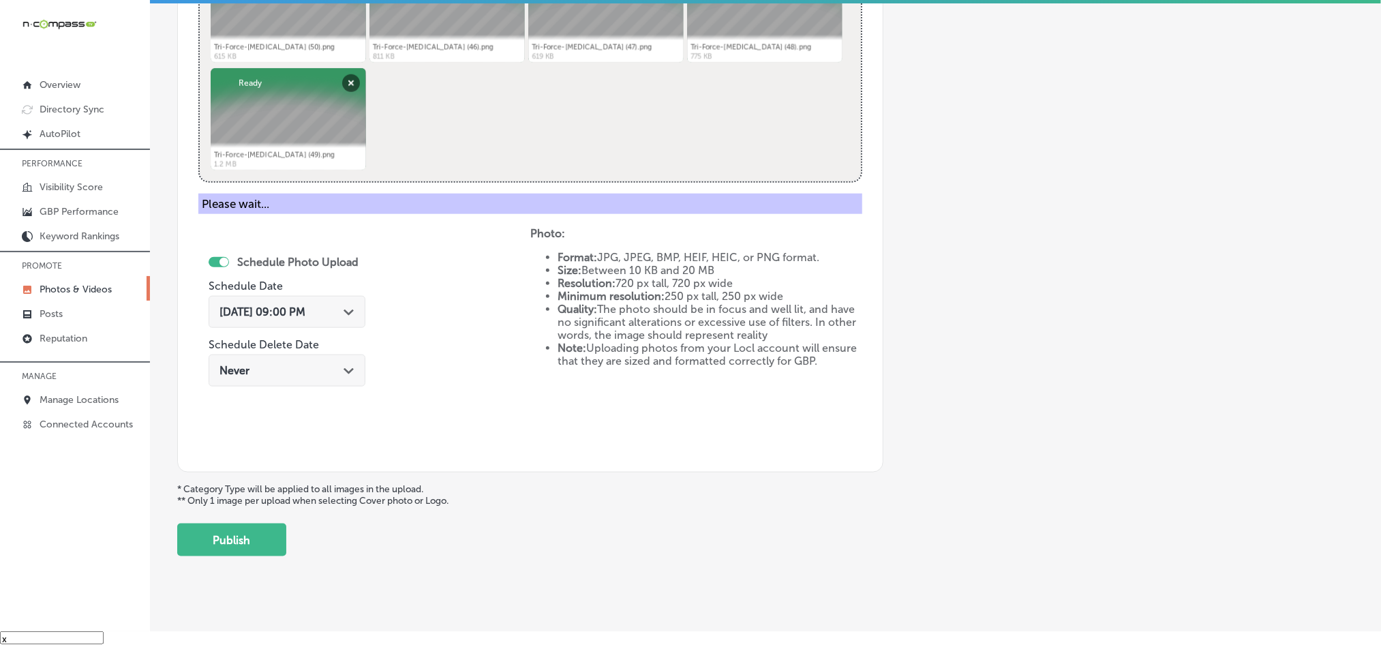
scroll to position [389, 0]
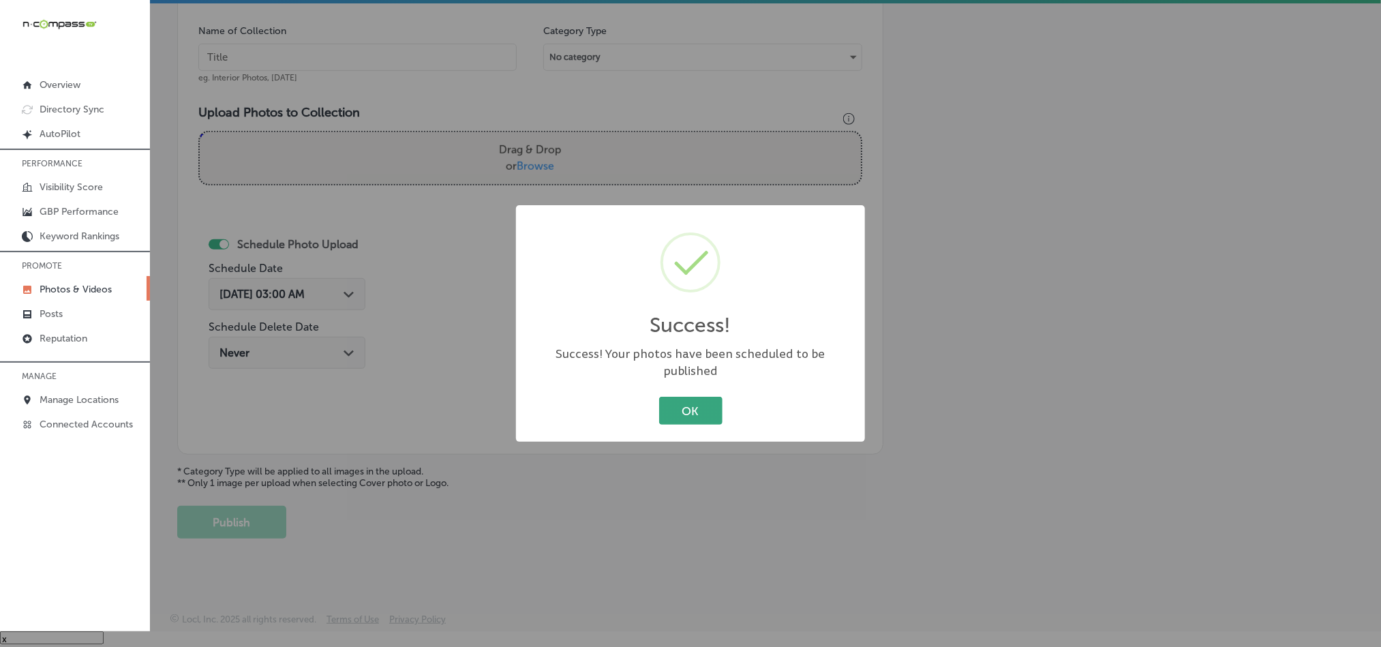
click at [673, 412] on button "OK" at bounding box center [690, 411] width 63 height 28
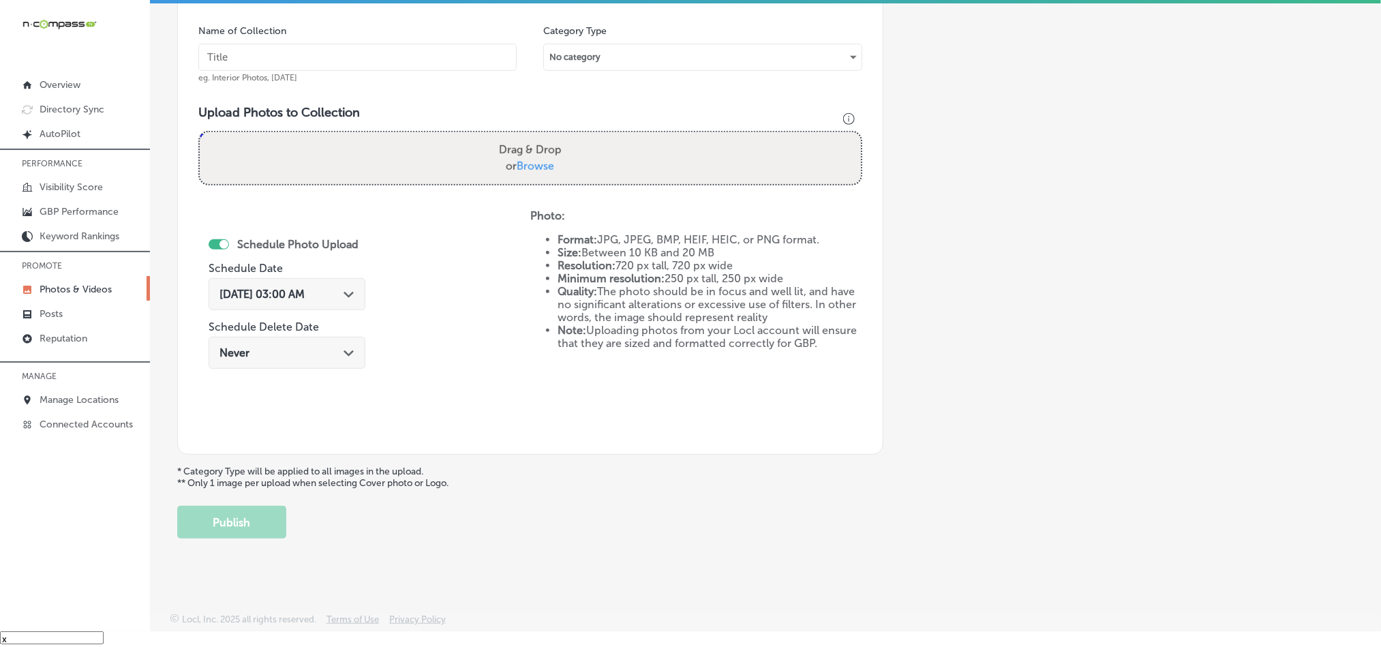
click at [389, 52] on input "text" at bounding box center [357, 57] width 318 height 27
paste input "Tri-Force-[MEDICAL_DATA]-[MEDICAL_DATA]-treatment"
type input "Tri-Force-[MEDICAL_DATA]-[MEDICAL_DATA]-treatment"
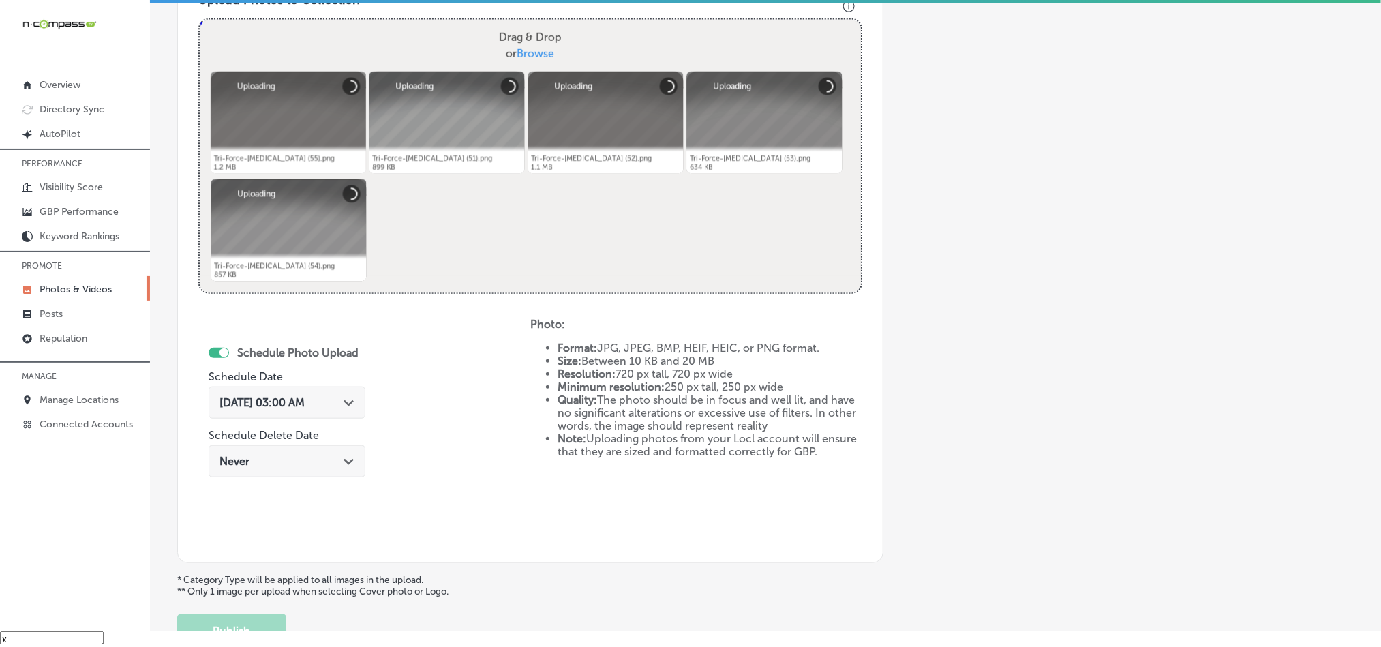
scroll to position [560, 0]
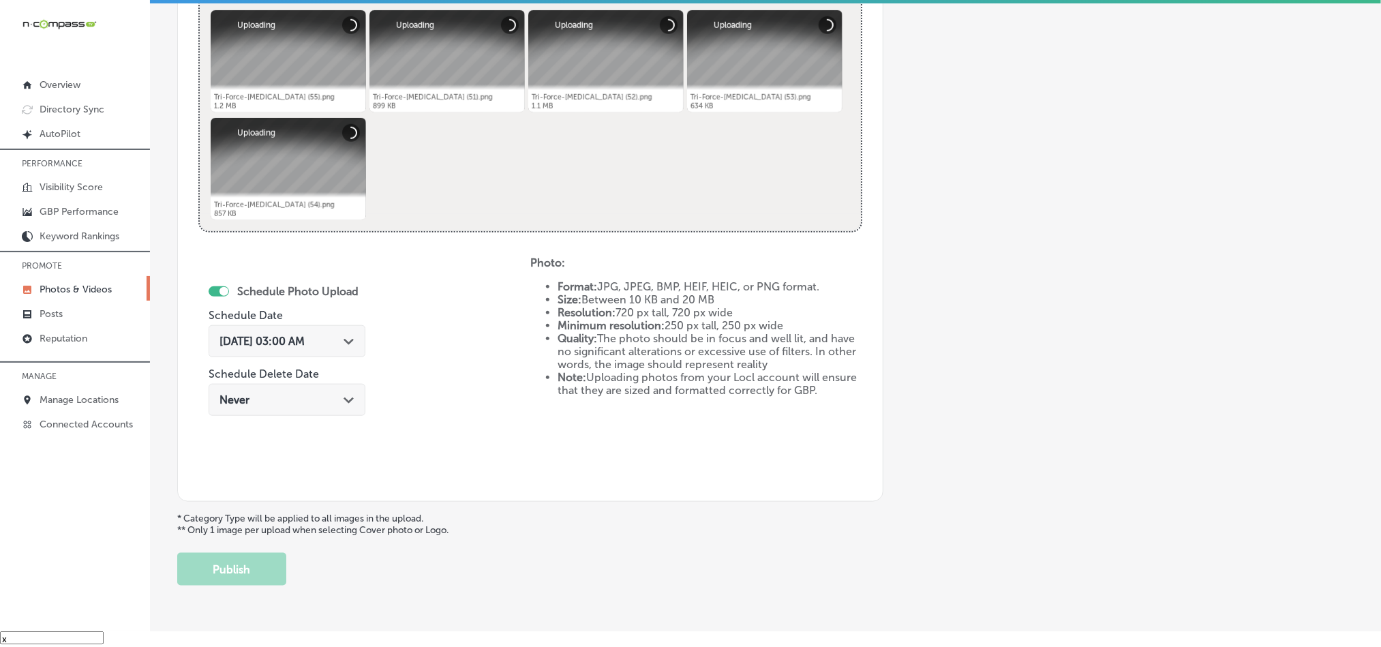
click at [348, 350] on div "[DATE] 03:00 AM Path Created with Sketch." at bounding box center [287, 341] width 157 height 32
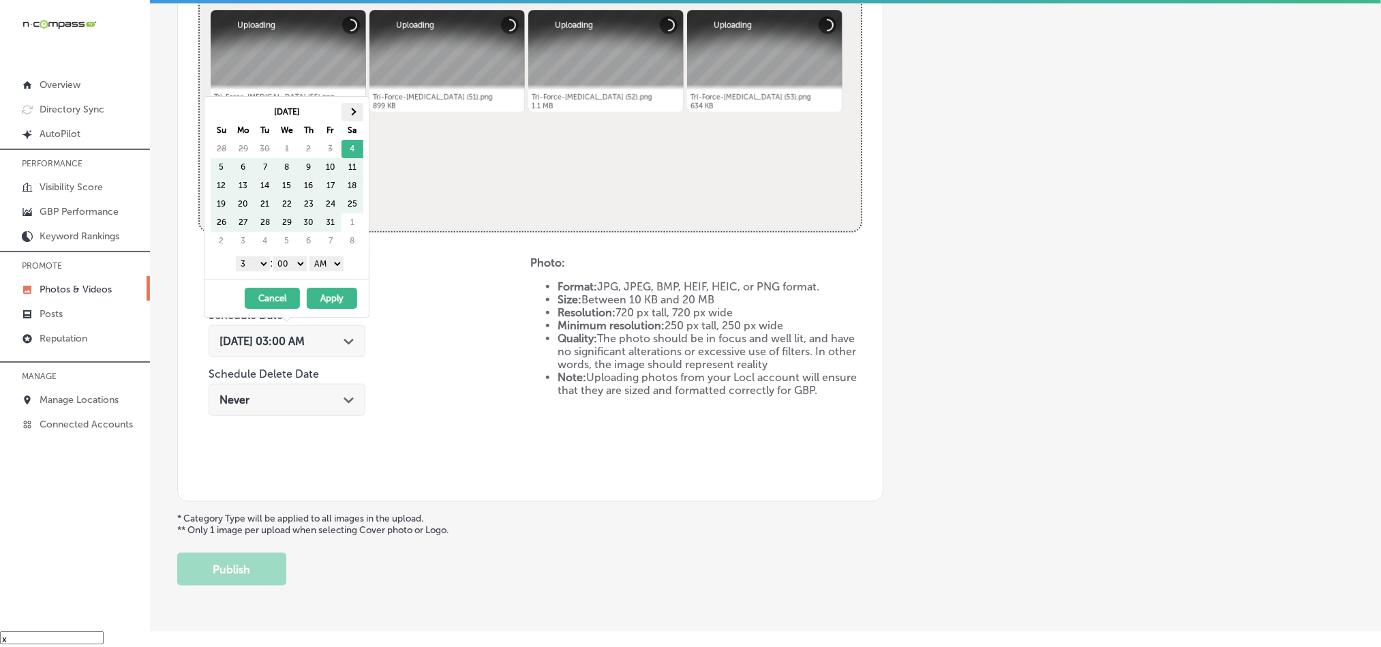
click at [358, 119] on th at bounding box center [353, 112] width 22 height 18
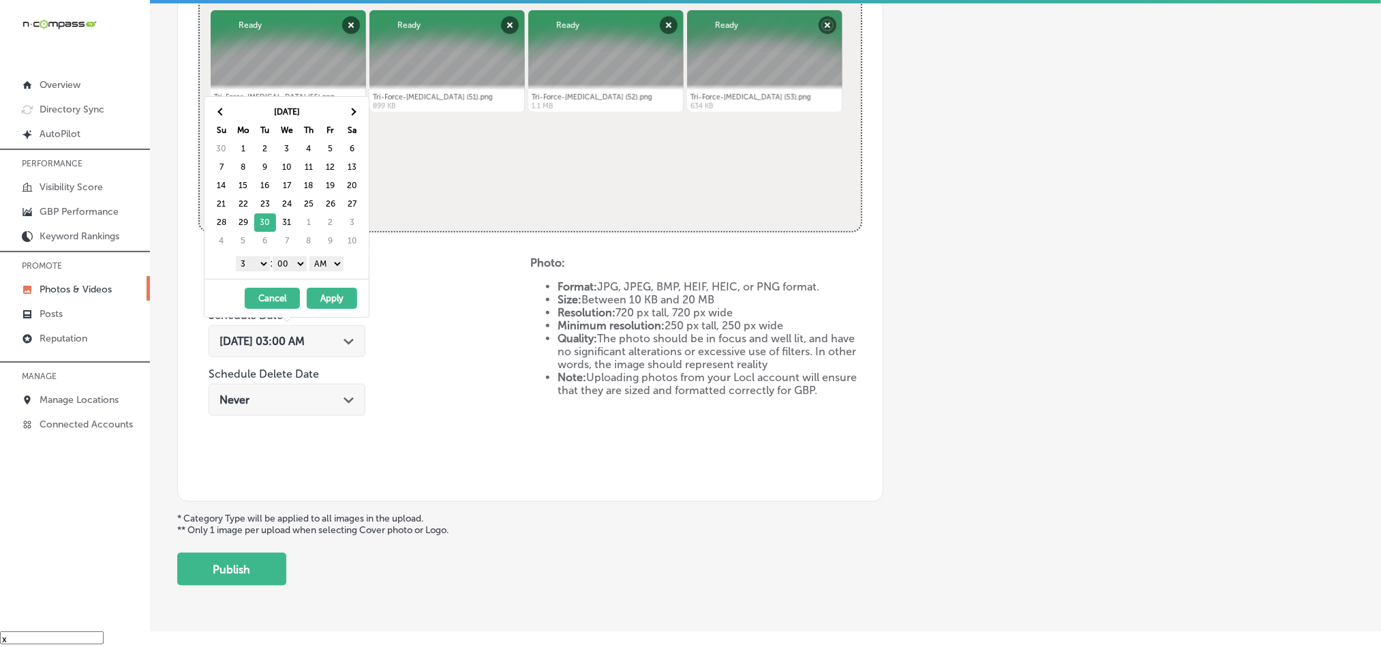
click at [260, 271] on select "1 2 3 4 5 6 7 8 9 10 11 12" at bounding box center [253, 263] width 34 height 15
drag, startPoint x: 325, startPoint y: 262, endPoint x: 326, endPoint y: 269, distance: 6.9
click at [325, 262] on select "AM PM" at bounding box center [327, 263] width 34 height 15
click at [328, 297] on button "Apply" at bounding box center [332, 298] width 50 height 21
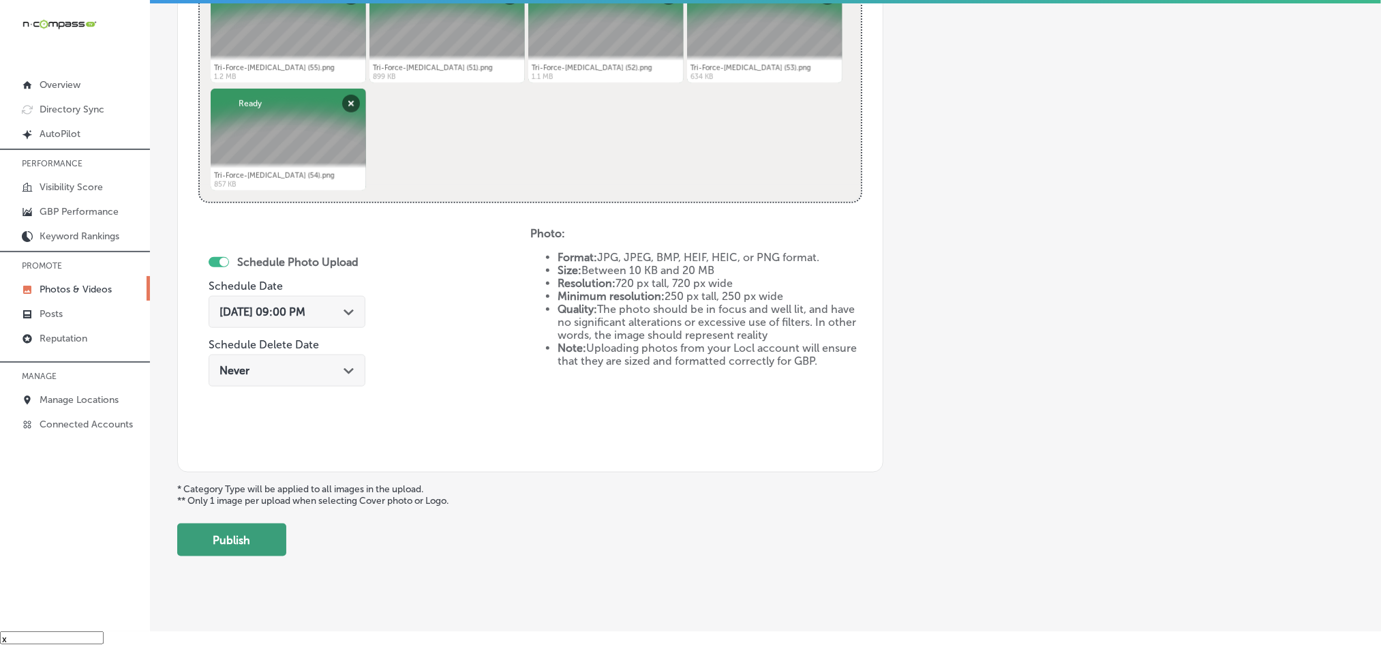
scroll to position [594, 0]
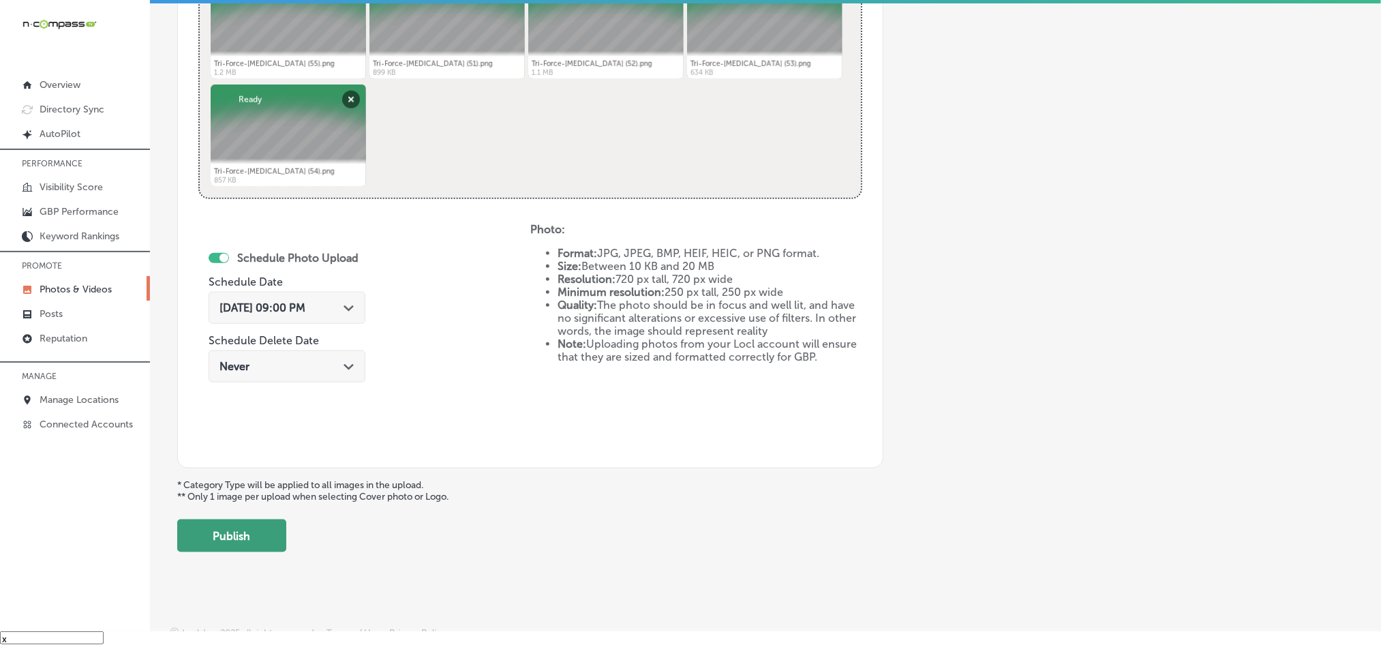
click at [260, 538] on button "Publish" at bounding box center [231, 535] width 109 height 33
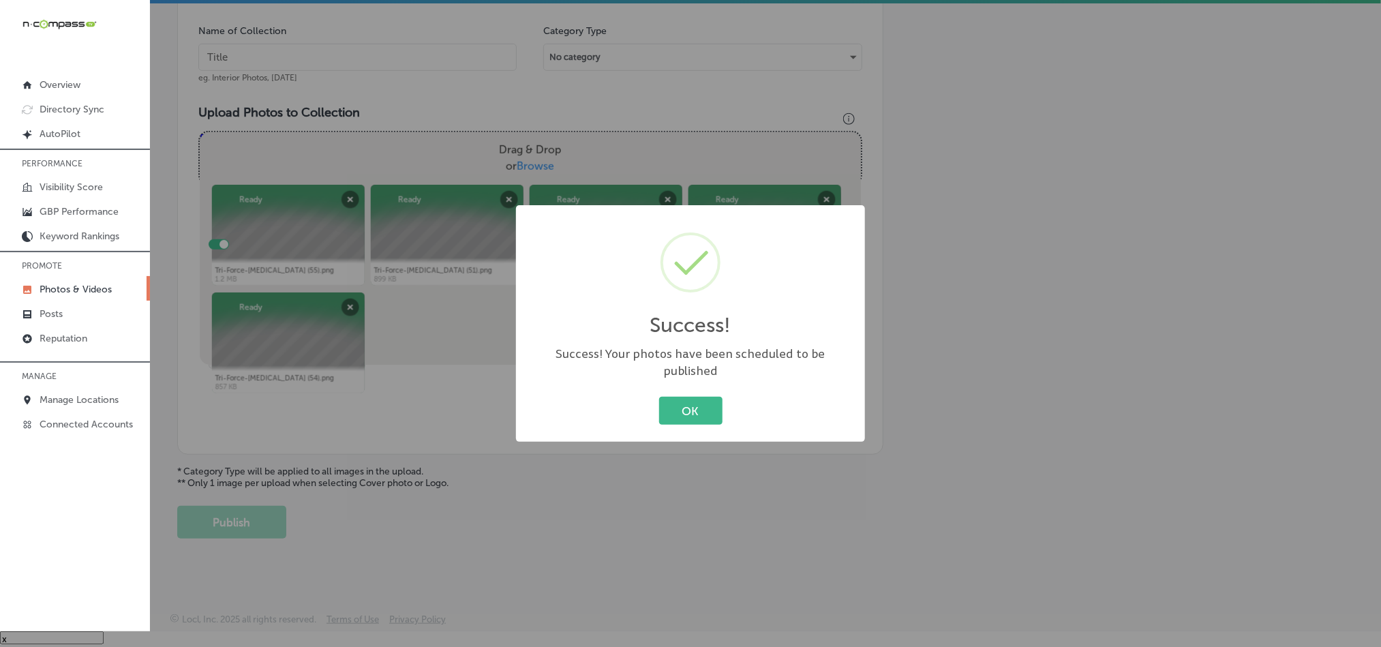
scroll to position [389, 0]
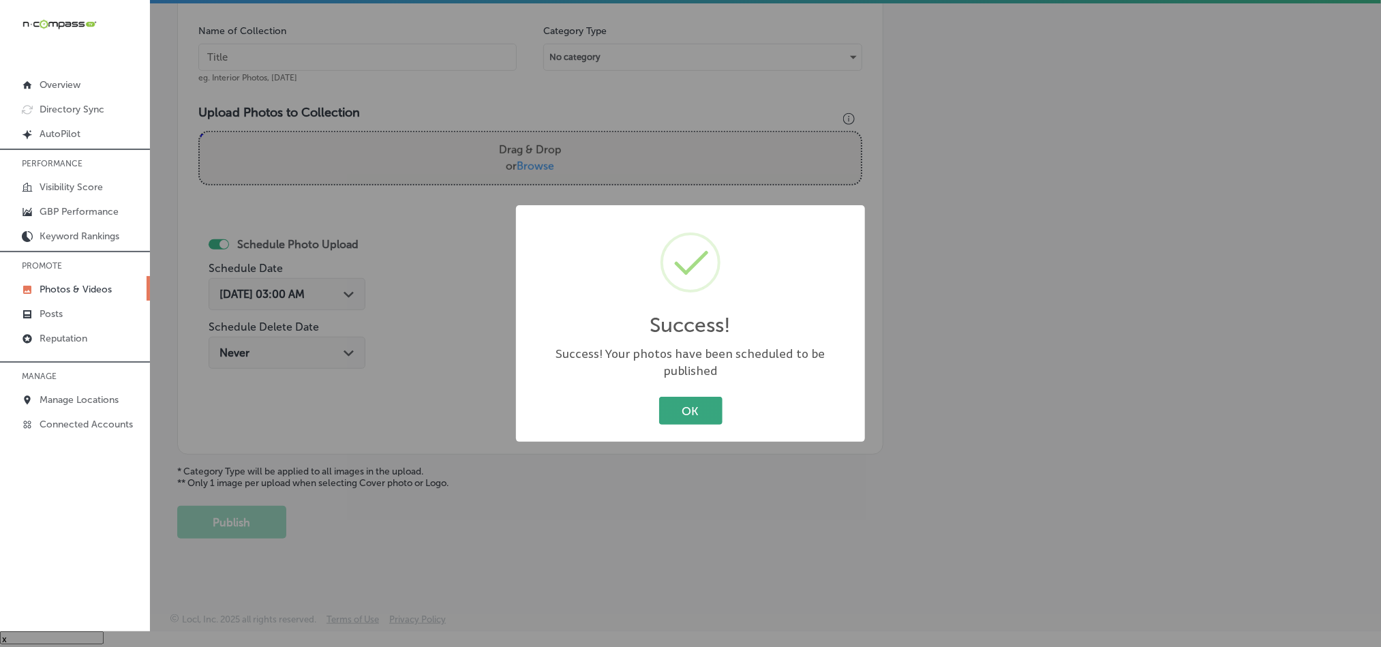
click at [689, 397] on button "OK" at bounding box center [690, 411] width 63 height 28
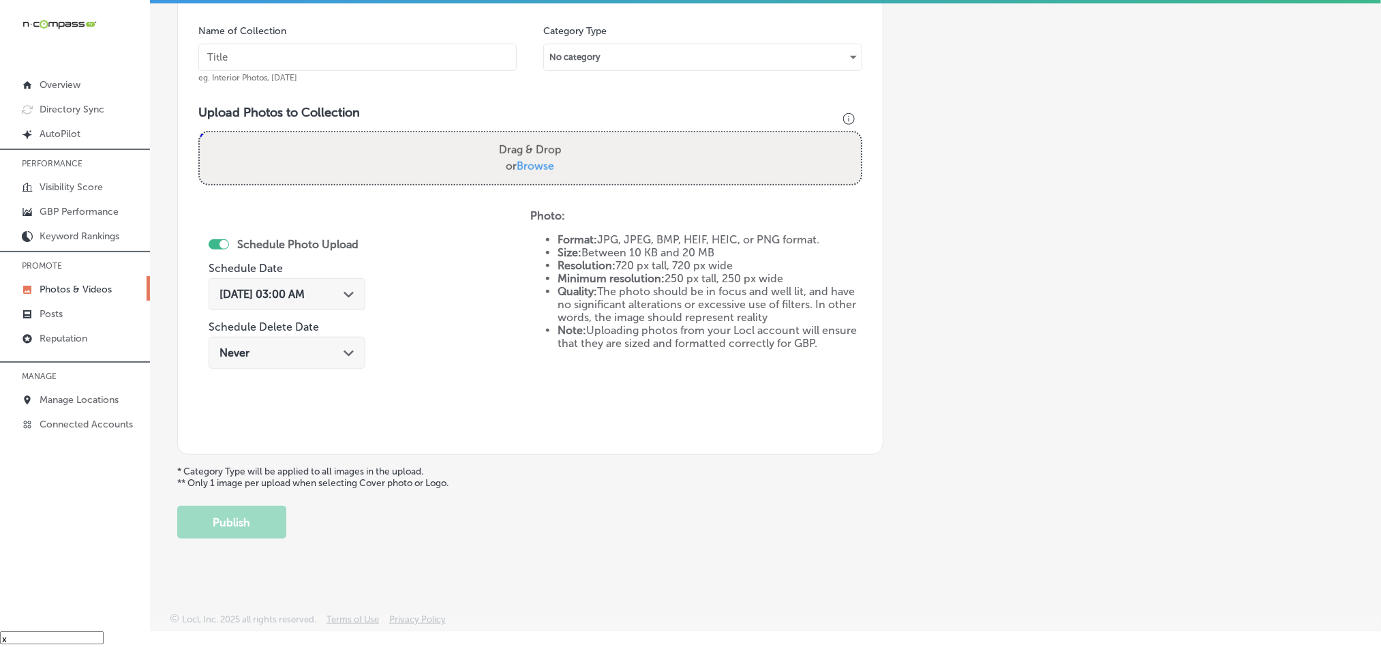
click at [309, 48] on input "text" at bounding box center [357, 57] width 318 height 27
paste input "Tri-Force-[MEDICAL_DATA]-[MEDICAL_DATA]"
type input "Tri-Force-[MEDICAL_DATA]-[MEDICAL_DATA]"
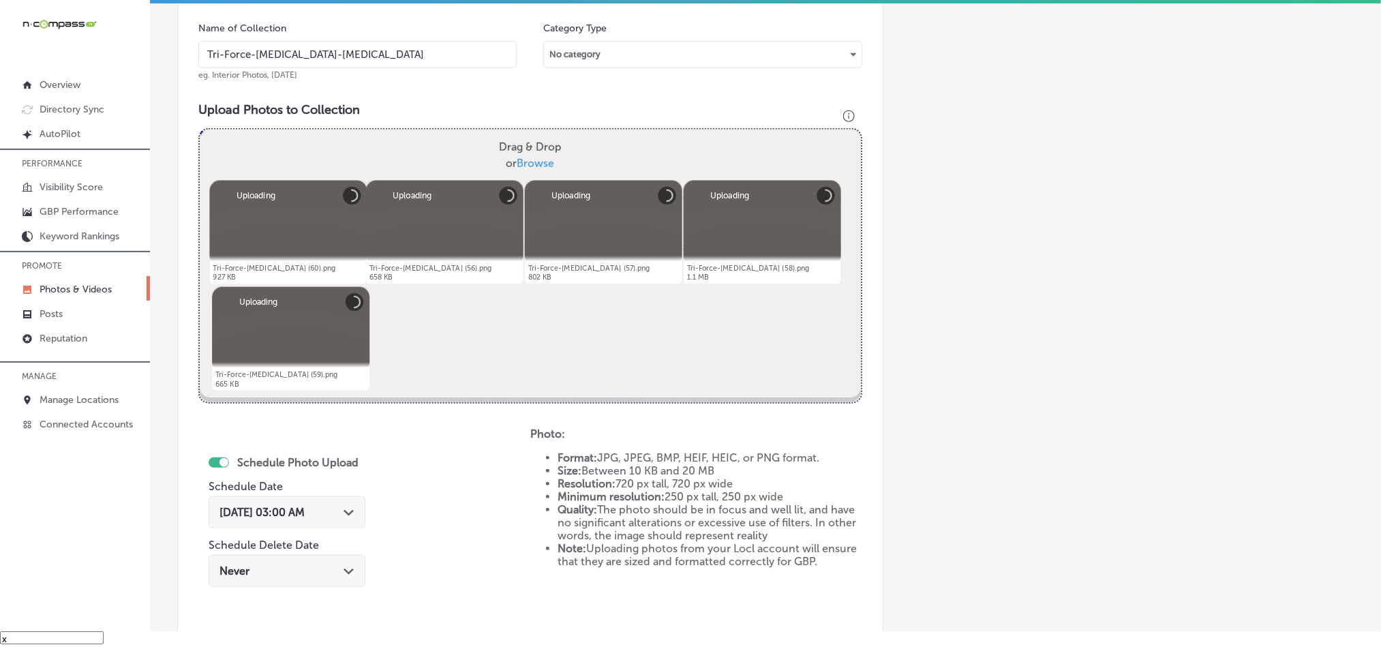
scroll to position [526, 0]
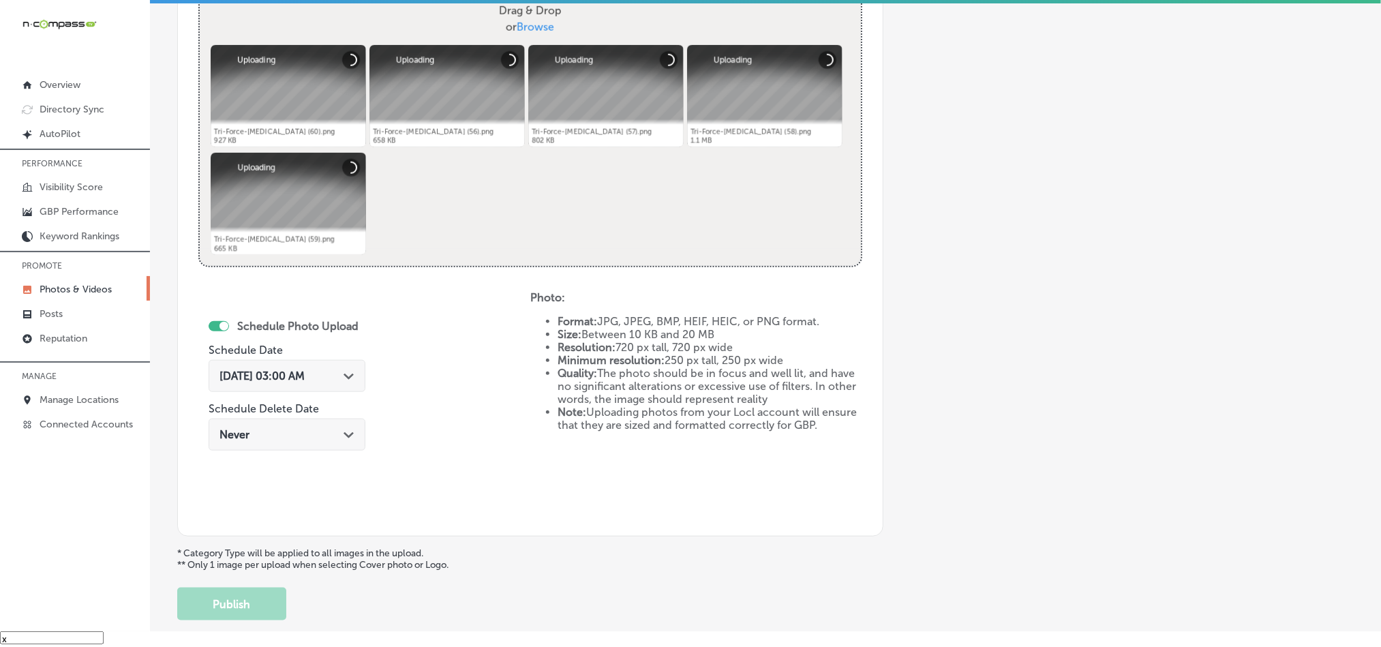
click at [305, 374] on span "[DATE] 03:00 AM" at bounding box center [262, 376] width 85 height 13
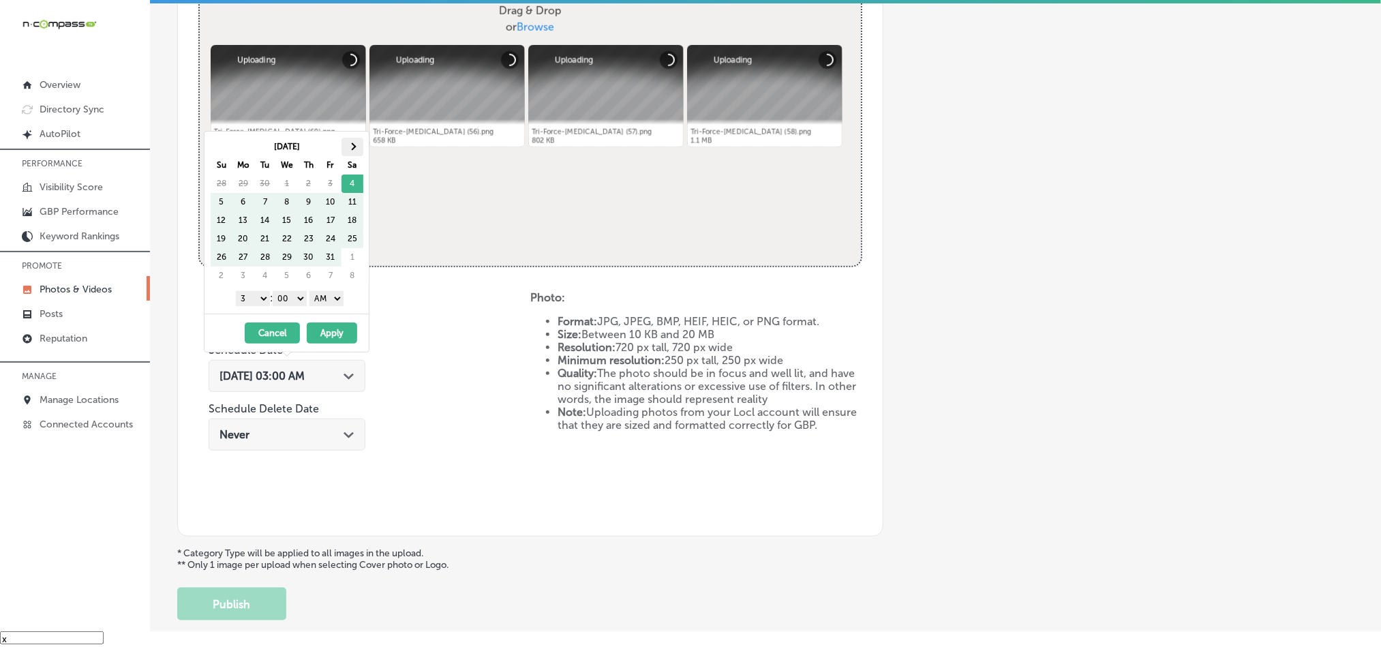
click at [350, 142] on th at bounding box center [353, 147] width 22 height 18
click at [256, 301] on select "1 2 3 4 5 6 7 8 9 10 11 12" at bounding box center [253, 298] width 34 height 15
click at [327, 299] on select "AM PM" at bounding box center [327, 298] width 34 height 15
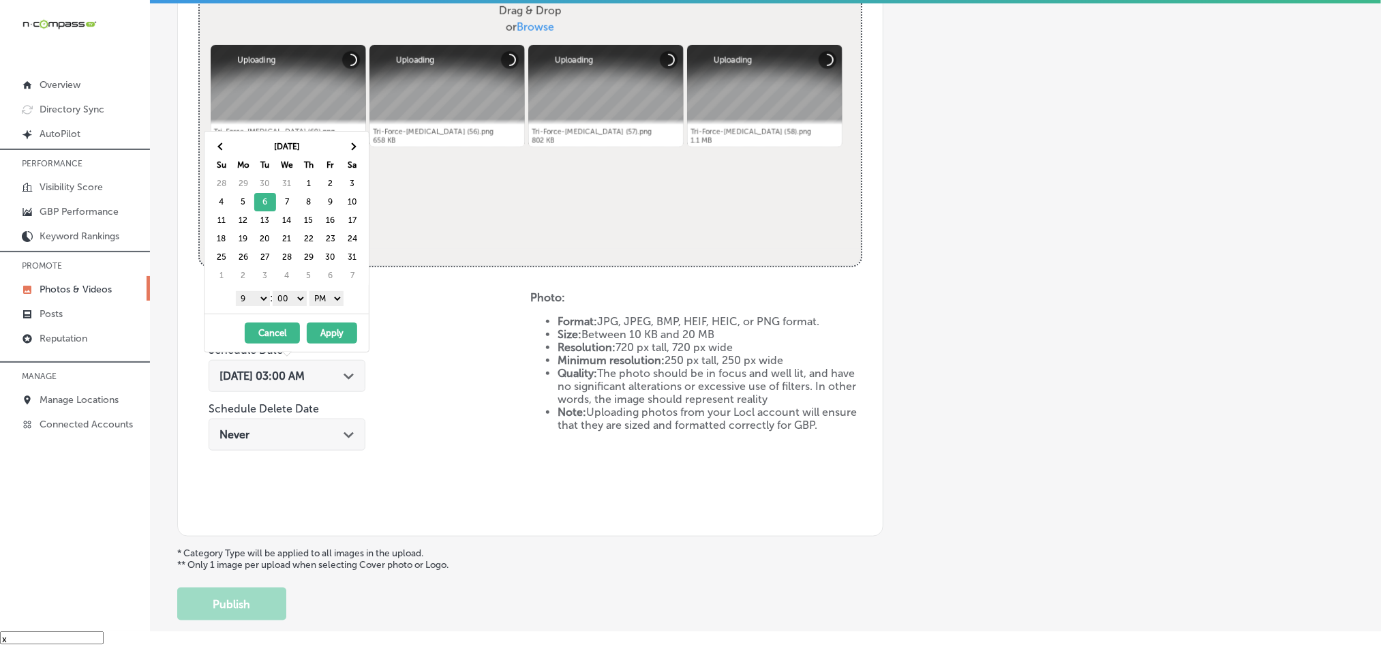
click at [324, 337] on button "Apply" at bounding box center [332, 332] width 50 height 21
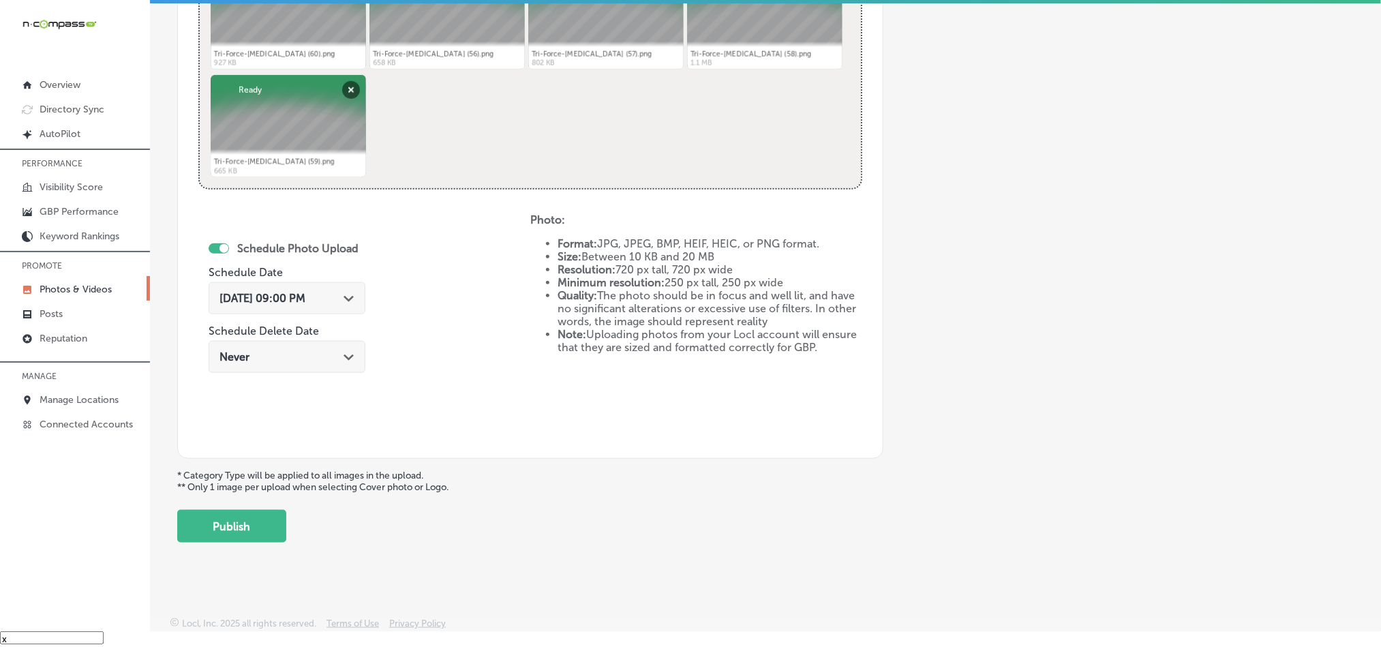
scroll to position [610, 0]
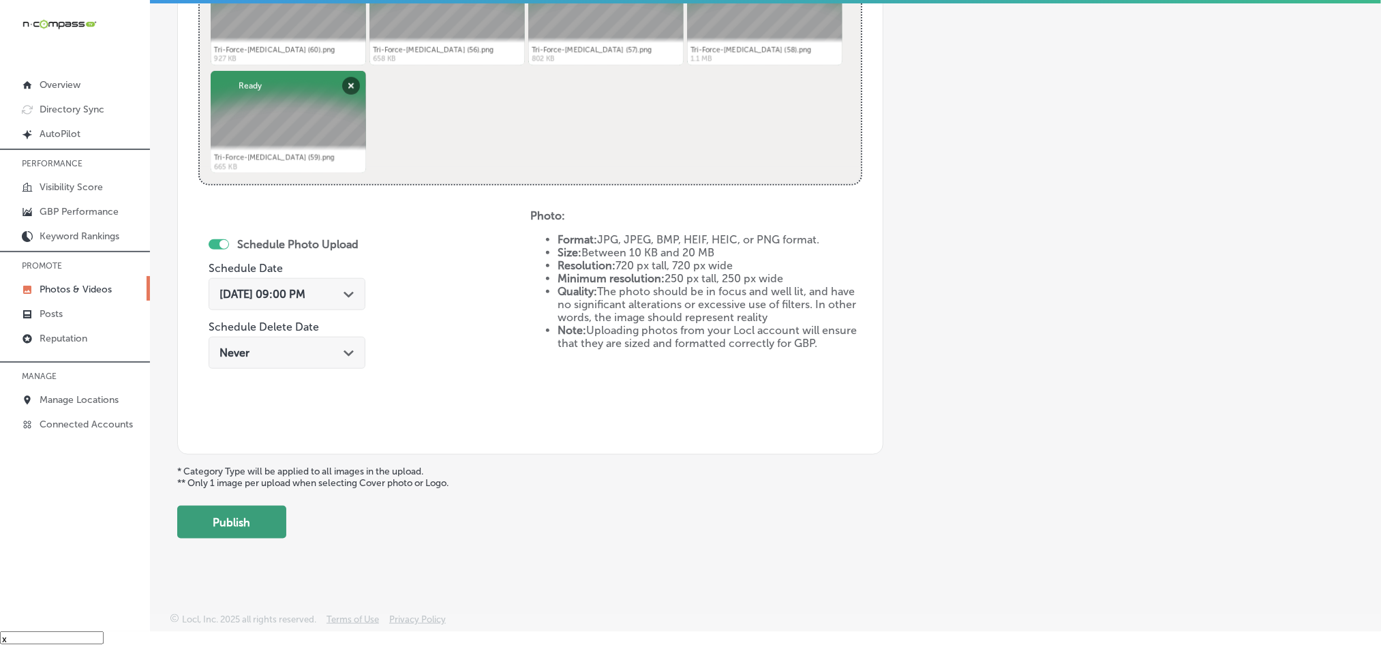
click at [231, 516] on button "Publish" at bounding box center [231, 522] width 109 height 33
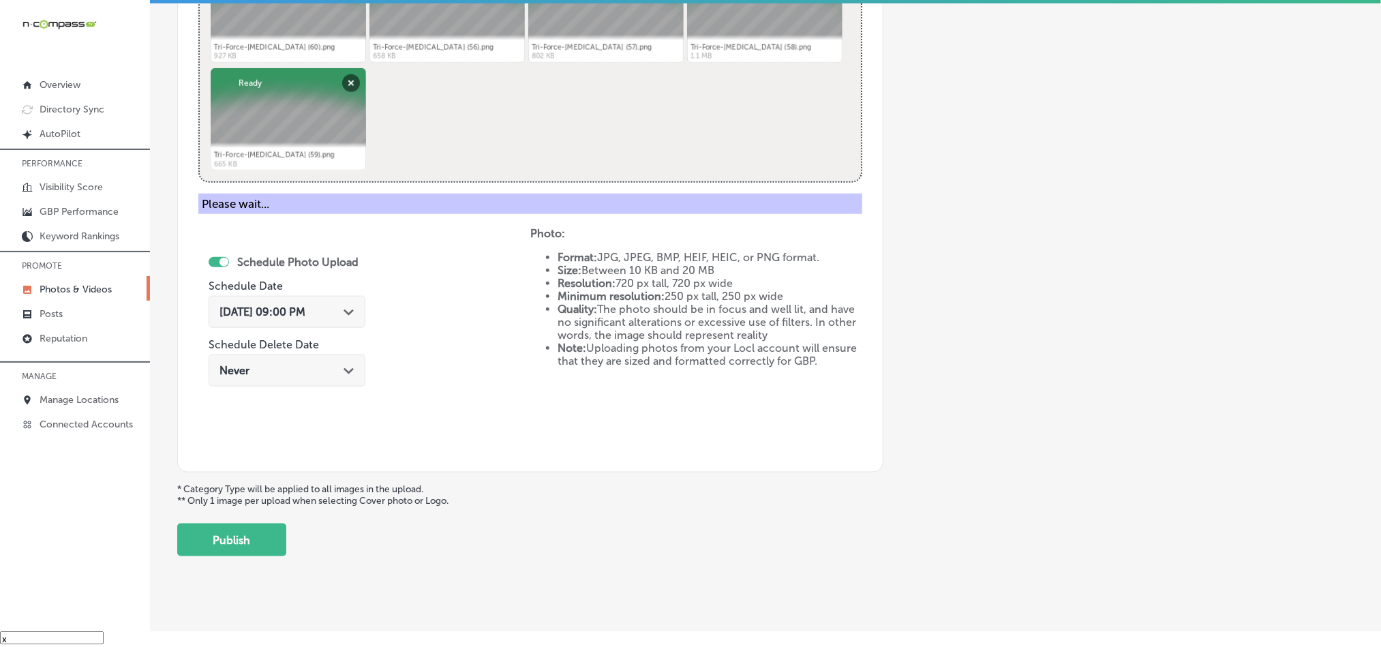
scroll to position [389, 0]
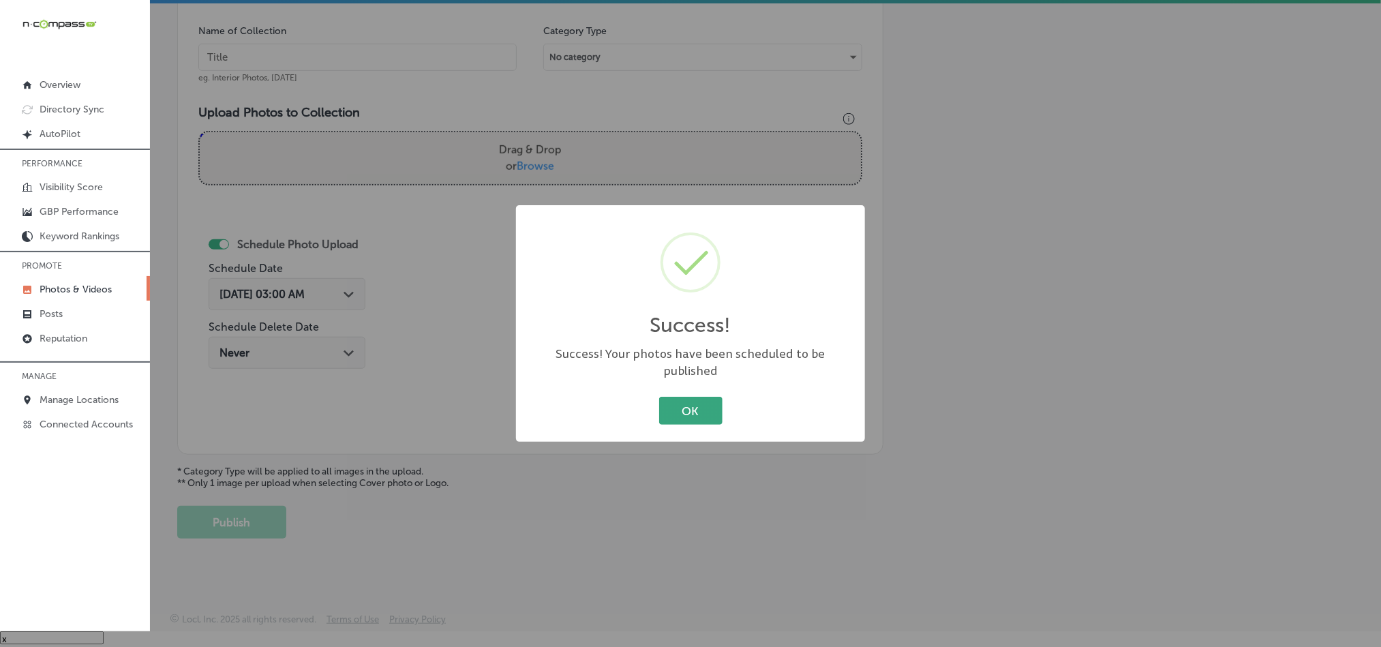
click at [694, 403] on button "OK" at bounding box center [690, 411] width 63 height 28
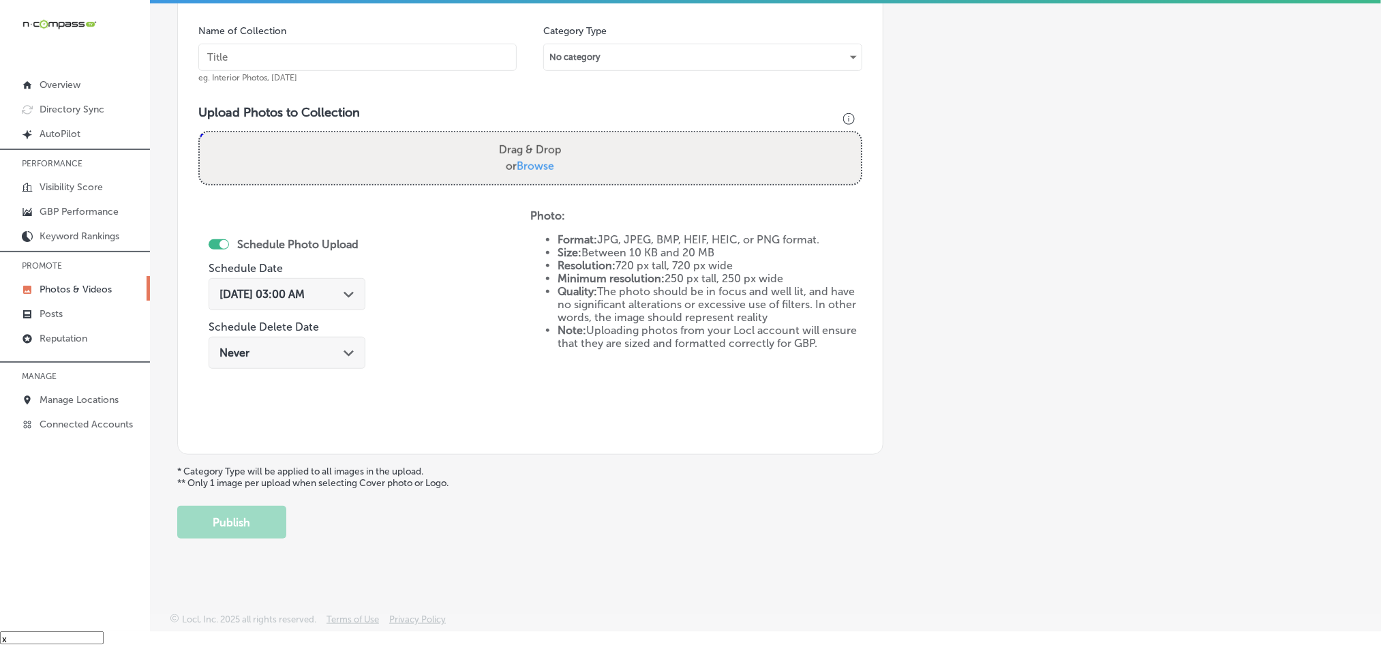
click at [346, 57] on input "text" at bounding box center [357, 57] width 318 height 27
paste input "Tri-Force-[MEDICAL_DATA]-[MEDICAL_DATA]-care"
type input "Tri-Force-[MEDICAL_DATA]-[MEDICAL_DATA]-care"
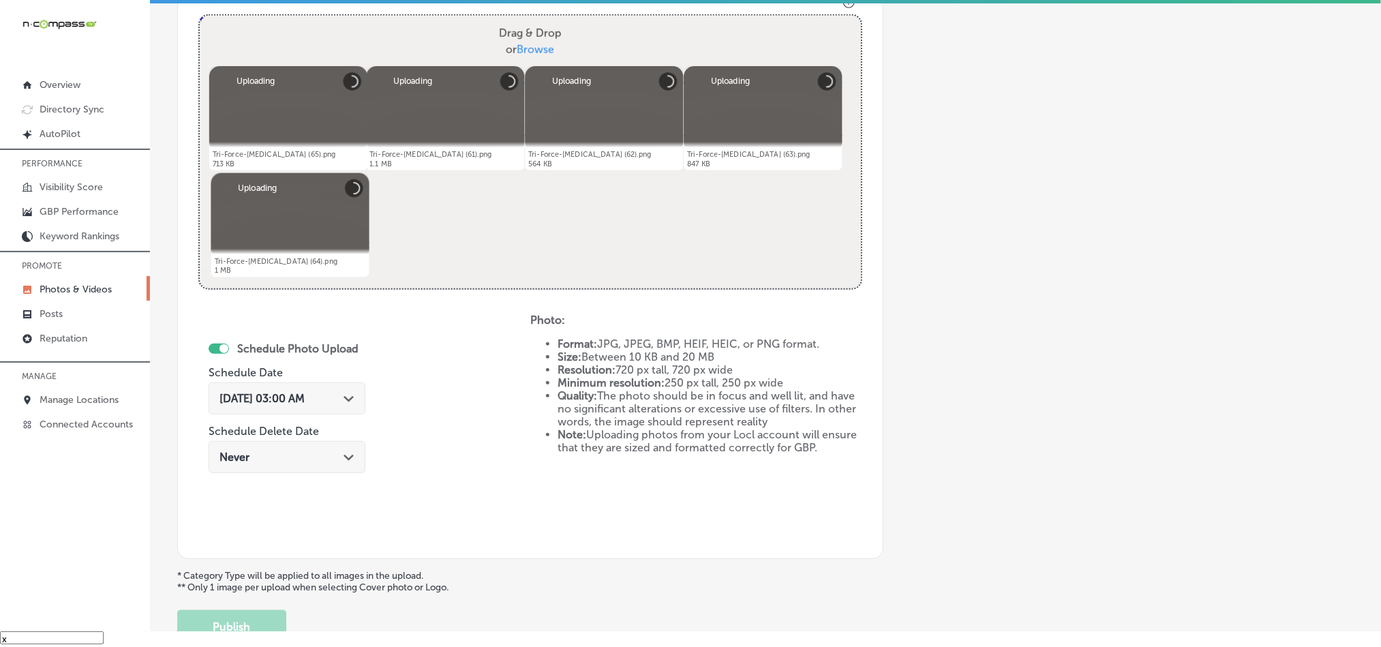
scroll to position [526, 0]
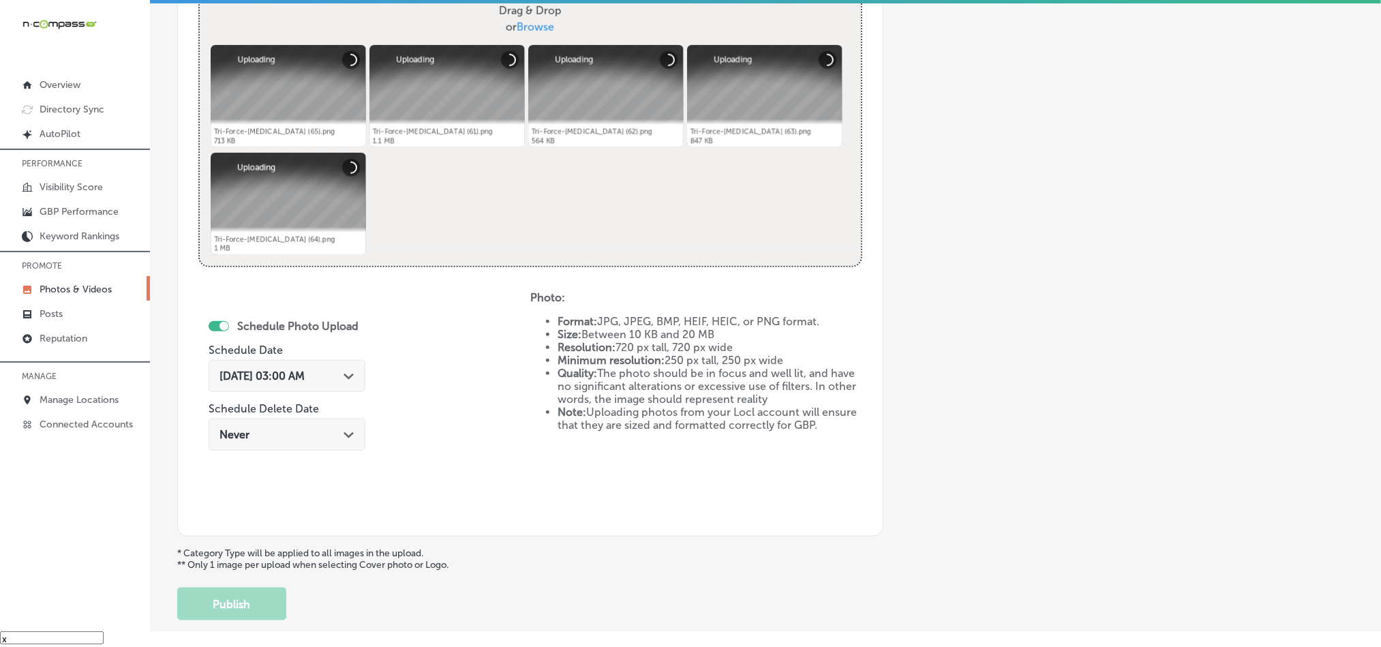
click at [346, 374] on icon "Path Created with Sketch." at bounding box center [349, 377] width 10 height 6
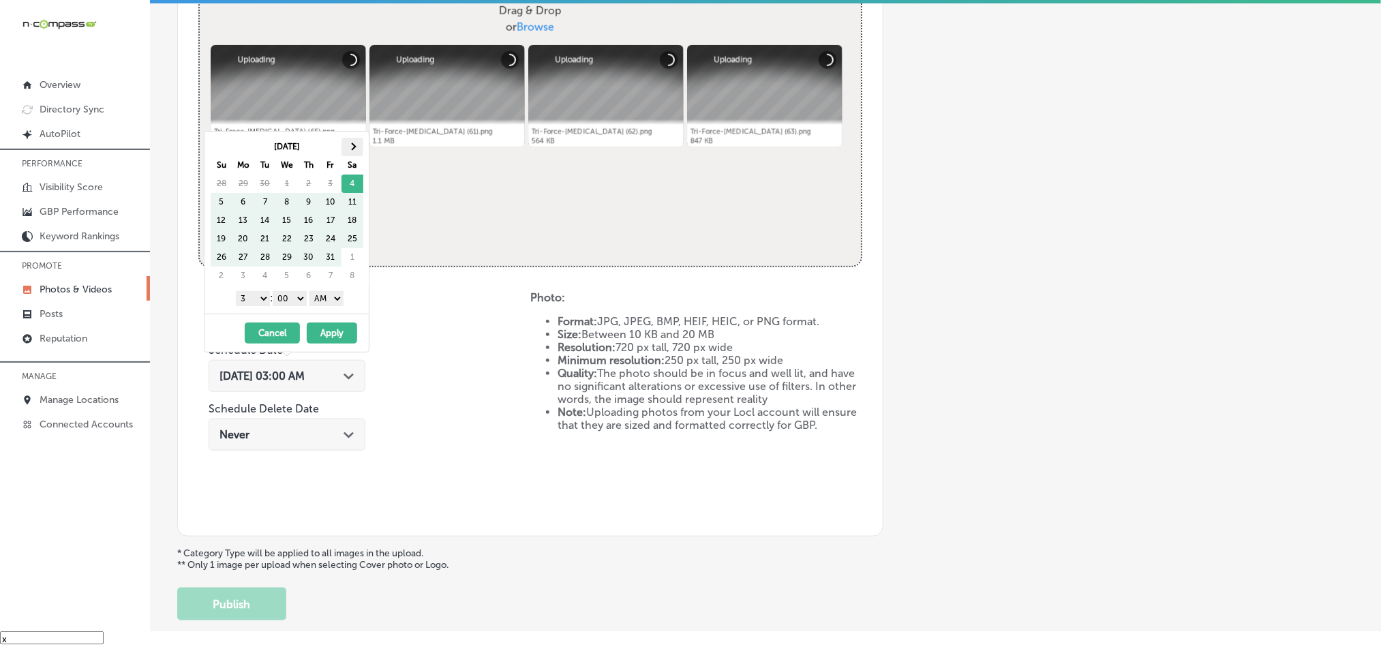
click at [348, 149] on th at bounding box center [353, 147] width 22 height 18
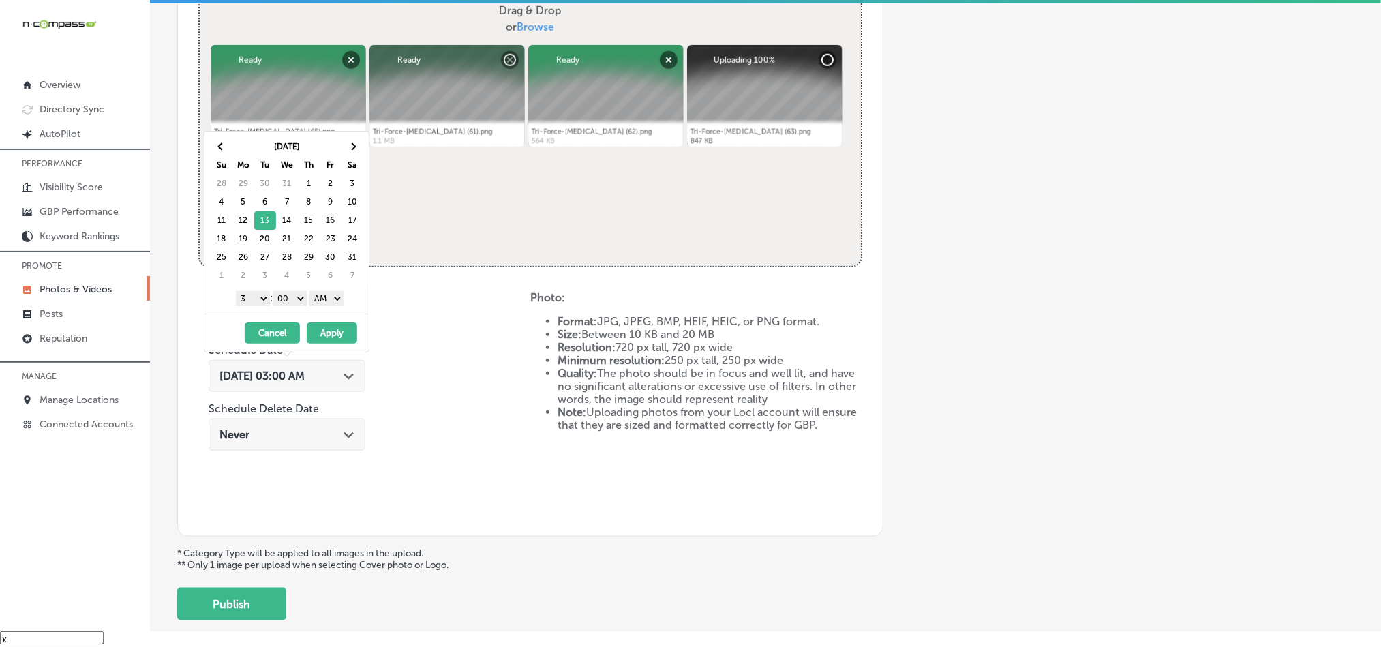
click at [250, 303] on select "1 2 3 4 5 6 7 8 9 10 11 12" at bounding box center [253, 298] width 34 height 15
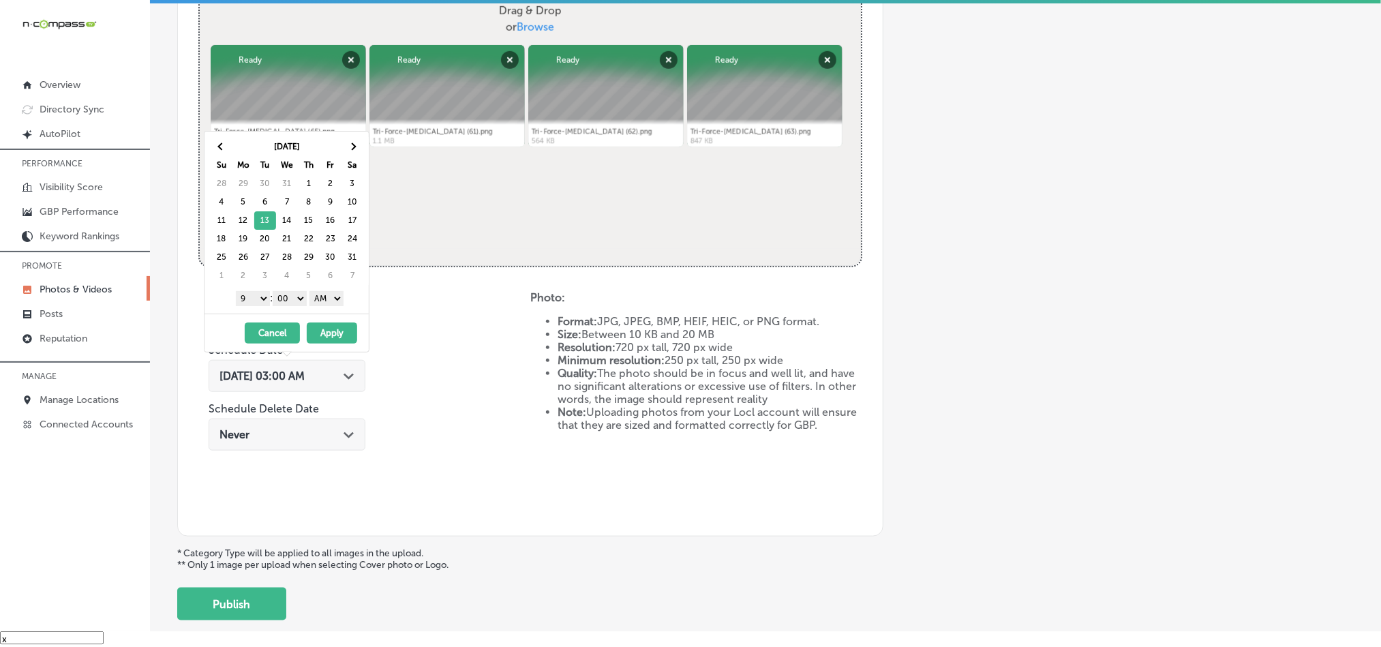
click at [333, 305] on select "AM PM" at bounding box center [327, 298] width 34 height 15
click at [328, 330] on button "Apply" at bounding box center [332, 332] width 50 height 21
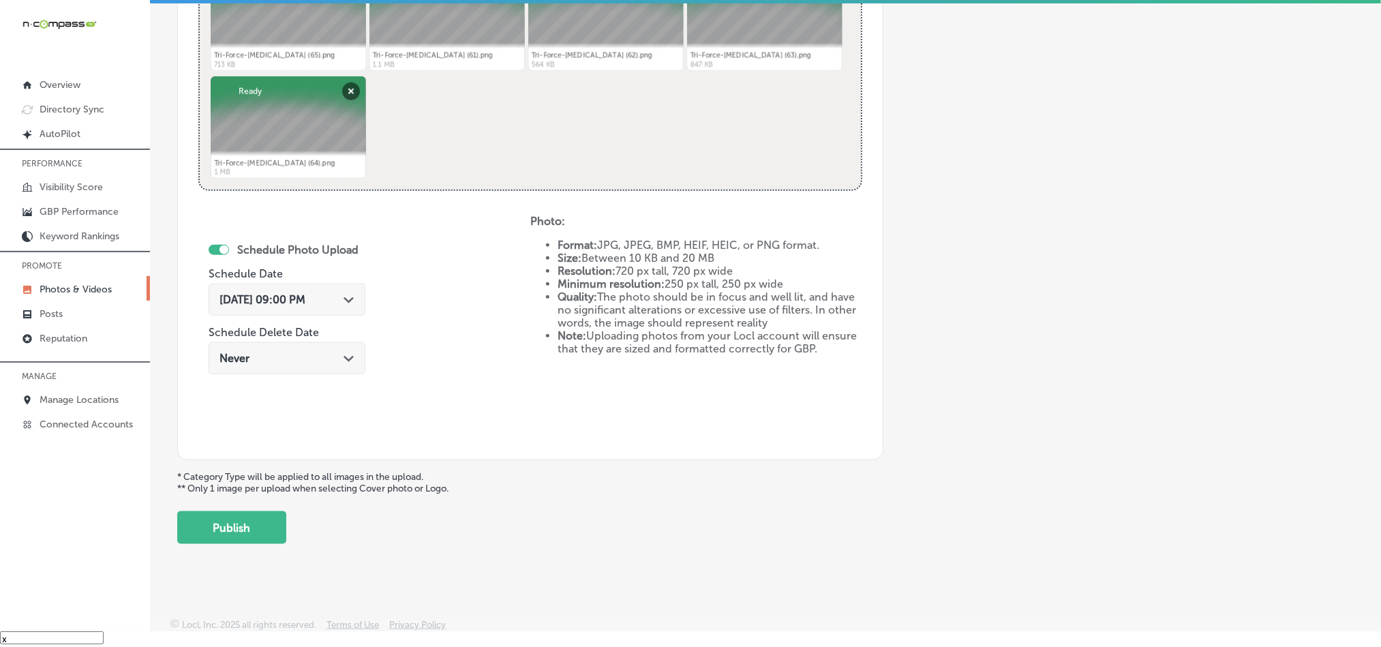
scroll to position [610, 0]
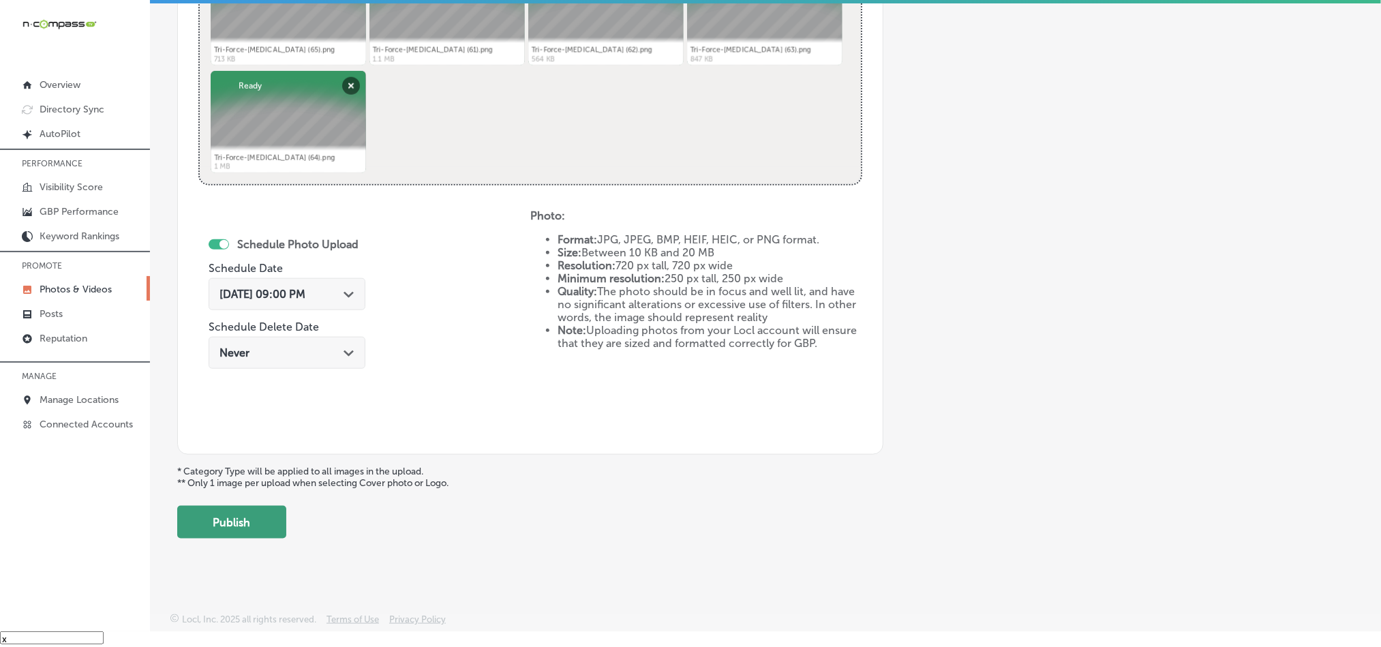
click at [231, 530] on button "Publish" at bounding box center [231, 522] width 109 height 33
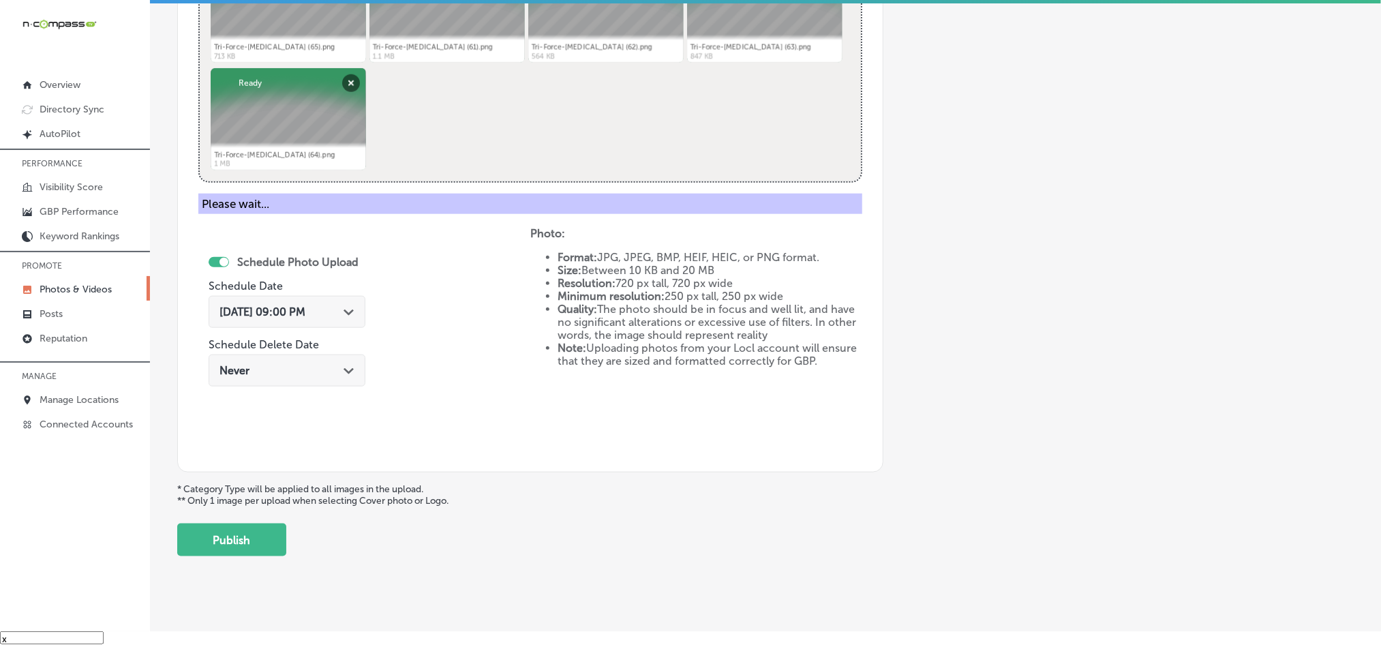
scroll to position [389, 0]
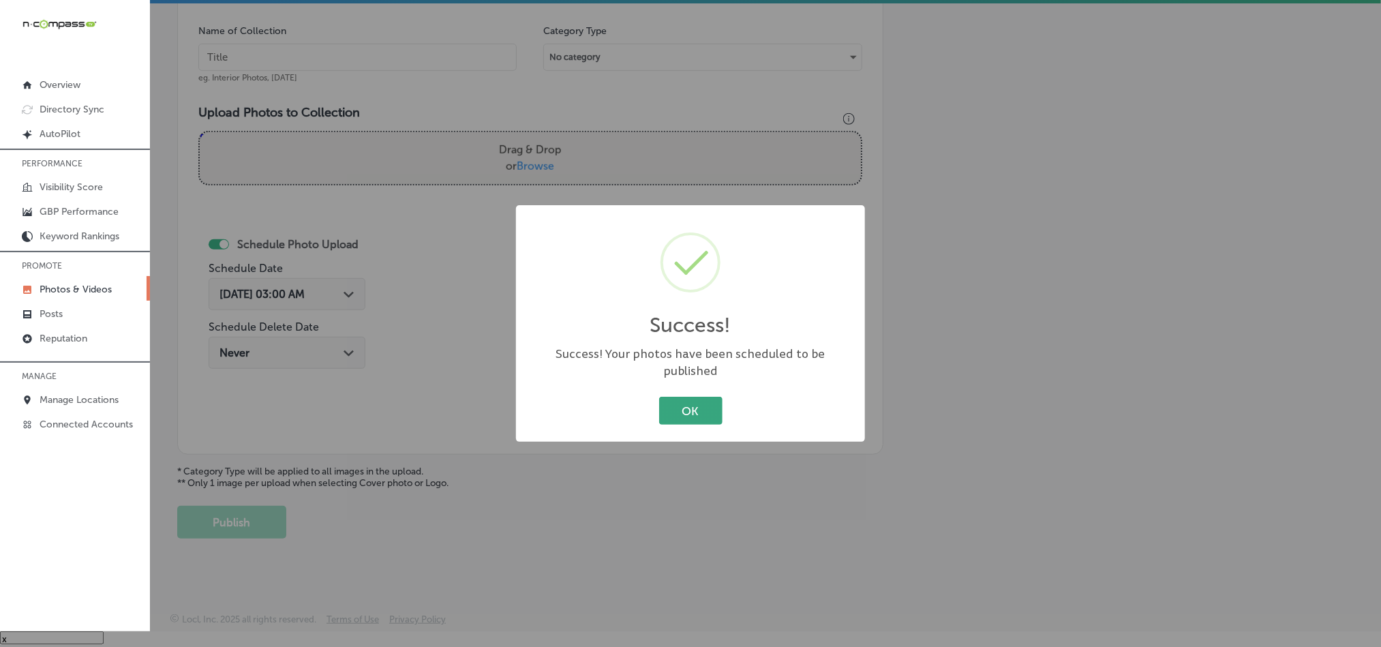
click at [683, 410] on button "OK" at bounding box center [690, 411] width 63 height 28
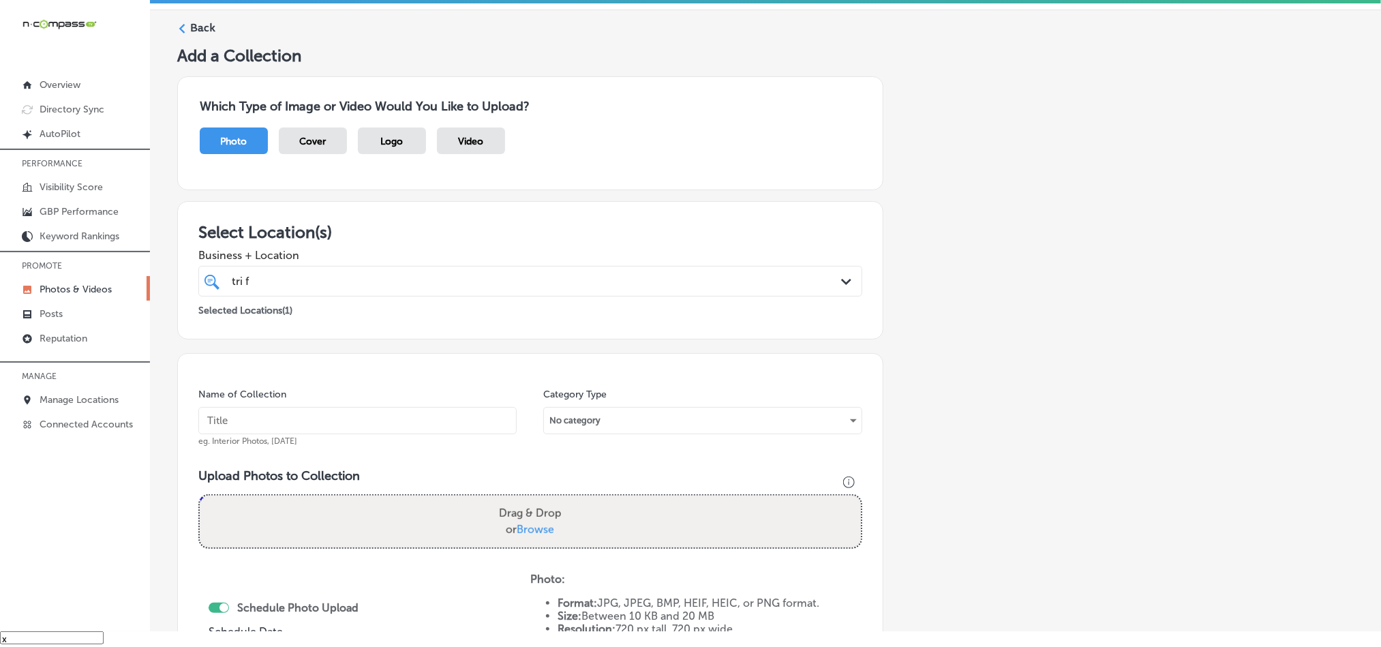
scroll to position [0, 0]
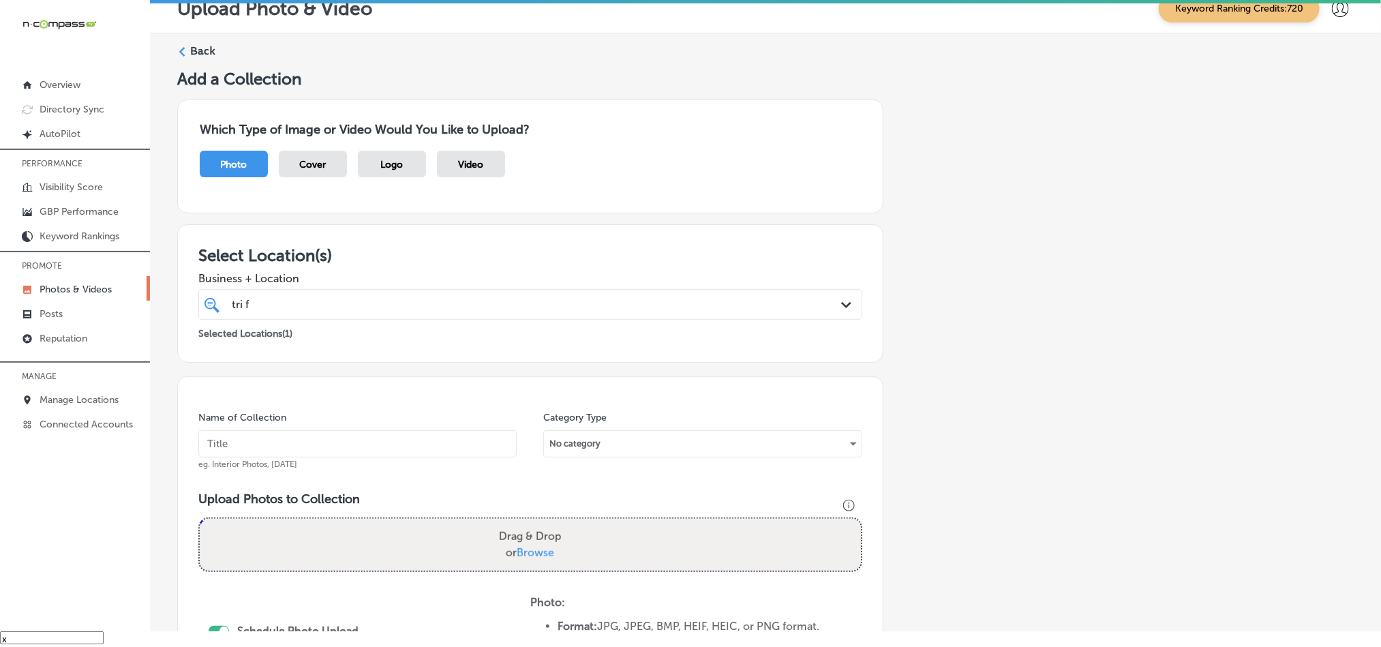
click at [191, 45] on label "Back" at bounding box center [202, 51] width 25 height 15
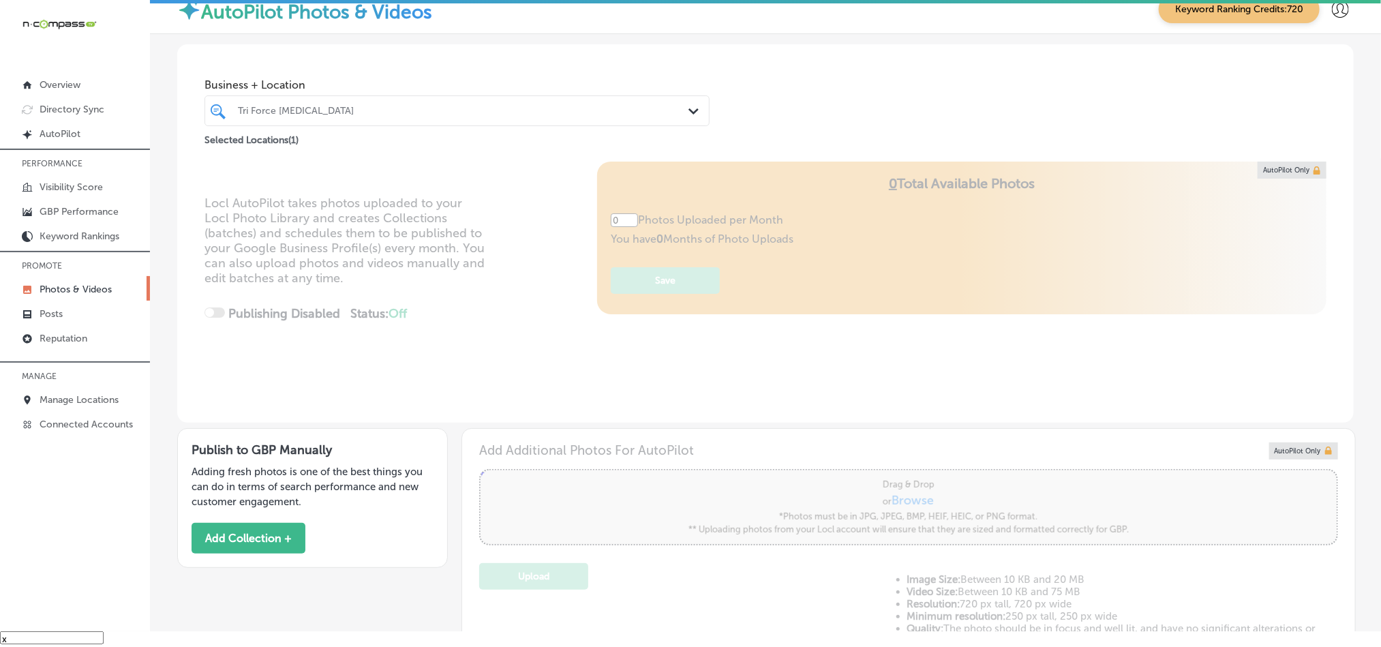
type input "5"
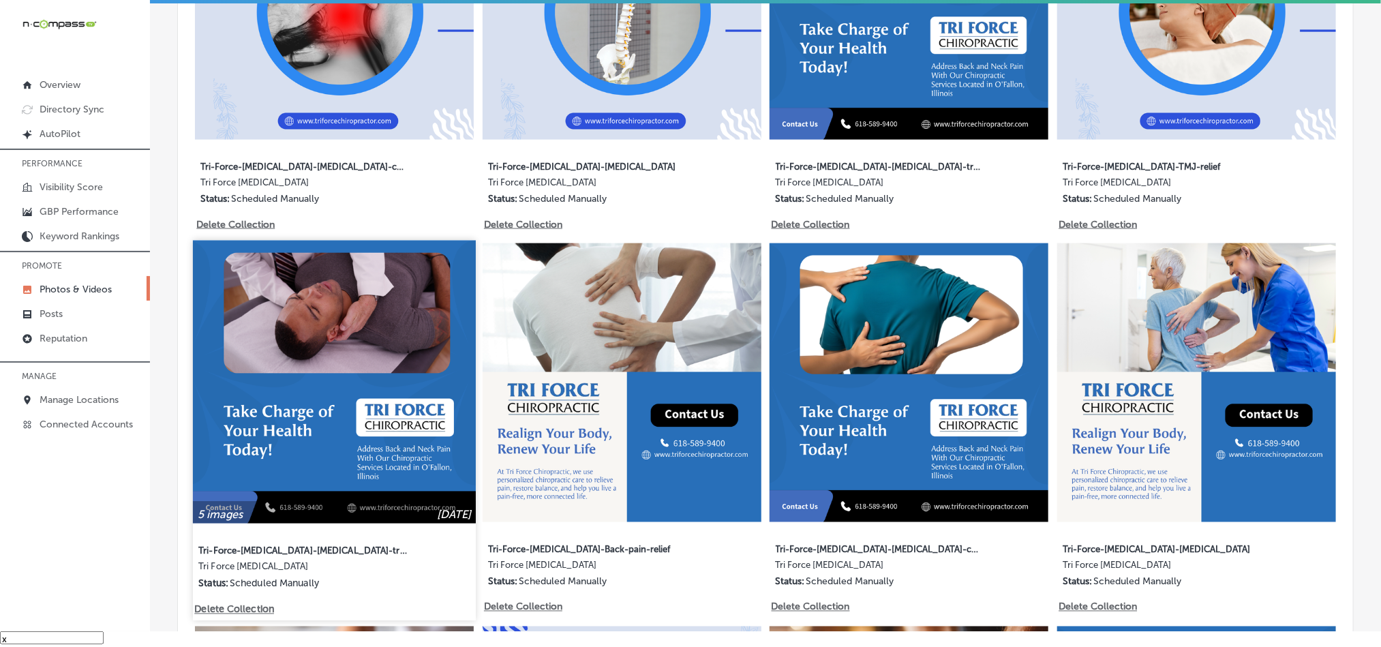
scroll to position [886, 0]
